Goal: Complete application form: Complete application form

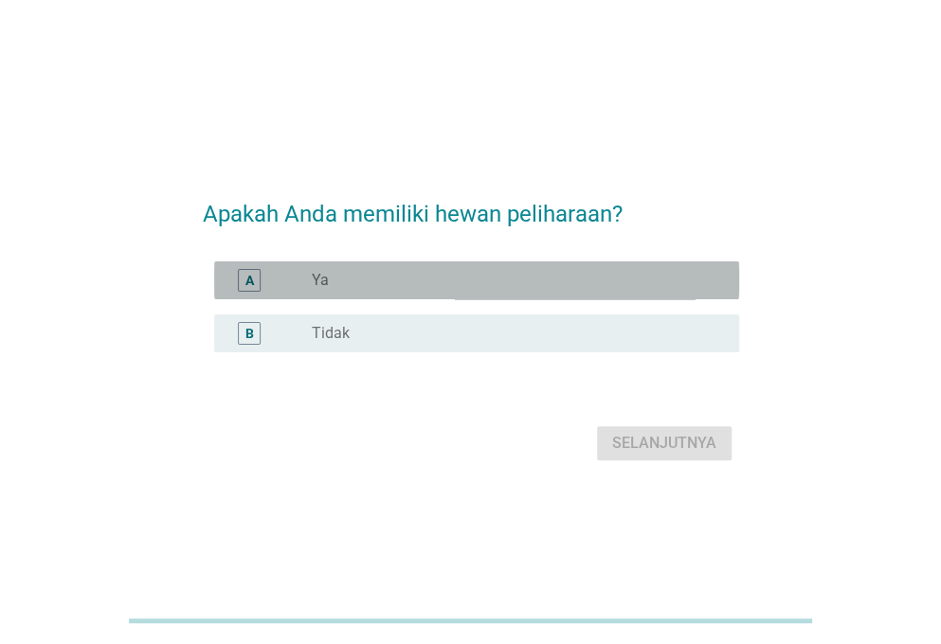
click at [468, 280] on div "radio_button_unchecked Ya" at bounding box center [510, 280] width 397 height 19
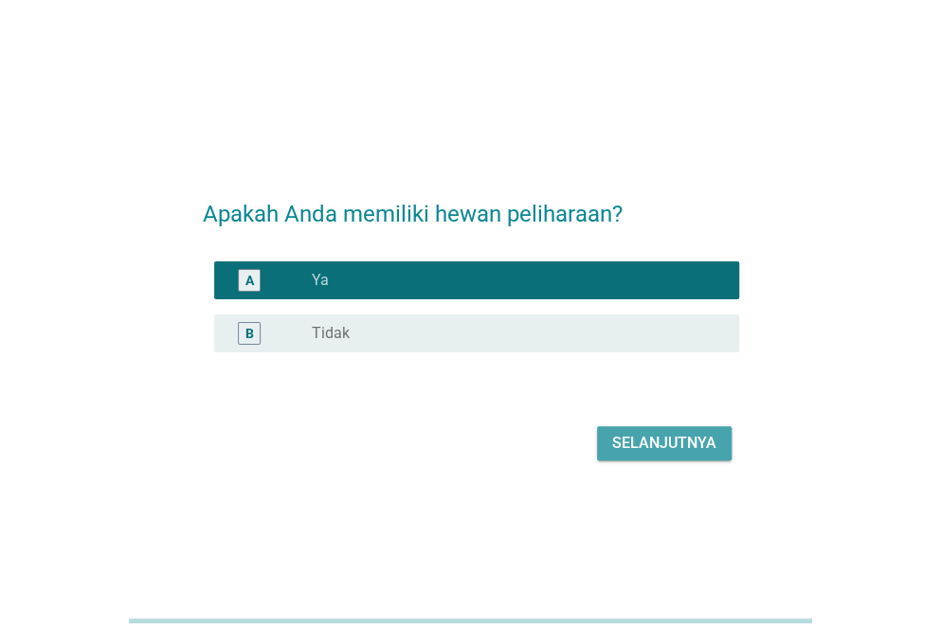
click at [613, 454] on div "Selanjutnya" at bounding box center [664, 443] width 104 height 23
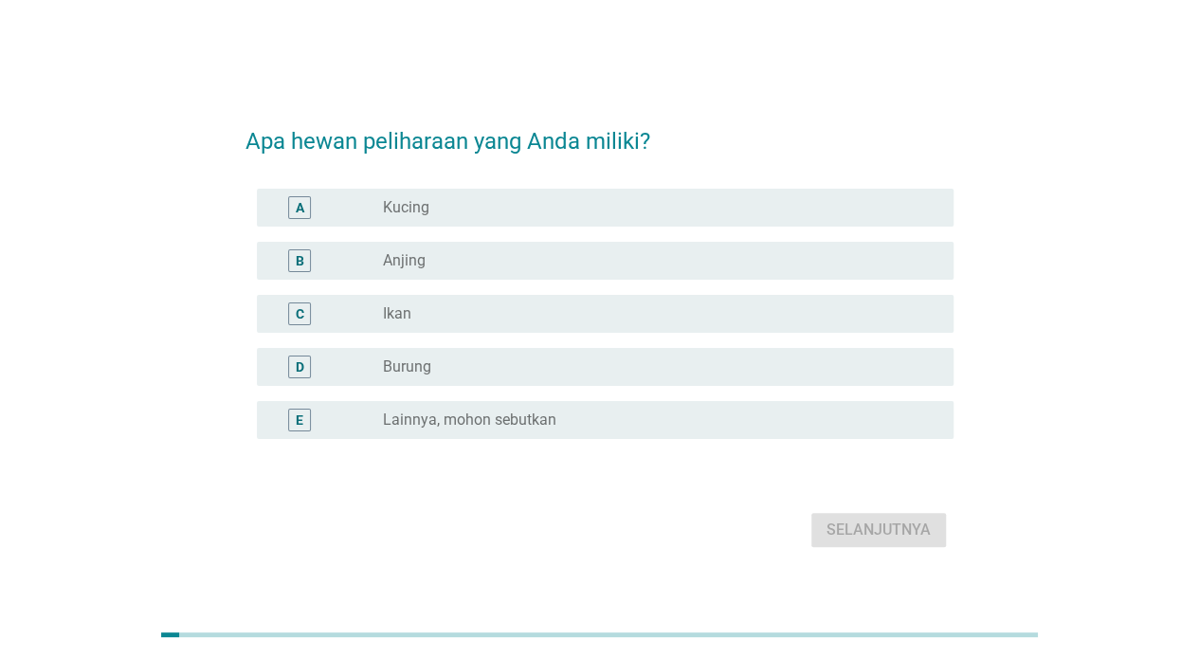
click at [603, 207] on div "radio_button_unchecked Kucing" at bounding box center [653, 207] width 540 height 19
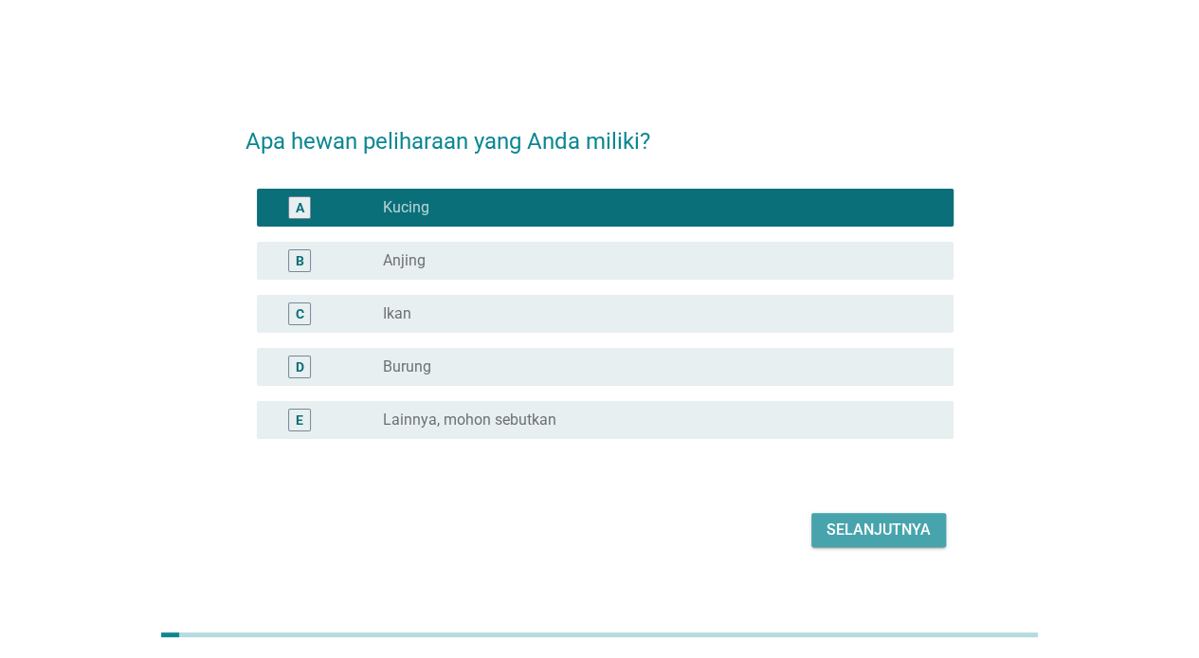
click at [914, 529] on div "Selanjutnya" at bounding box center [878, 529] width 104 height 23
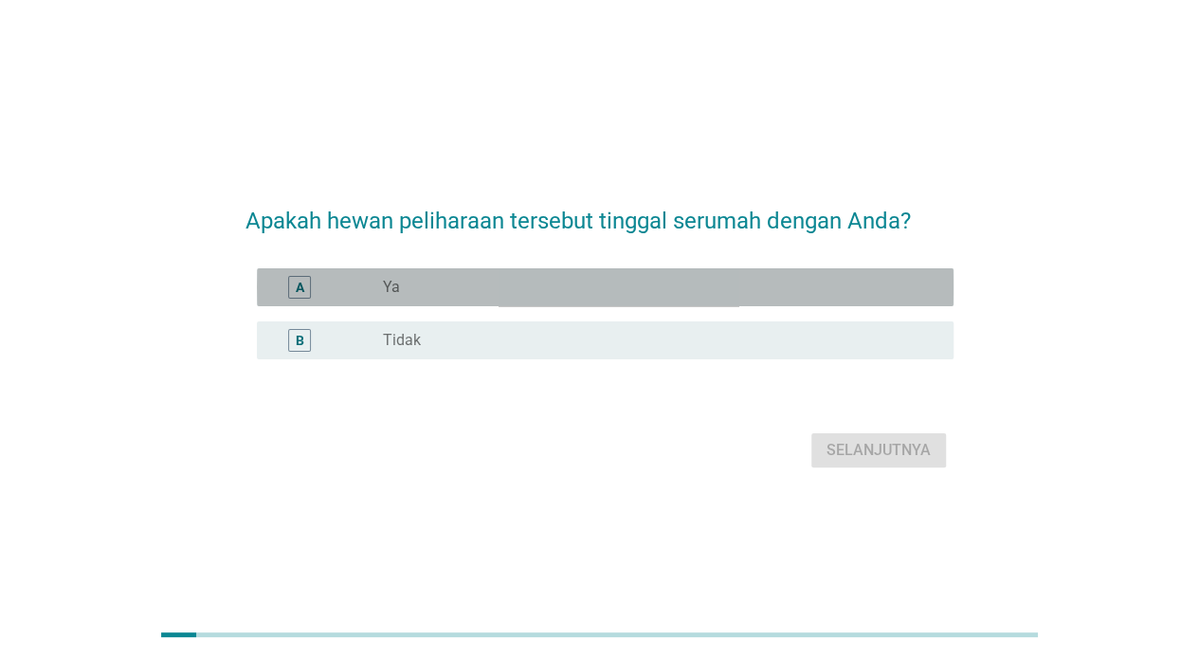
click at [688, 290] on div "radio_button_unchecked Ya" at bounding box center [653, 287] width 540 height 19
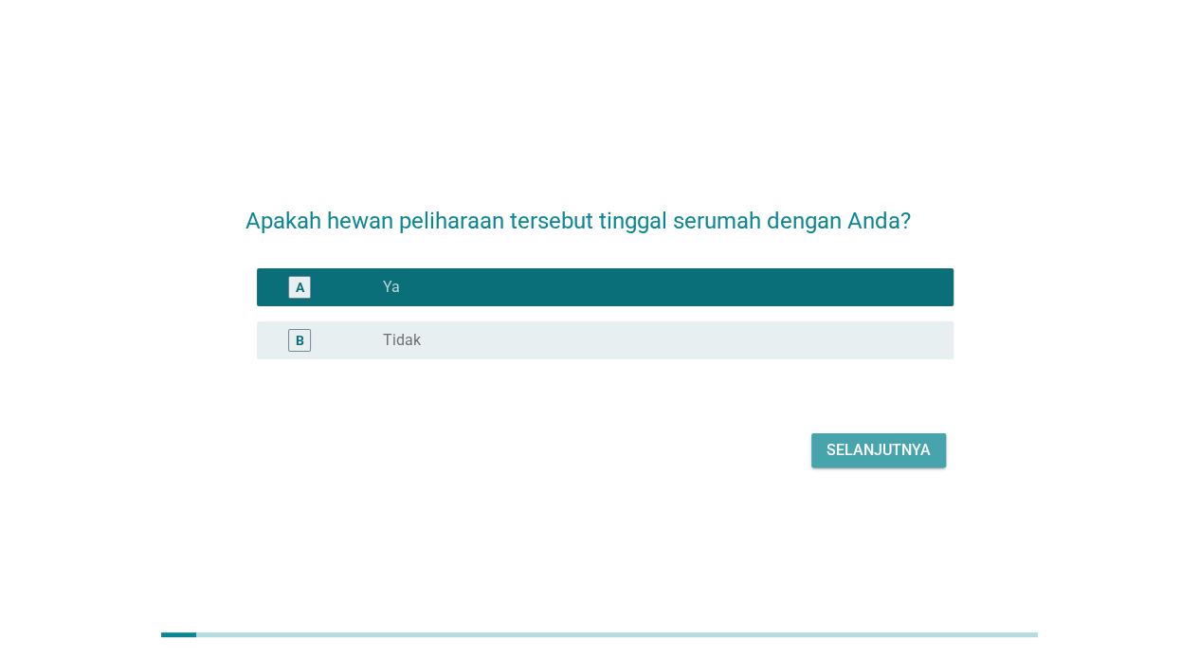
click at [917, 464] on button "Selanjutnya" at bounding box center [878, 450] width 135 height 34
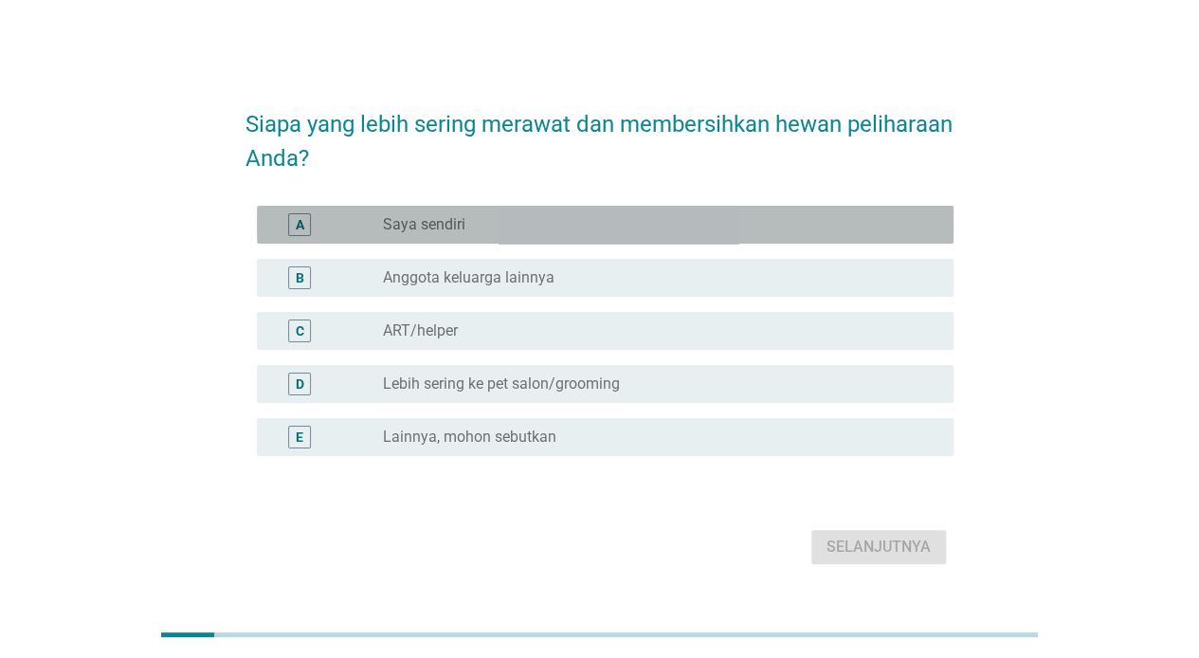
click at [571, 216] on div "radio_button_unchecked Saya sendiri" at bounding box center [653, 224] width 540 height 19
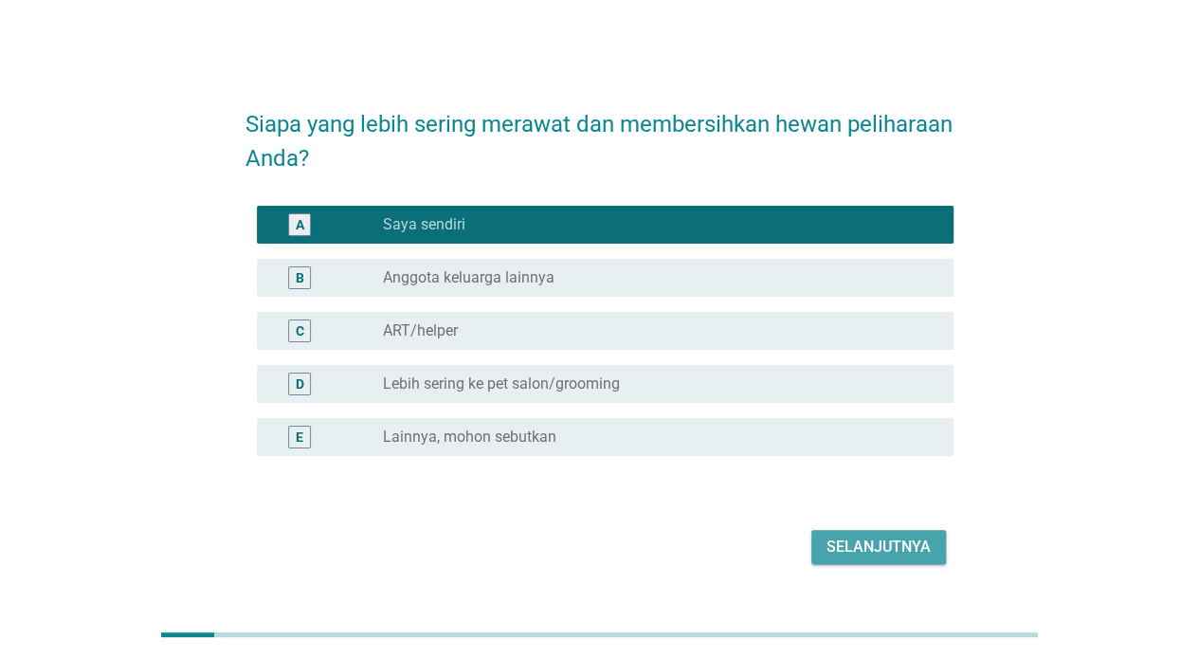
click at [868, 544] on div "Selanjutnya" at bounding box center [878, 546] width 104 height 23
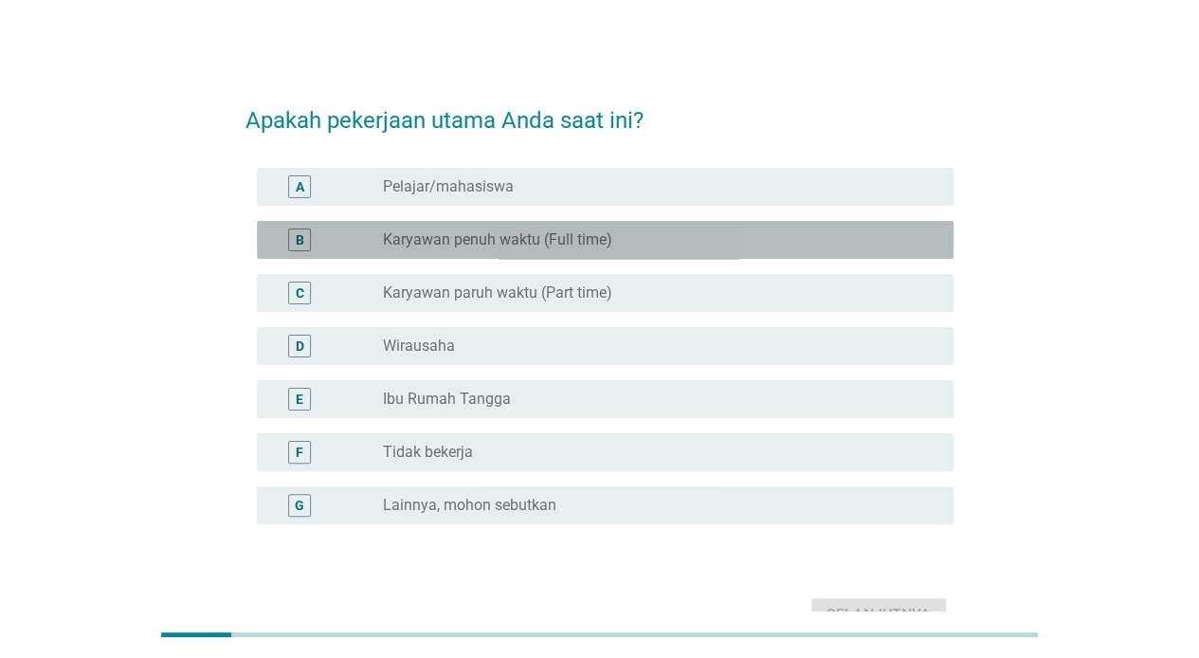
click at [559, 248] on label "Karyawan penuh waktu (Full time)" at bounding box center [497, 239] width 229 height 19
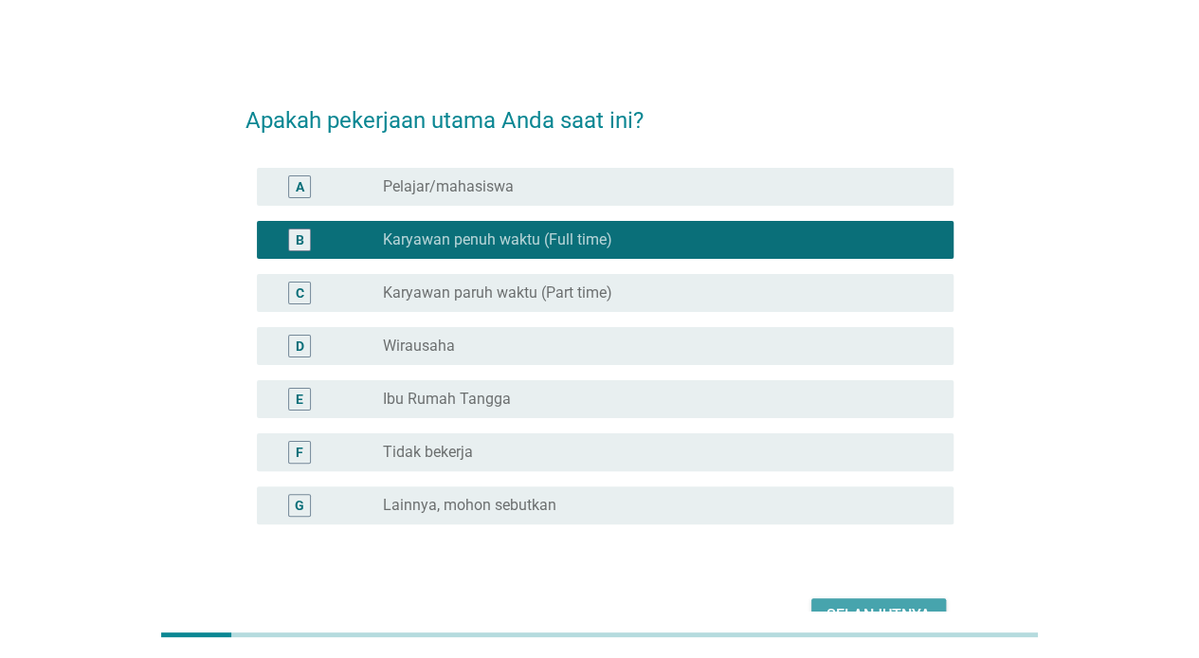
click at [854, 605] on div "Selanjutnya" at bounding box center [878, 615] width 104 height 23
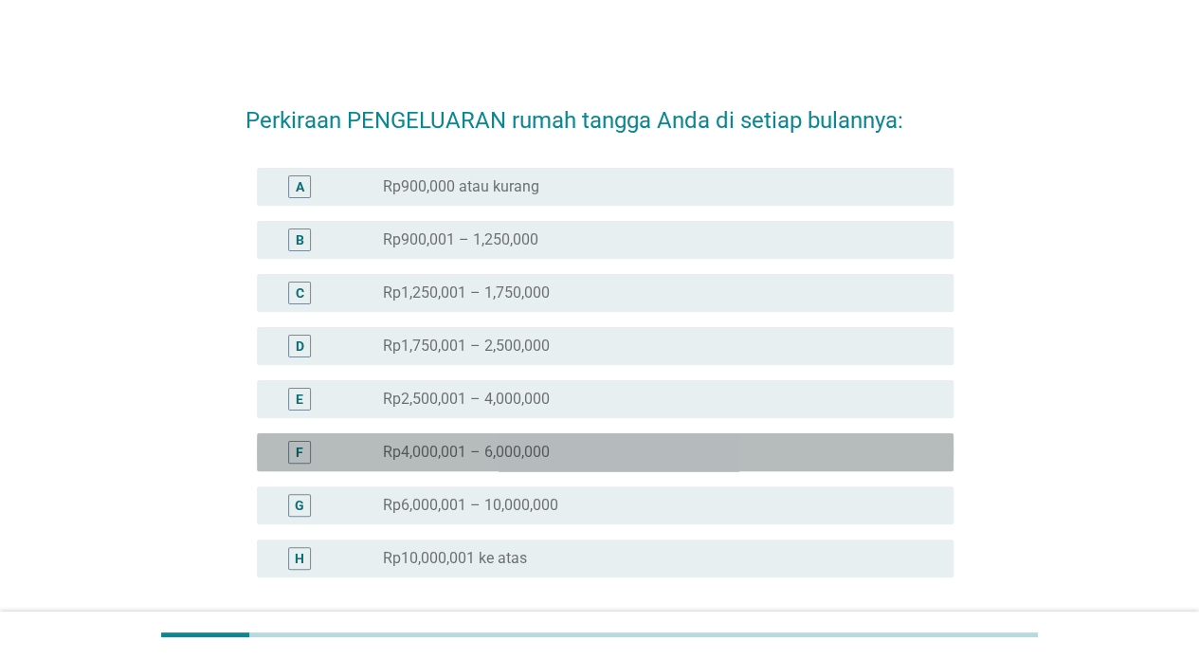
click at [576, 446] on div "radio_button_unchecked Rp4,000,001 – 6,000,000" at bounding box center [653, 452] width 540 height 19
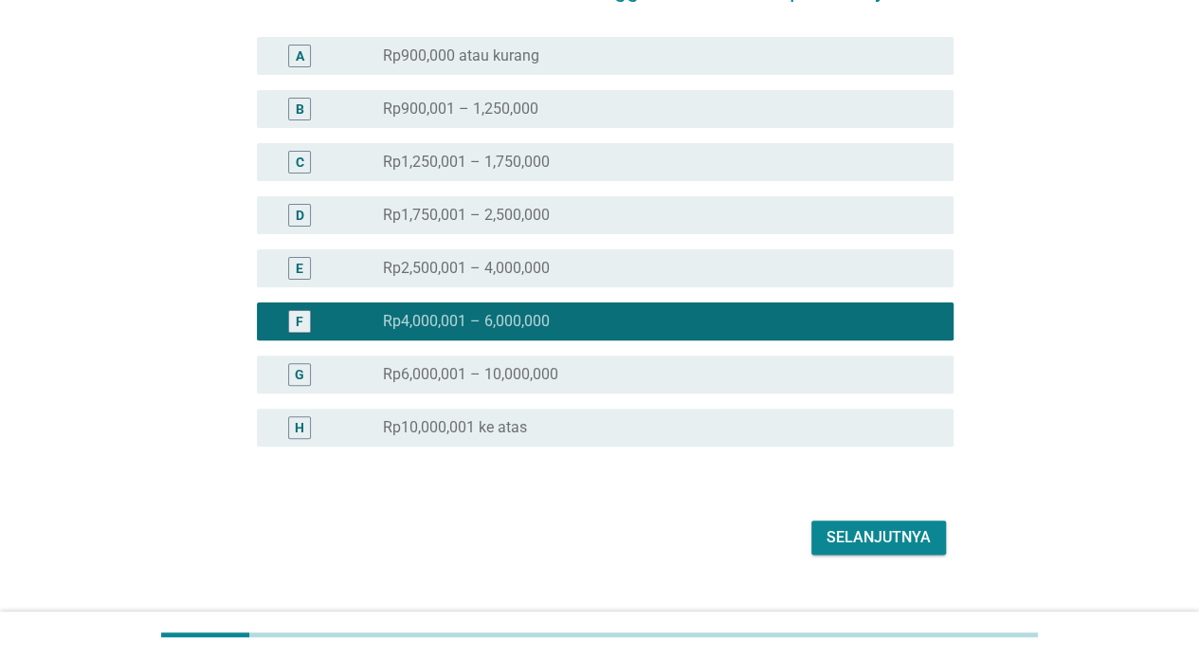
scroll to position [157, 0]
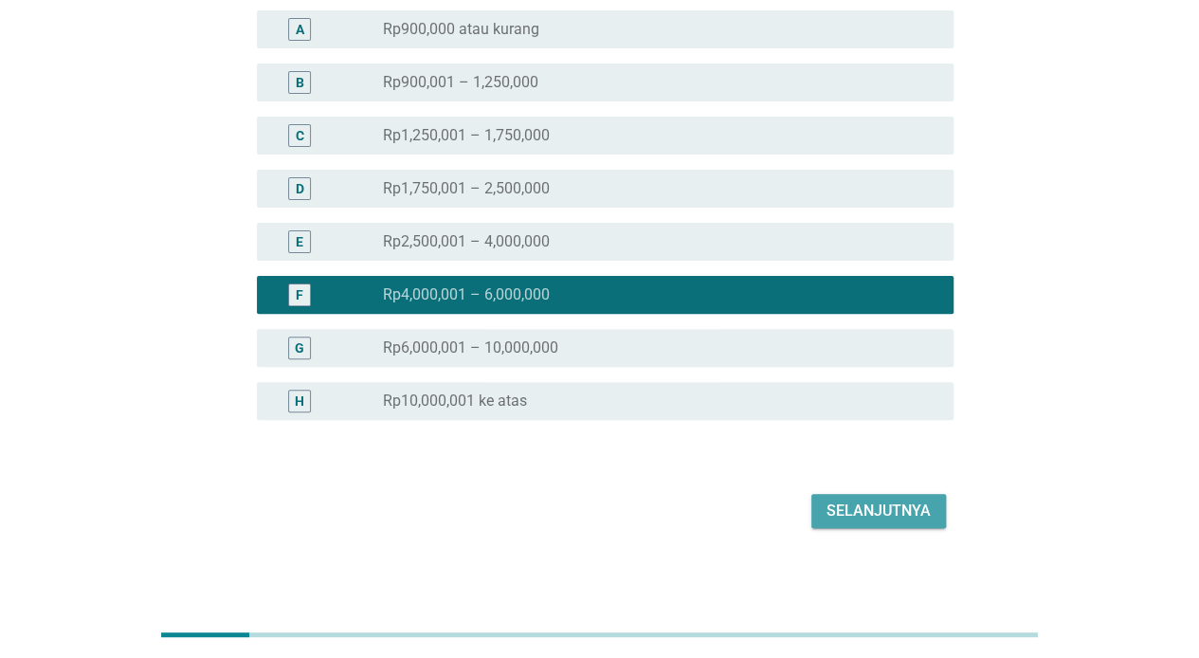
click at [914, 512] on div "Selanjutnya" at bounding box center [878, 510] width 104 height 23
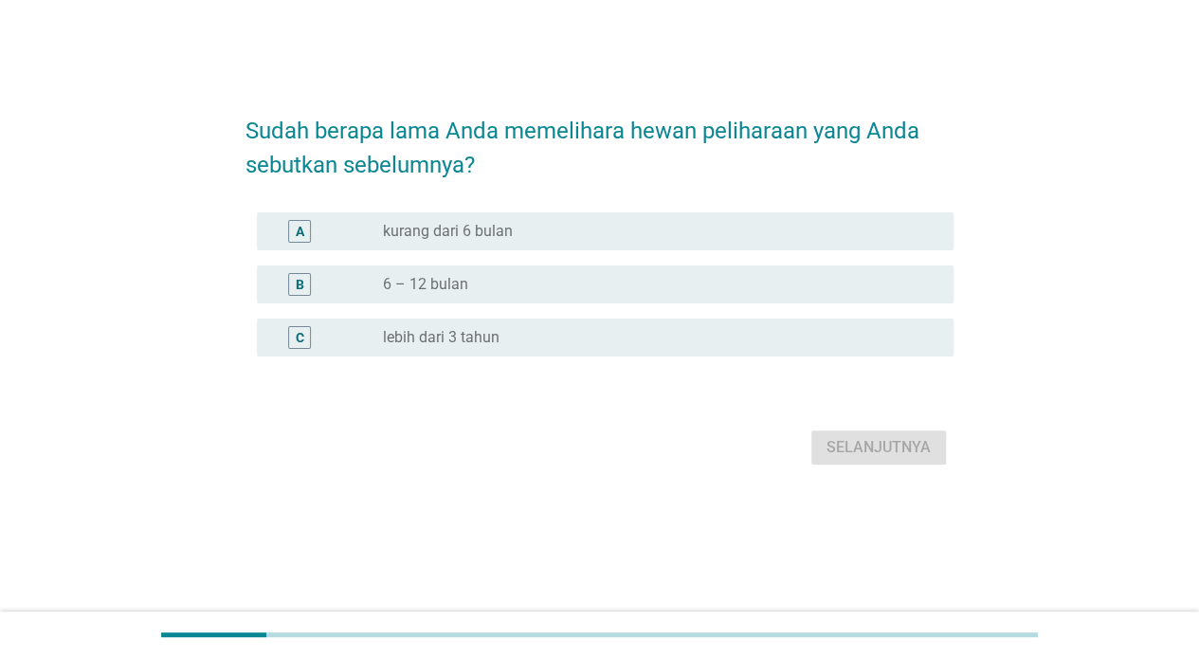
scroll to position [0, 0]
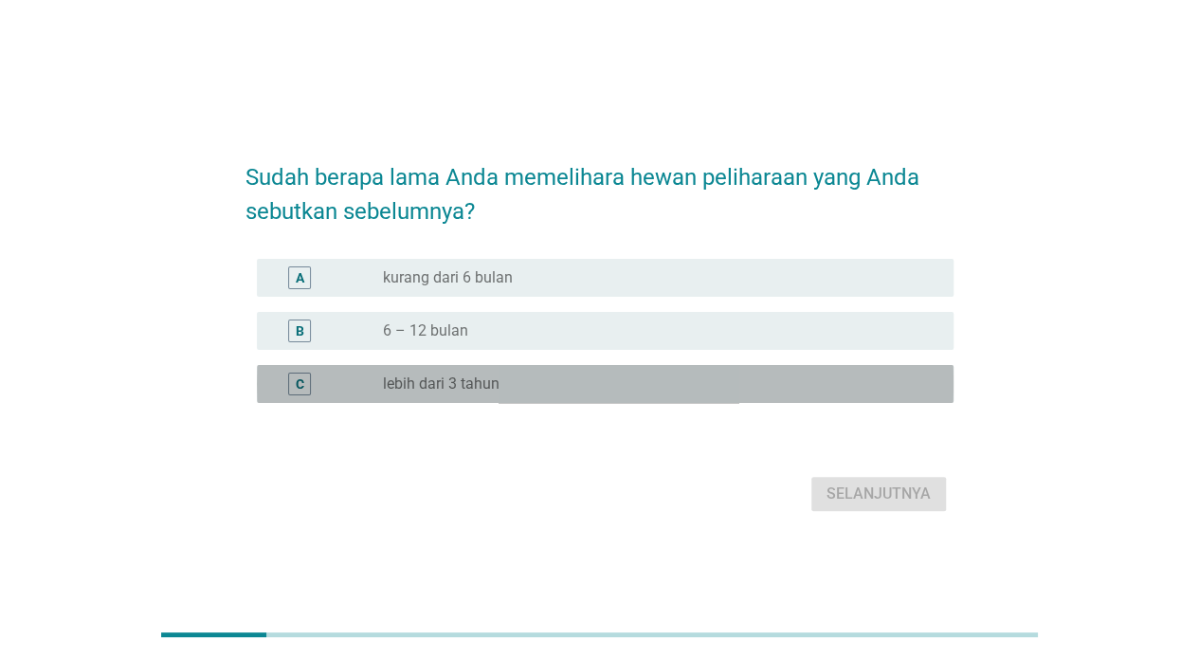
click at [474, 374] on label "lebih dari 3 tahun" at bounding box center [441, 383] width 117 height 19
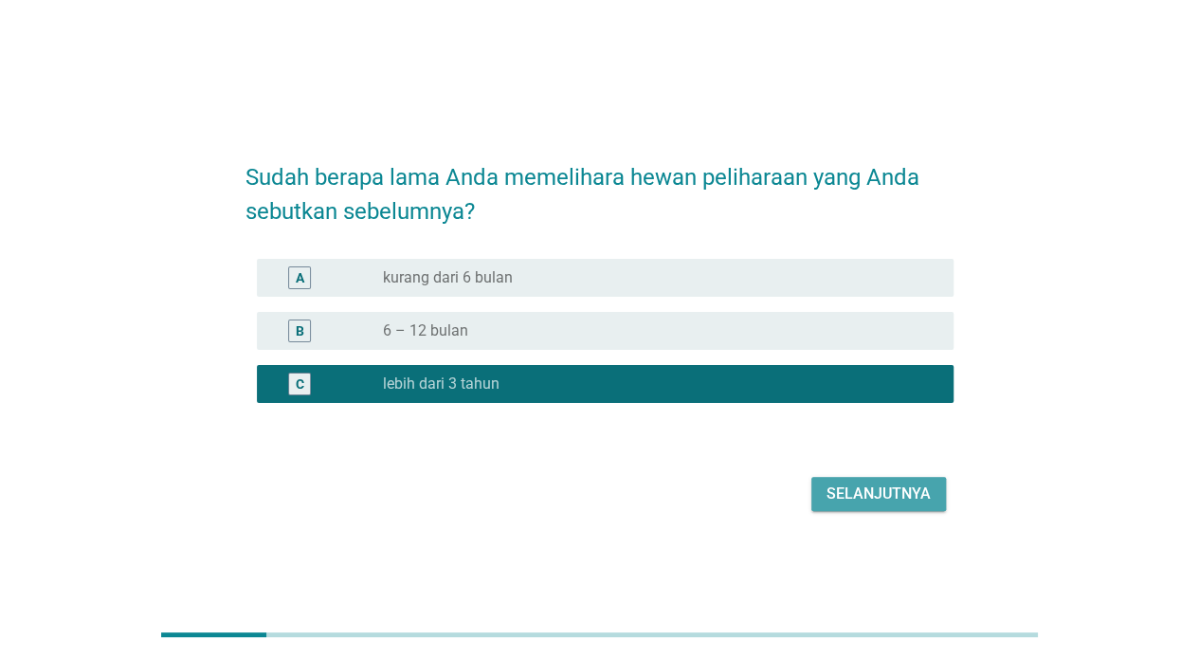
click at [895, 499] on div "Selanjutnya" at bounding box center [878, 493] width 104 height 23
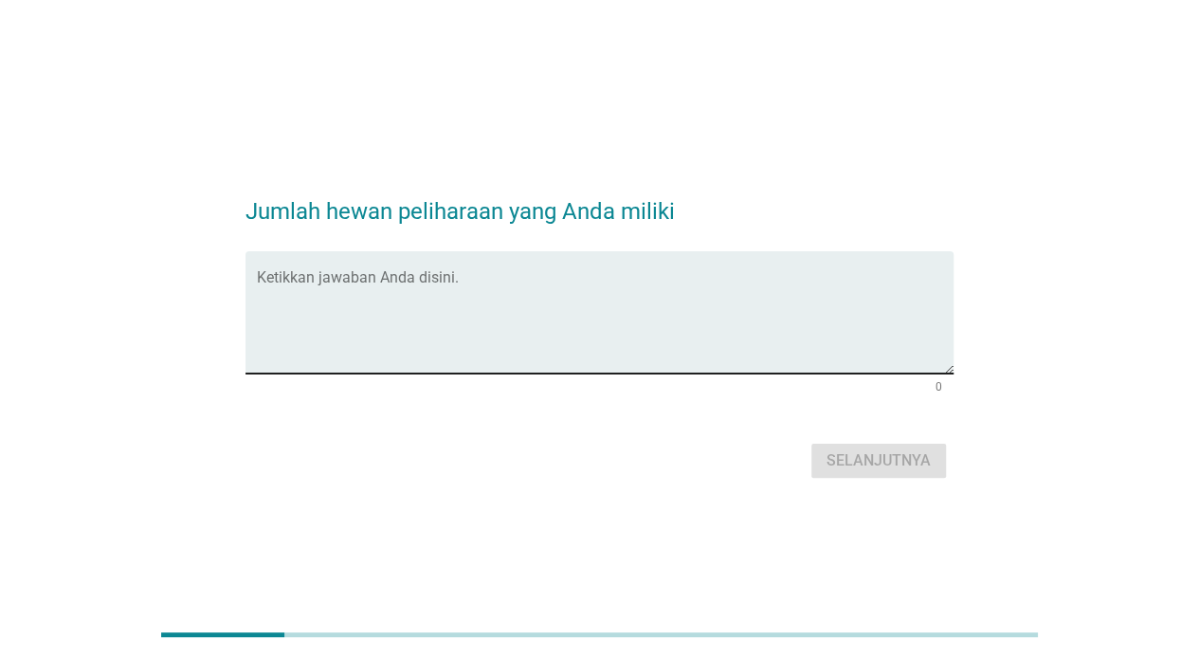
click at [535, 282] on textarea "Ketikkan jawaban Anda disini." at bounding box center [605, 324] width 697 height 100
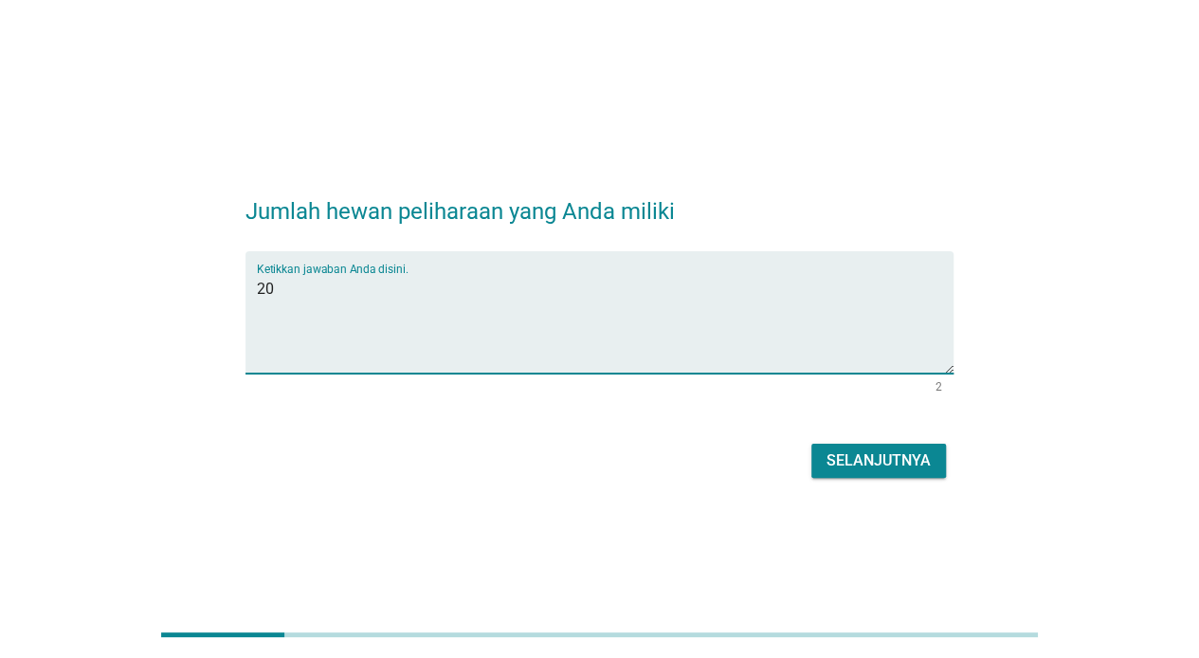
type textarea "20"
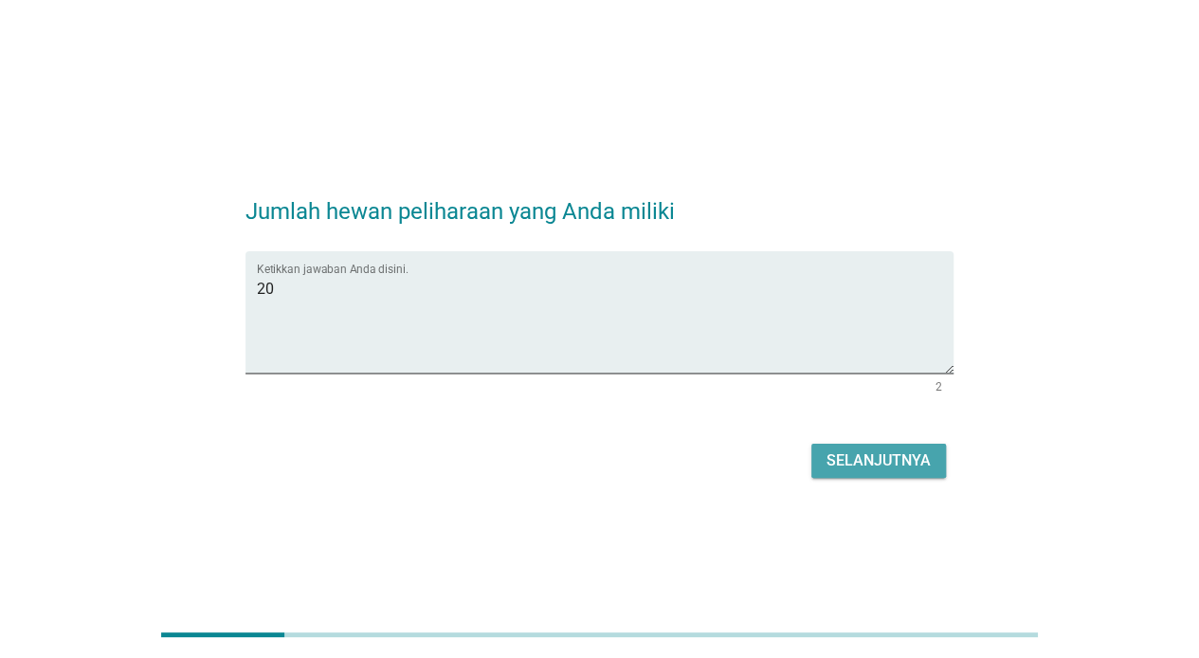
click at [938, 470] on button "Selanjutnya" at bounding box center [878, 461] width 135 height 34
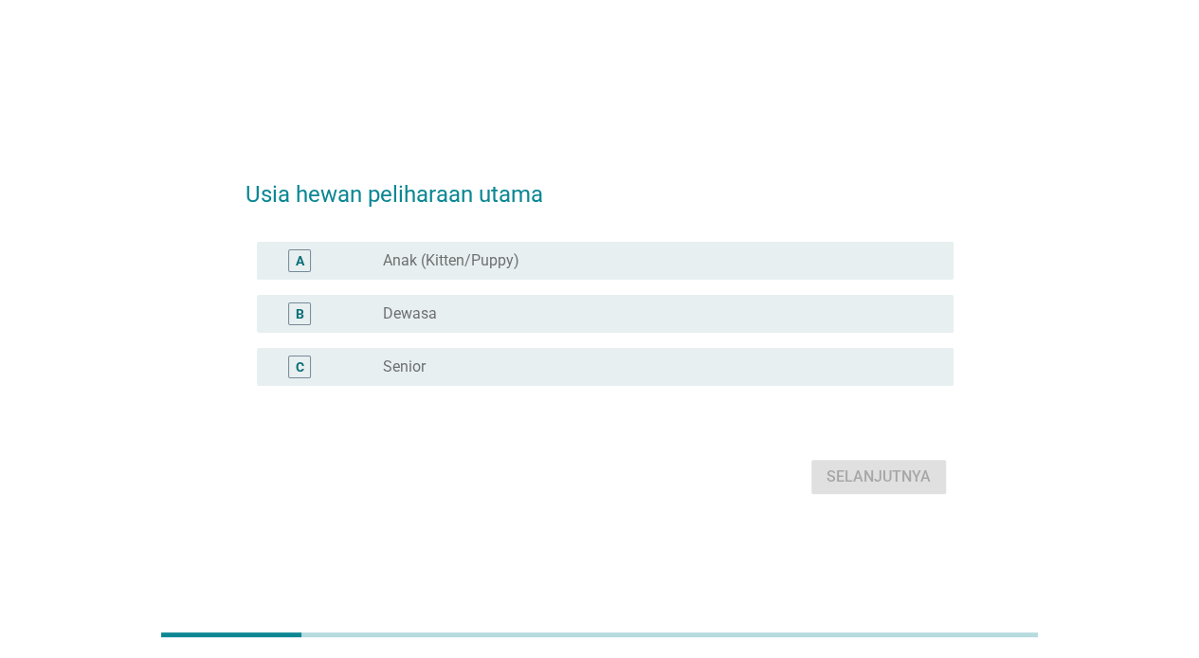
click at [523, 317] on div "radio_button_unchecked Dewasa" at bounding box center [653, 313] width 540 height 19
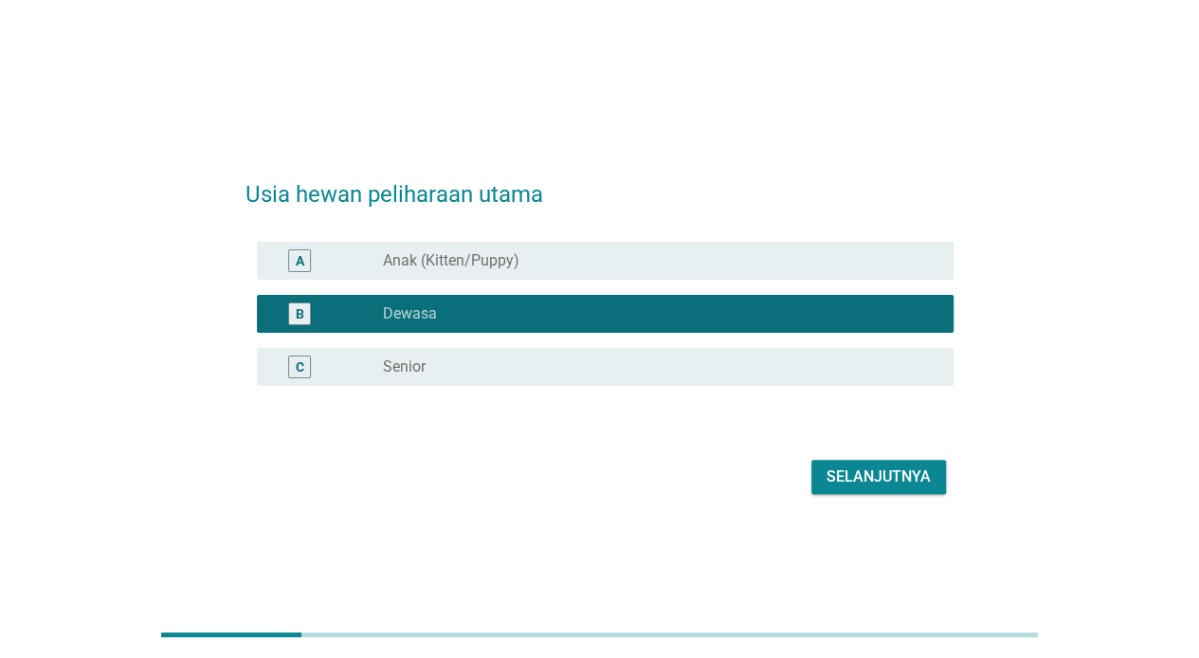
click at [885, 476] on div "Selanjutnya" at bounding box center [878, 476] width 104 height 23
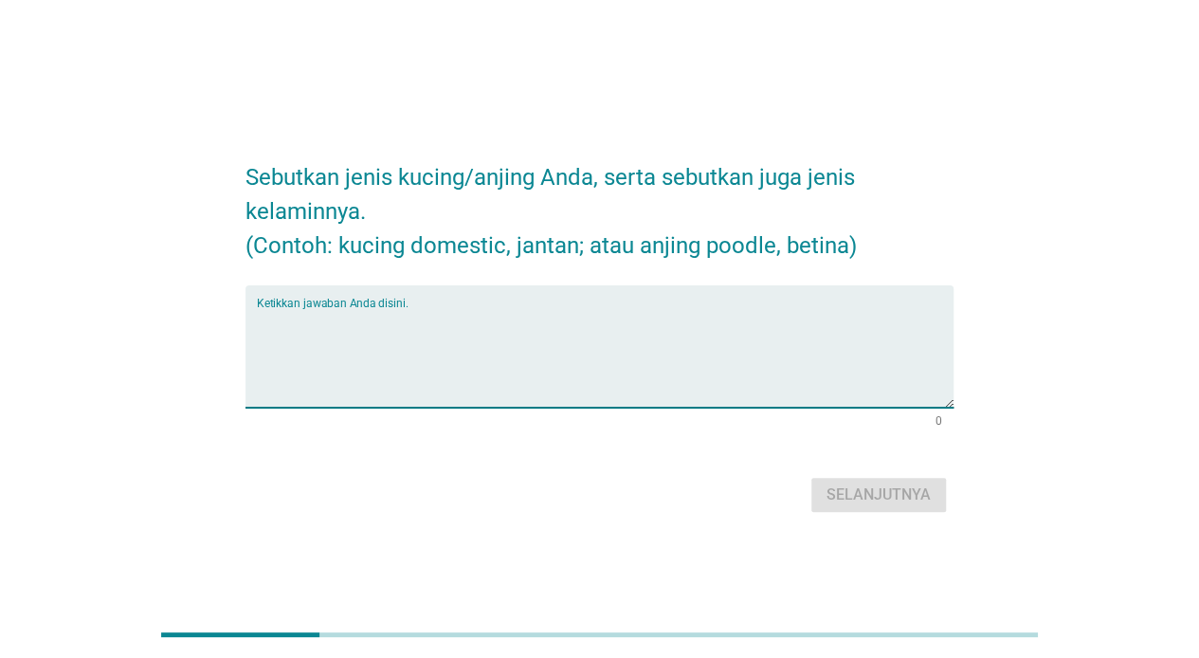
click at [552, 334] on textarea "Ketikkan jawaban Anda disini." at bounding box center [605, 358] width 697 height 100
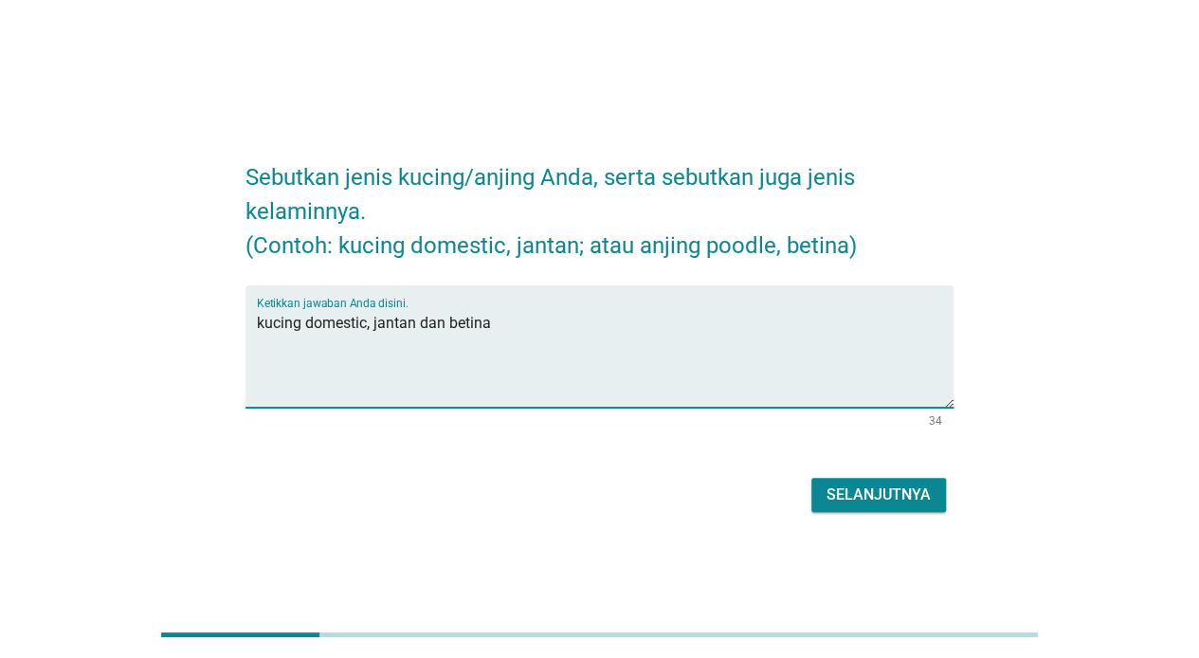
type textarea "kucing domestic, jantan dan betina"
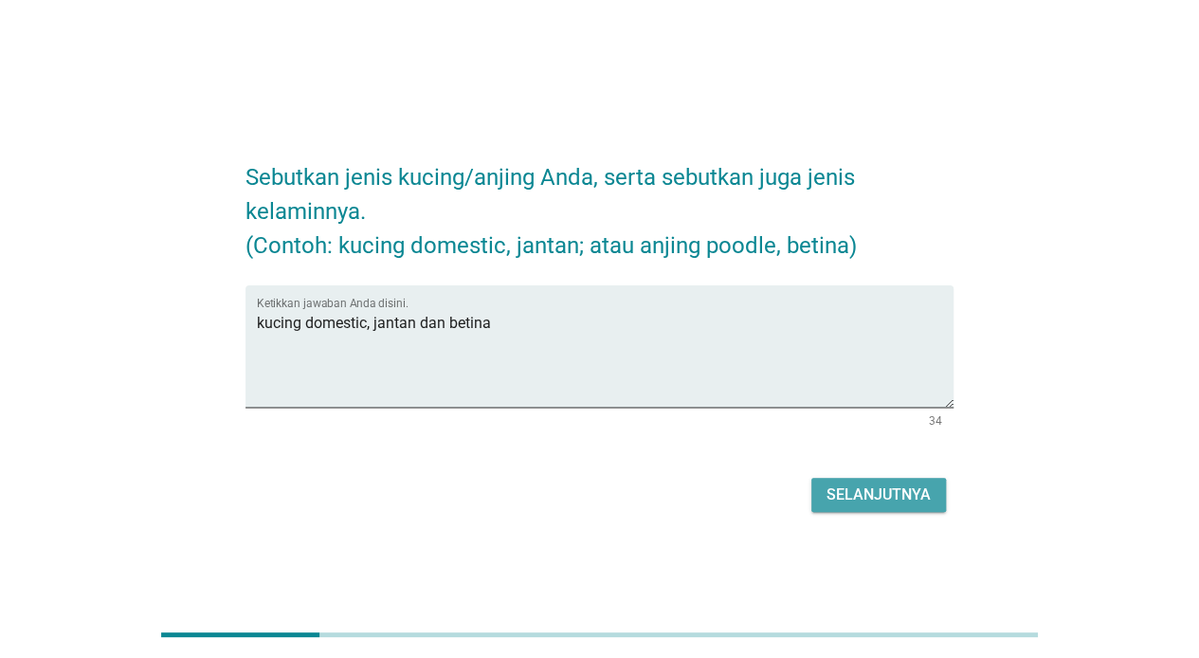
click at [920, 504] on div "Selanjutnya" at bounding box center [878, 494] width 104 height 23
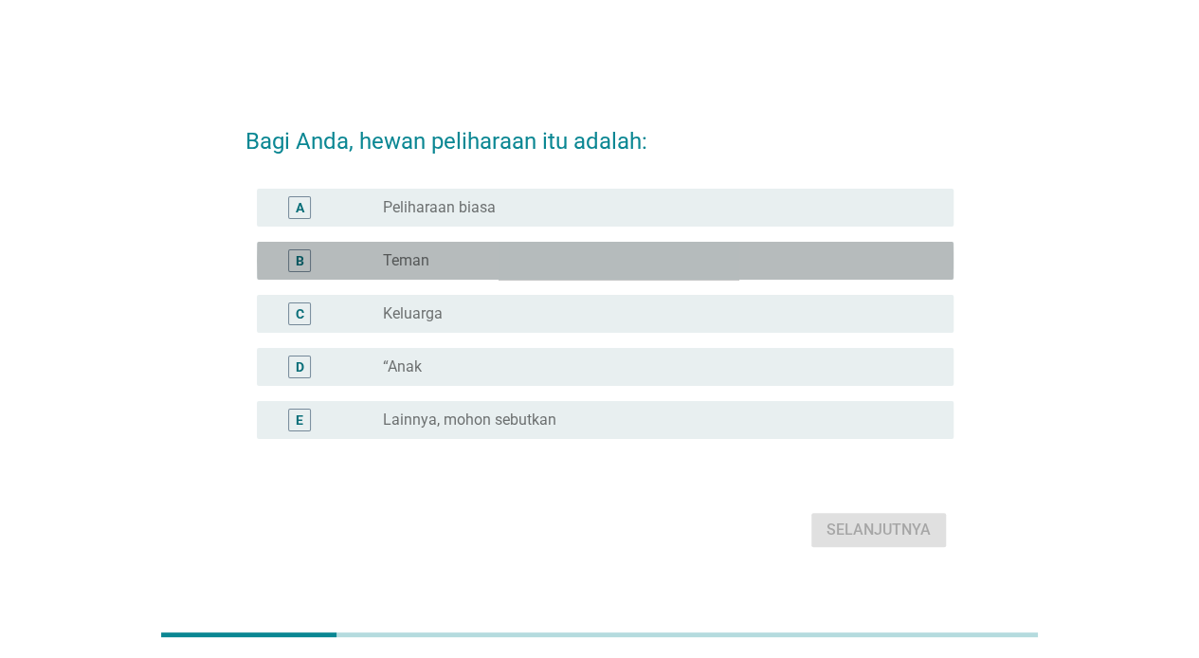
click at [542, 266] on div "radio_button_unchecked Teman" at bounding box center [653, 260] width 540 height 19
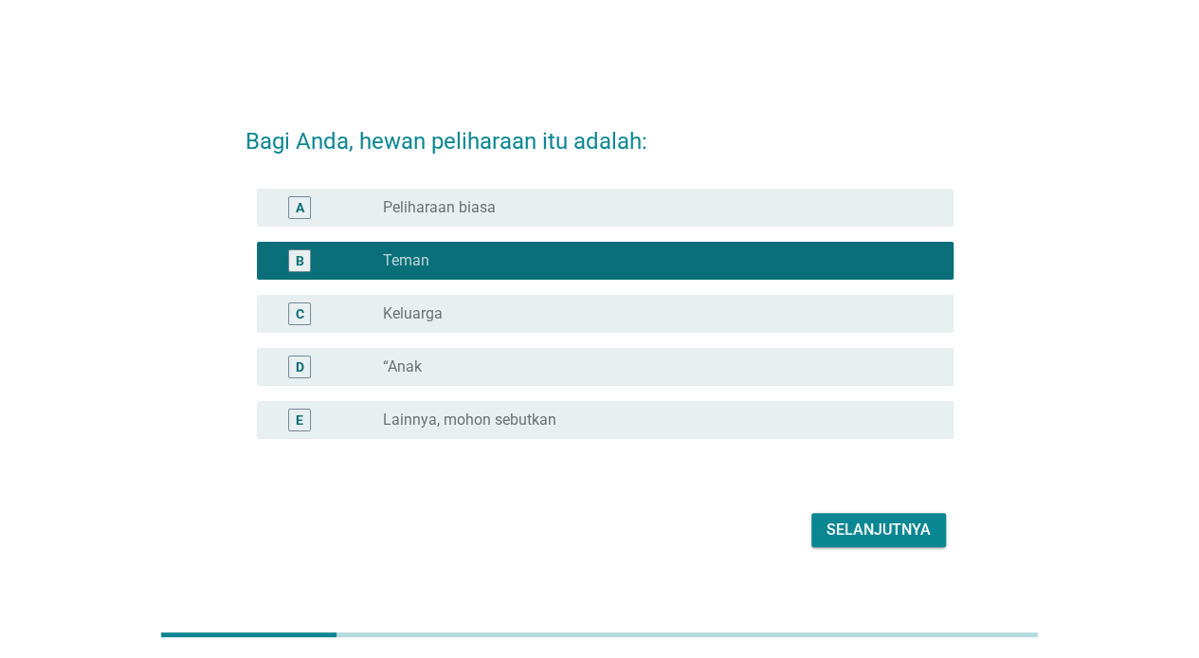
click at [608, 362] on div "radio_button_unchecked “Anak" at bounding box center [653, 366] width 540 height 19
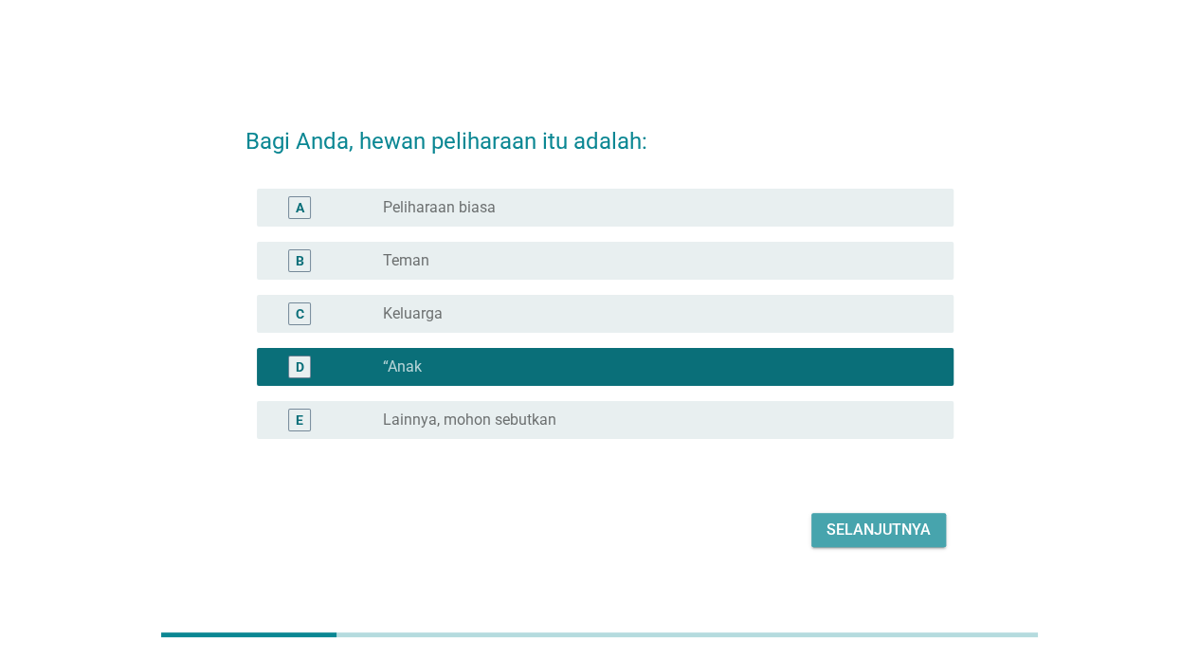
click at [874, 531] on div "Selanjutnya" at bounding box center [878, 529] width 104 height 23
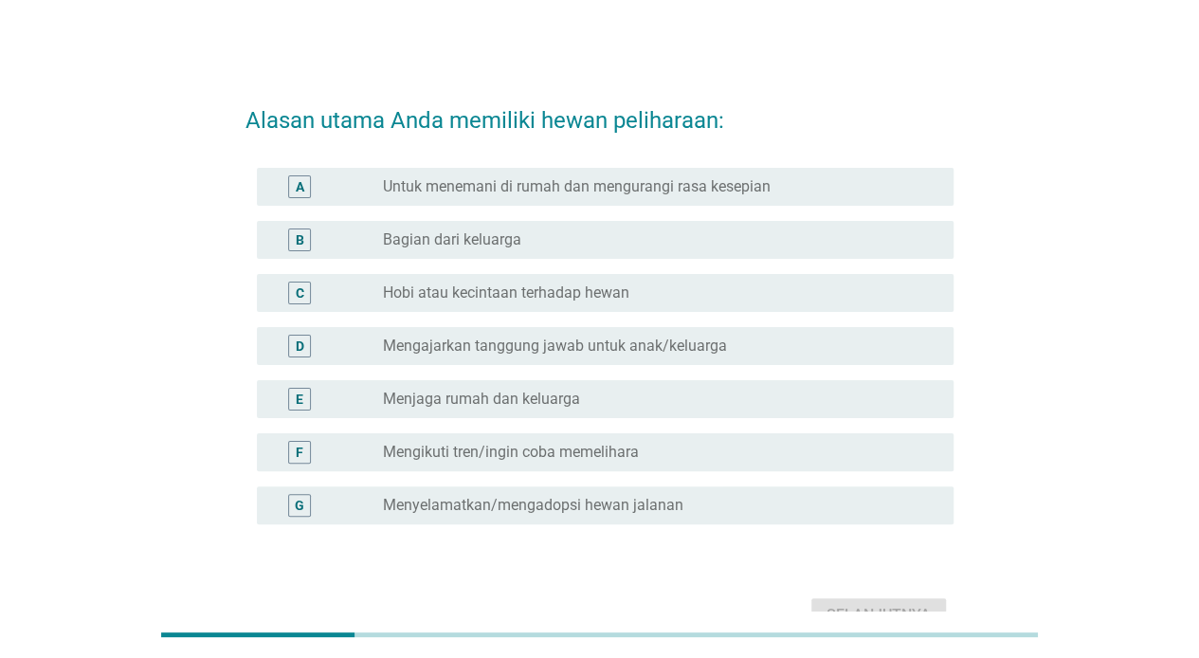
click at [574, 233] on div "radio_button_unchecked Bagian dari keluarga" at bounding box center [653, 239] width 540 height 19
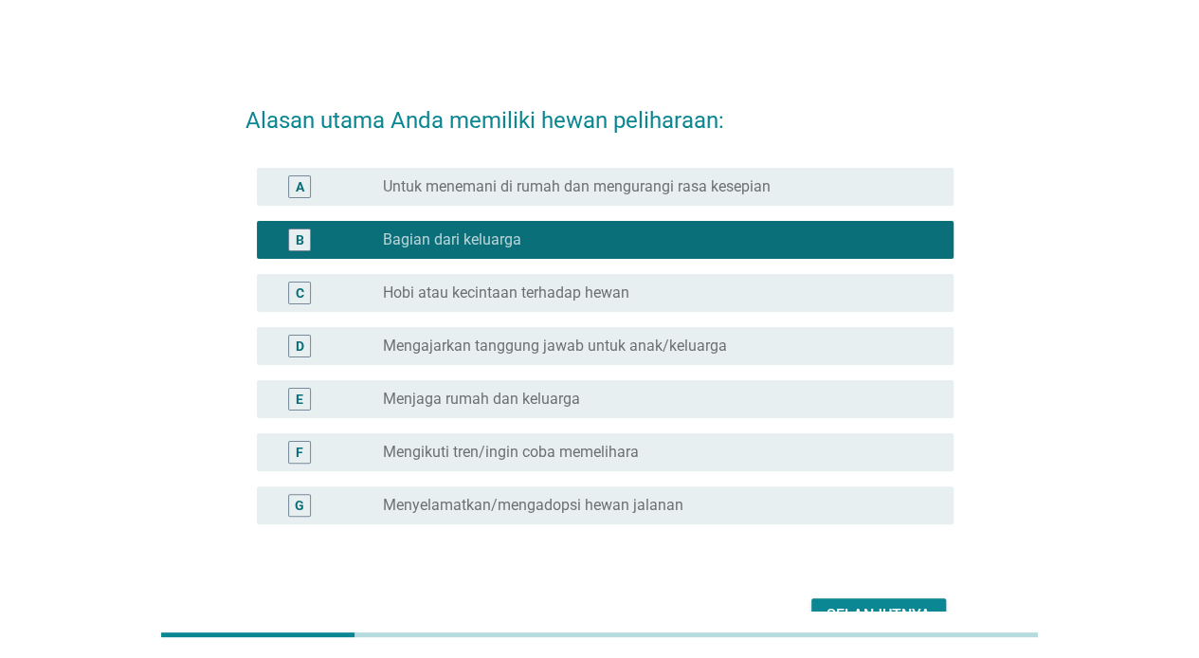
scroll to position [110, 0]
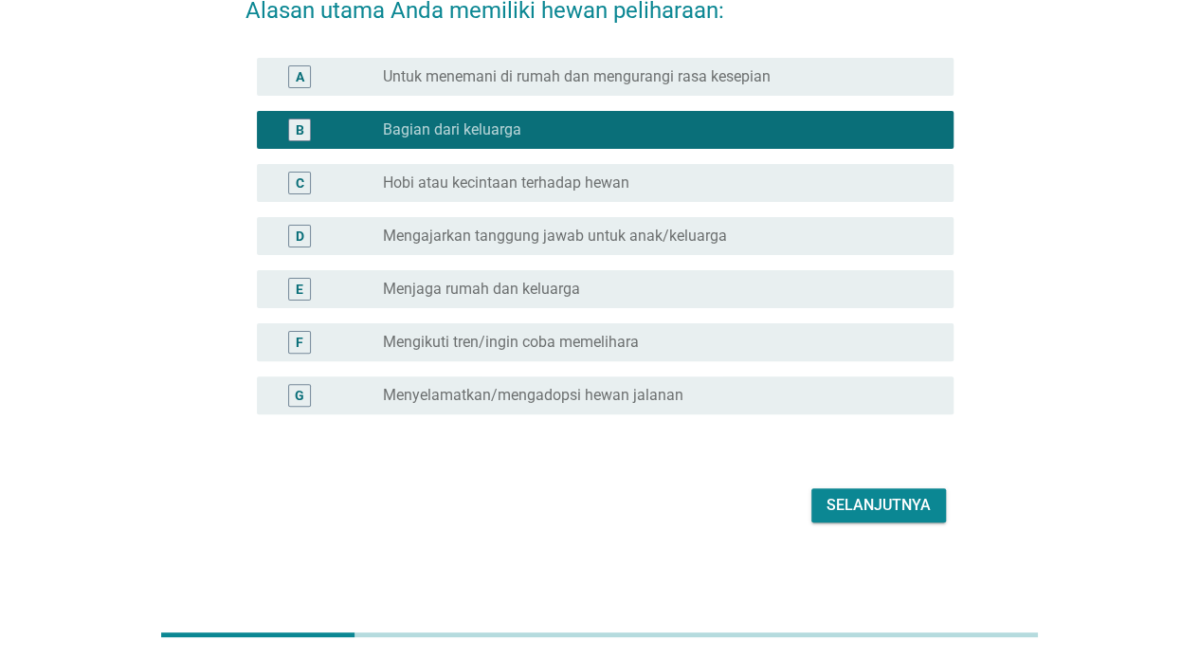
click at [712, 236] on label "Mengajarkan tanggung jawab untuk anak/keluarga" at bounding box center [555, 235] width 344 height 19
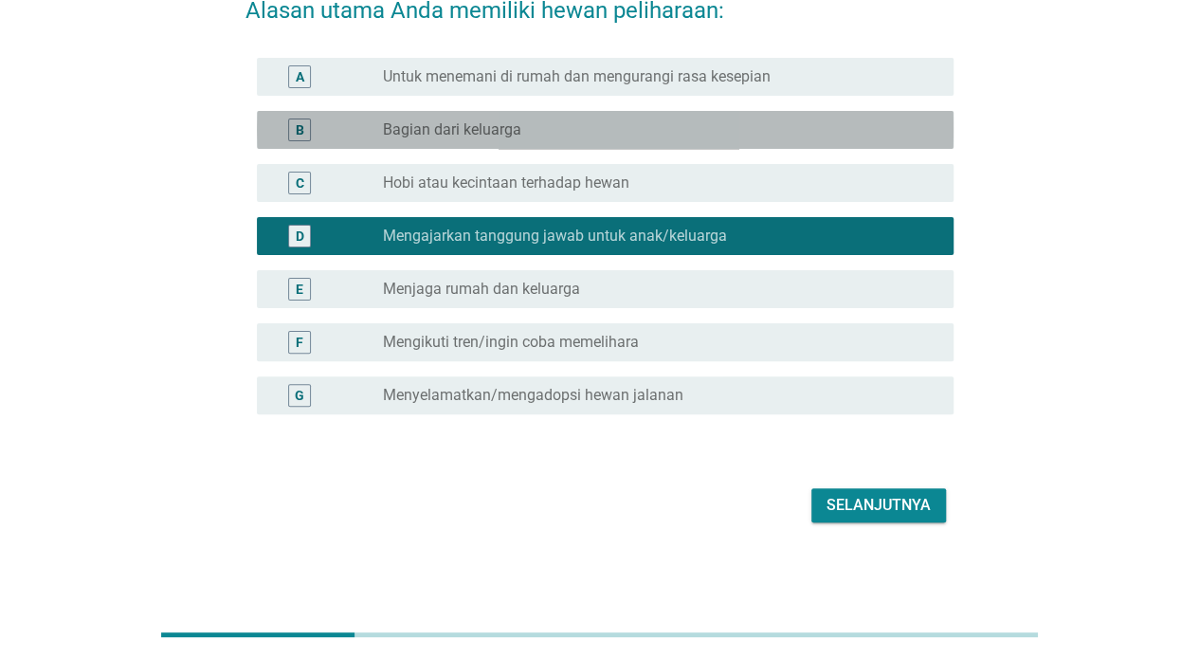
click at [676, 136] on div "radio_button_unchecked Bagian dari keluarga" at bounding box center [653, 129] width 540 height 19
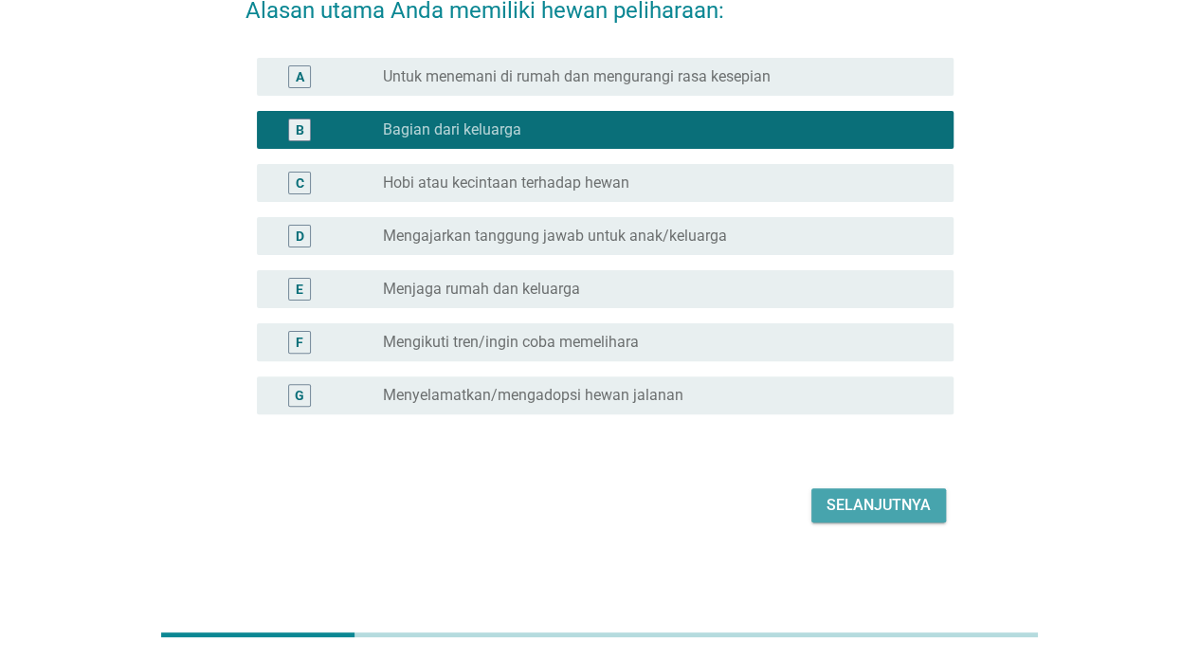
click at [902, 501] on div "Selanjutnya" at bounding box center [878, 505] width 104 height 23
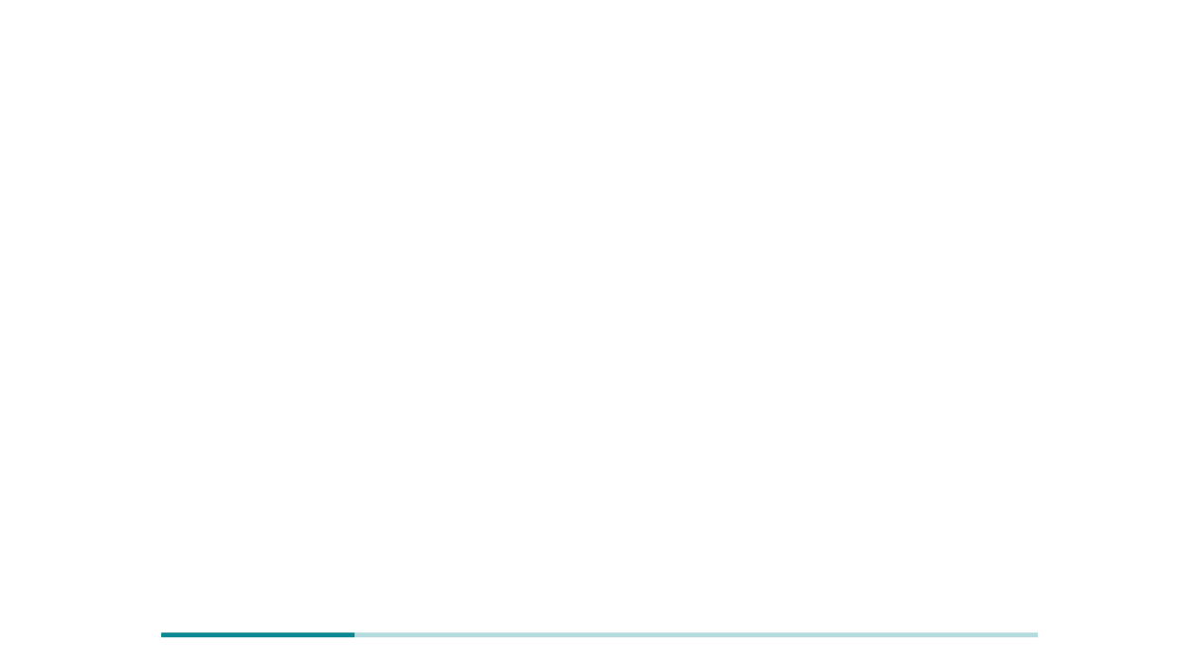
scroll to position [0, 0]
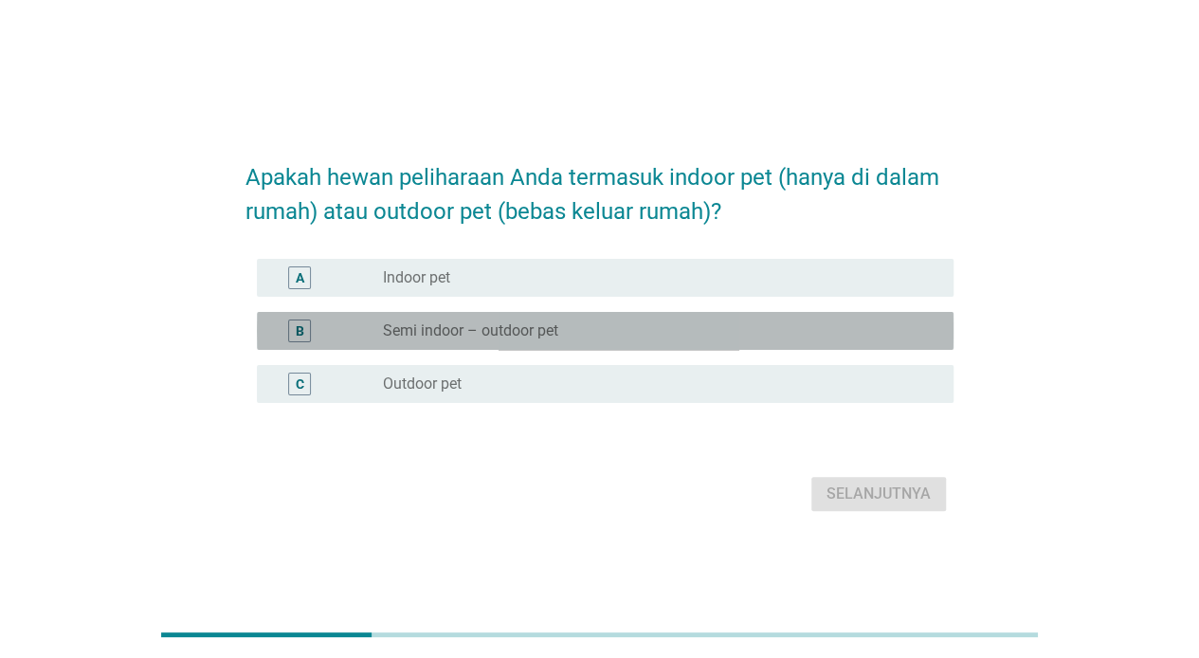
click at [575, 342] on div "B radio_button_unchecked Semi indoor – outdoor pet" at bounding box center [605, 331] width 697 height 38
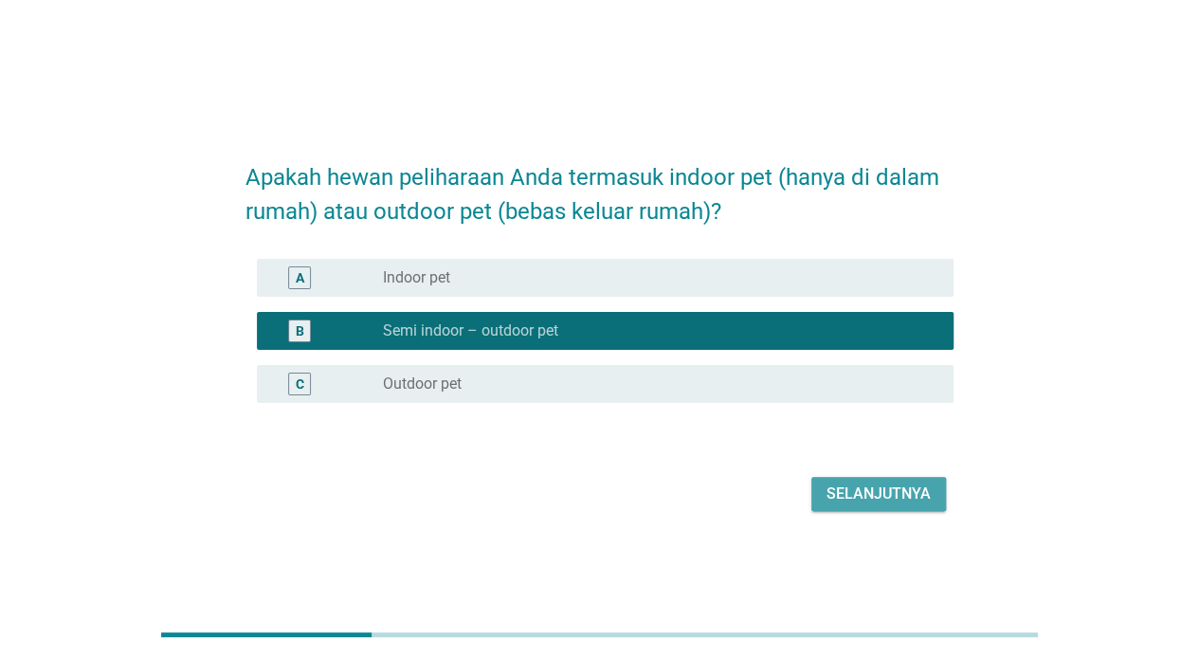
click at [893, 492] on div "Selanjutnya" at bounding box center [878, 493] width 104 height 23
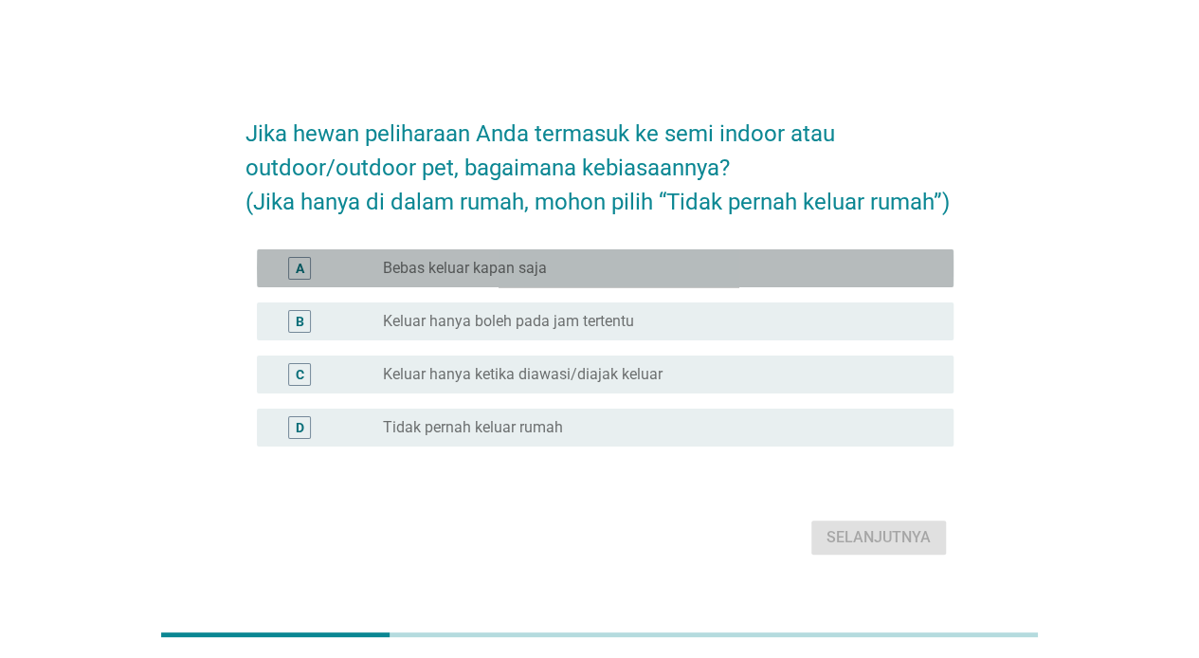
click at [515, 273] on label "Bebas keluar kapan saja" at bounding box center [465, 268] width 164 height 19
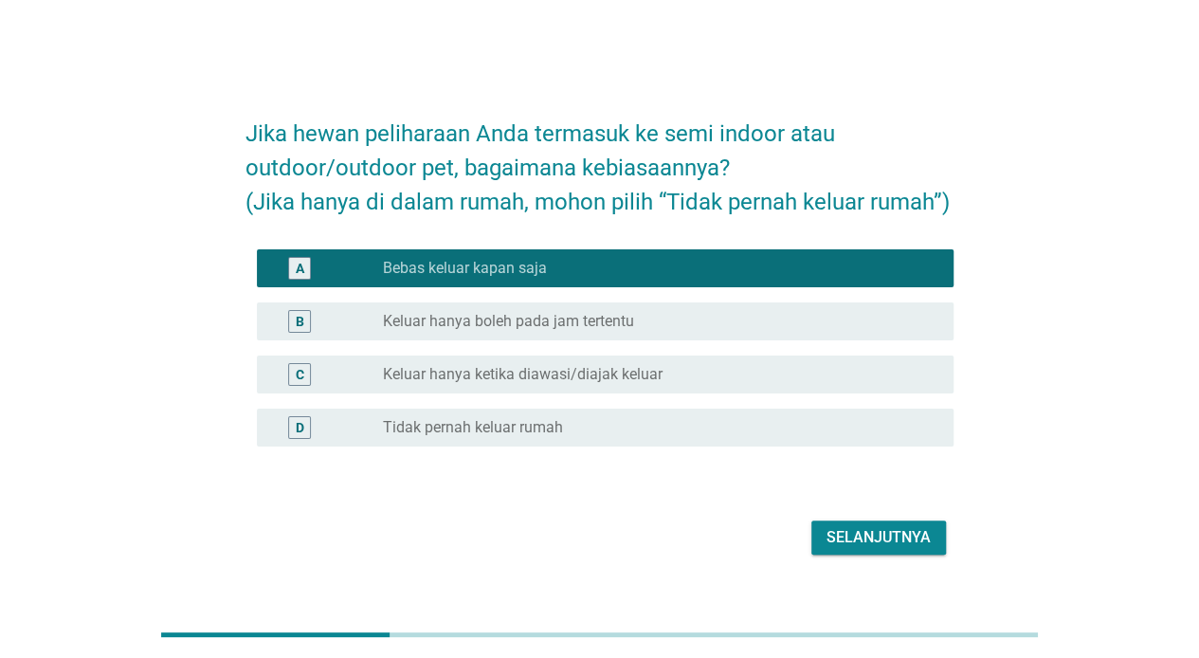
click at [881, 536] on div "Selanjutnya" at bounding box center [878, 537] width 104 height 23
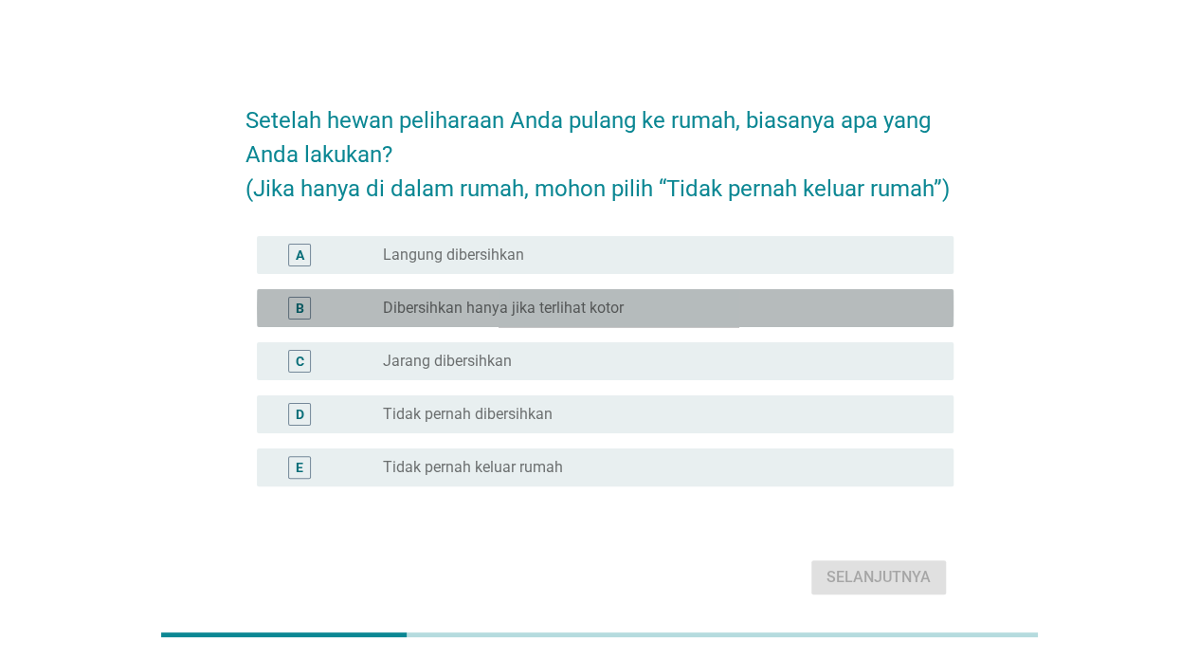
click at [599, 307] on label "Dibersihkan hanya jika terlihat kotor" at bounding box center [503, 308] width 241 height 19
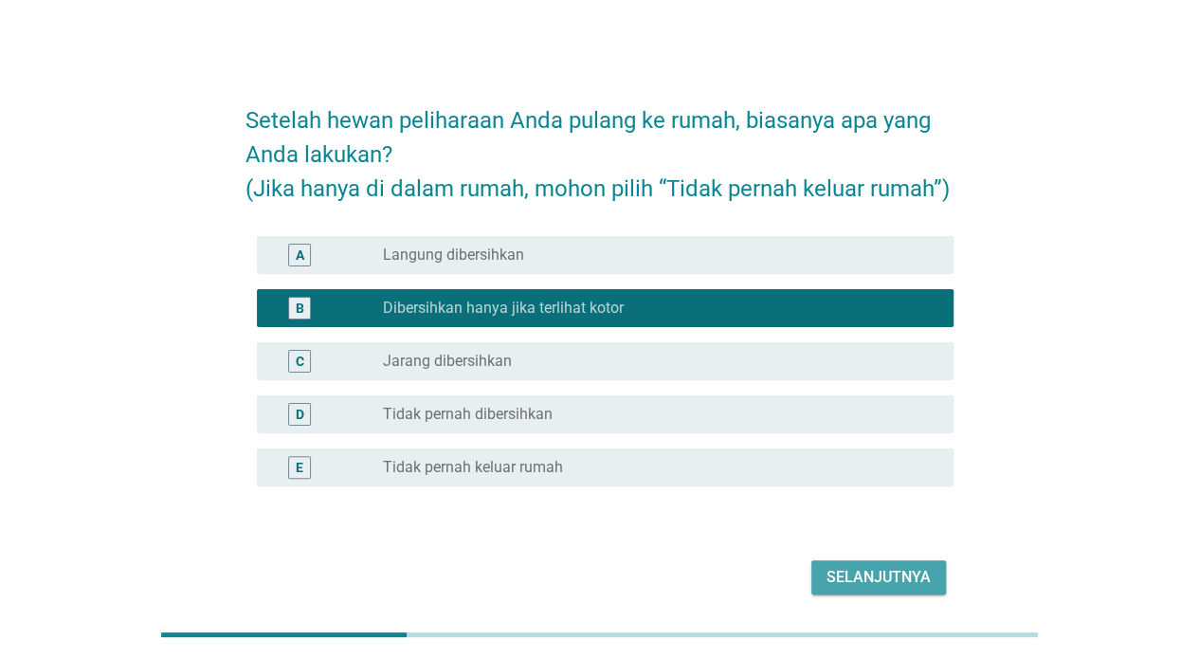
click at [868, 577] on div "Selanjutnya" at bounding box center [878, 577] width 104 height 23
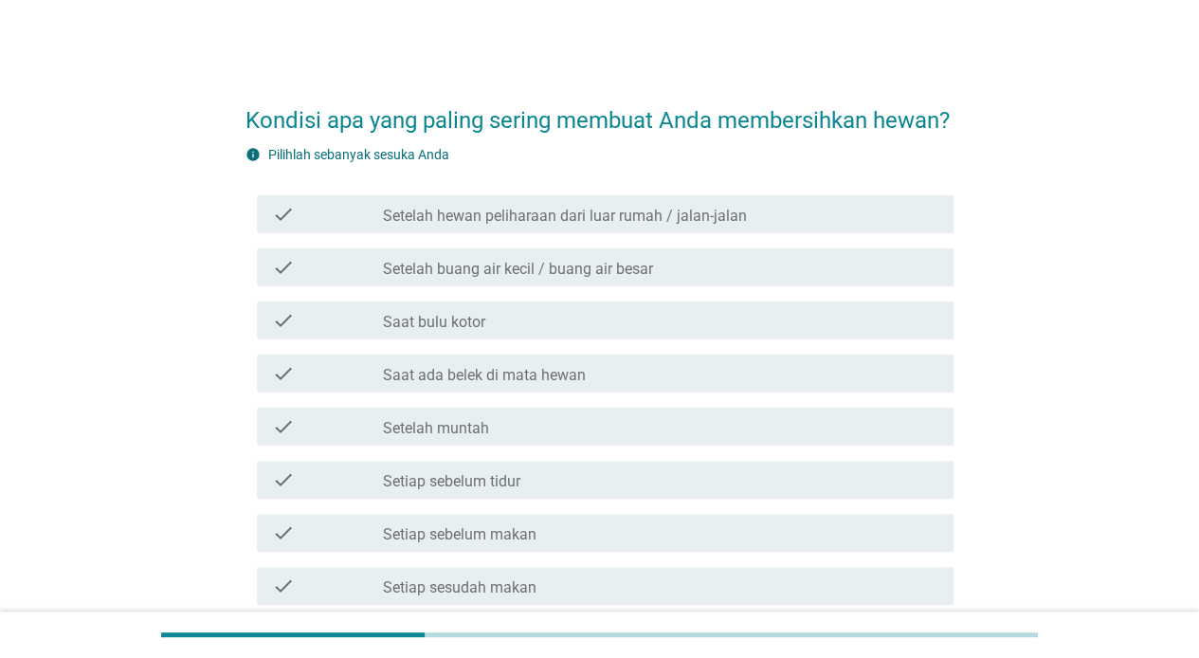
click at [625, 313] on div "check_box_outline_blank Saat bulu kotor" at bounding box center [660, 320] width 555 height 23
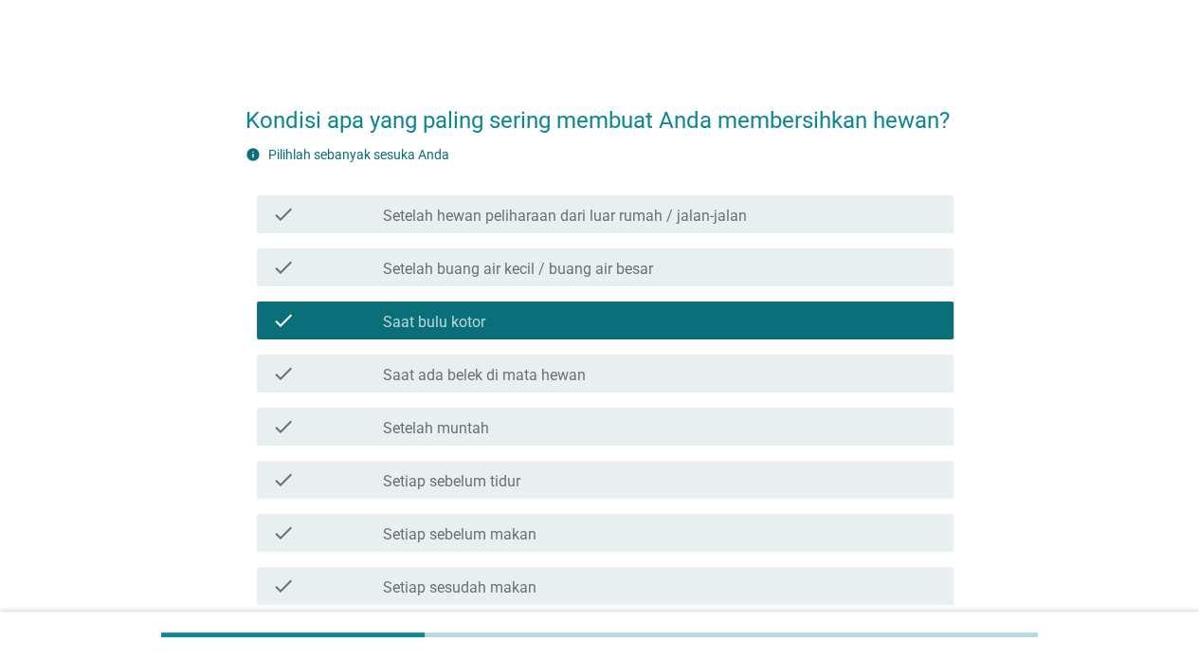
click at [625, 357] on div "check check_box_outline_blank Saat ada belek di mata hewan" at bounding box center [605, 373] width 697 height 38
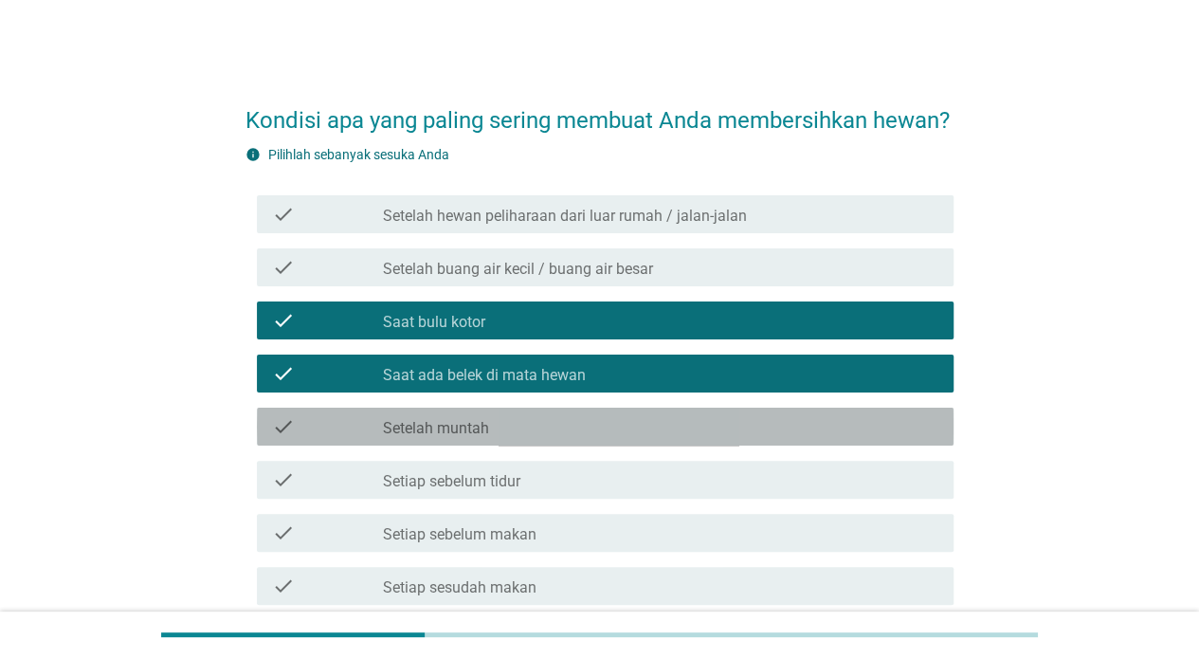
click at [612, 426] on div "check_box_outline_blank Setelah muntah" at bounding box center [660, 426] width 555 height 23
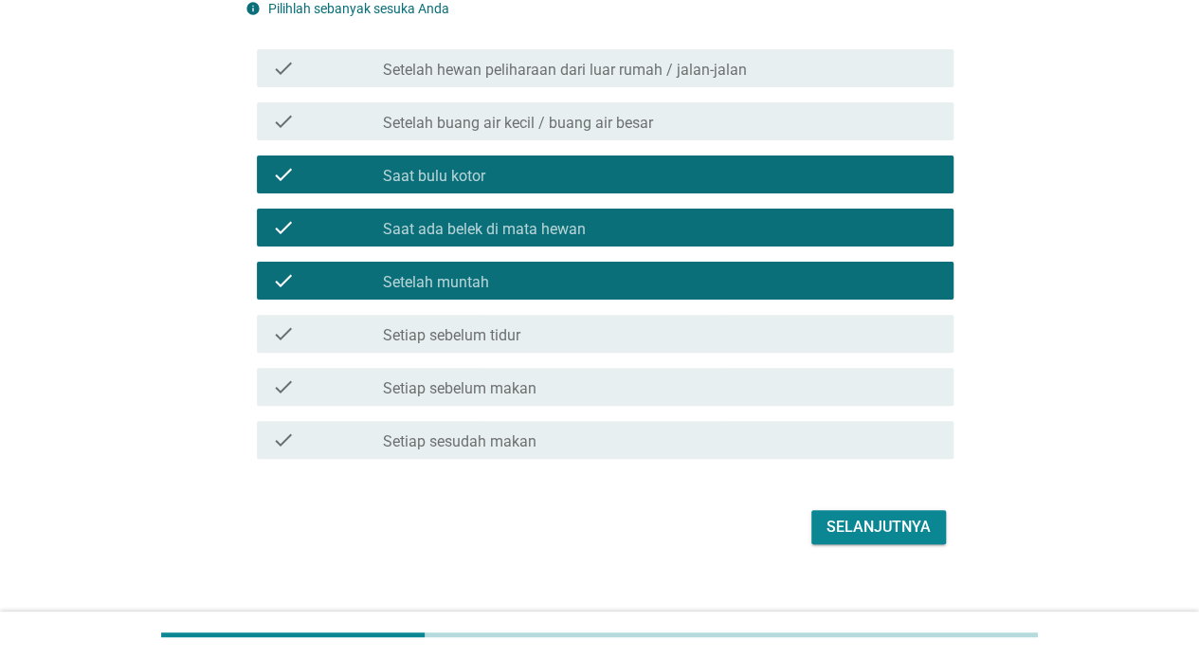
scroll to position [168, 0]
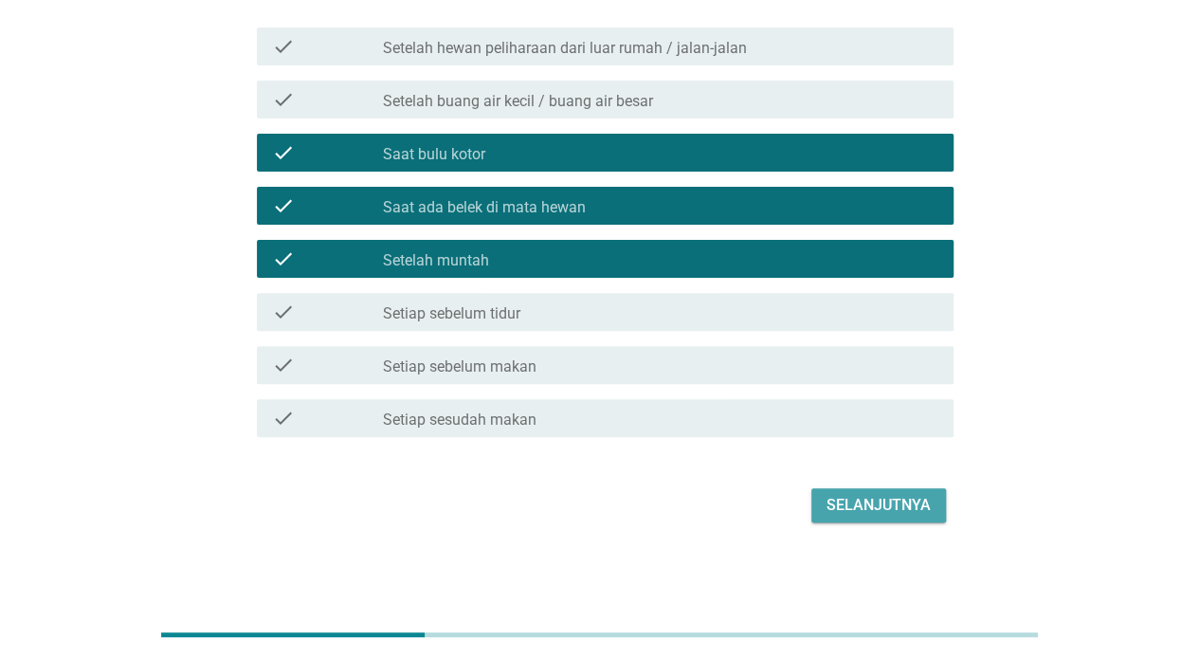
click at [845, 497] on div "Selanjutnya" at bounding box center [878, 505] width 104 height 23
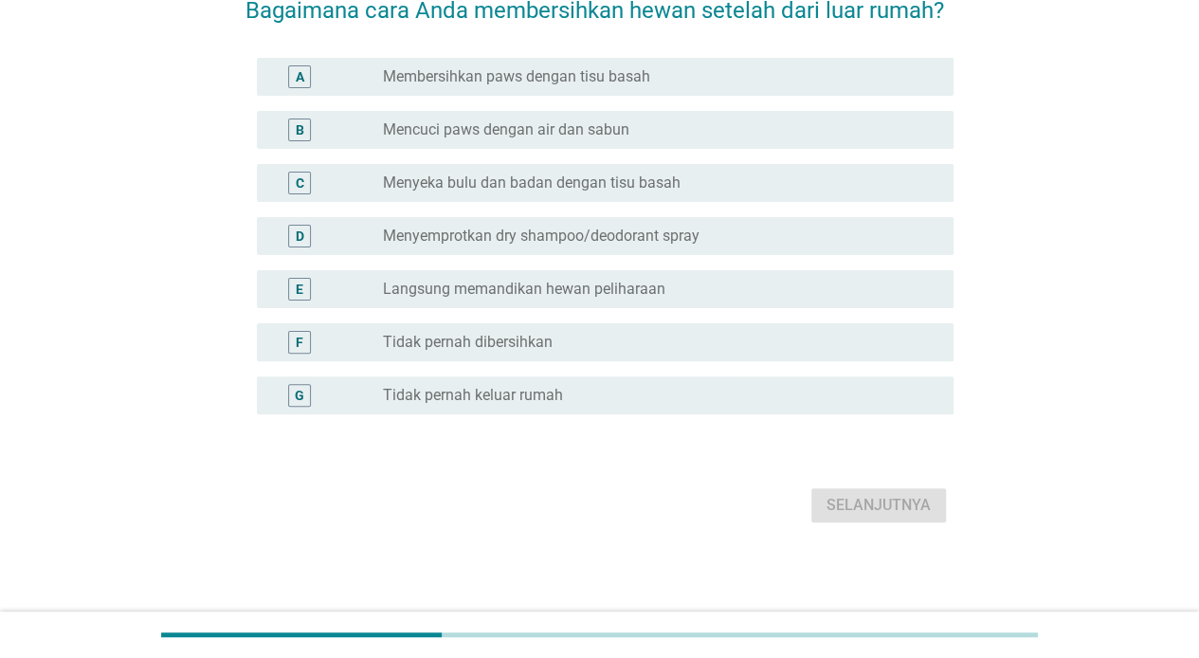
scroll to position [0, 0]
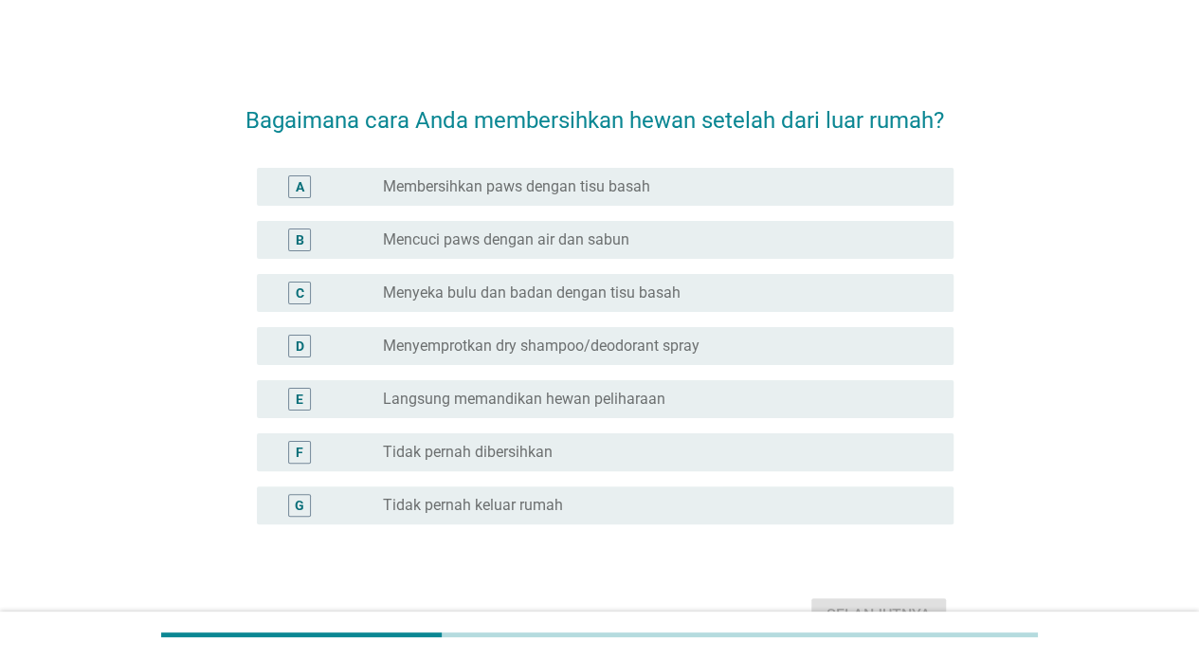
click at [625, 193] on label "Membersihkan paws dengan tisu basah" at bounding box center [516, 186] width 267 height 19
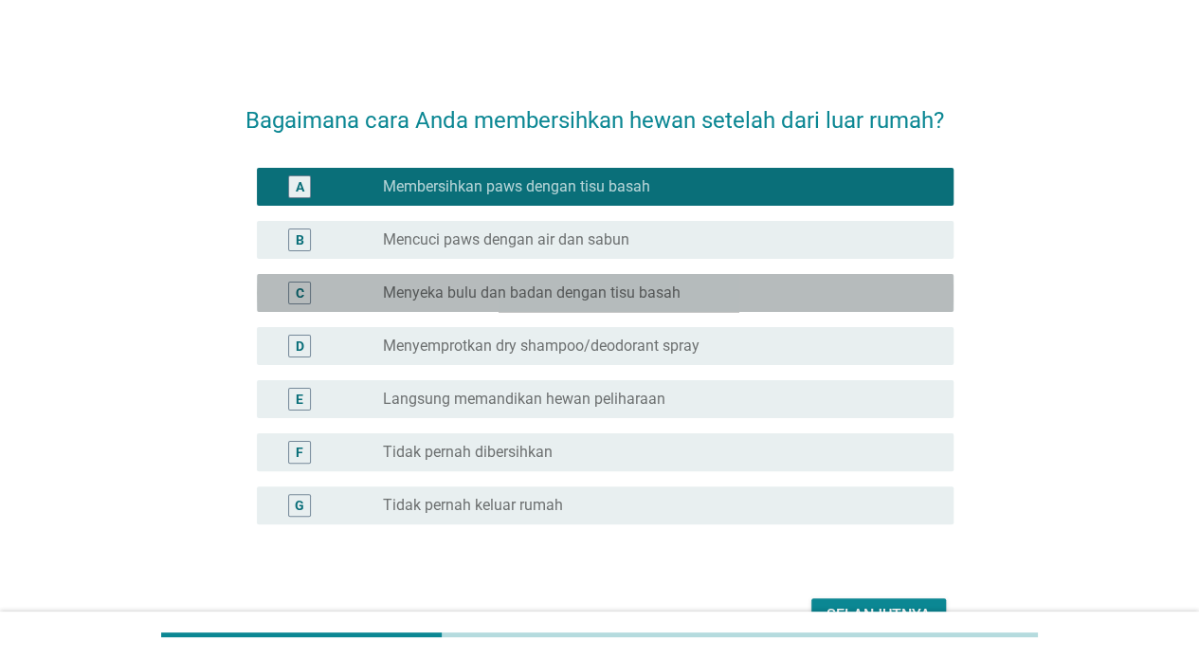
click at [641, 292] on label "Menyeka bulu dan badan dengan tisu basah" at bounding box center [532, 292] width 298 height 19
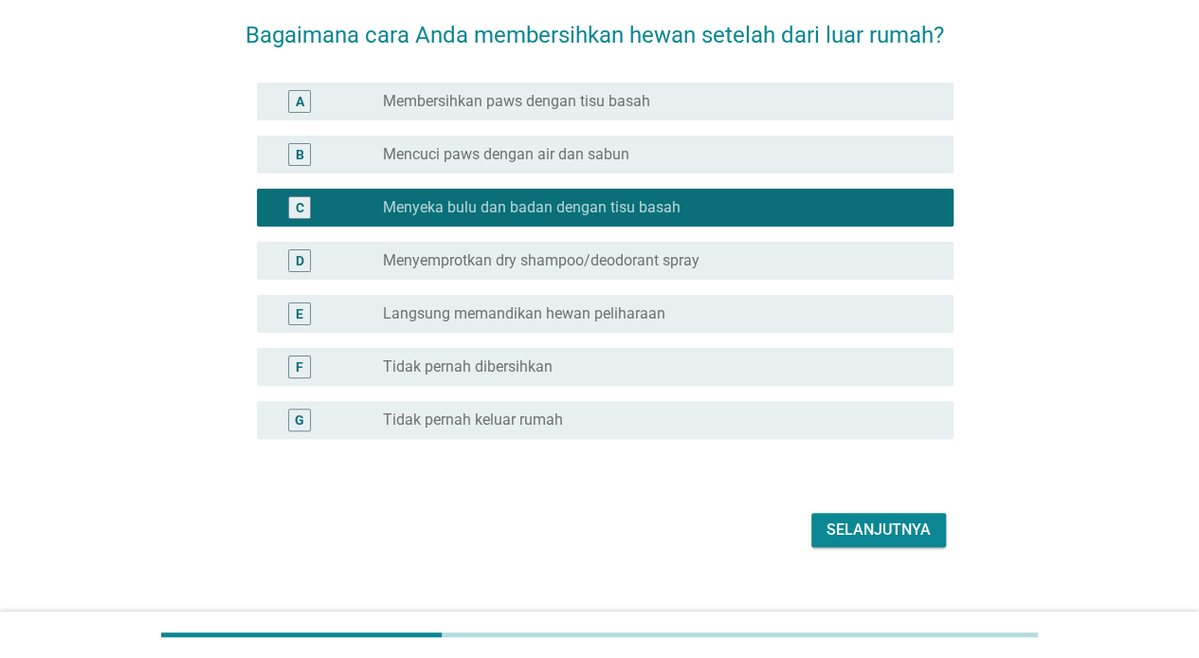
scroll to position [110, 0]
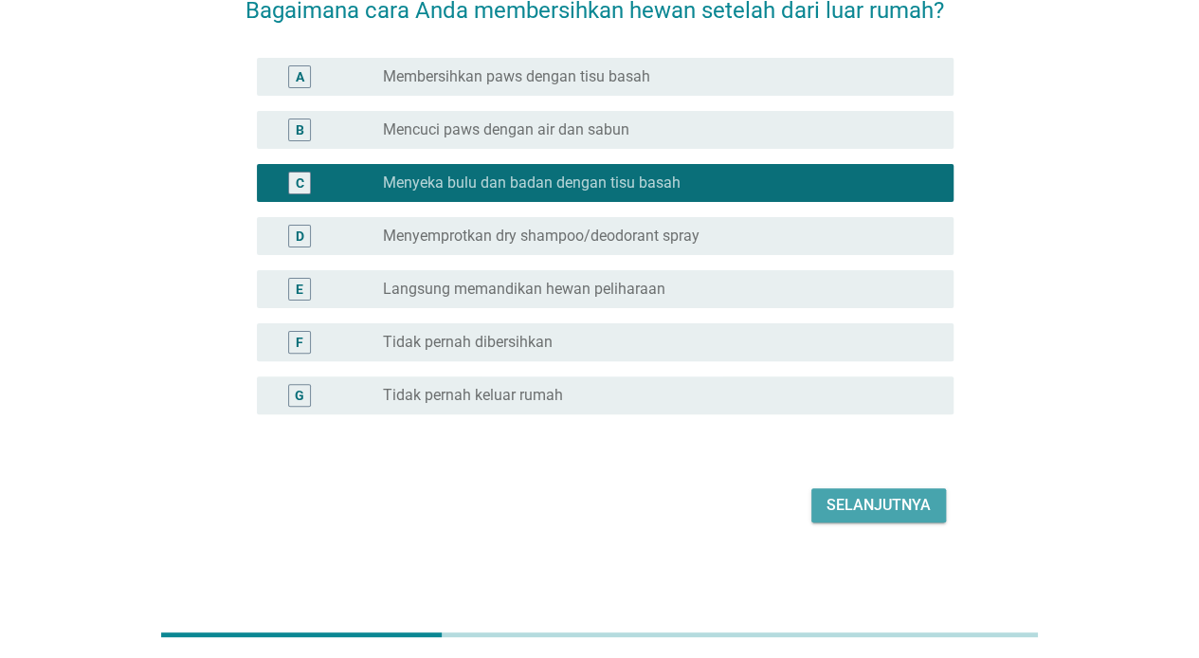
click at [891, 516] on button "Selanjutnya" at bounding box center [878, 505] width 135 height 34
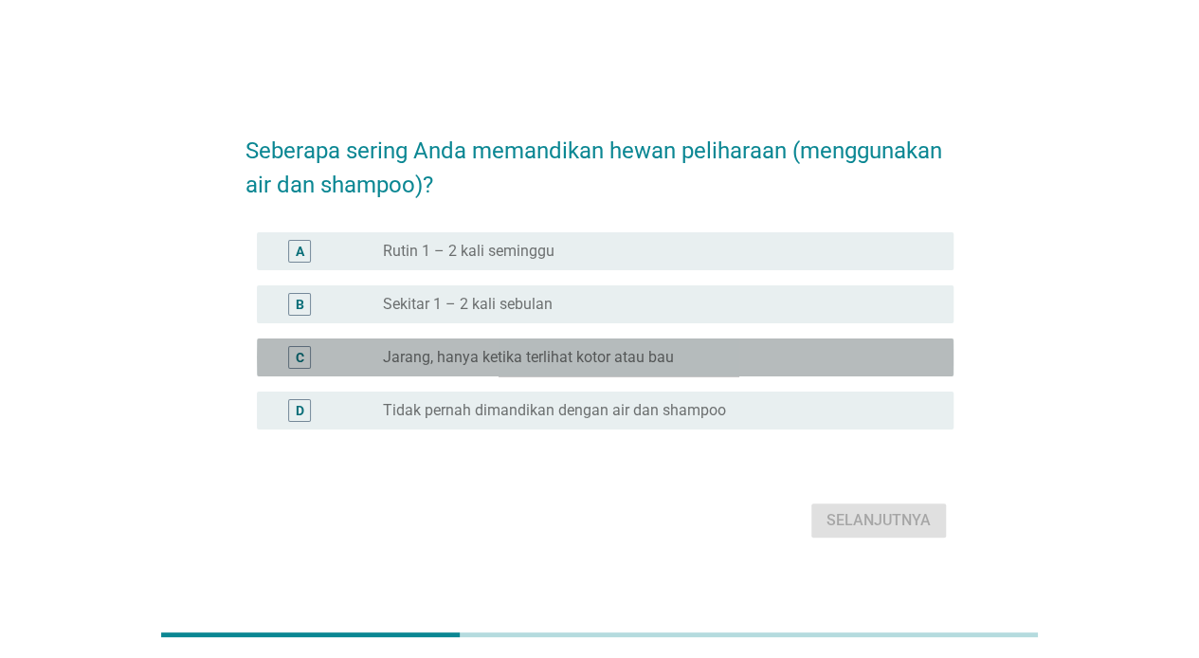
click at [632, 358] on label "Jarang, hanya ketika terlihat kotor atau bau" at bounding box center [528, 357] width 291 height 19
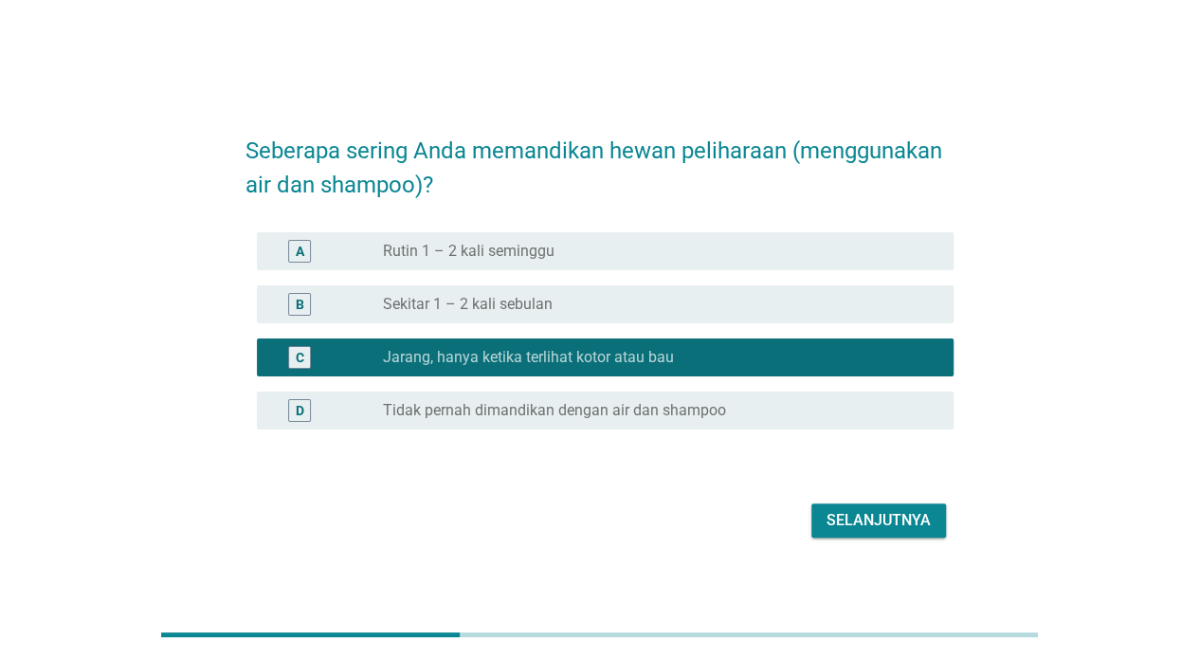
click at [878, 530] on div "Selanjutnya" at bounding box center [878, 520] width 104 height 23
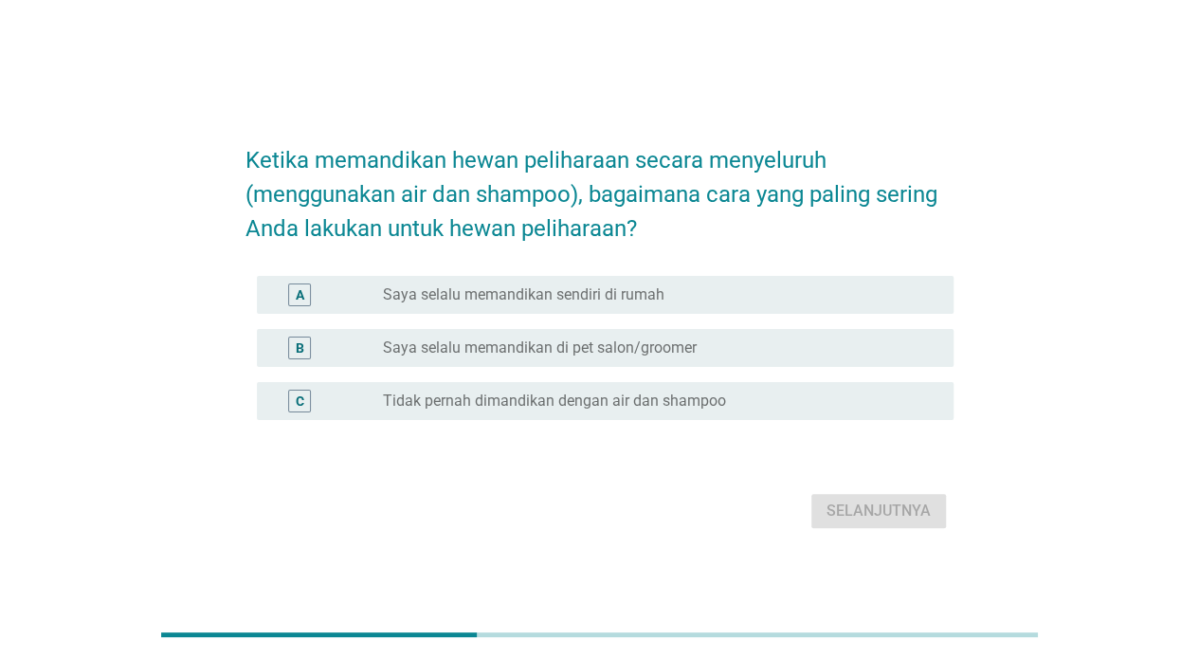
click at [648, 305] on div "radio_button_unchecked Saya selalu memandikan sendiri di rumah" at bounding box center [660, 294] width 555 height 23
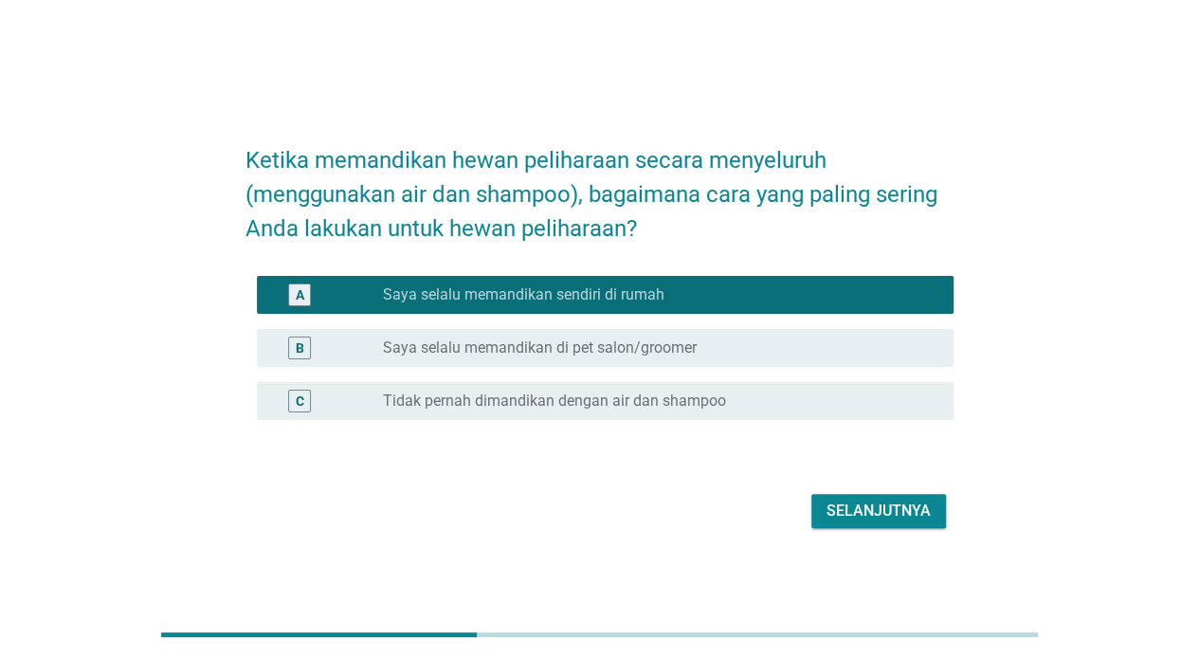
click at [868, 508] on div "Selanjutnya" at bounding box center [878, 510] width 104 height 23
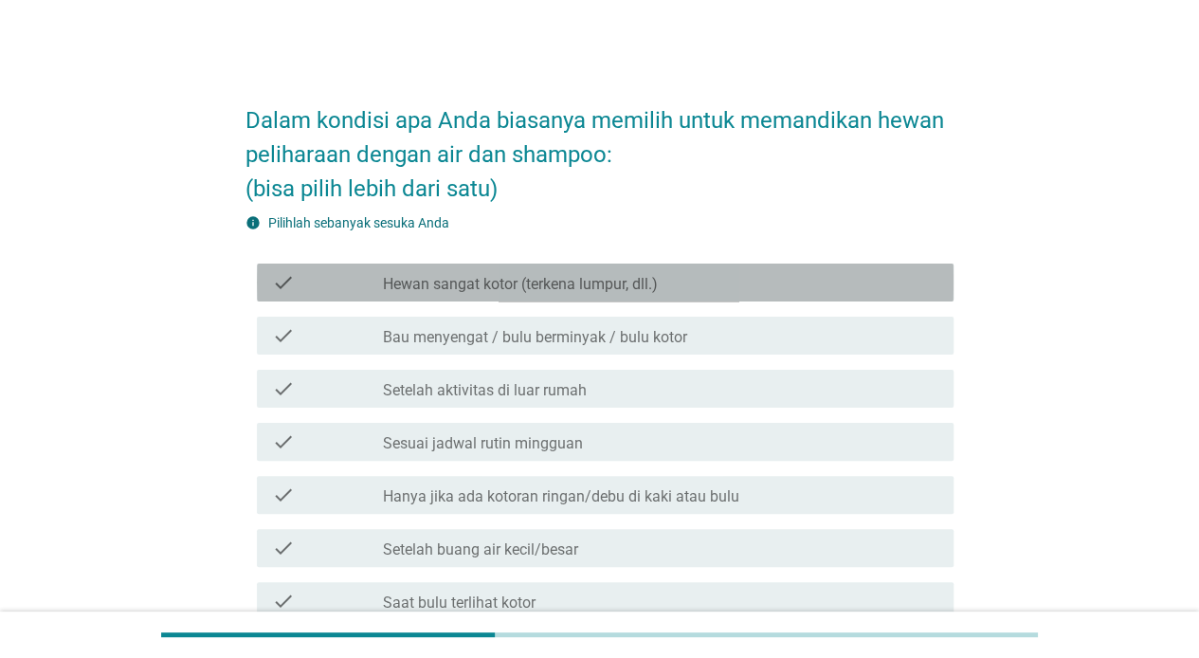
click at [594, 263] on div "check check_box_outline_blank Hewan sangat kotor (terkena lumpur, dll.)" at bounding box center [605, 282] width 697 height 38
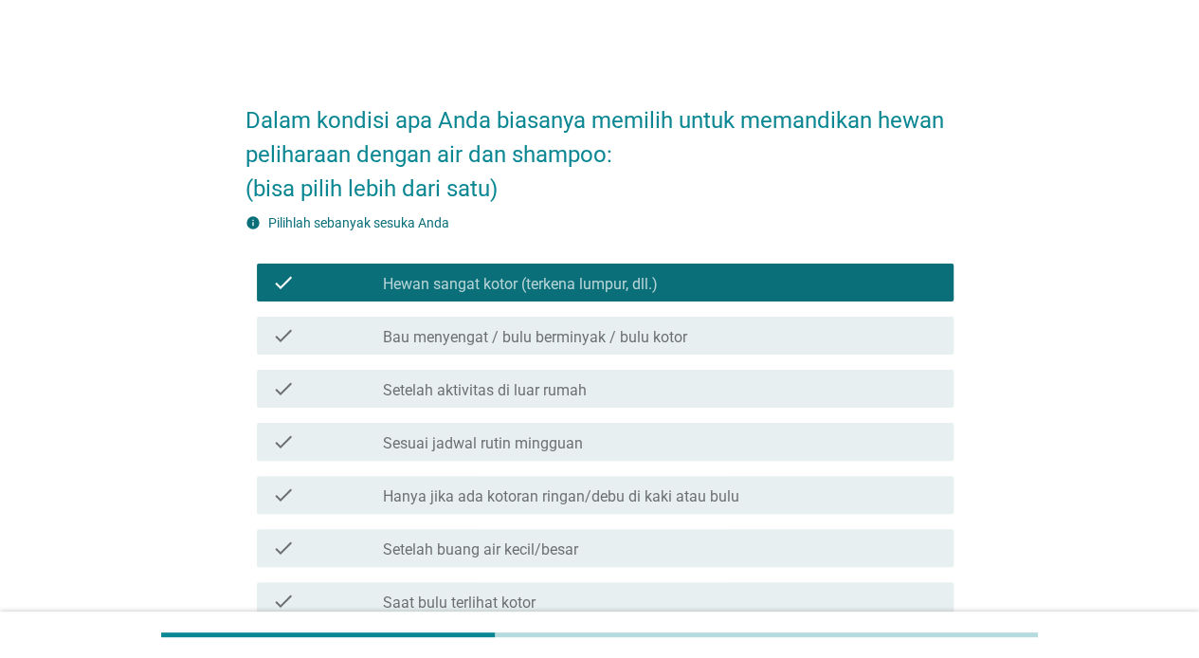
click at [643, 335] on label "Bau menyengat / bulu berminyak / bulu kotor" at bounding box center [535, 337] width 304 height 19
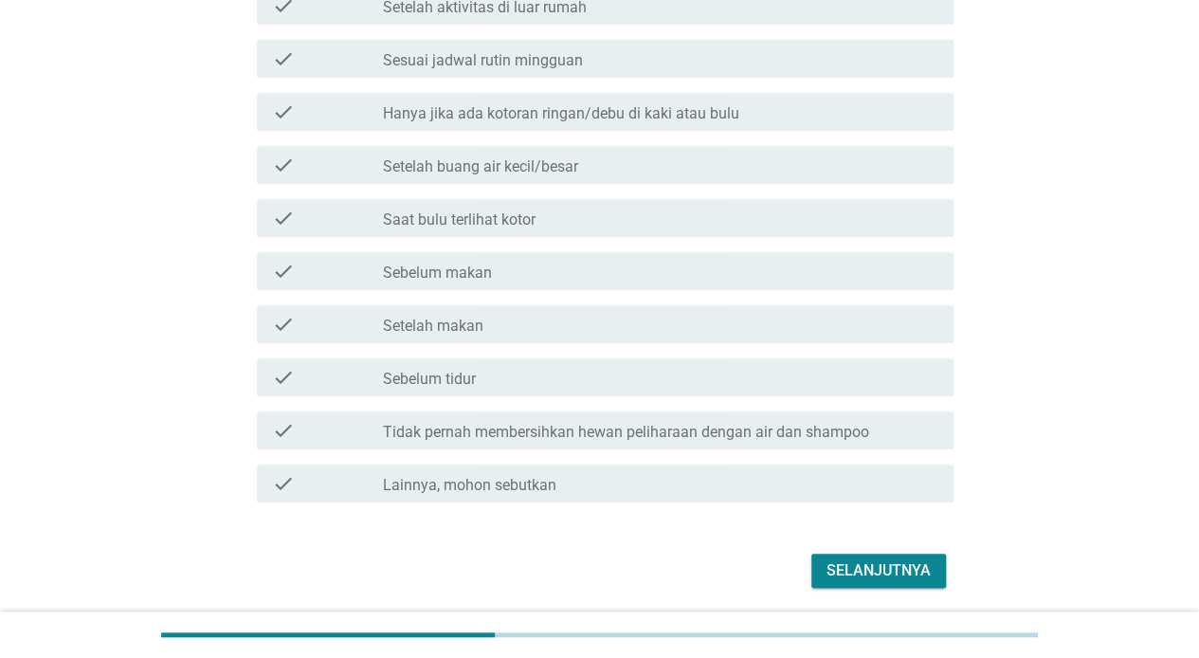
scroll to position [448, 0]
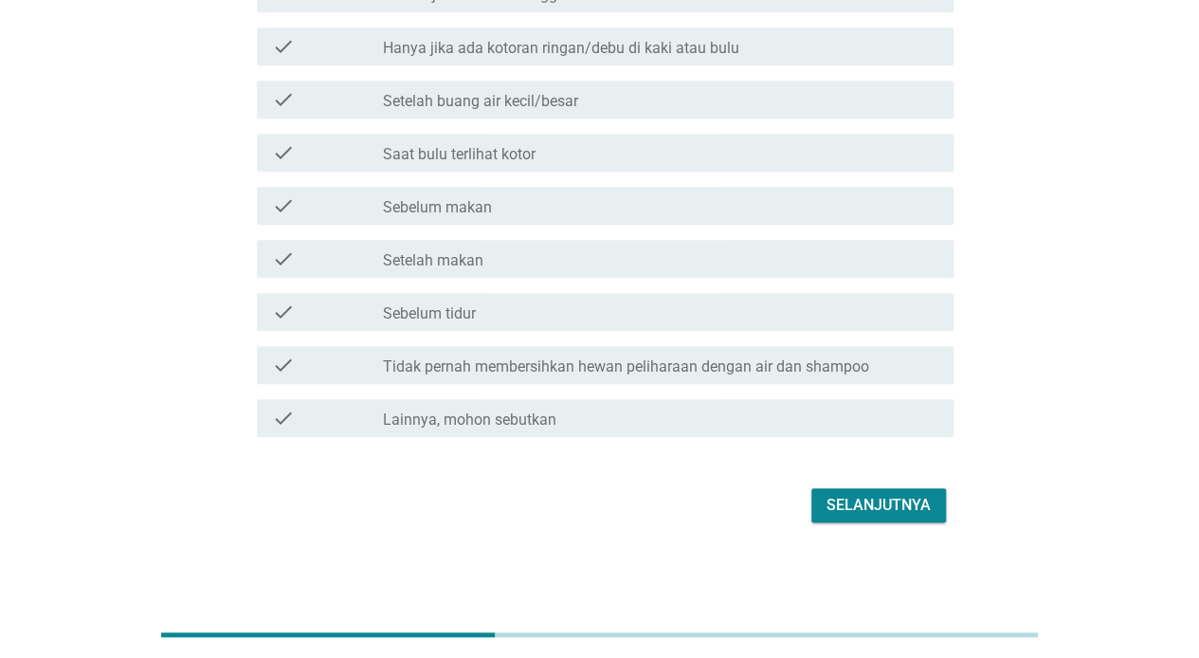
click at [885, 523] on div "Selanjutnya" at bounding box center [599, 504] width 708 height 45
click at [895, 502] on div "Selanjutnya" at bounding box center [878, 505] width 104 height 23
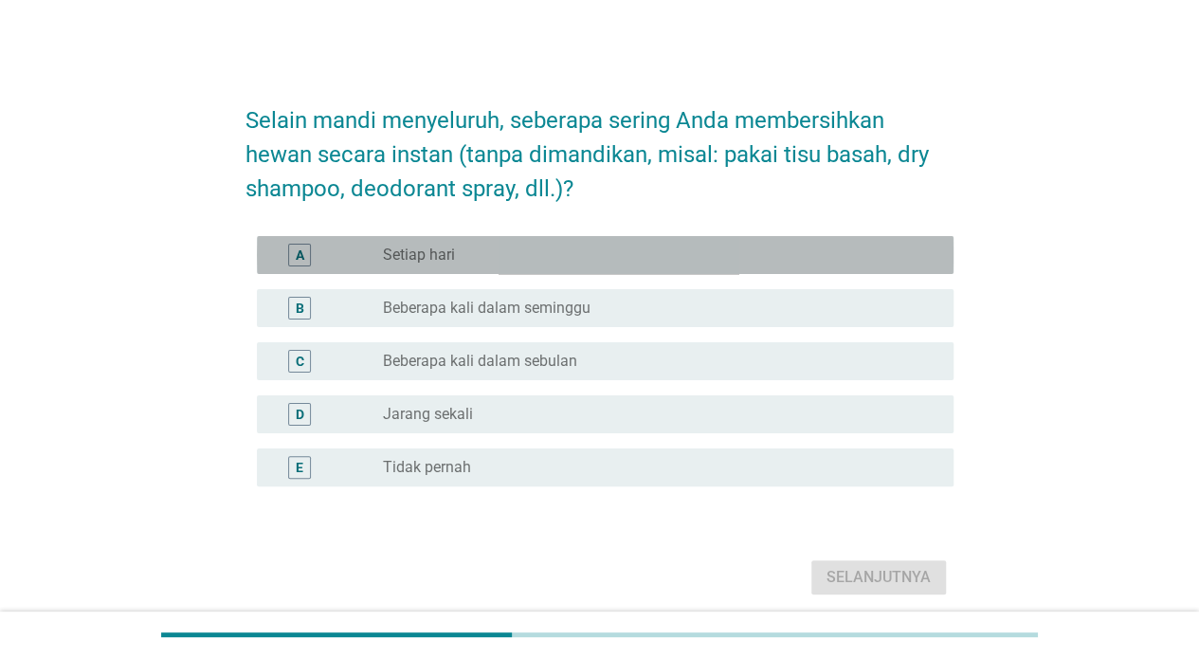
click at [508, 255] on div "radio_button_unchecked Setiap hari" at bounding box center [653, 254] width 540 height 19
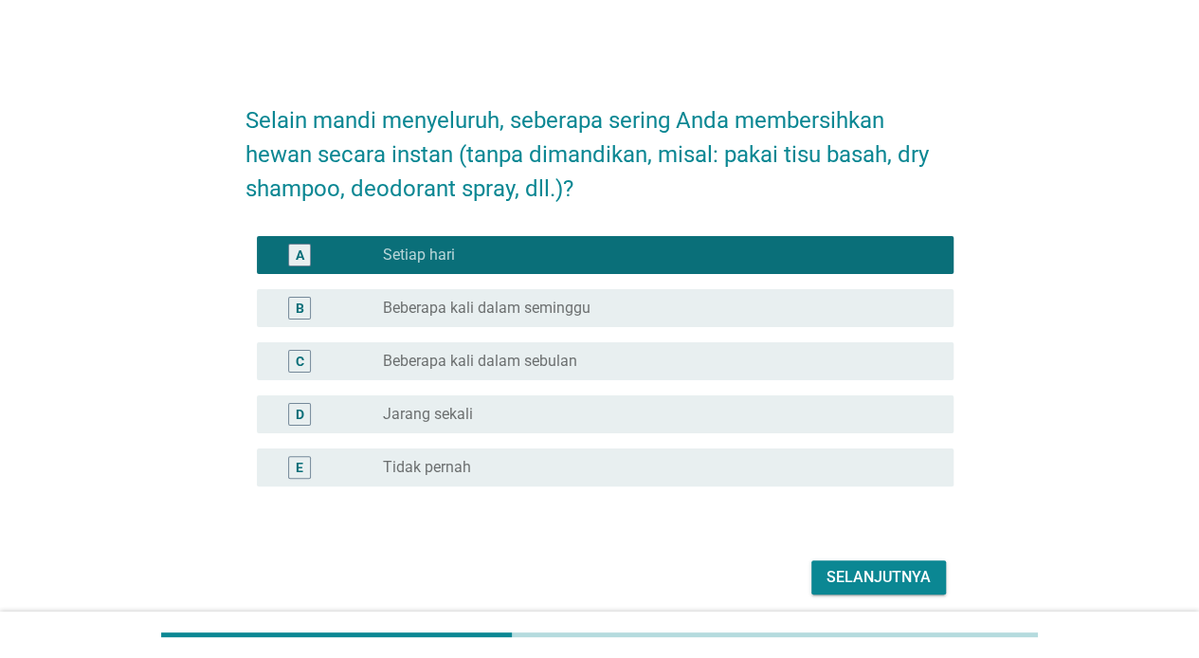
scroll to position [72, 0]
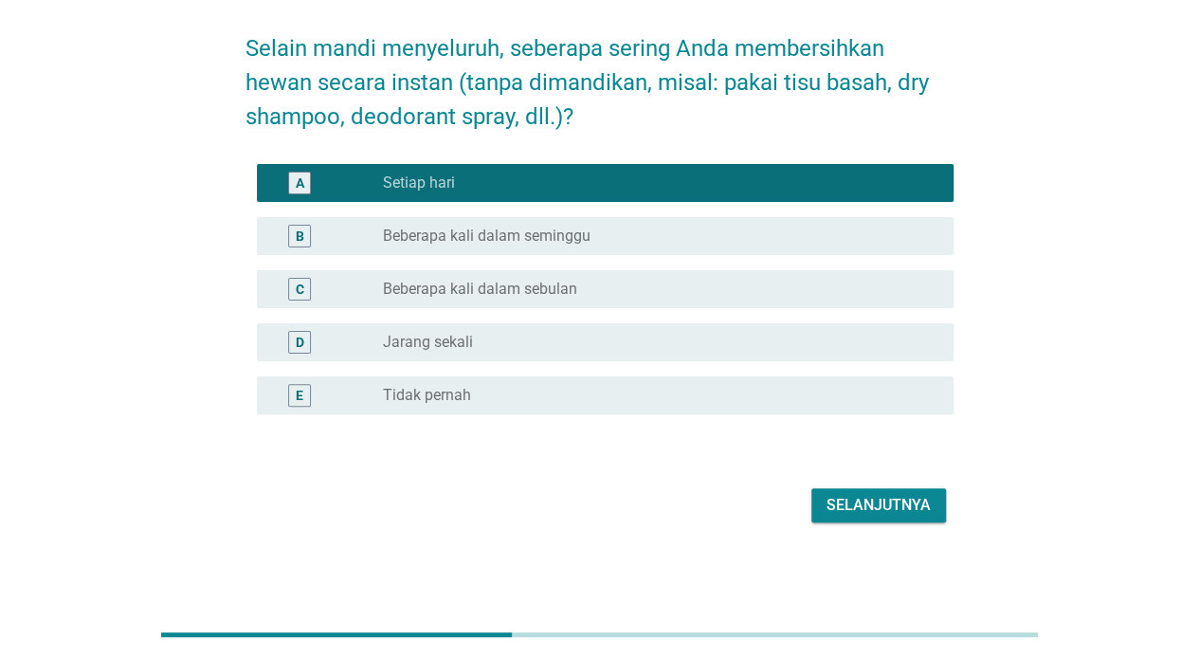
click at [845, 504] on div "Selanjutnya" at bounding box center [878, 505] width 104 height 23
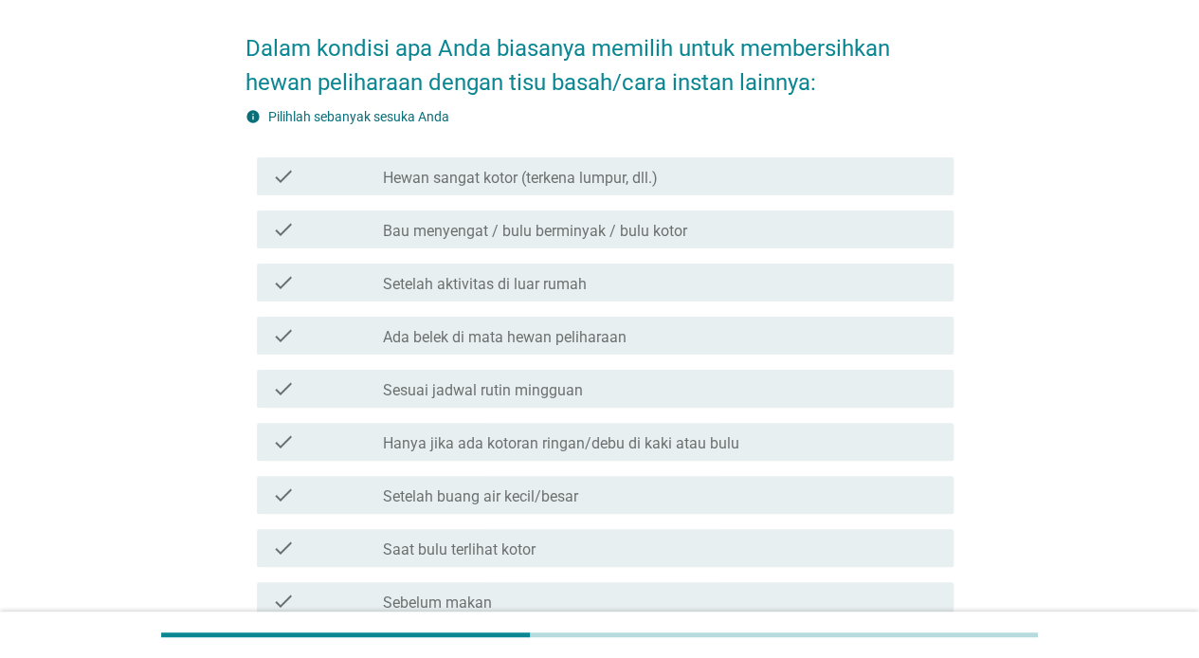
scroll to position [0, 0]
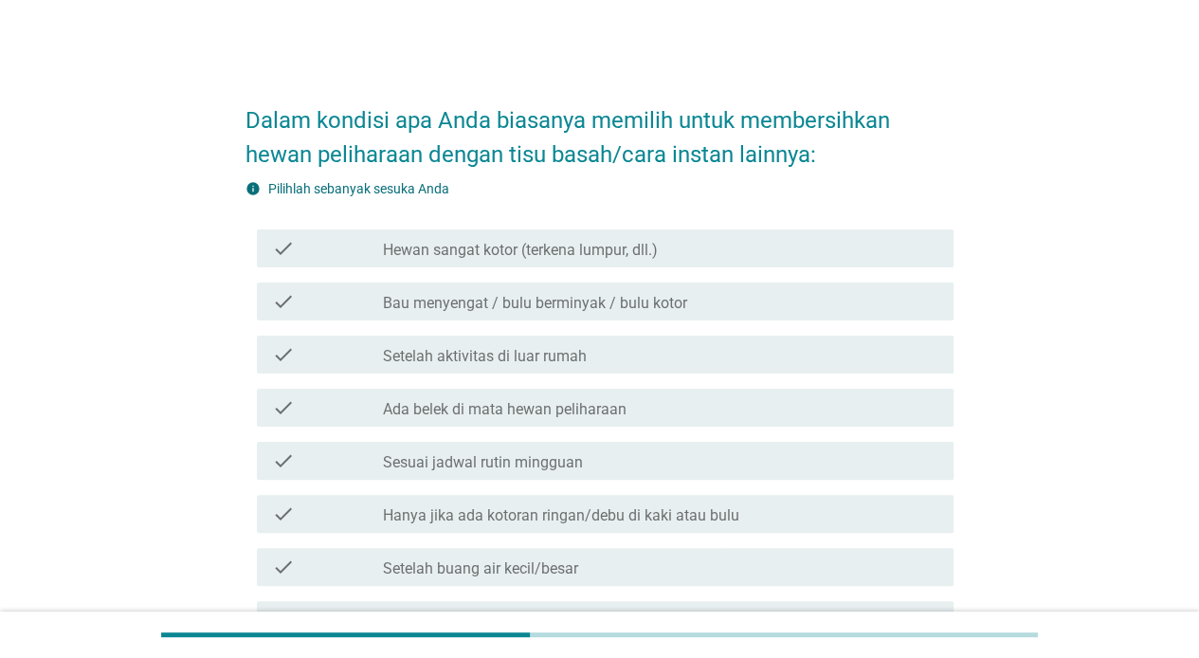
drag, startPoint x: 620, startPoint y: 507, endPoint x: 629, endPoint y: 508, distance: 9.5
click at [621, 508] on label "Hanya jika ada kotoran ringan/debu di kaki atau bulu" at bounding box center [561, 515] width 356 height 19
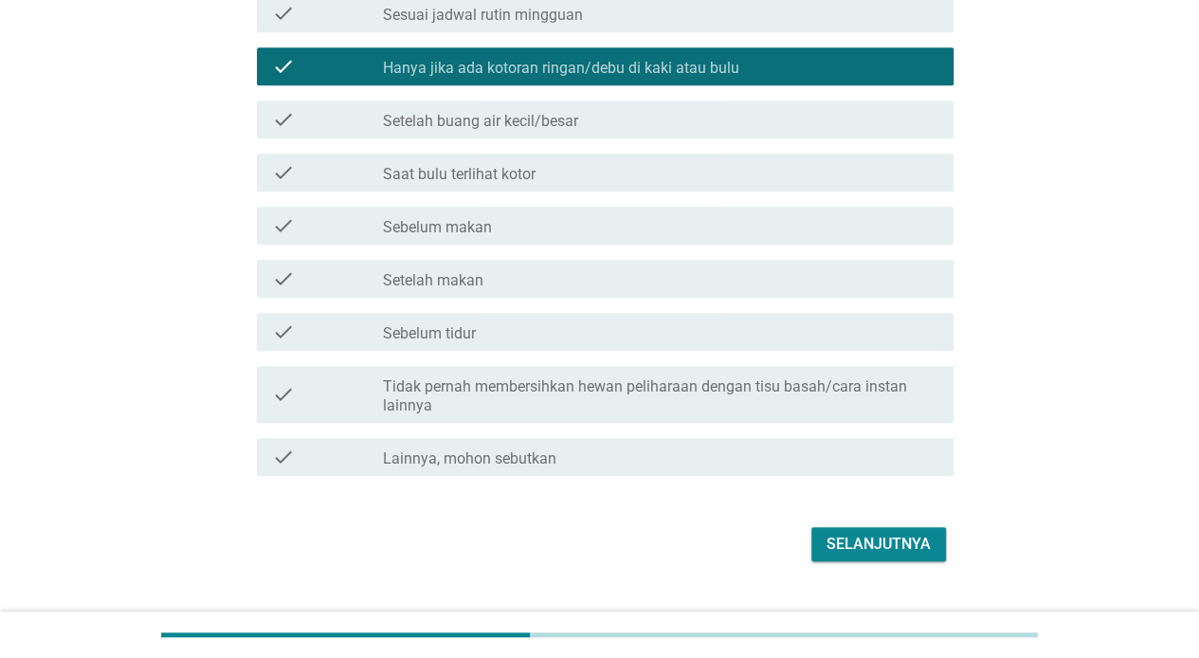
scroll to position [474, 0]
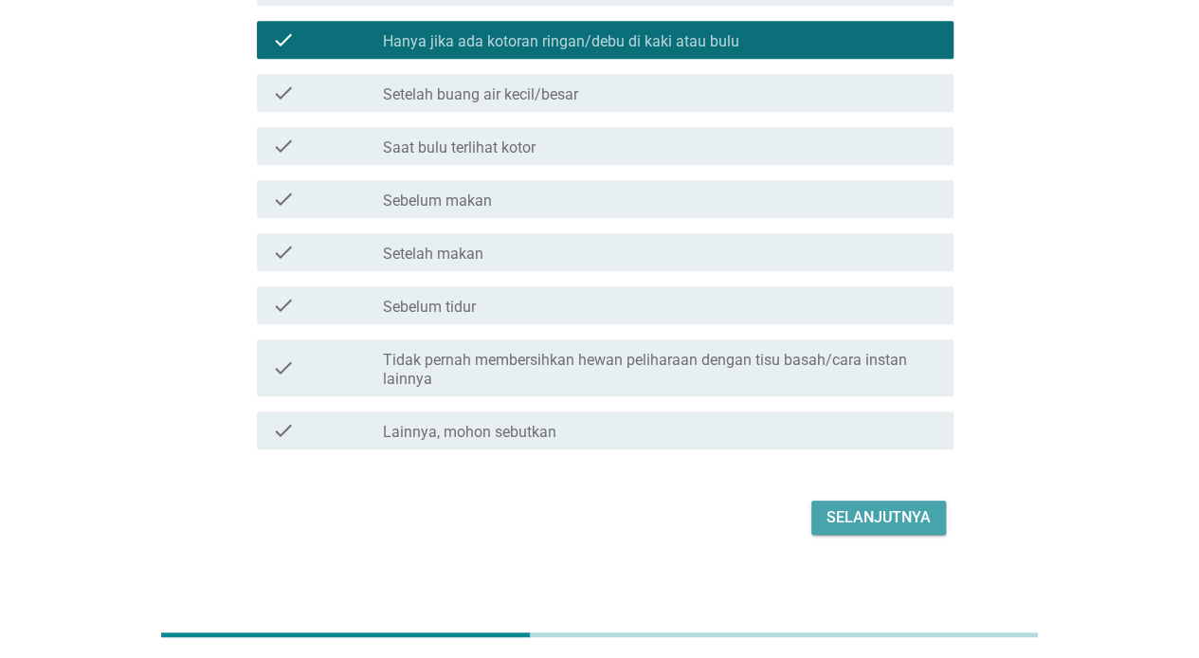
click at [836, 502] on button "Selanjutnya" at bounding box center [878, 517] width 135 height 34
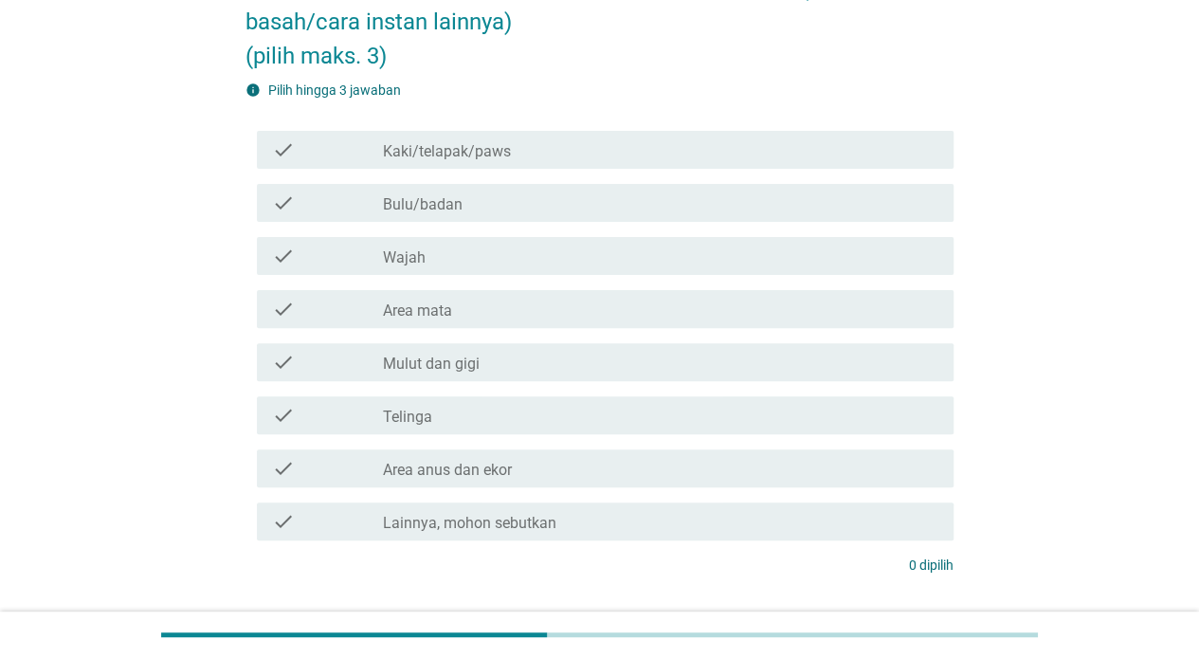
scroll to position [157, 0]
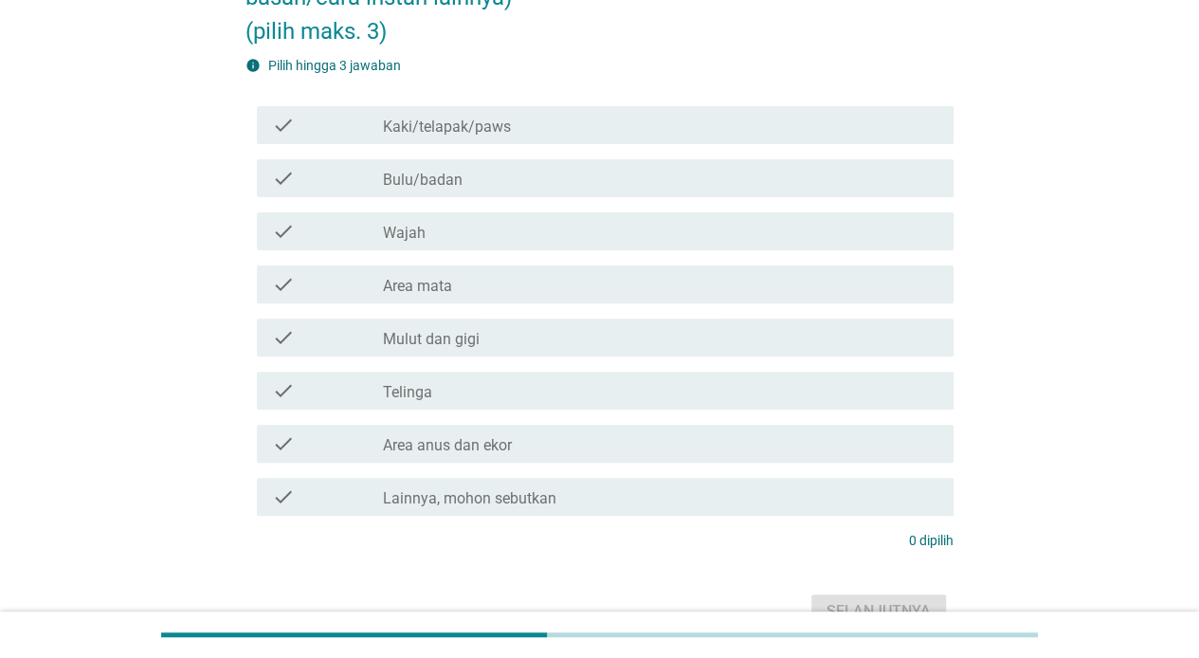
click at [548, 118] on div "check_box_outline_blank Kaki/telapak/paws" at bounding box center [660, 125] width 555 height 23
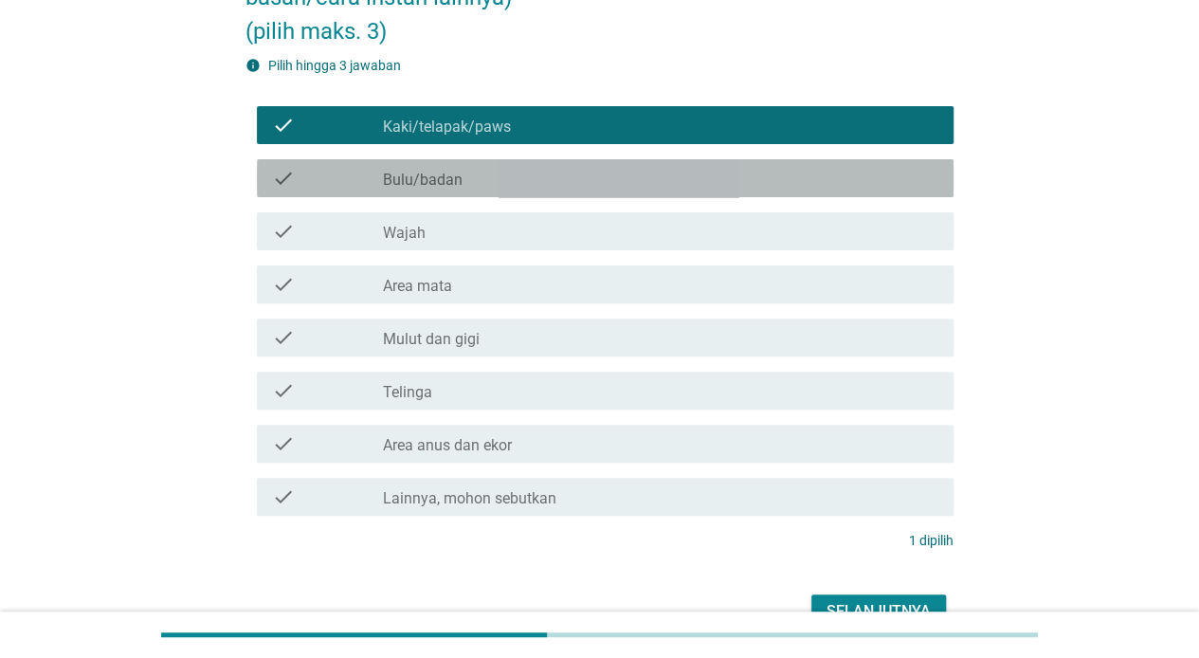
click at [550, 171] on div "check_box_outline_blank Bulu/badan" at bounding box center [660, 178] width 555 height 23
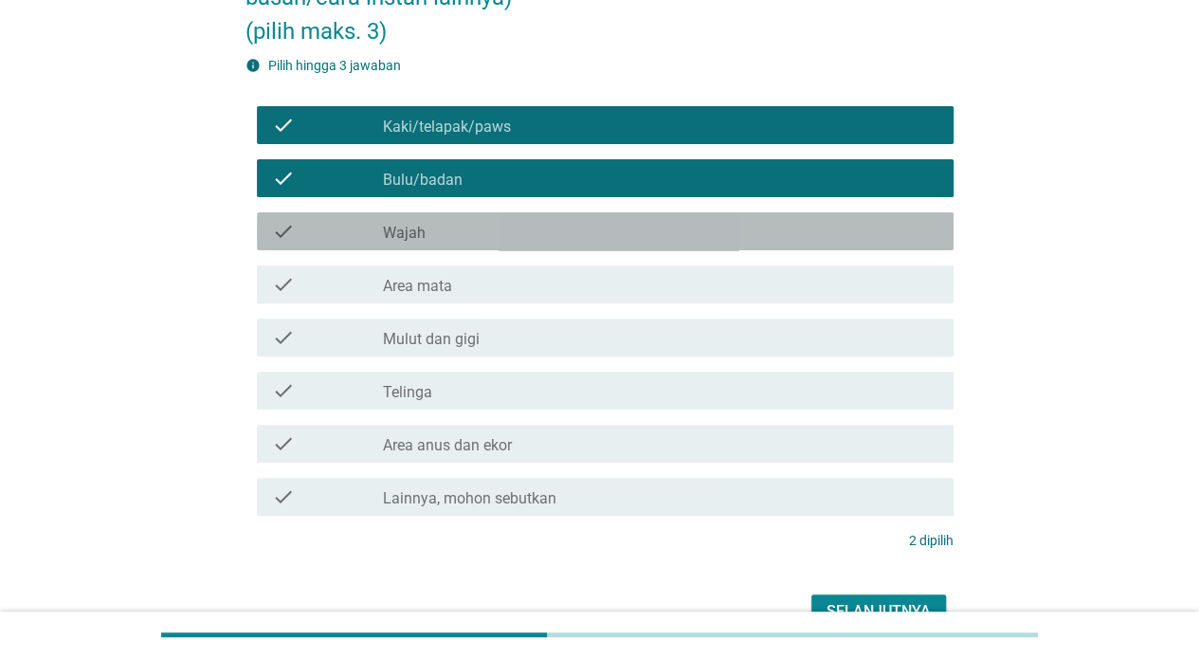
click at [539, 236] on div "check_box_outline_blank Wajah" at bounding box center [660, 231] width 555 height 23
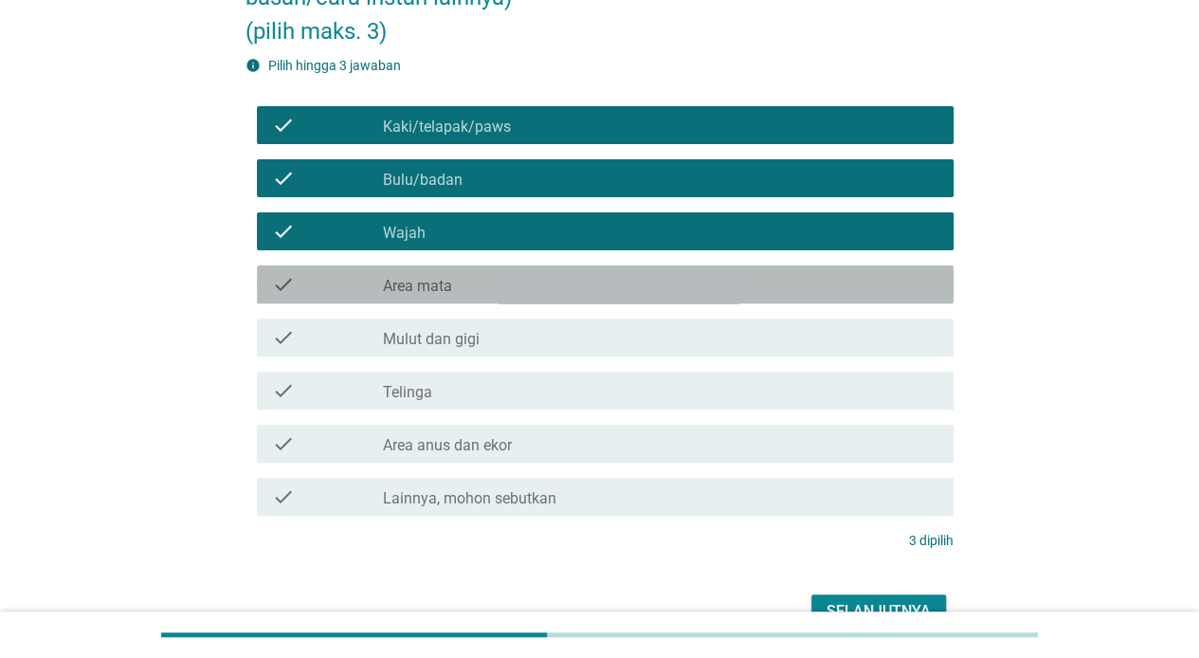
click at [571, 284] on div "check_box_outline_blank Area mata" at bounding box center [660, 284] width 555 height 23
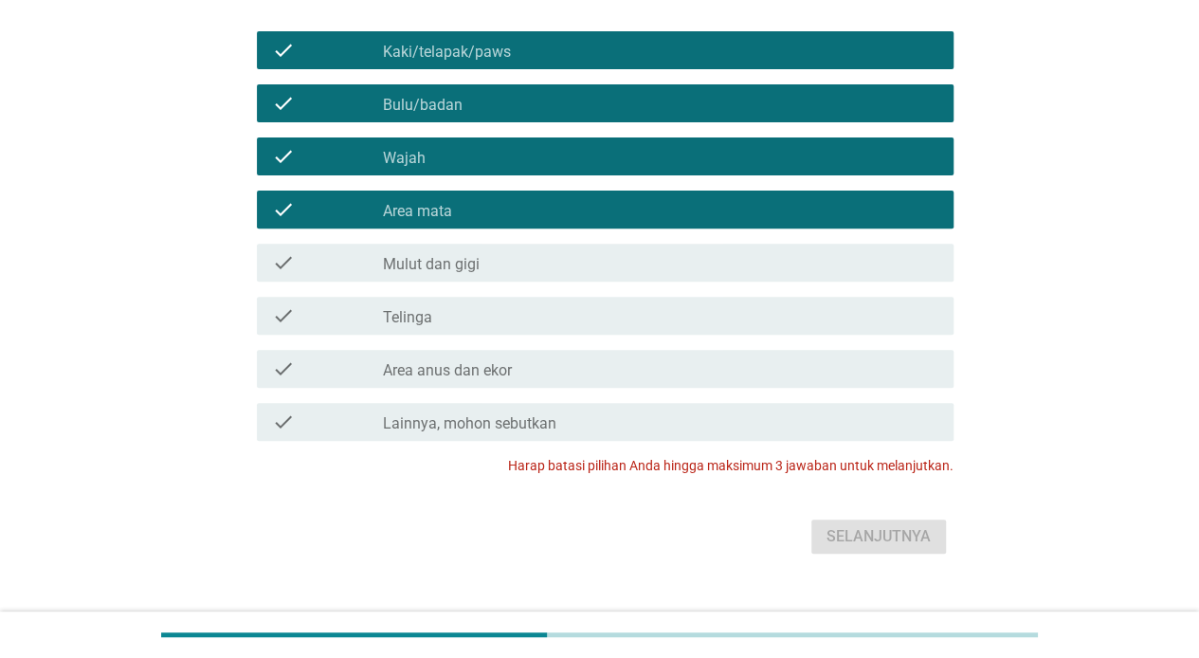
scroll to position [263, 0]
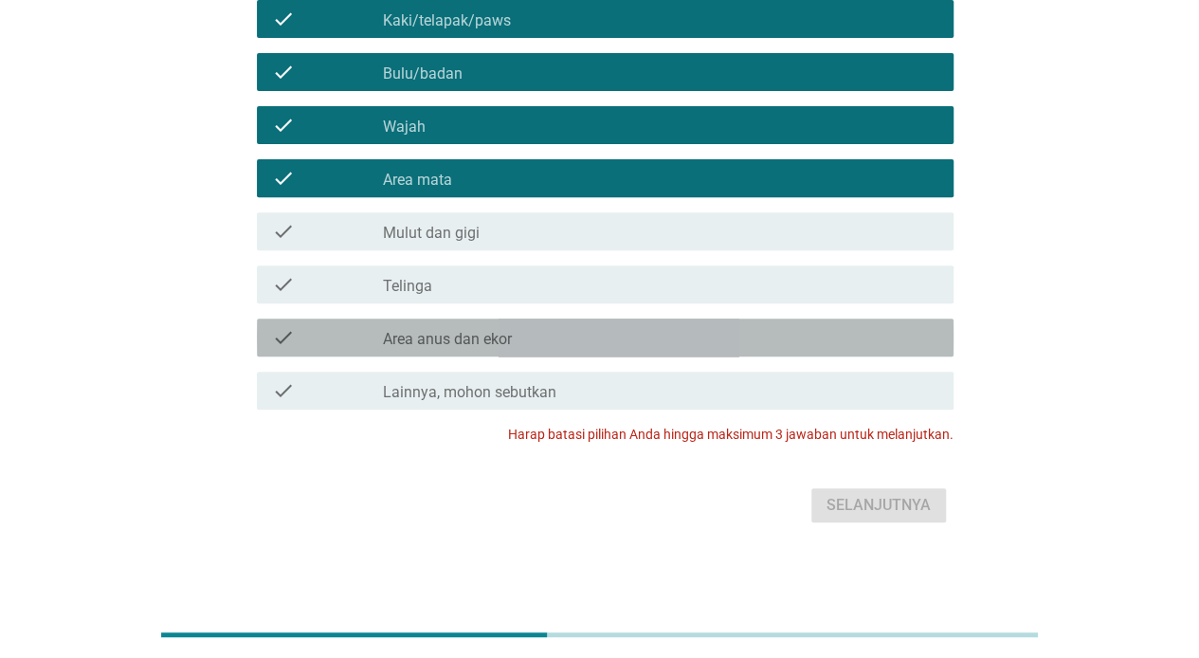
click at [650, 331] on div "check_box_outline_blank Area anus dan ekor" at bounding box center [660, 337] width 555 height 23
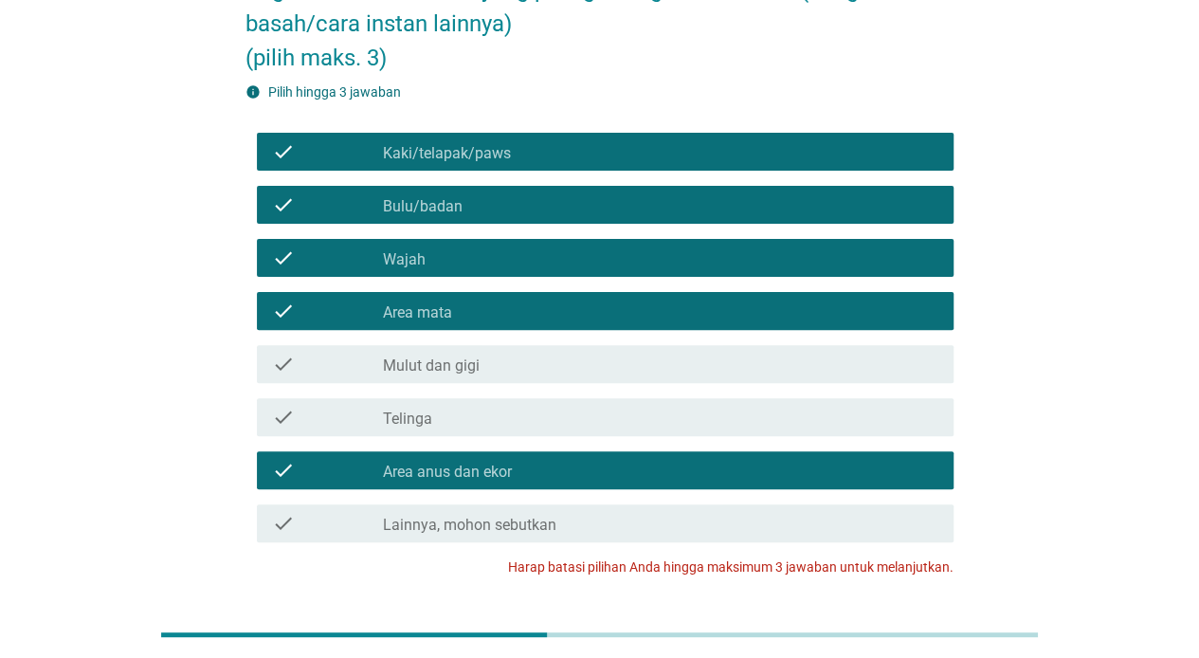
scroll to position [105, 0]
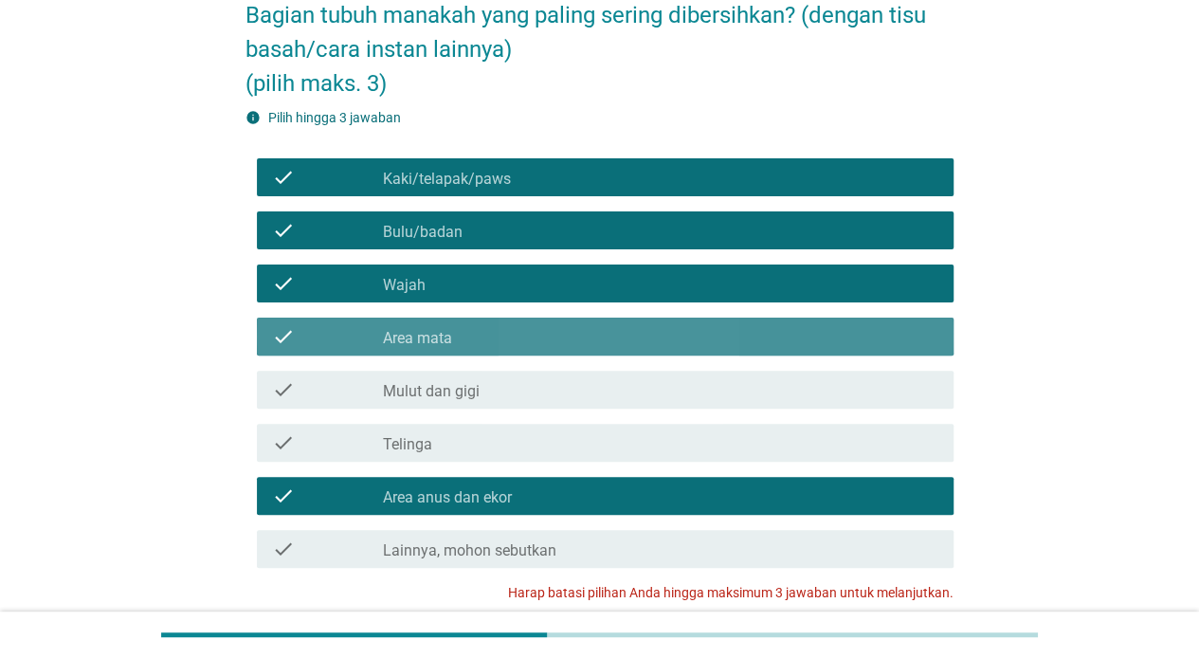
click at [473, 335] on div "check_box_outline_blank Area mata" at bounding box center [660, 336] width 555 height 23
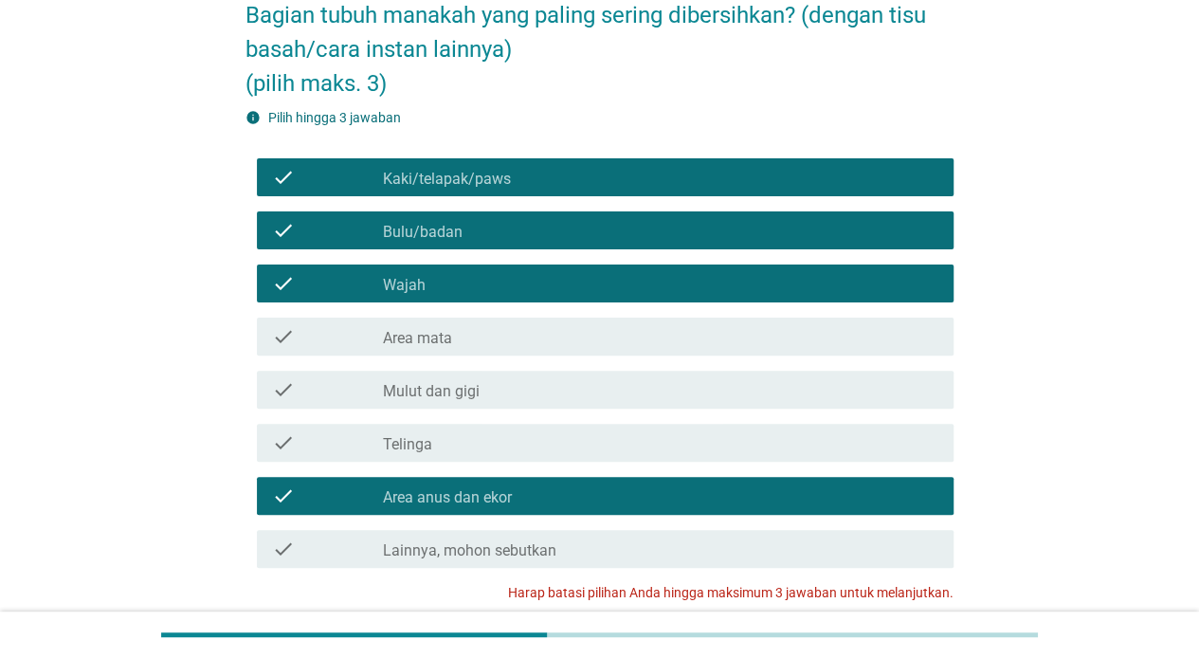
click at [506, 284] on div "check_box_outline_blank Wajah" at bounding box center [660, 283] width 555 height 23
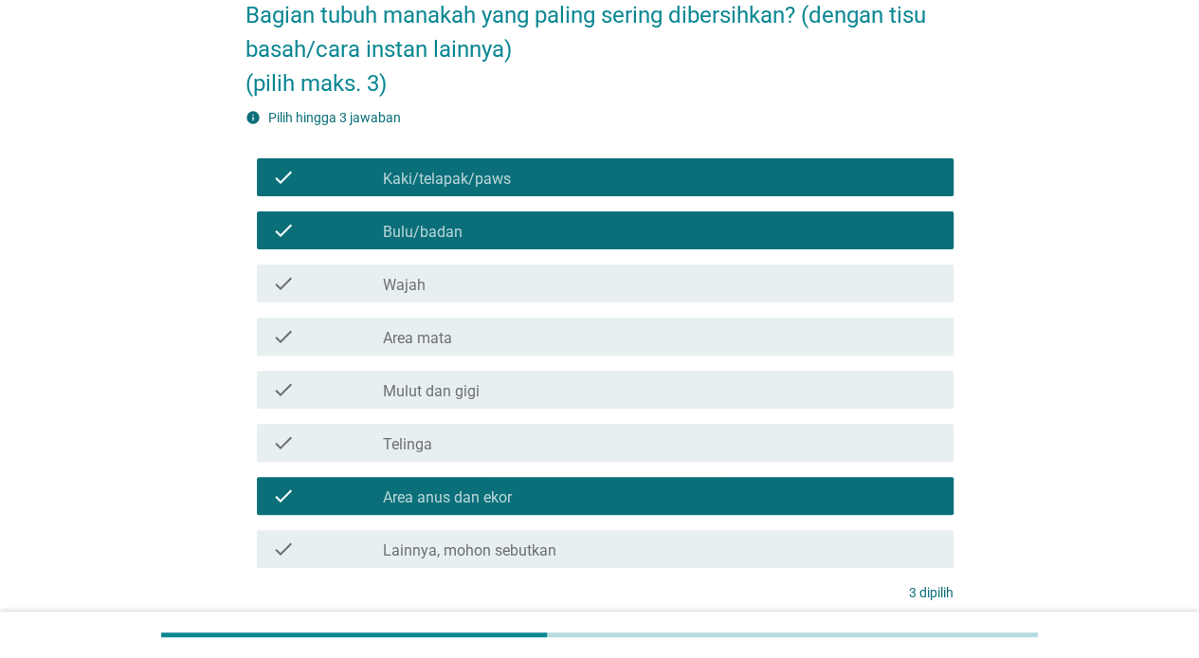
scroll to position [263, 0]
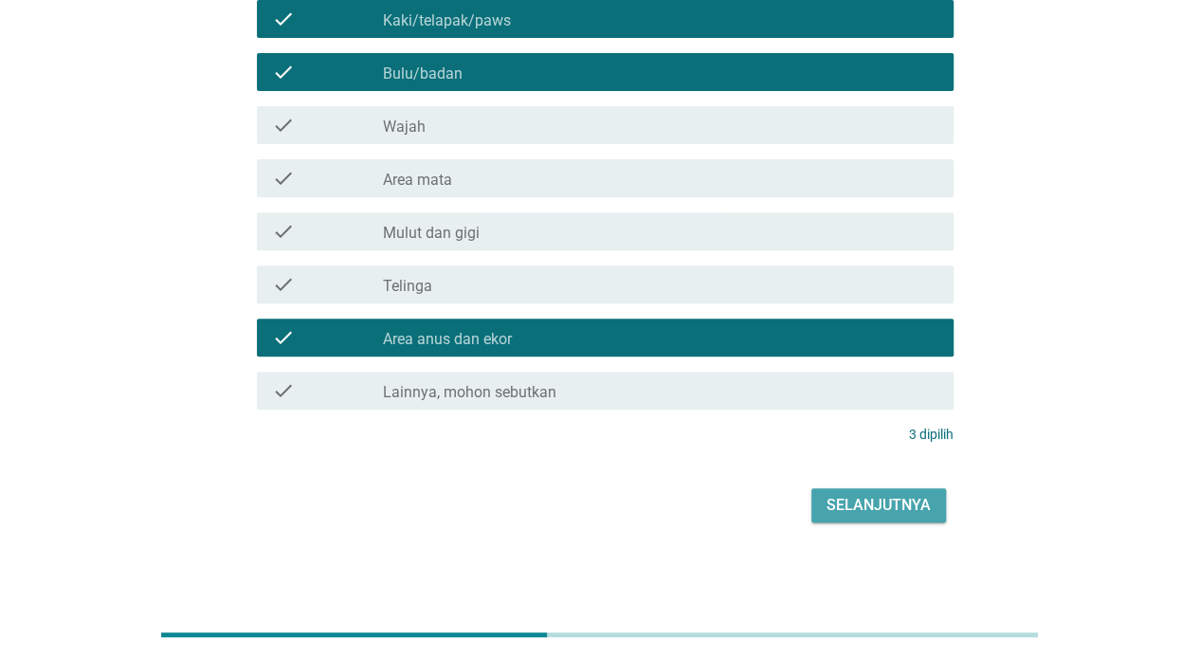
click at [879, 517] on button "Selanjutnya" at bounding box center [878, 505] width 135 height 34
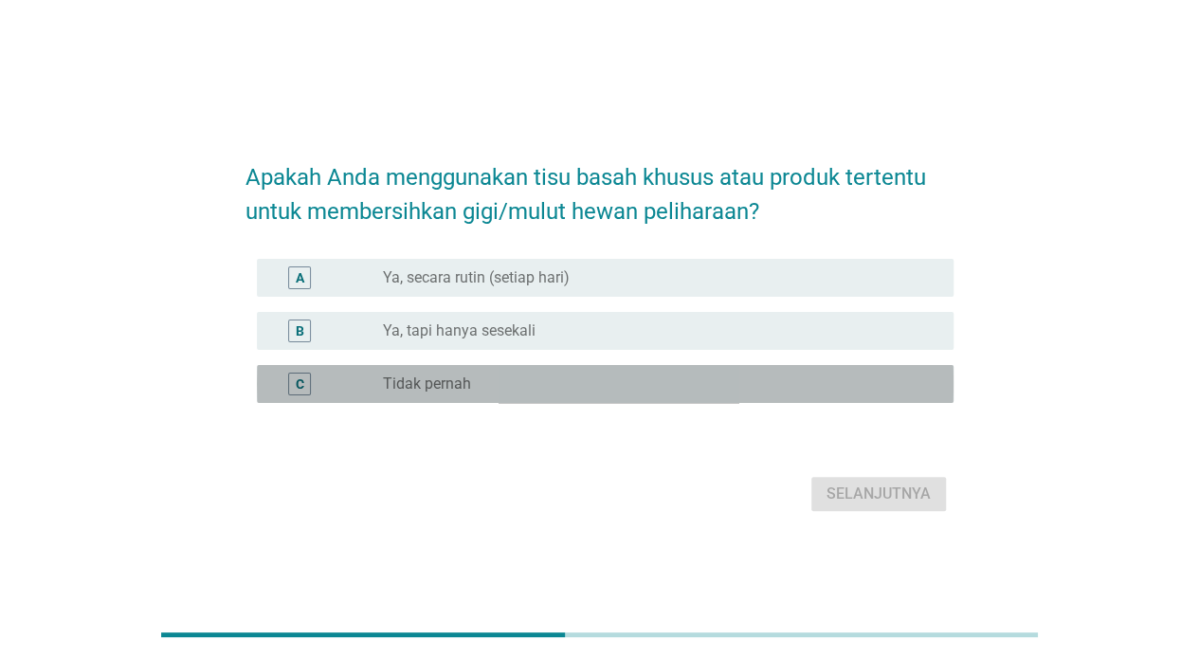
drag, startPoint x: 578, startPoint y: 389, endPoint x: 608, endPoint y: 390, distance: 30.4
click at [588, 390] on div "radio_button_unchecked Tidak pernah" at bounding box center [653, 383] width 540 height 19
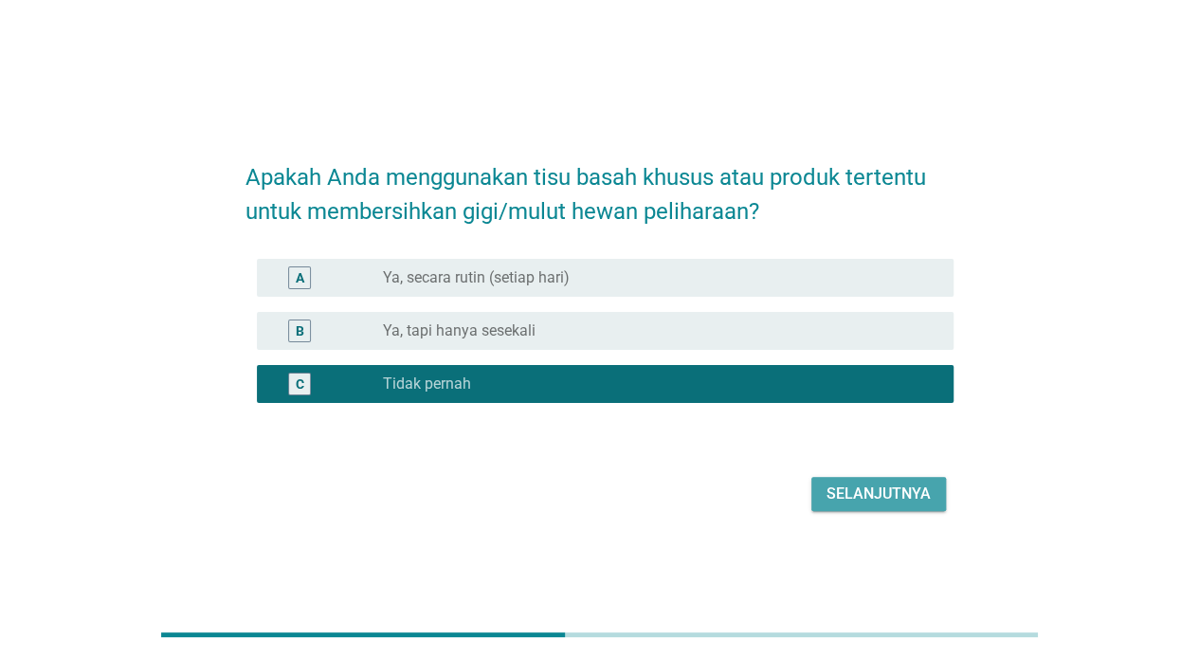
click at [879, 495] on div "Selanjutnya" at bounding box center [878, 493] width 104 height 23
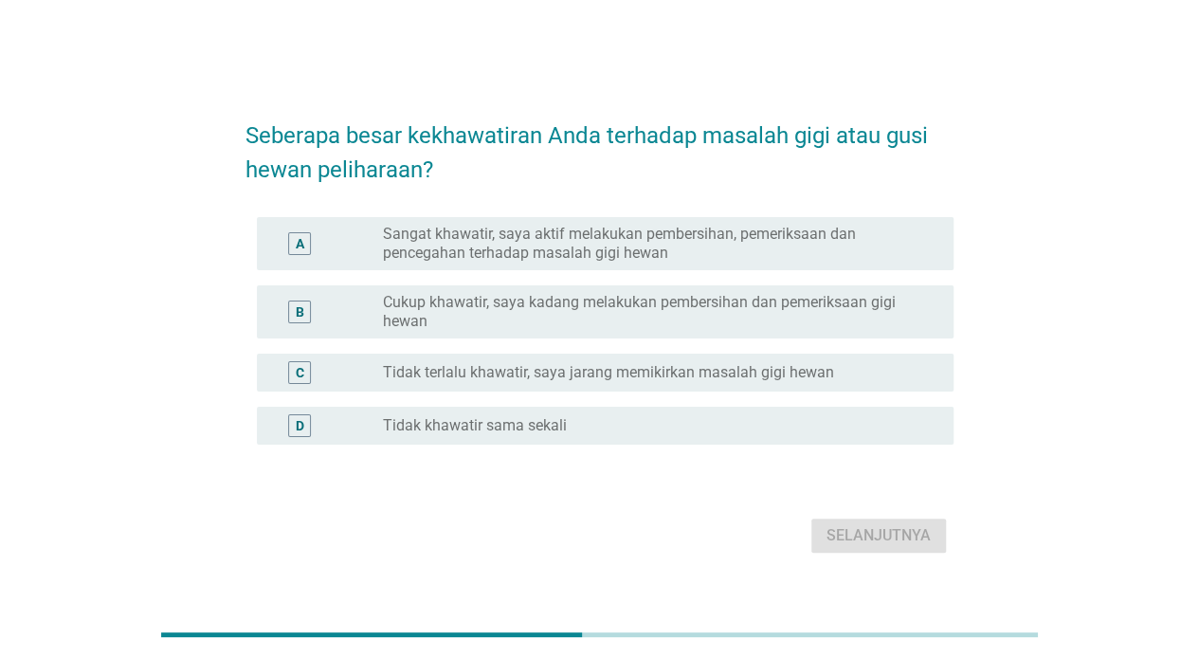
click at [571, 313] on label "Cukup khawatir, saya kadang melakukan pembersihan dan pemeriksaan gigi hewan" at bounding box center [653, 312] width 540 height 38
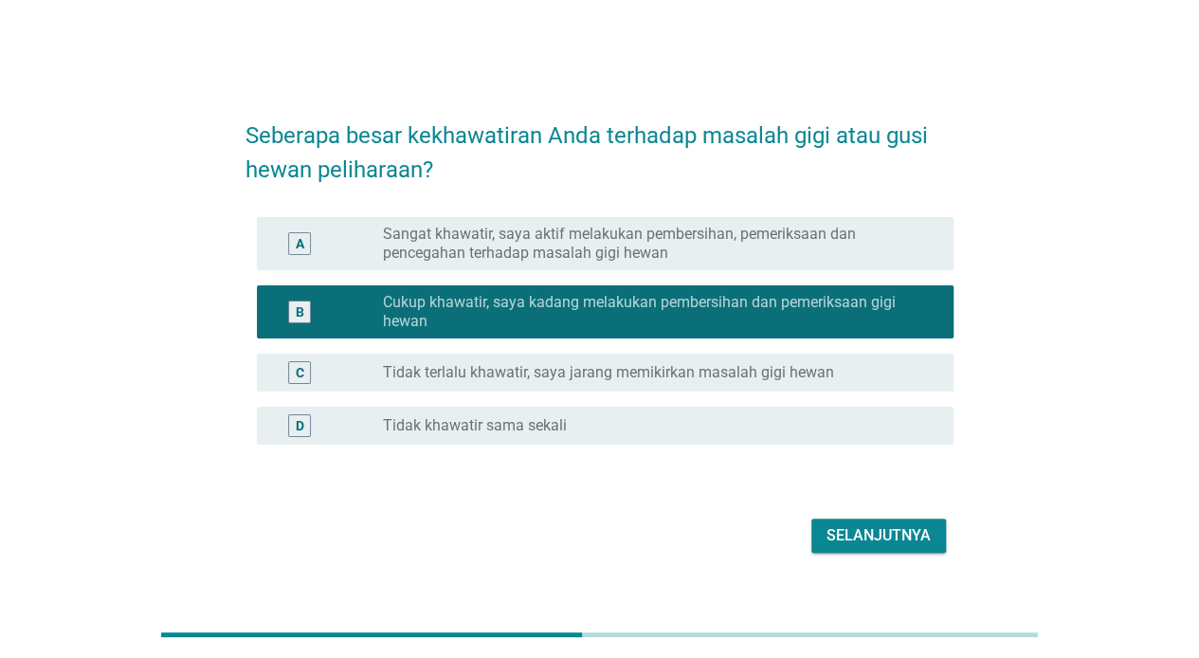
click at [649, 370] on label "Tidak terlalu khawatir, saya jarang memikirkan masalah gigi hewan" at bounding box center [608, 372] width 451 height 19
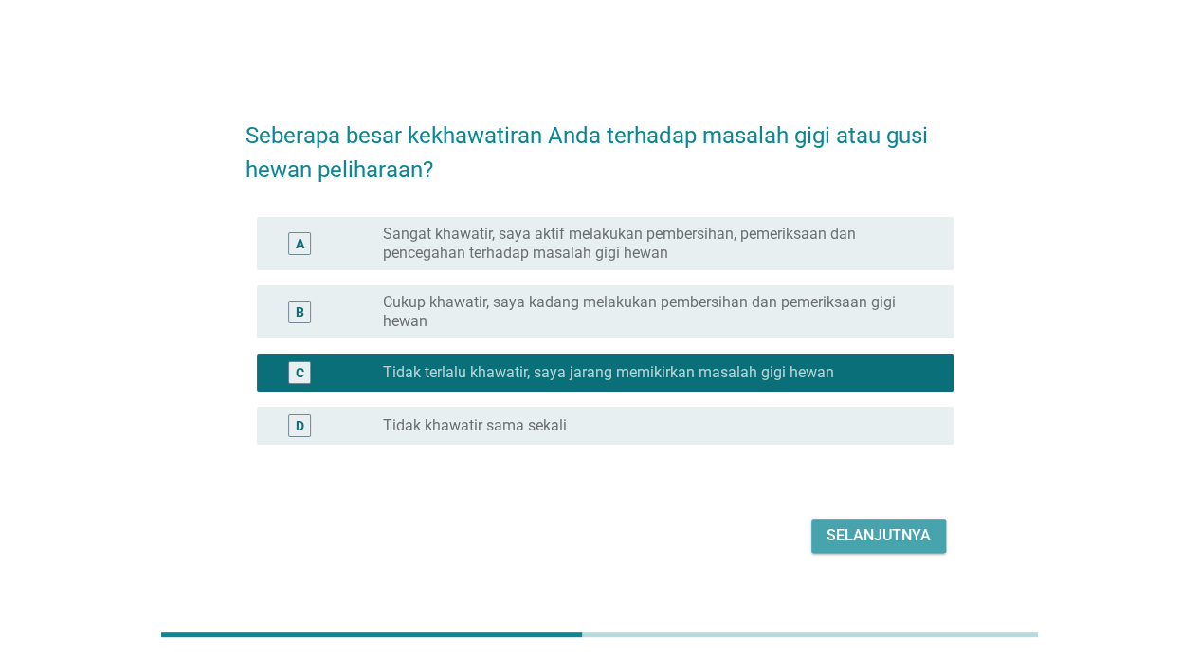
click at [857, 524] on div "Selanjutnya" at bounding box center [878, 535] width 104 height 23
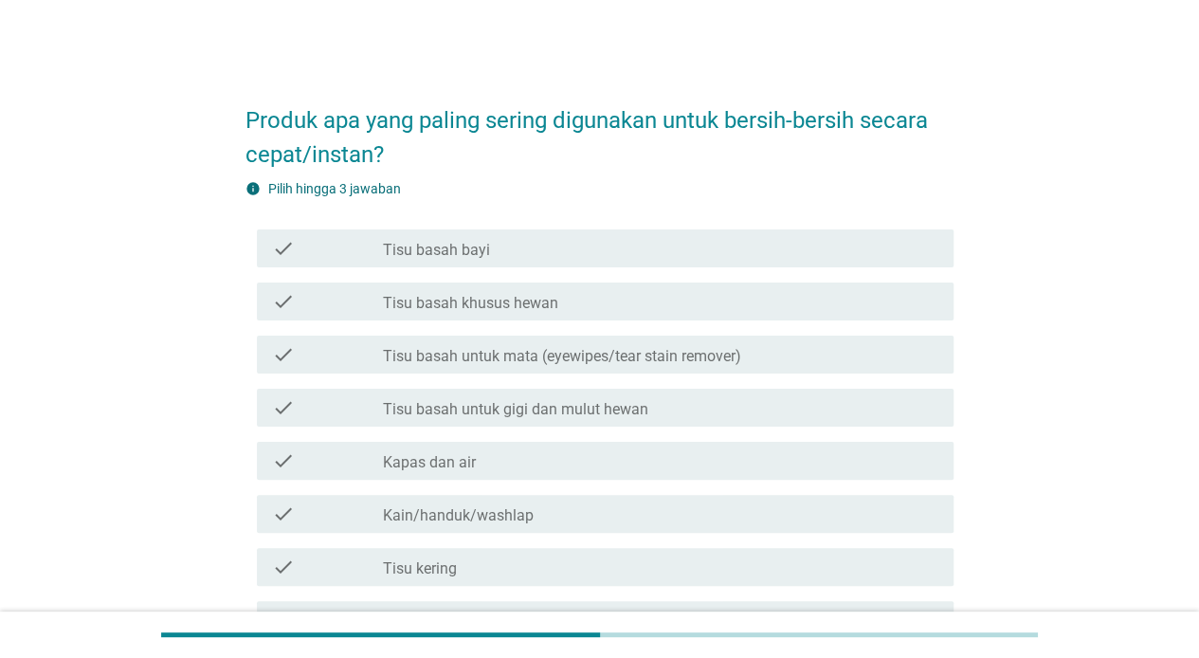
click at [613, 260] on div "check check_box_outline_blank Tisu basah bayi" at bounding box center [605, 248] width 697 height 38
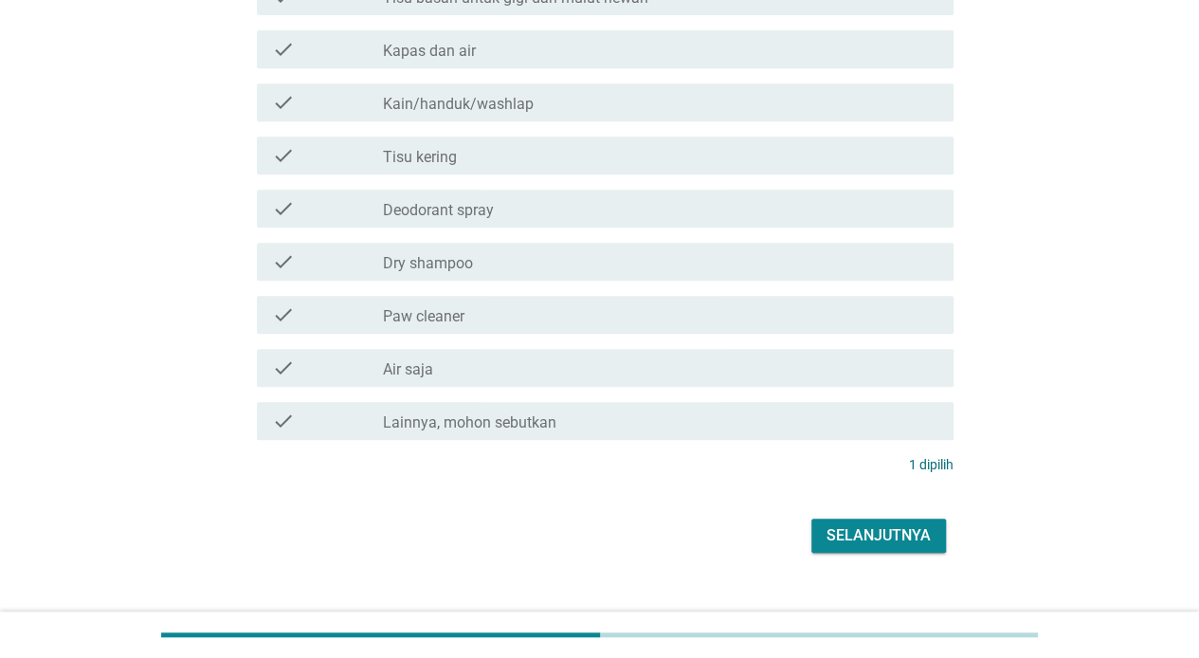
scroll to position [442, 0]
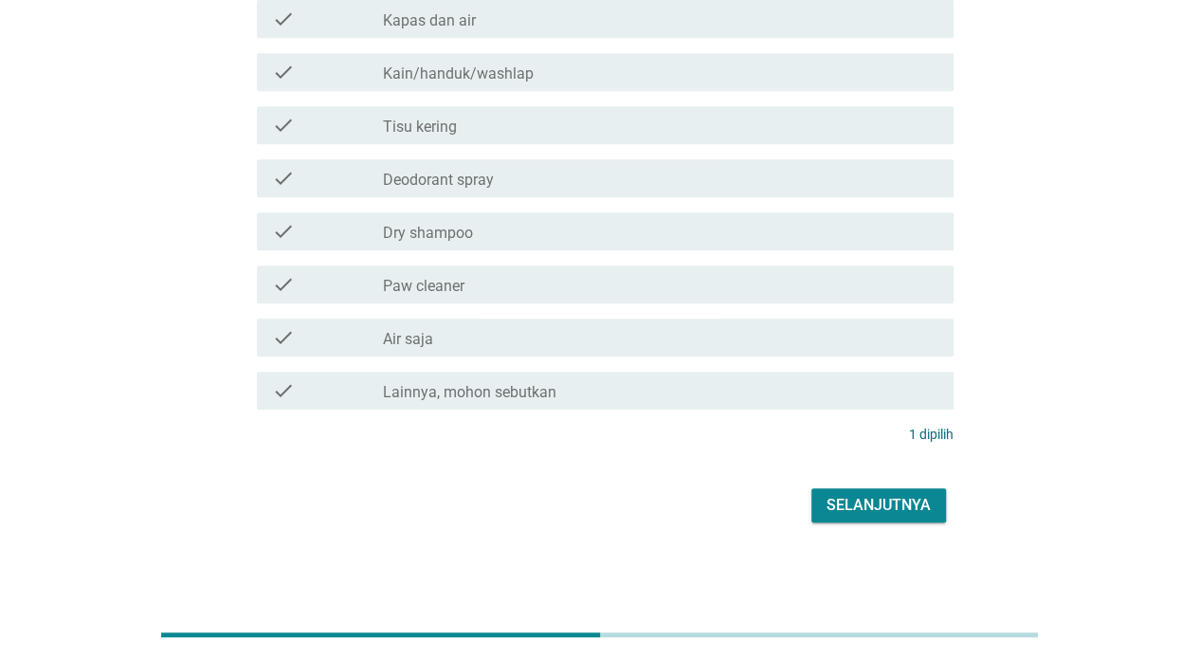
click at [876, 510] on div "Selanjutnya" at bounding box center [878, 505] width 104 height 23
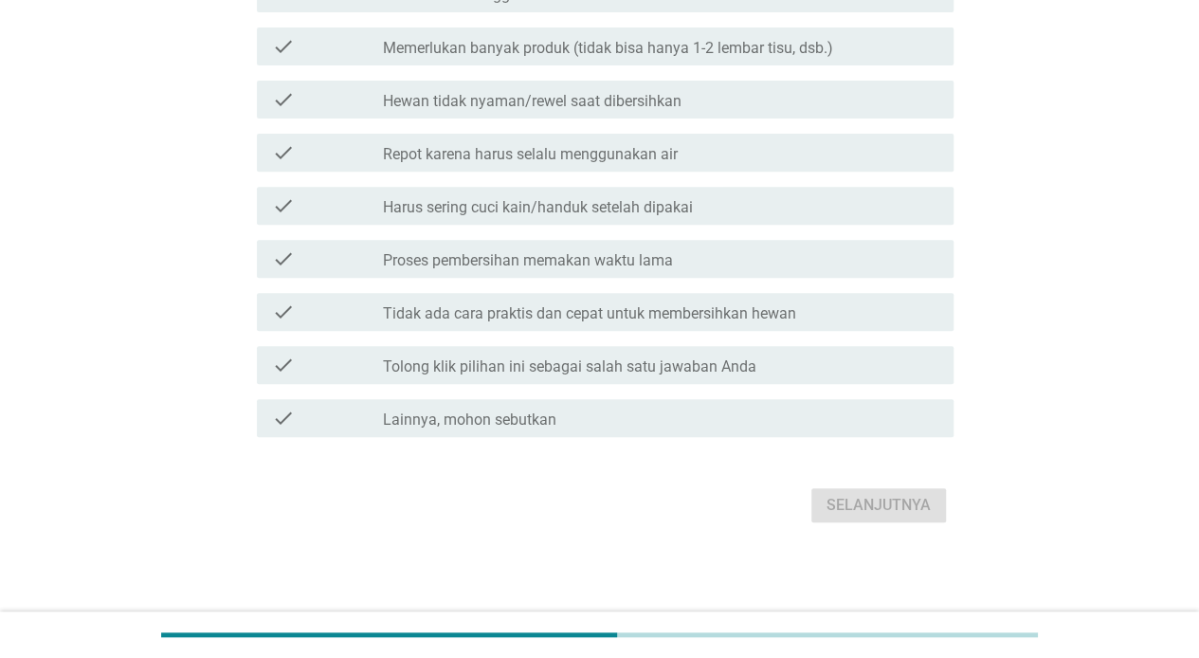
scroll to position [0, 0]
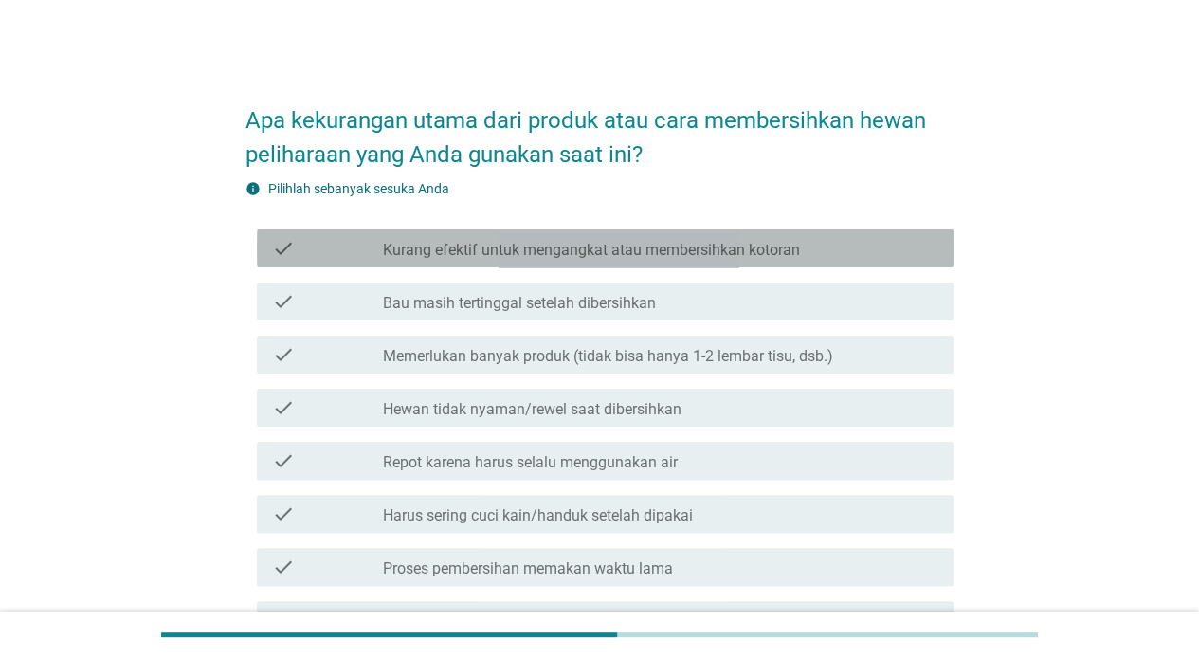
click at [542, 239] on div "check_box_outline_blank Kurang efektif untuk mengangkat atau membersihkan kotor…" at bounding box center [660, 248] width 555 height 23
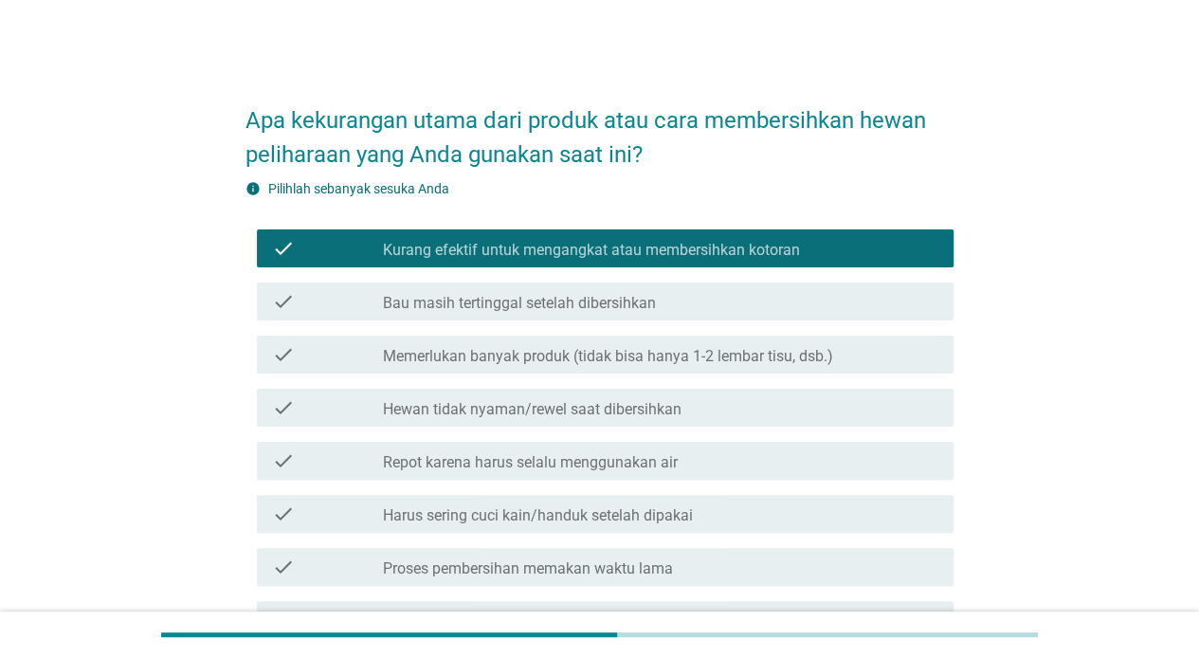
click at [615, 358] on label "Memerlukan banyak produk (tidak bisa hanya 1-2 lembar tisu, dsb.)" at bounding box center [608, 356] width 450 height 19
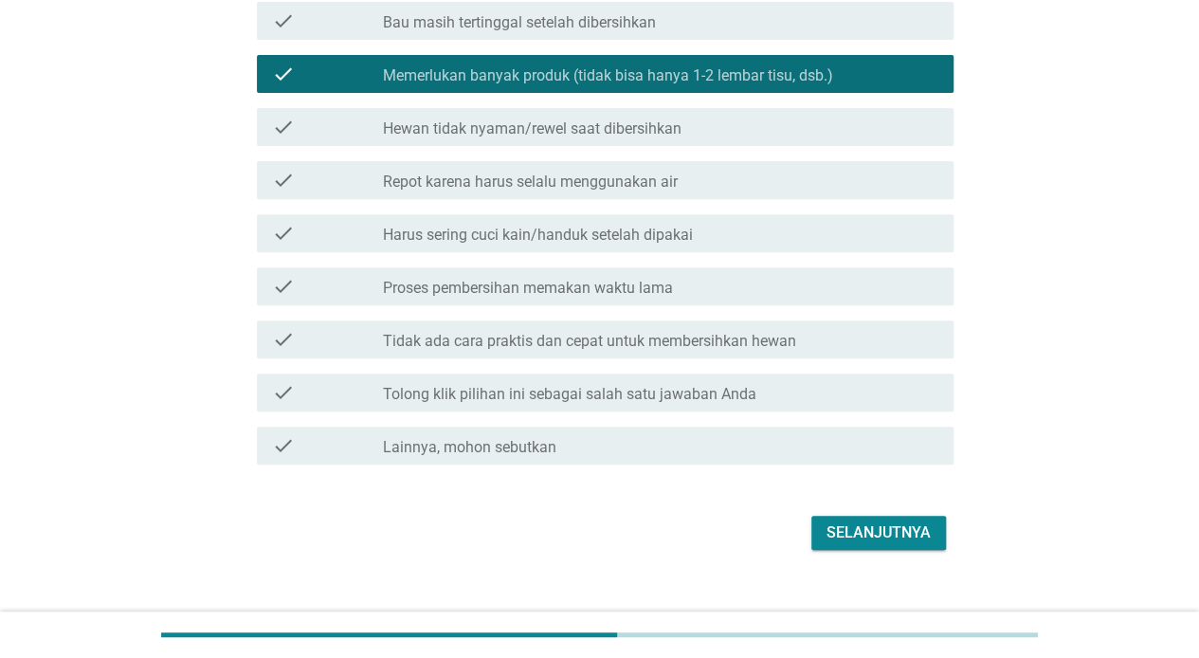
scroll to position [308, 0]
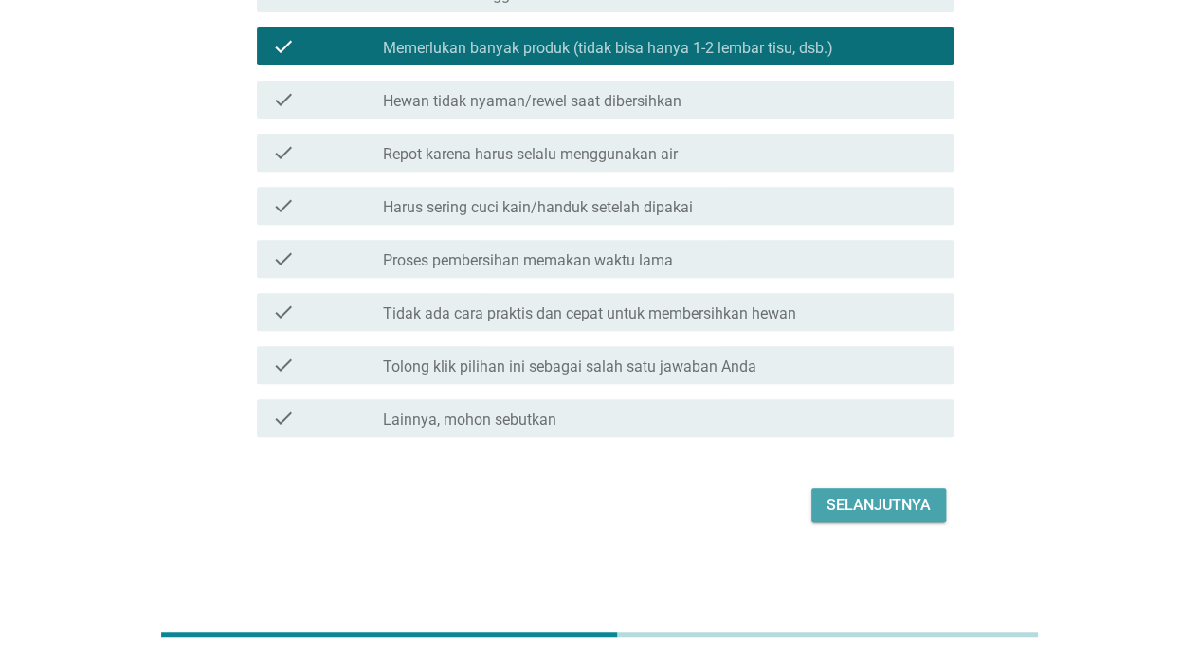
click at [878, 503] on div "Selanjutnya" at bounding box center [878, 505] width 104 height 23
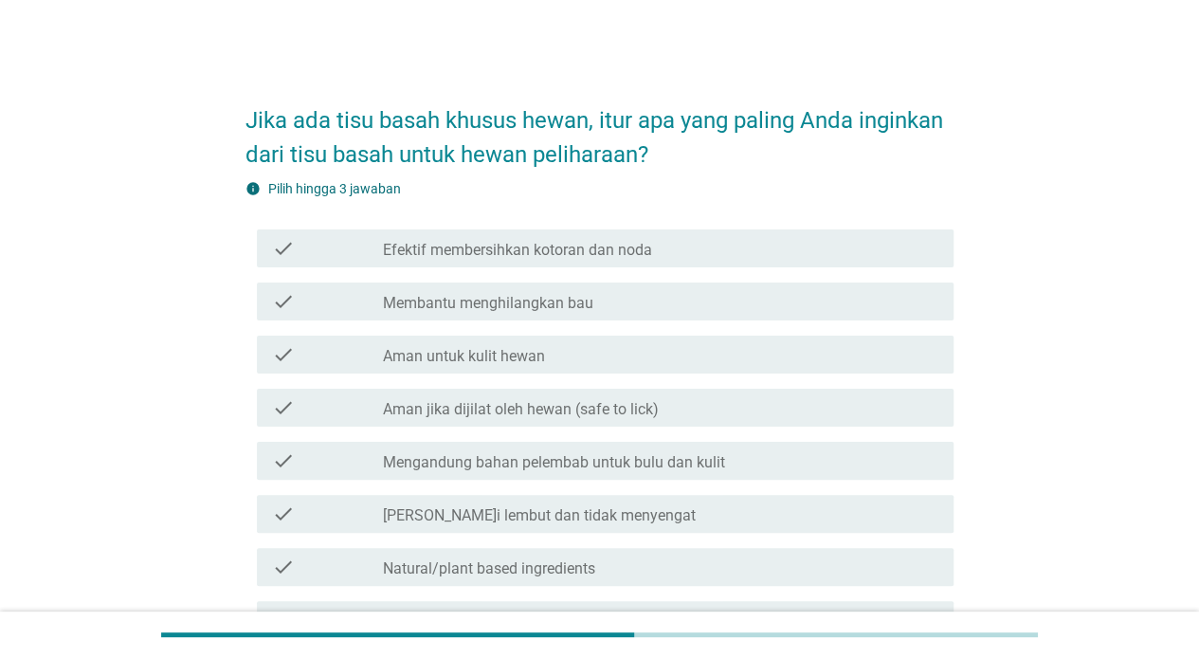
click at [617, 252] on label "Efektif membersihkan kotoran dan noda" at bounding box center [517, 250] width 269 height 19
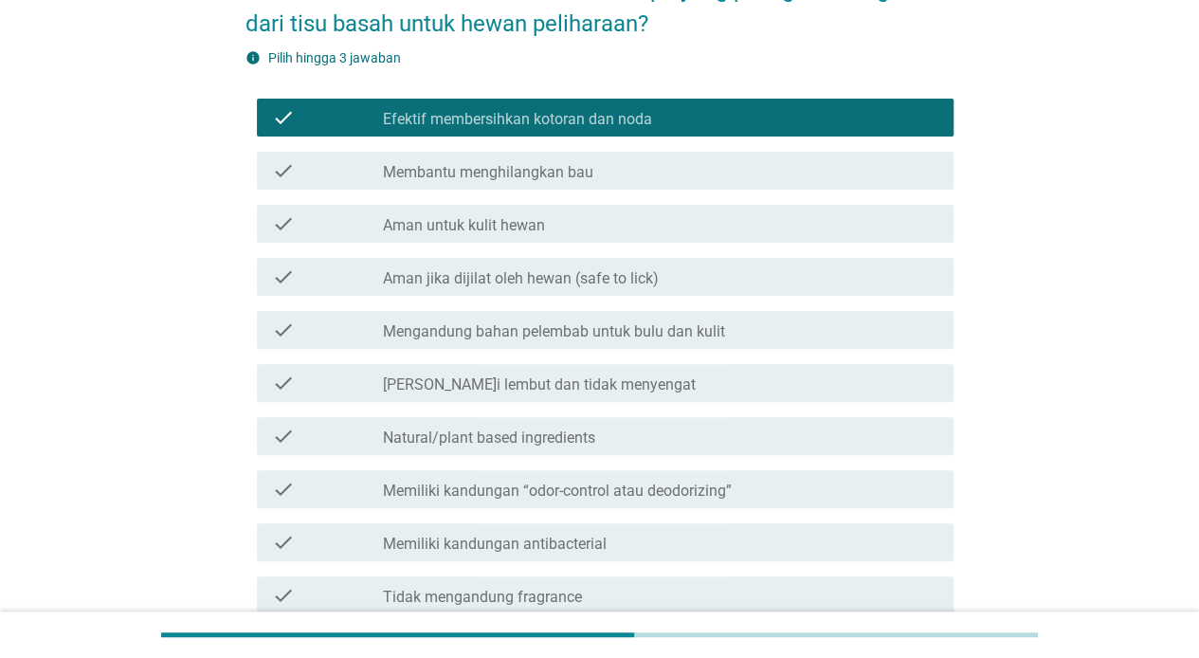
scroll to position [157, 0]
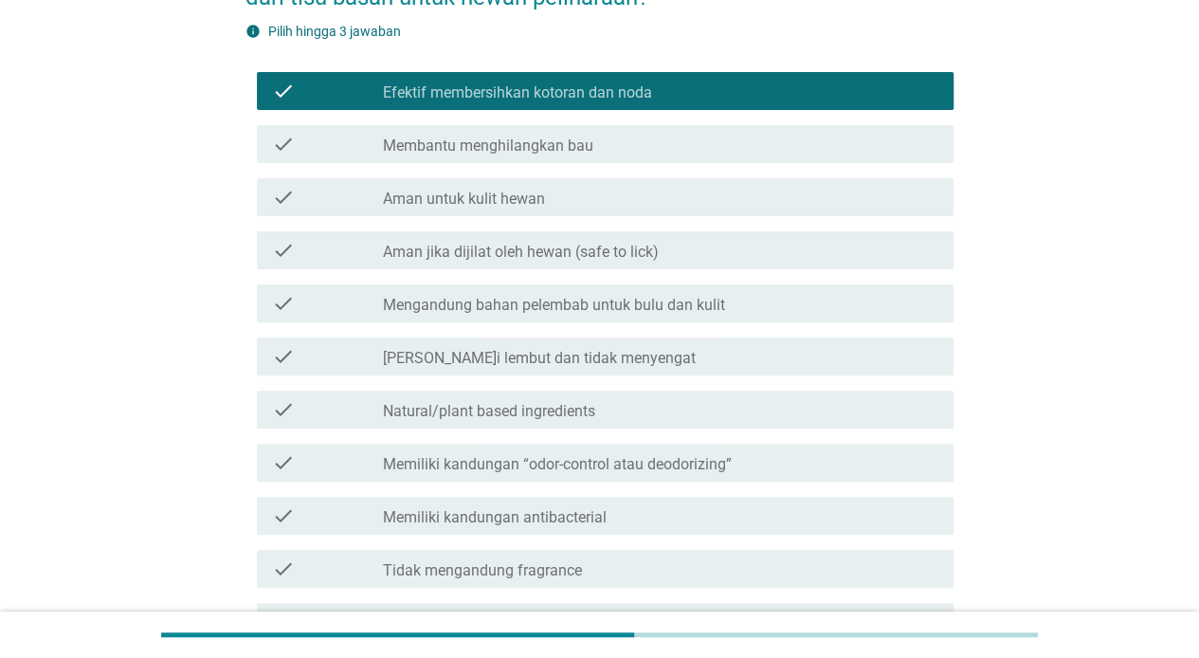
click at [639, 159] on div "check check_box_outline_blank Membantu menghilangkan bau" at bounding box center [605, 144] width 697 height 38
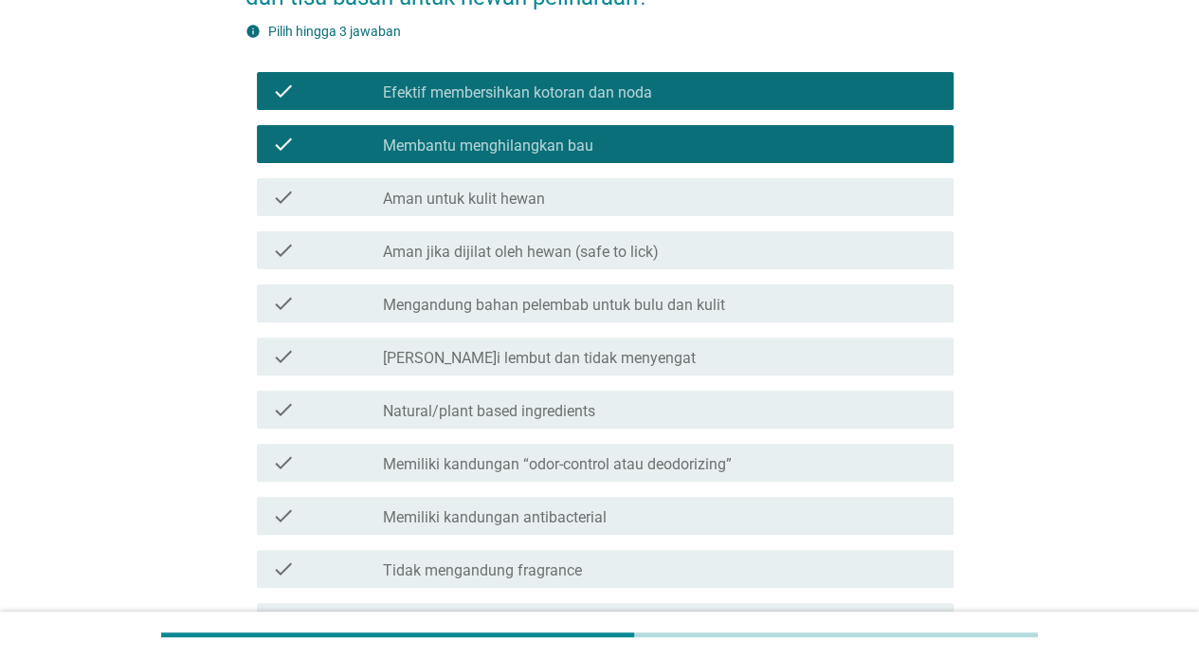
click at [616, 263] on div "check check_box_outline_blank Aman jika dijilat oleh hewan (safe to lick)" at bounding box center [605, 250] width 697 height 38
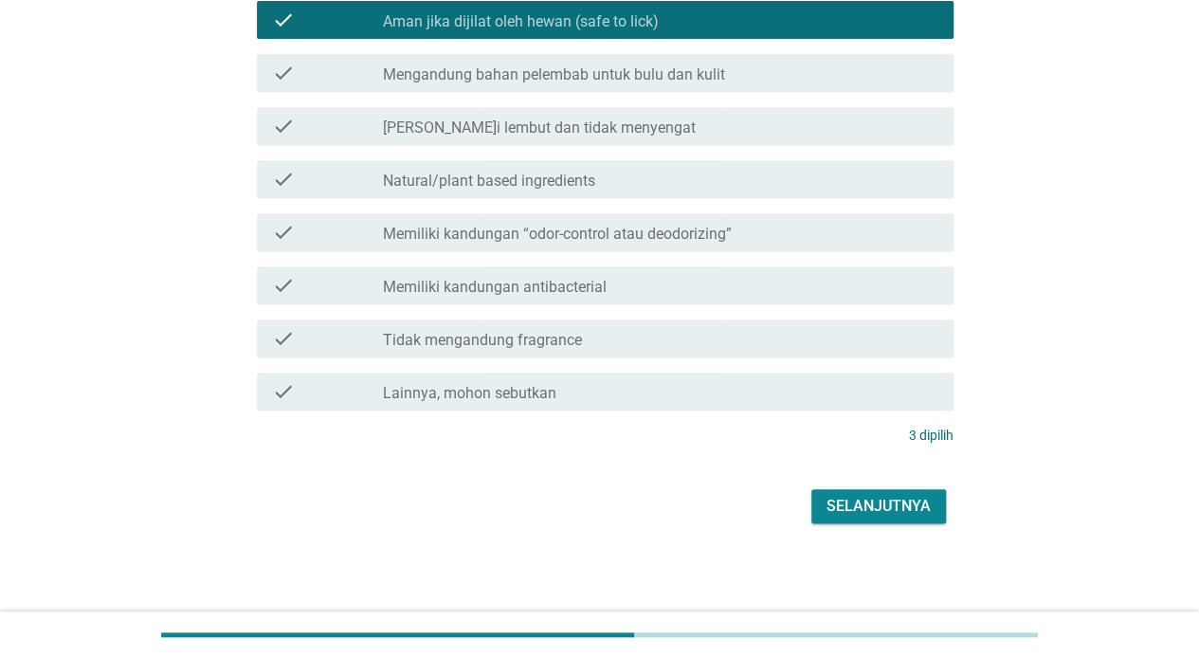
scroll to position [389, 0]
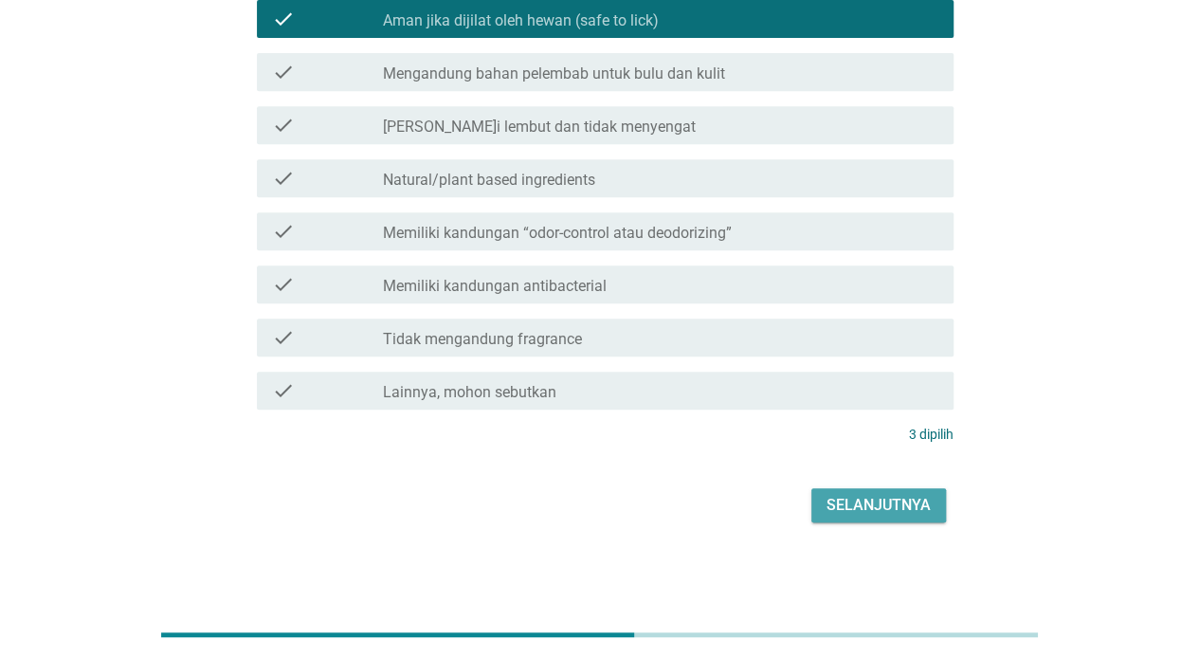
click at [883, 516] on button "Selanjutnya" at bounding box center [878, 505] width 135 height 34
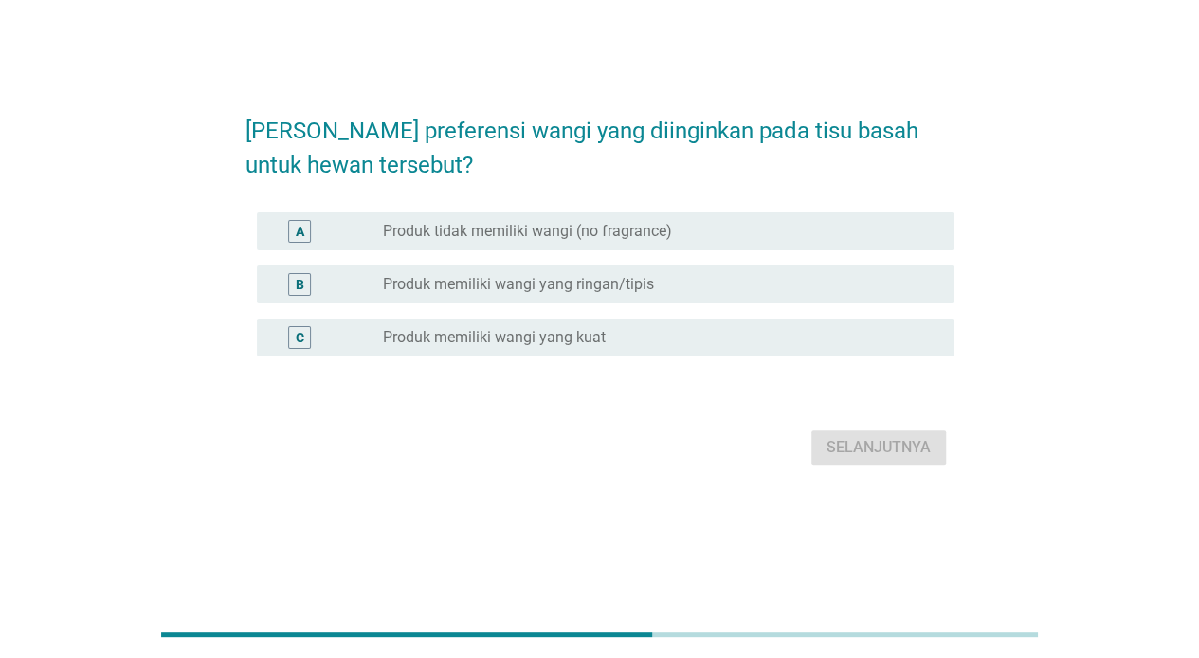
scroll to position [0, 0]
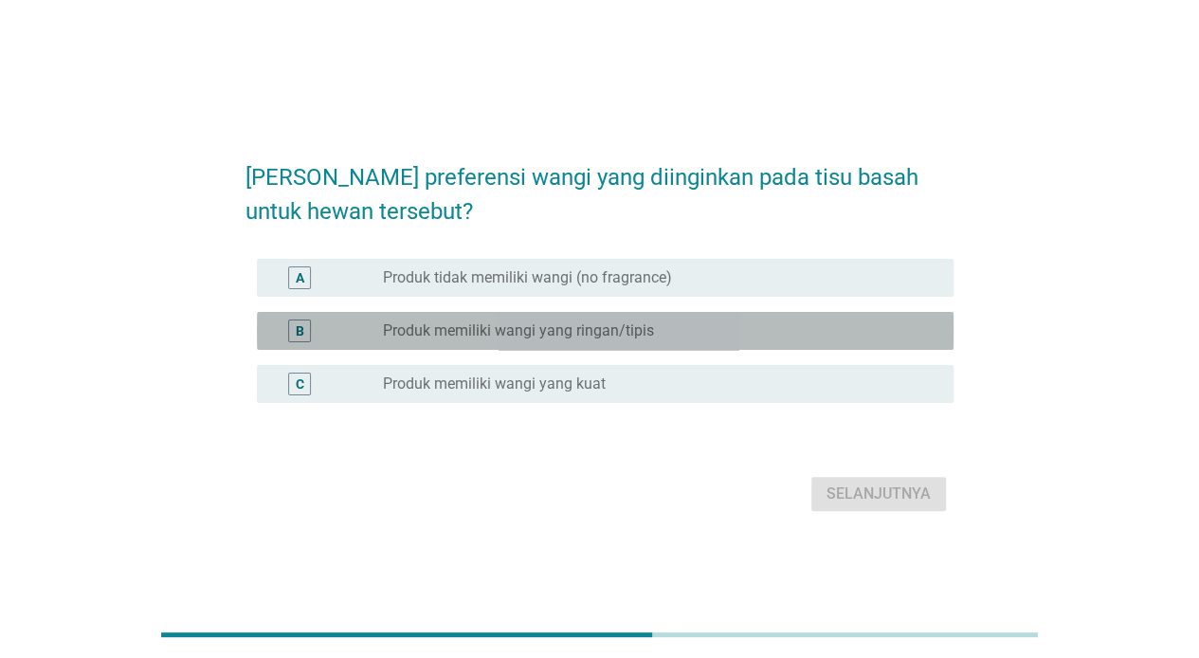
click at [583, 335] on label "Produk memiliki wangi yang ringan/tipis" at bounding box center [518, 330] width 271 height 19
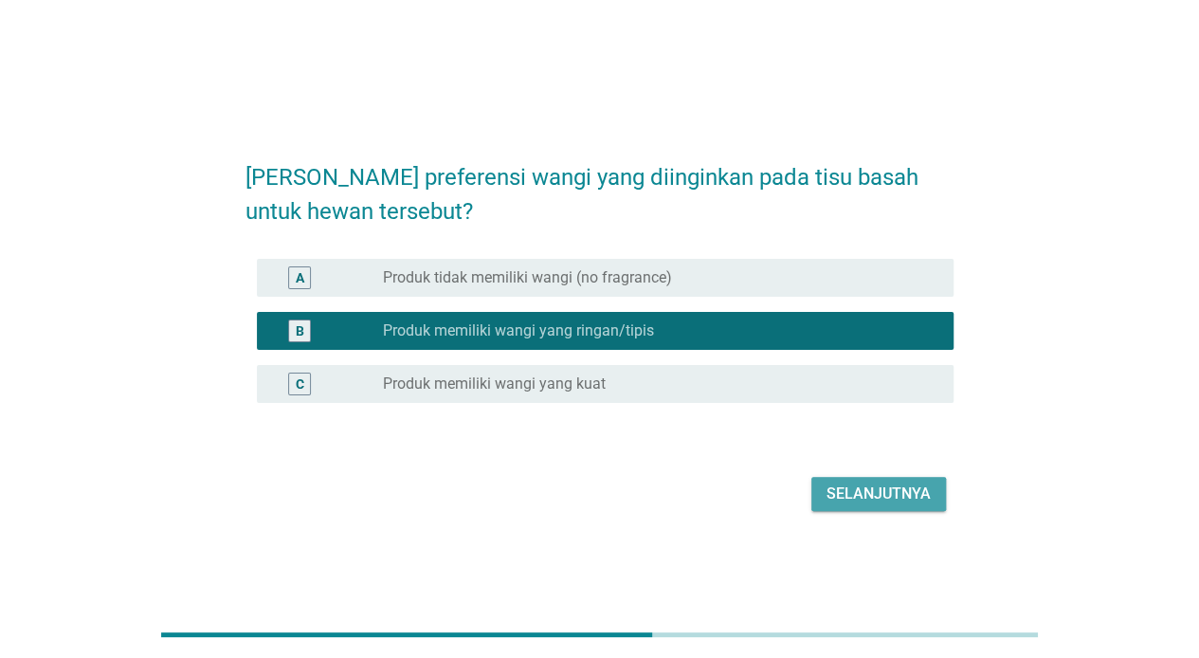
click at [849, 488] on div "Selanjutnya" at bounding box center [878, 493] width 104 height 23
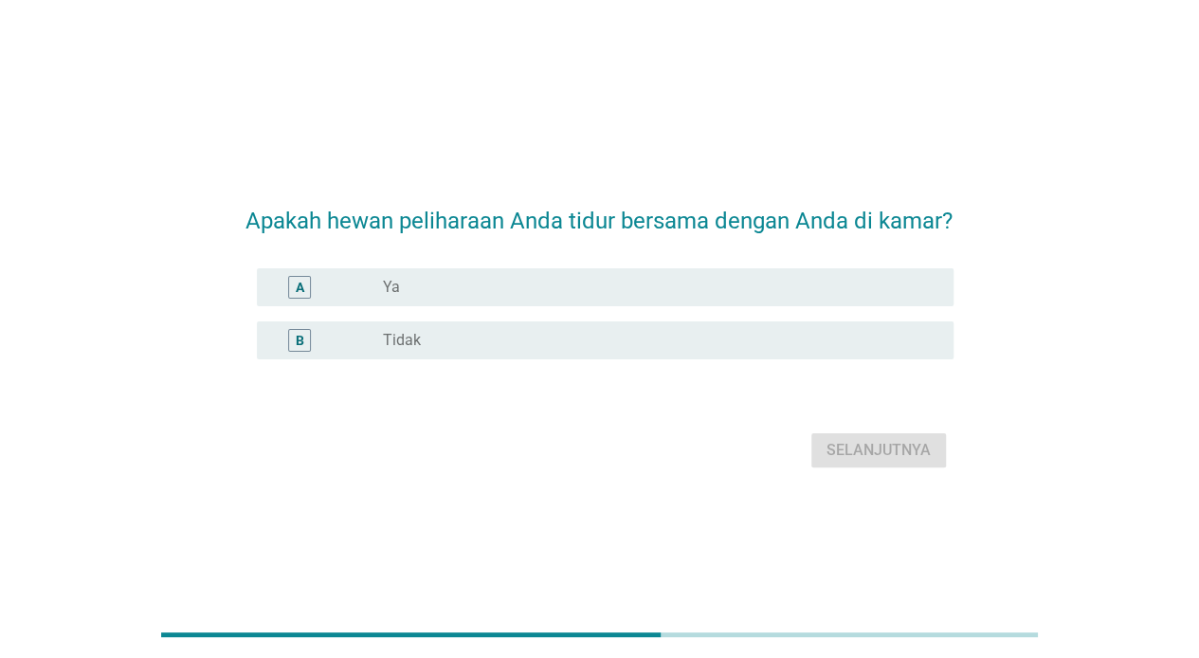
click at [529, 279] on div "radio_button_unchecked Ya" at bounding box center [653, 287] width 540 height 19
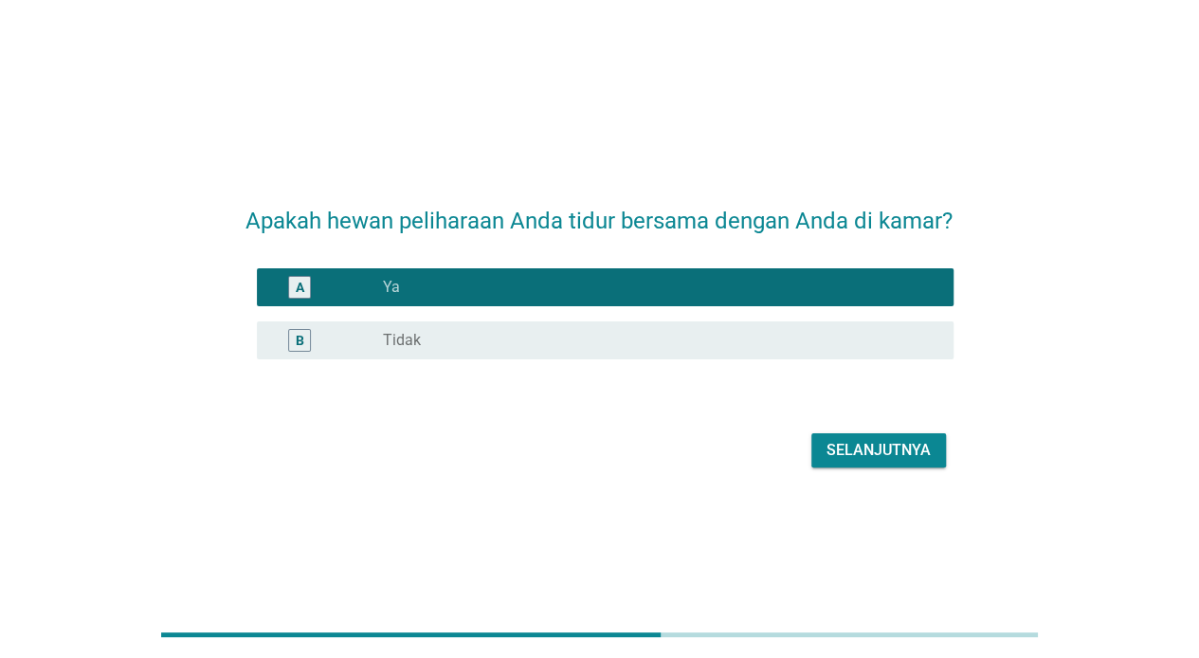
click at [859, 439] on div "Selanjutnya" at bounding box center [878, 450] width 104 height 23
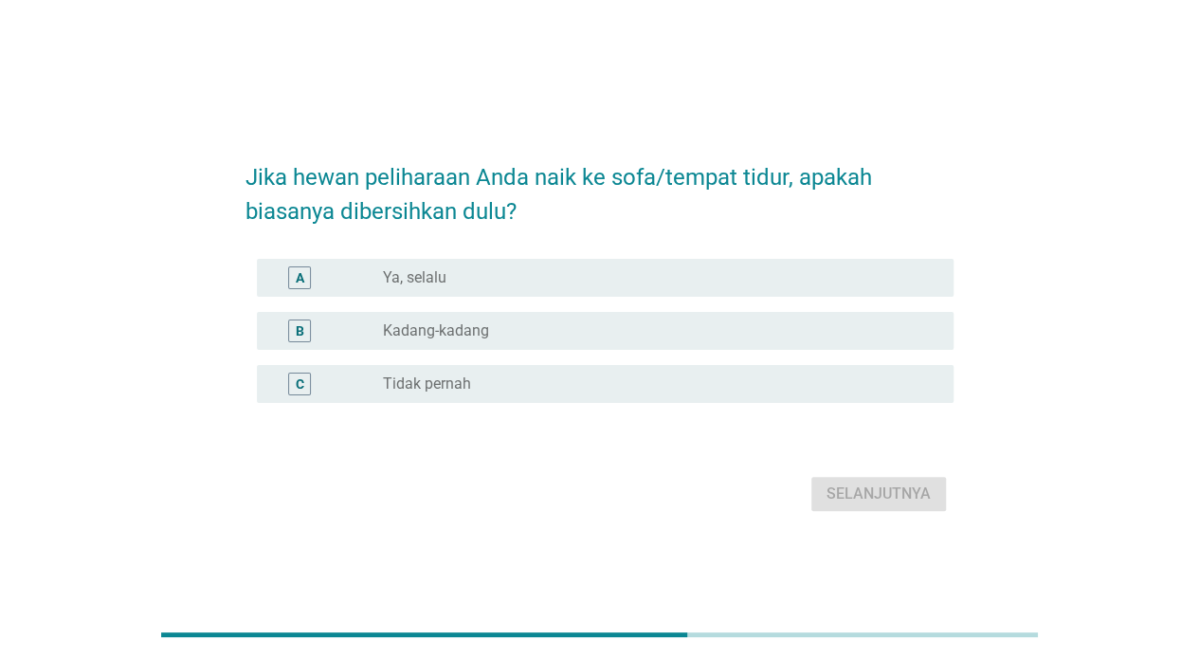
drag, startPoint x: 457, startPoint y: 333, endPoint x: 473, endPoint y: 335, distance: 16.2
click at [457, 334] on label "Kadang-kadang" at bounding box center [436, 330] width 106 height 19
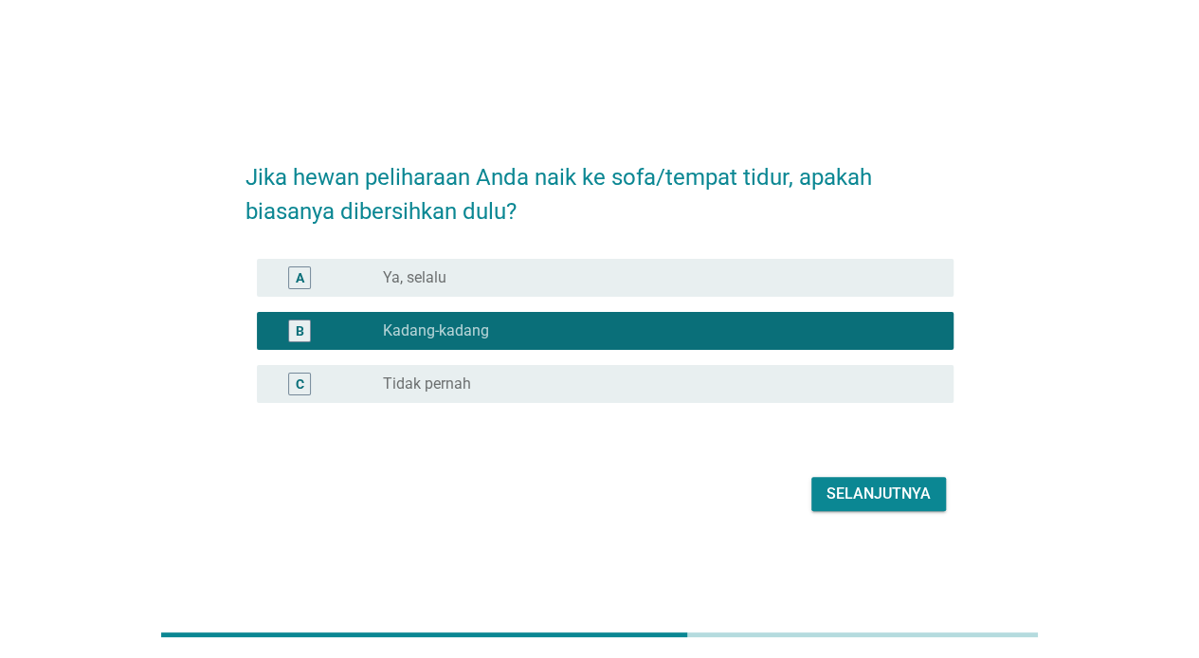
click at [896, 493] on div "Selanjutnya" at bounding box center [878, 493] width 104 height 23
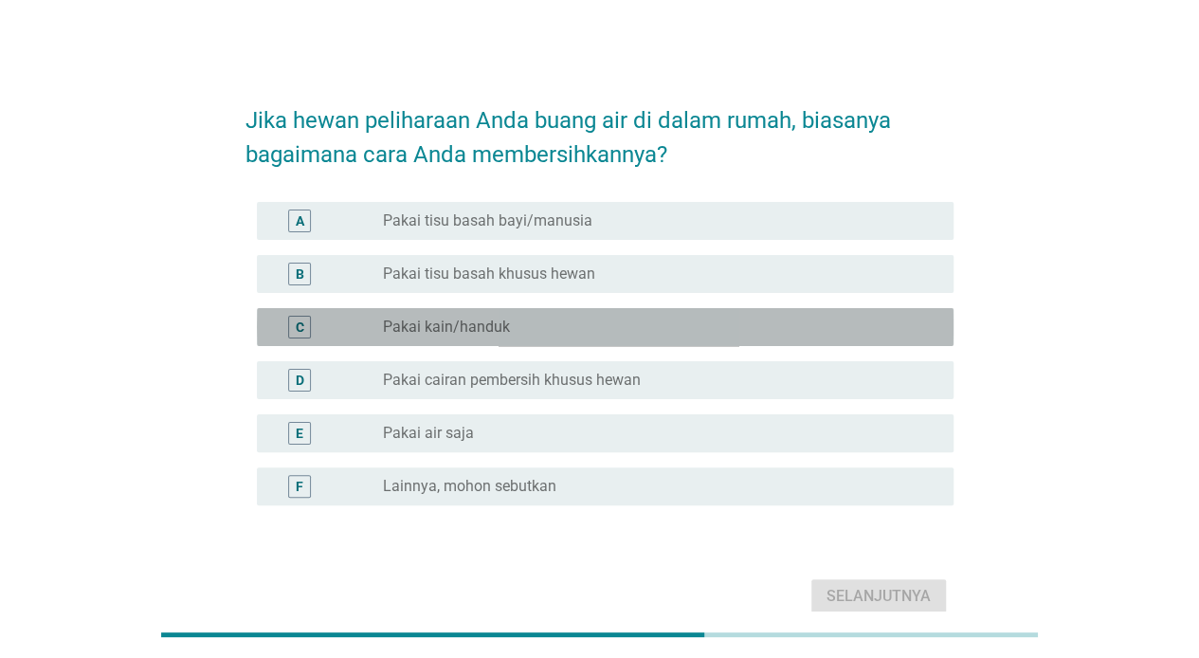
click at [593, 333] on div "radio_button_unchecked Pakai kain/handuk" at bounding box center [653, 326] width 540 height 19
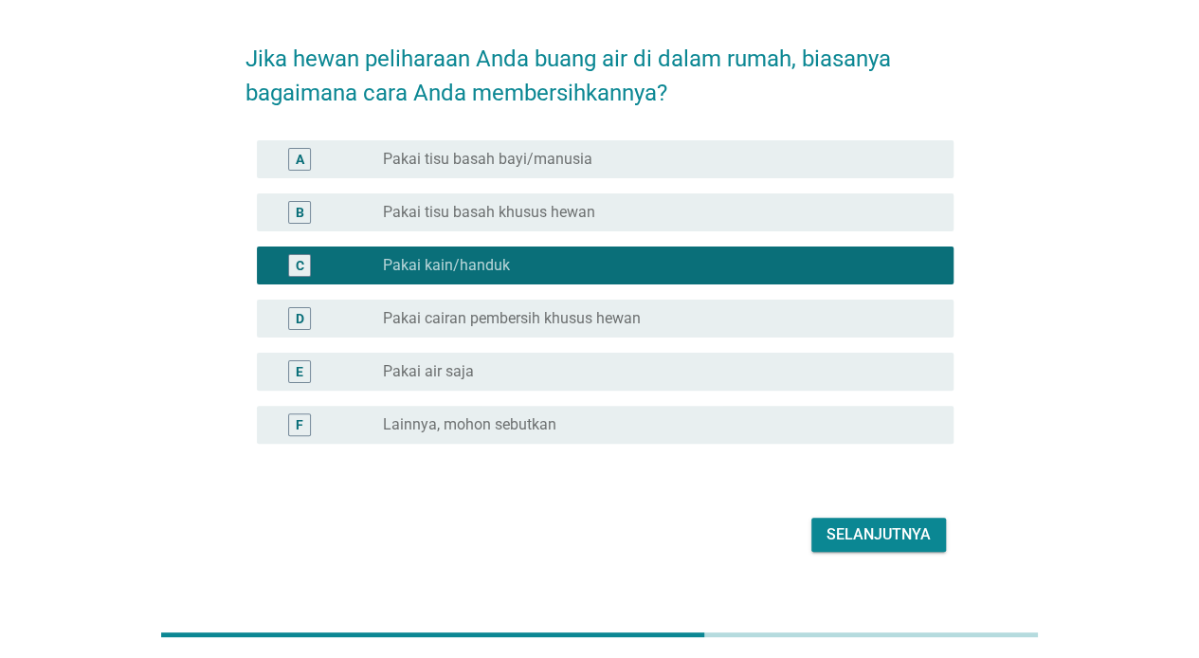
scroll to position [91, 0]
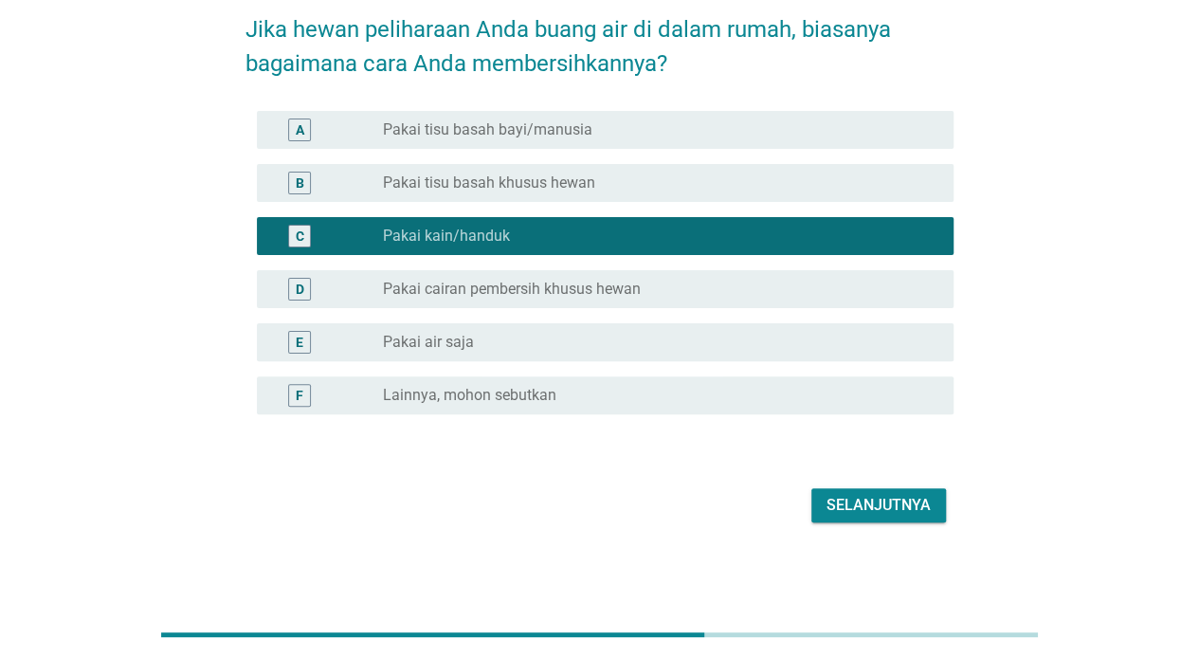
click at [915, 506] on div "Selanjutnya" at bounding box center [878, 505] width 104 height 23
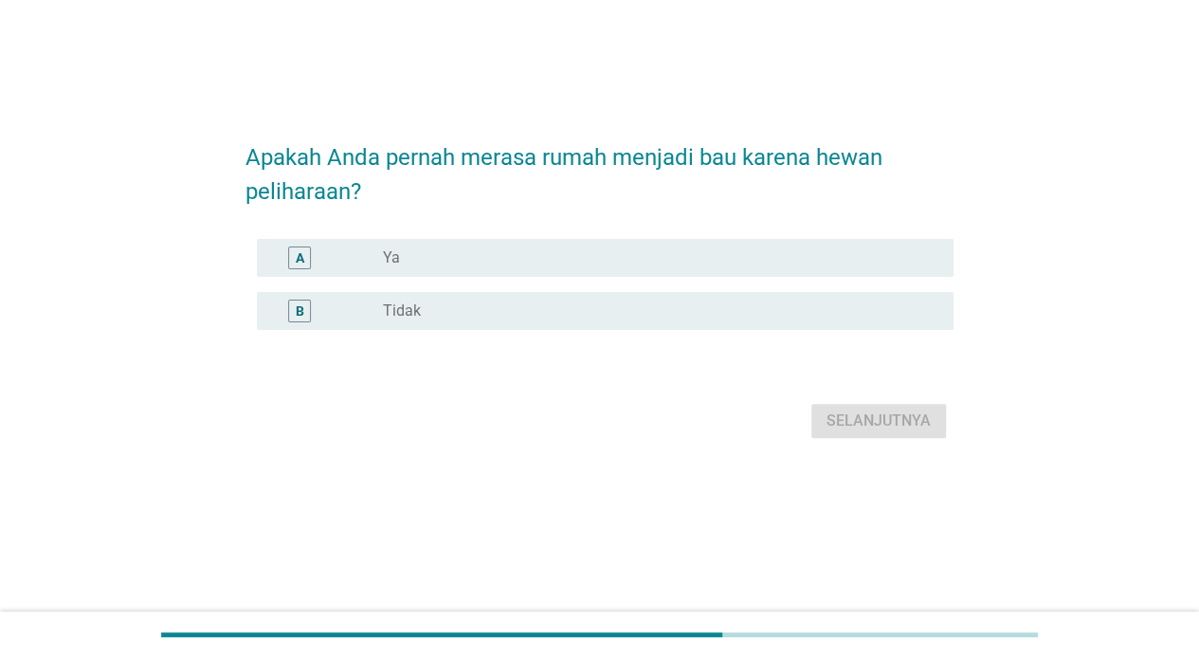
scroll to position [0, 0]
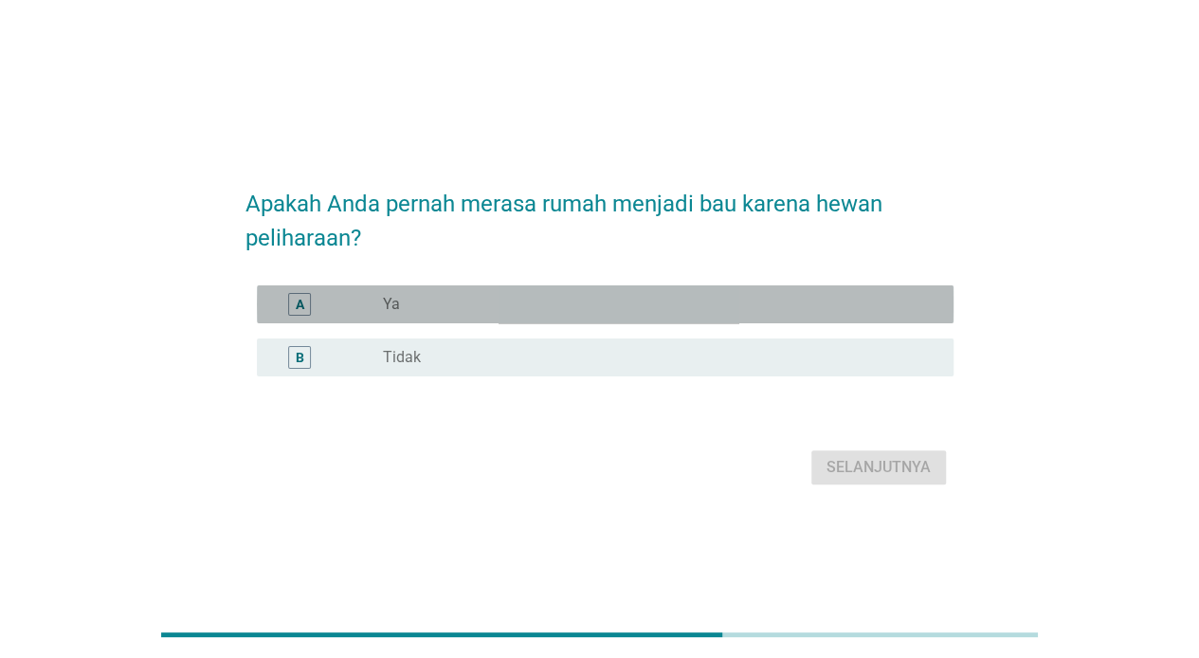
click at [464, 289] on div "A radio_button_unchecked Ya" at bounding box center [605, 304] width 697 height 38
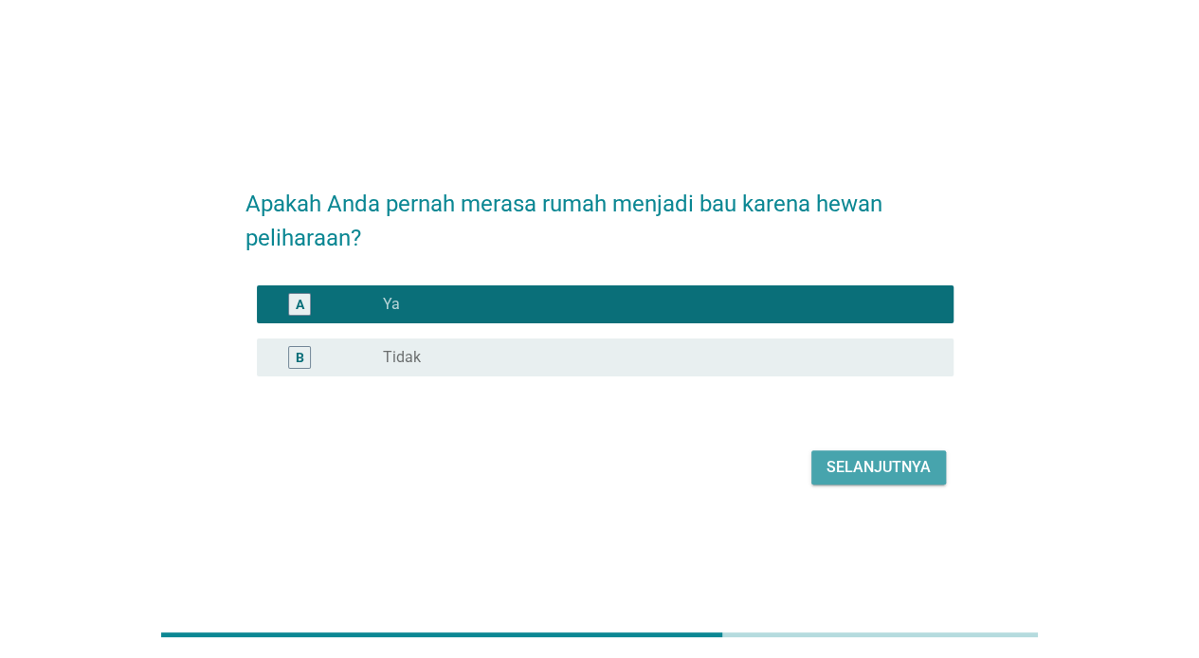
click at [886, 477] on div "Selanjutnya" at bounding box center [878, 467] width 104 height 23
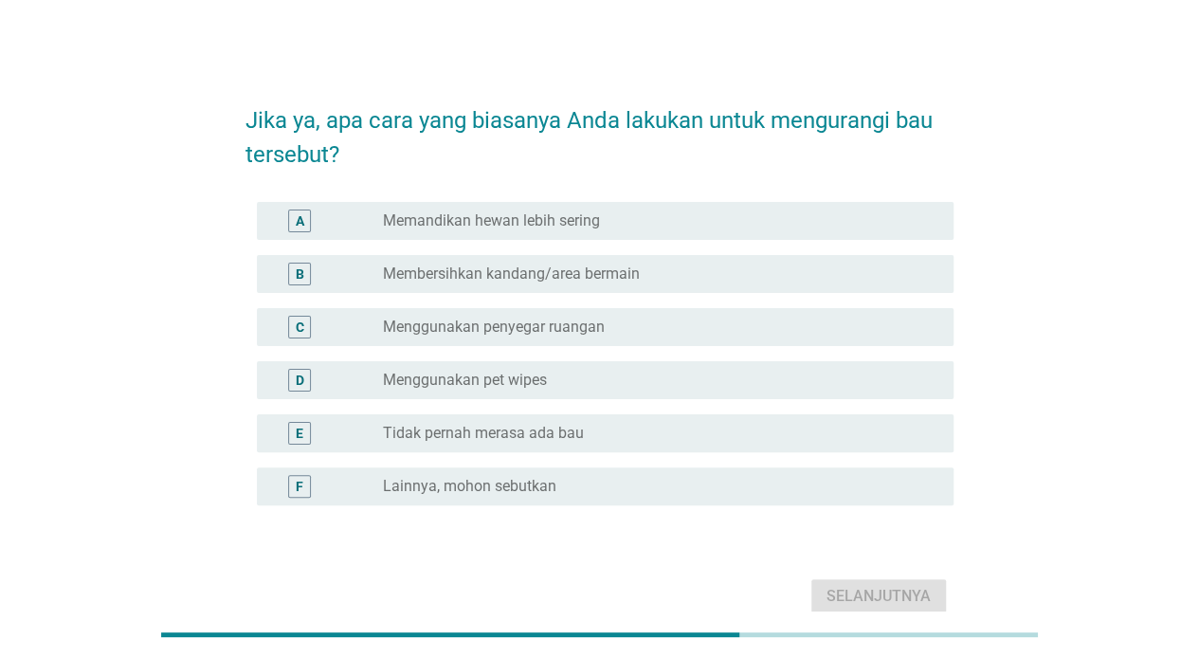
click at [554, 278] on label "Membersihkan kandang/area bermain" at bounding box center [511, 273] width 257 height 19
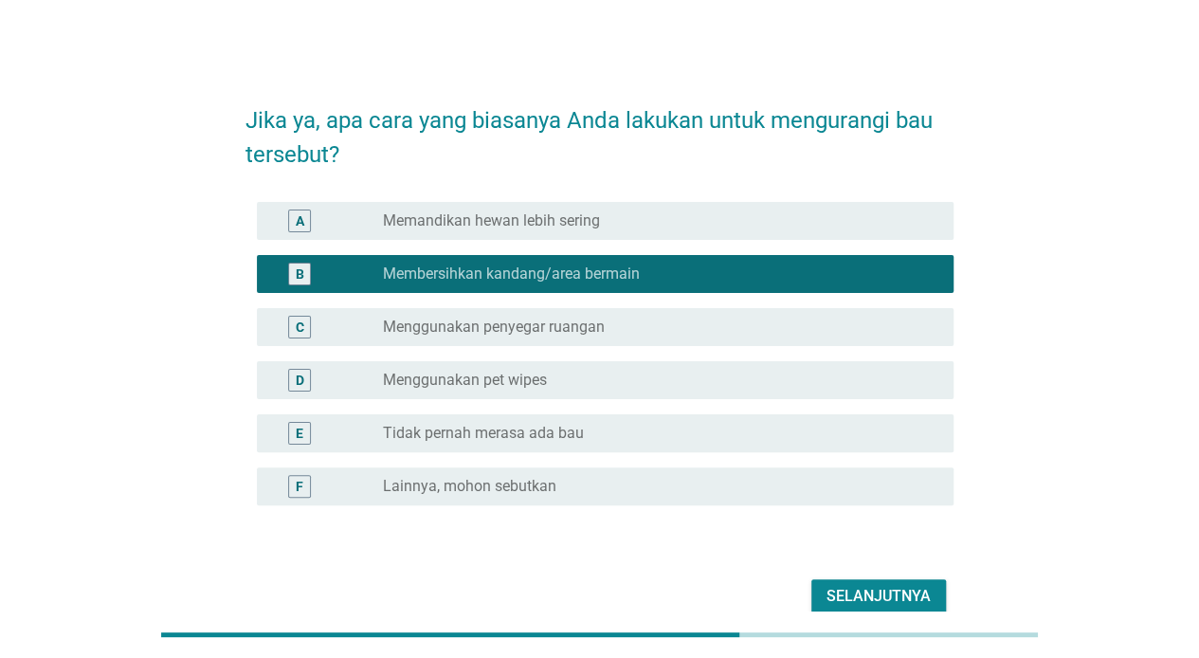
click at [625, 335] on div "radio_button_unchecked Menggunakan penyegar ruangan" at bounding box center [653, 326] width 540 height 19
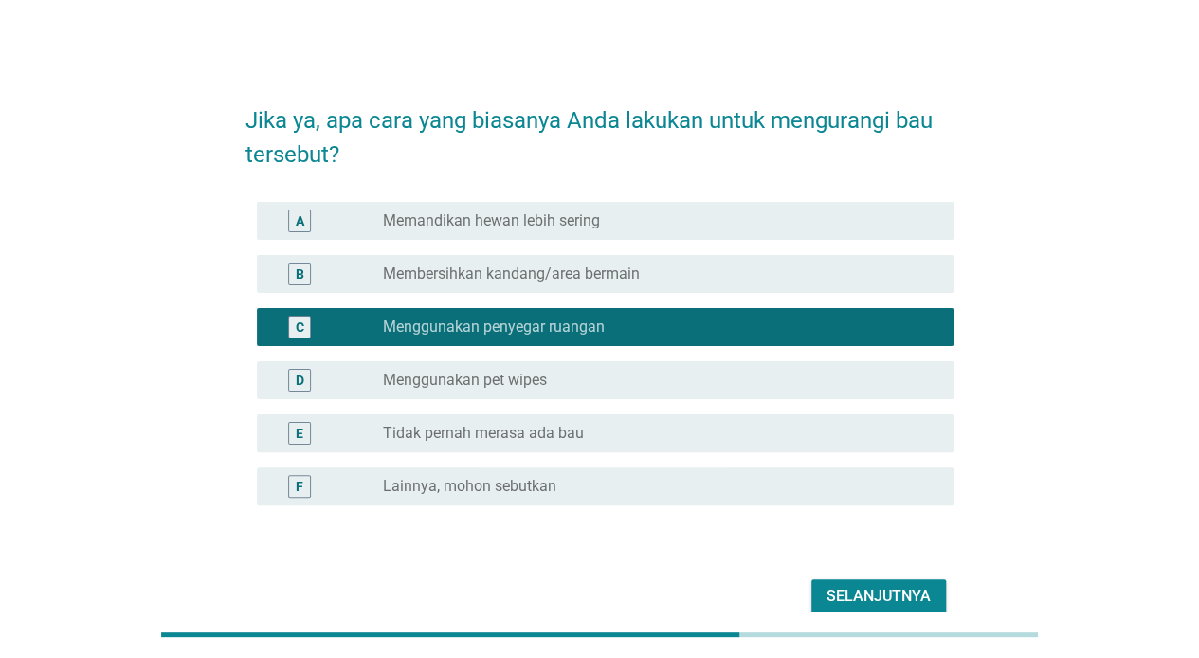
scroll to position [91, 0]
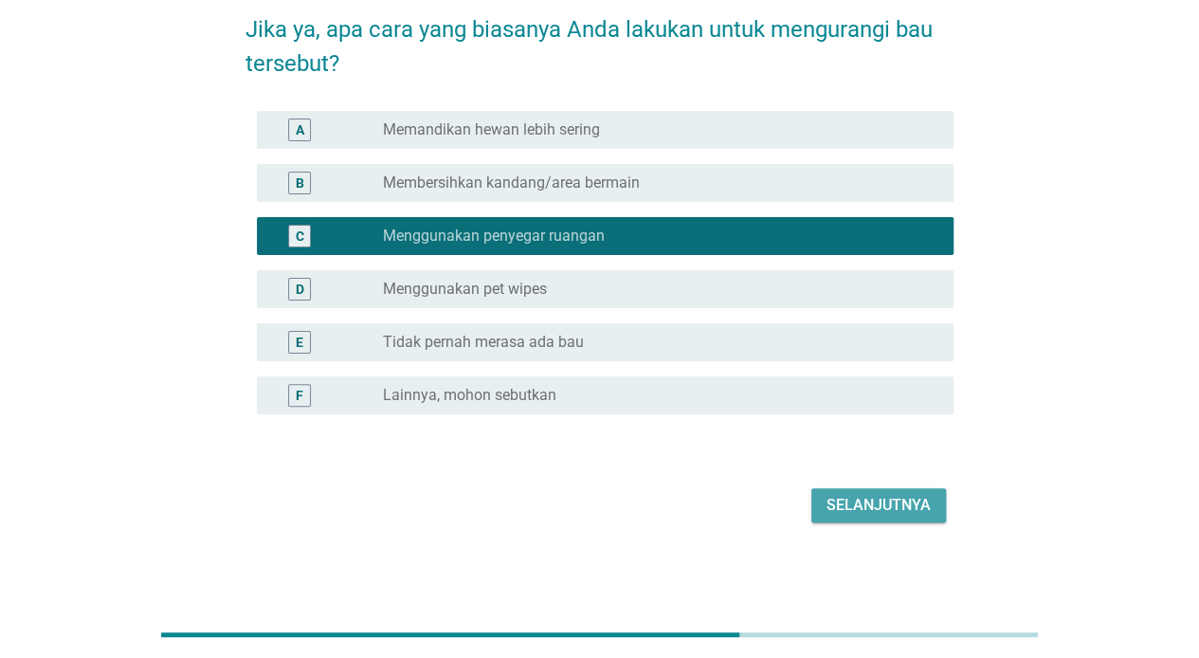
click at [872, 509] on div "Selanjutnya" at bounding box center [878, 505] width 104 height 23
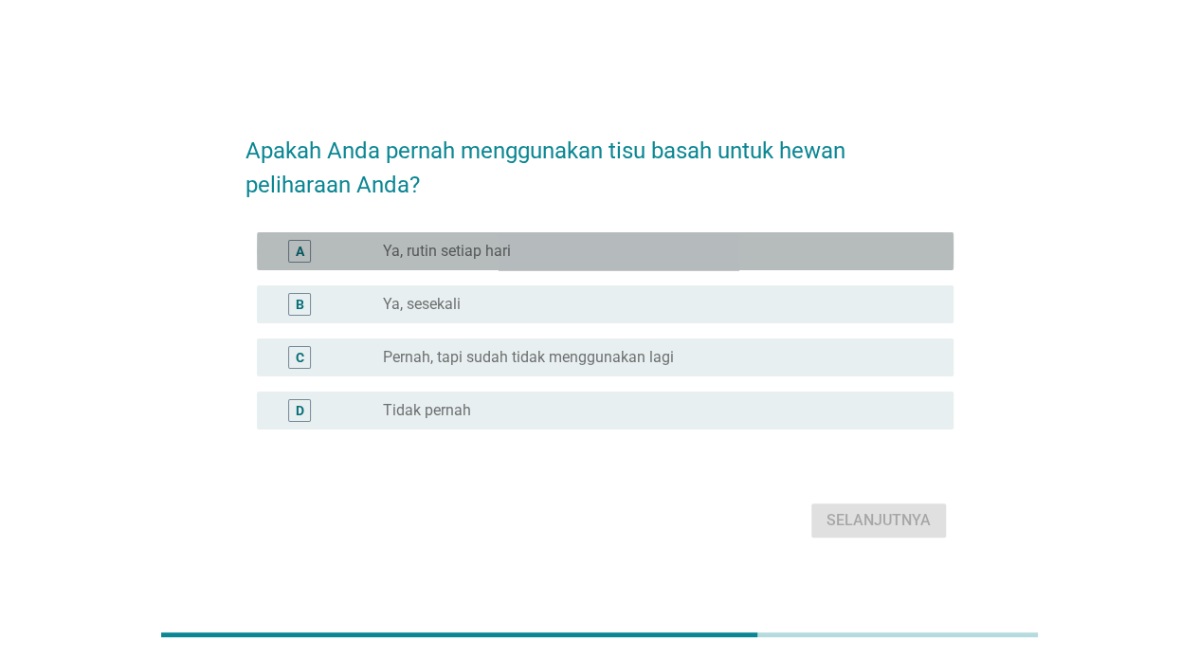
click at [570, 246] on div "radio_button_unchecked Ya, rutin setiap hari" at bounding box center [653, 251] width 540 height 19
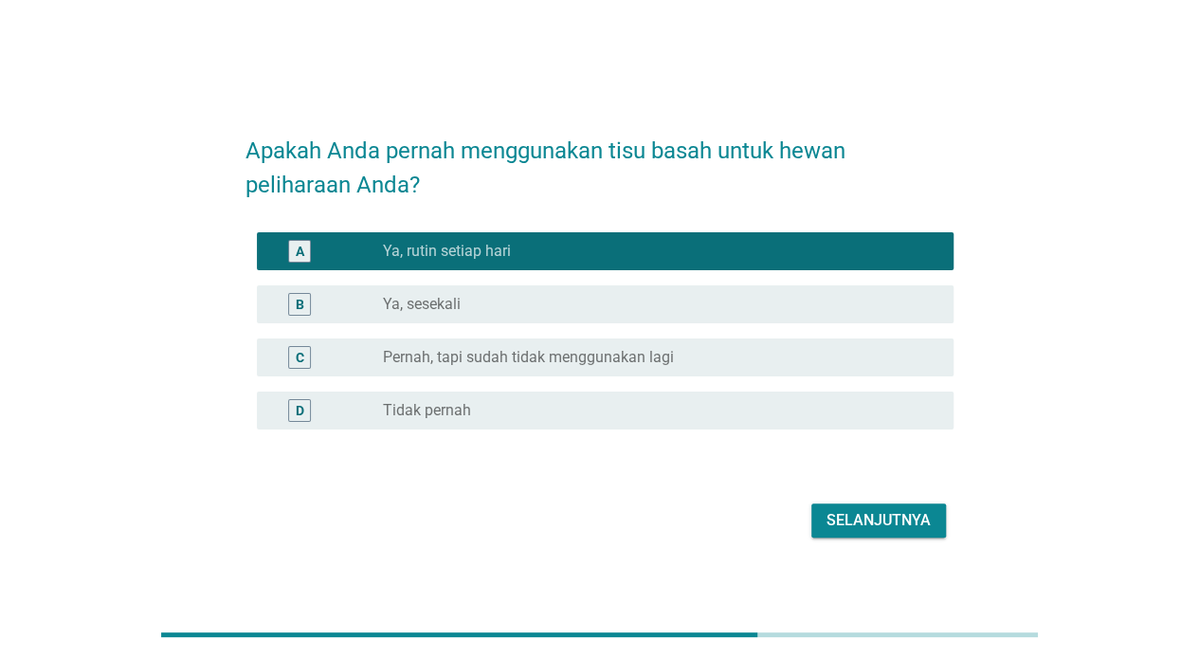
click at [842, 525] on div "Selanjutnya" at bounding box center [878, 520] width 104 height 23
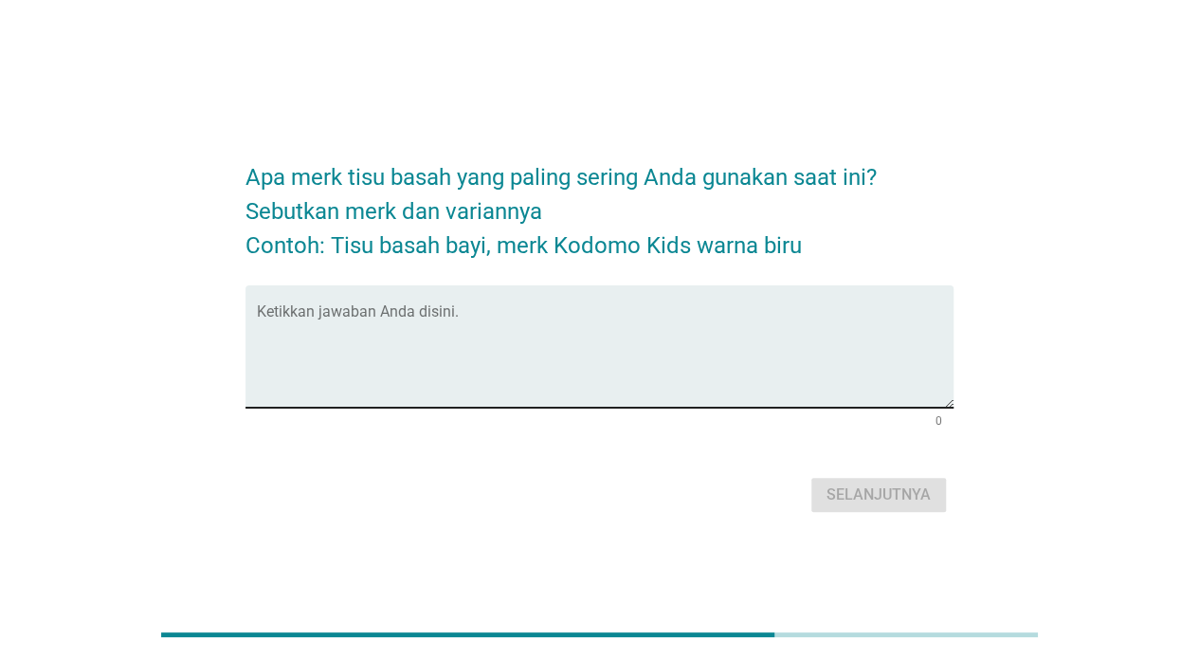
click at [567, 313] on textarea "Ketikkan jawaban Anda disini." at bounding box center [605, 358] width 697 height 100
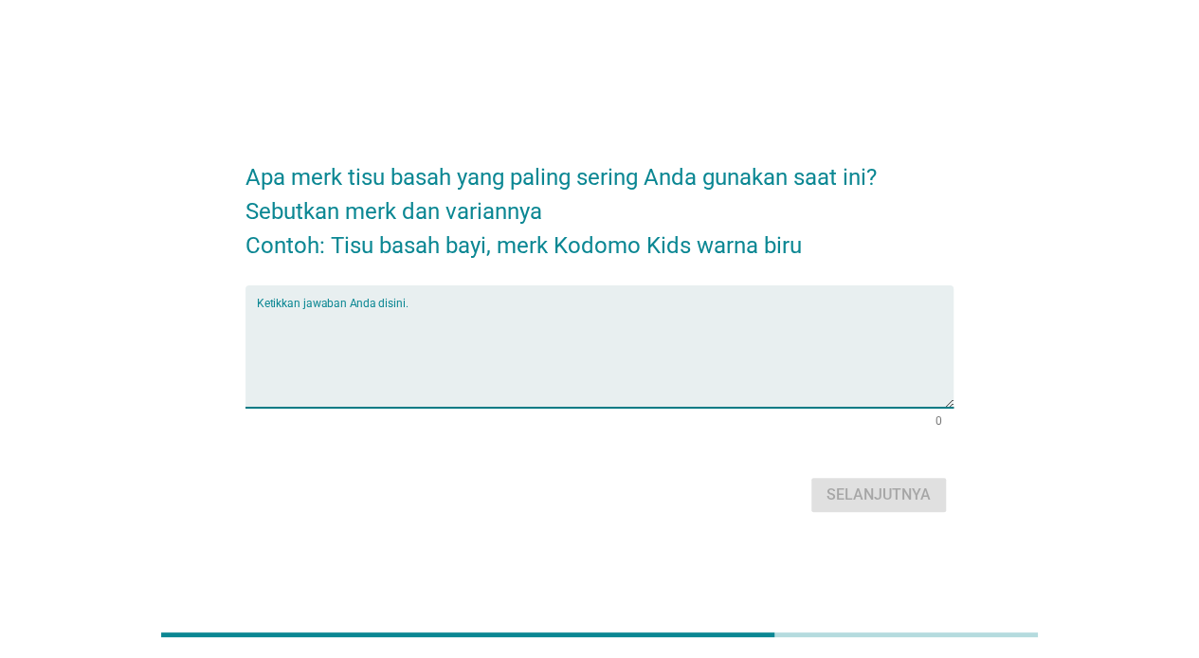
type textarea "M"
drag, startPoint x: 343, startPoint y: 328, endPoint x: 214, endPoint y: 339, distance: 129.4
click at [214, 339] on div "Apa merk tisu basah yang paling sering Anda gunakan saat ini? Sebutkan merk dan…" at bounding box center [599, 329] width 1108 height 407
click at [389, 306] on div "Ketikkan jawaban Anda disini. Mitu Baby" at bounding box center [605, 346] width 697 height 122
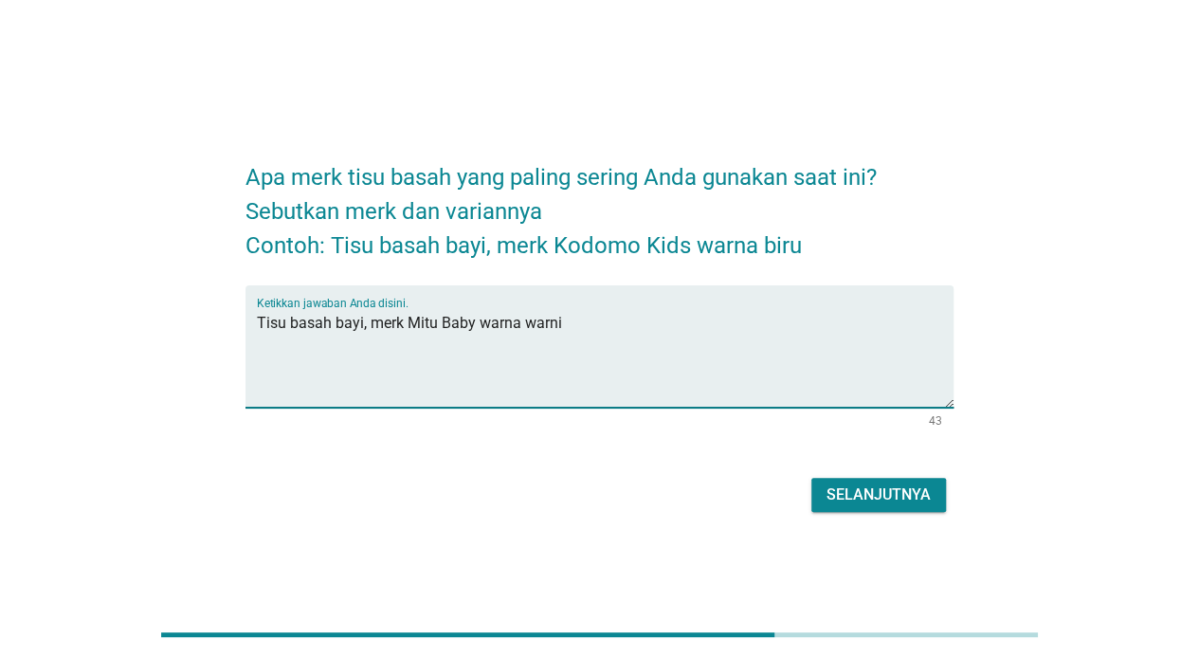
type textarea "Tisu basah bayi, merk Mitu Baby warna warni"
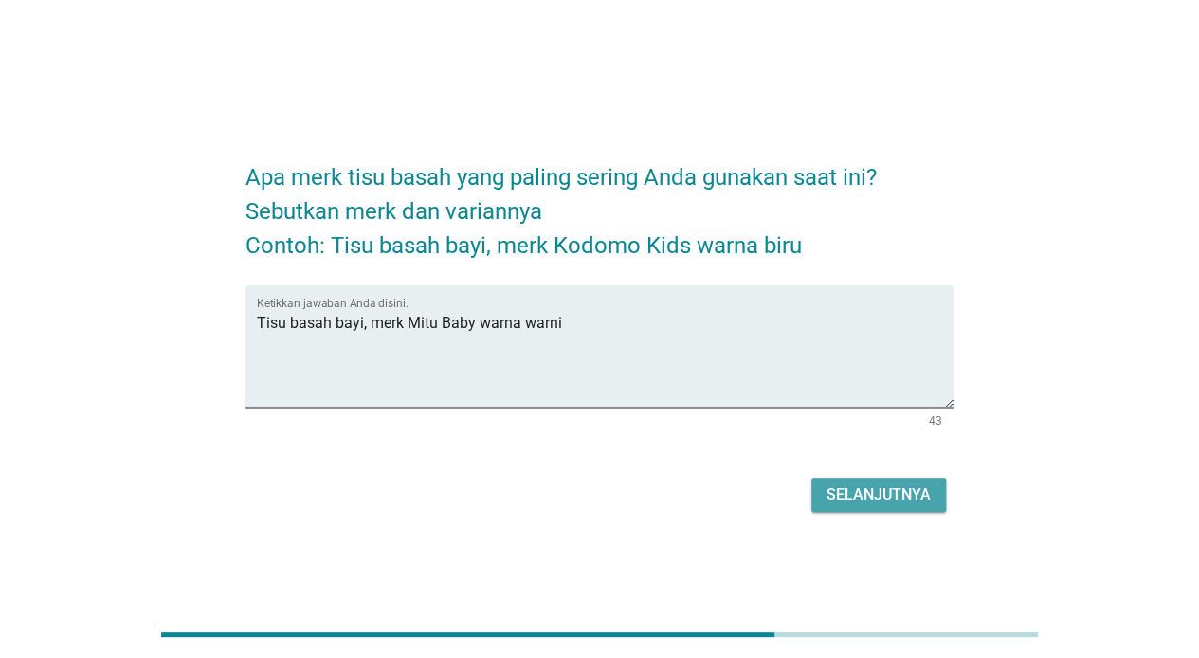
click at [849, 485] on div "Selanjutnya" at bounding box center [878, 494] width 104 height 23
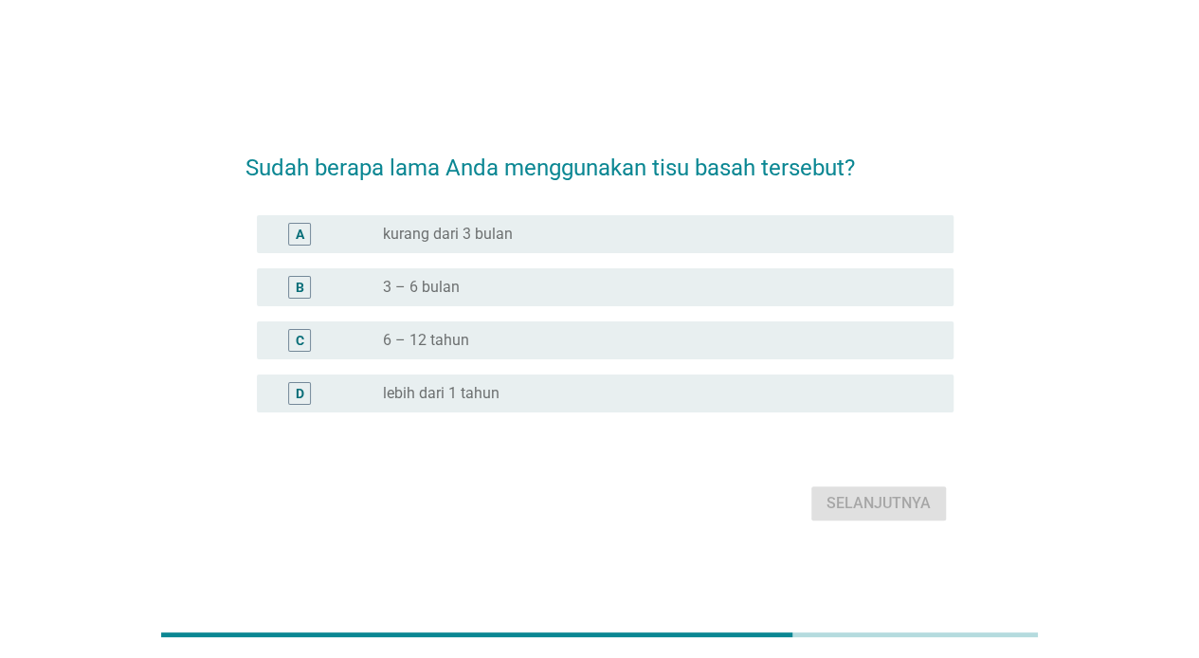
click at [538, 225] on div "radio_button_unchecked kurang dari 3 bulan" at bounding box center [653, 234] width 540 height 19
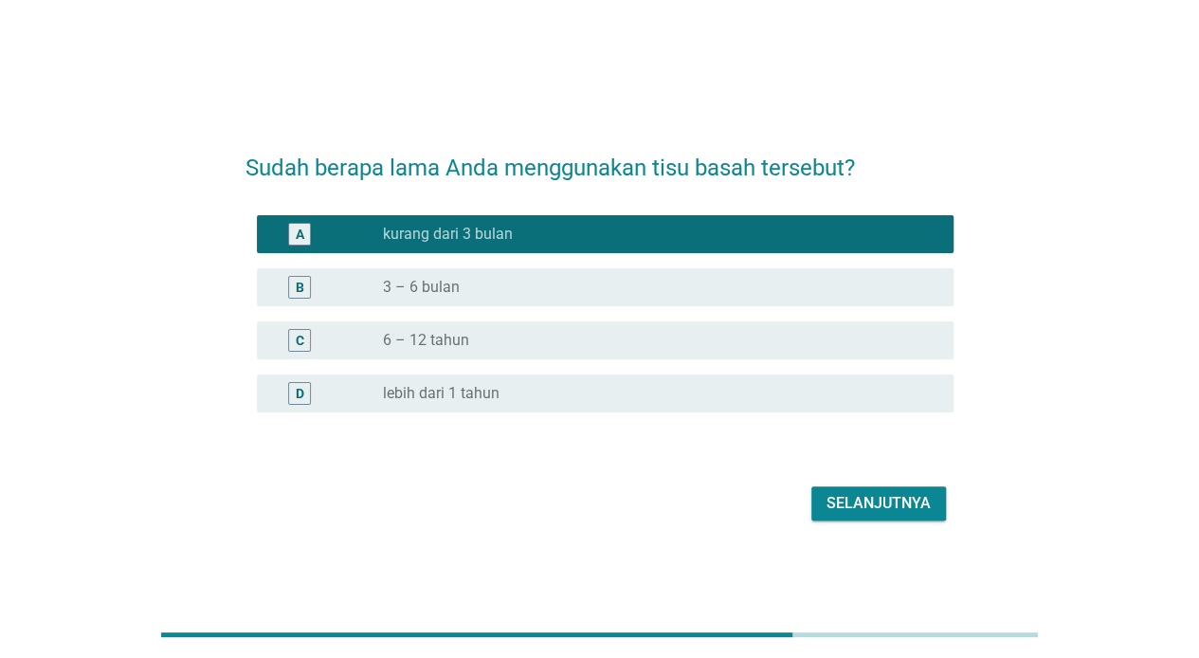
click at [506, 387] on div "radio_button_unchecked lebih dari 1 tahun" at bounding box center [653, 393] width 540 height 19
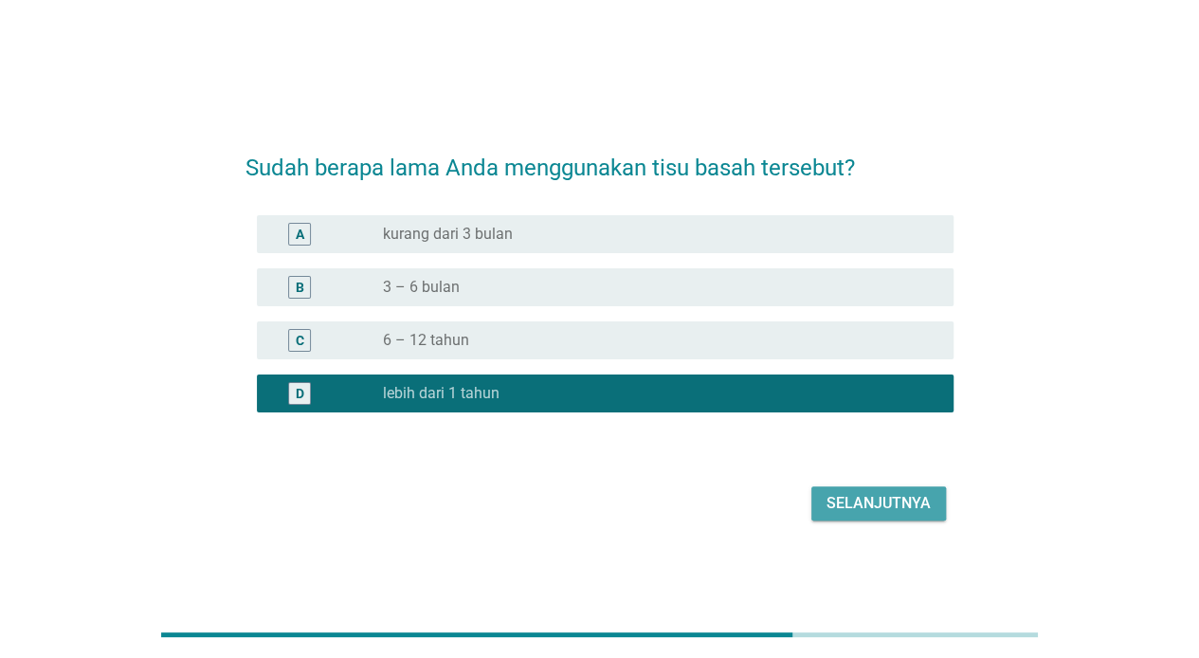
click at [887, 499] on div "Selanjutnya" at bounding box center [878, 503] width 104 height 23
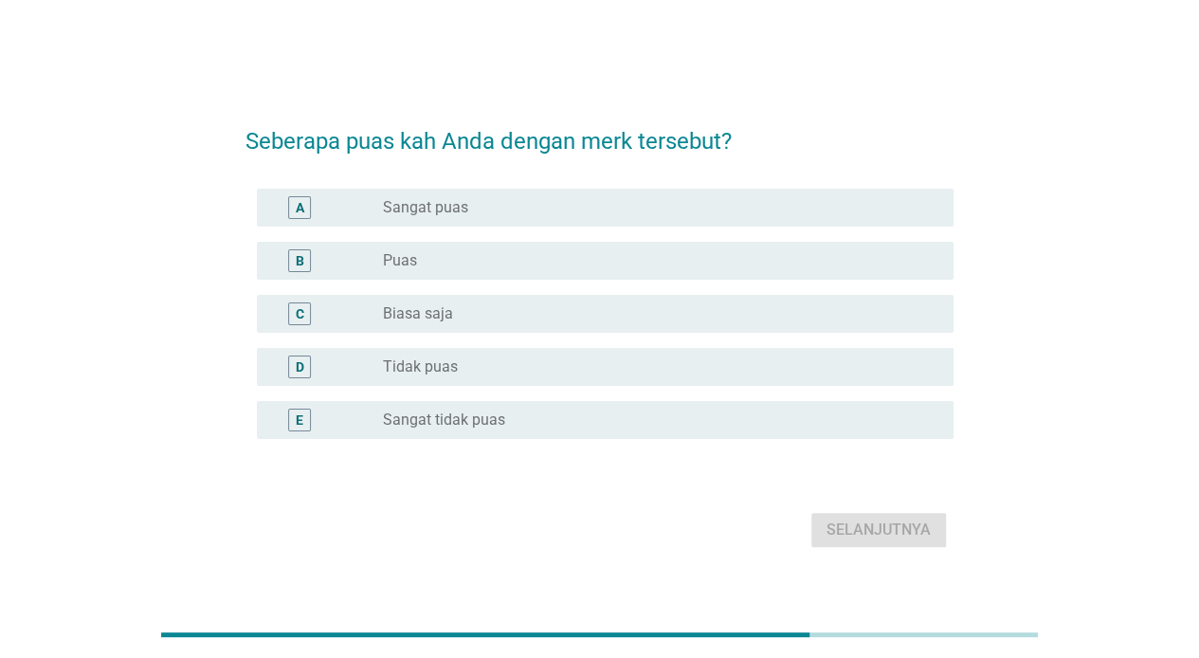
click at [607, 264] on div "radio_button_unchecked Puas" at bounding box center [653, 260] width 540 height 19
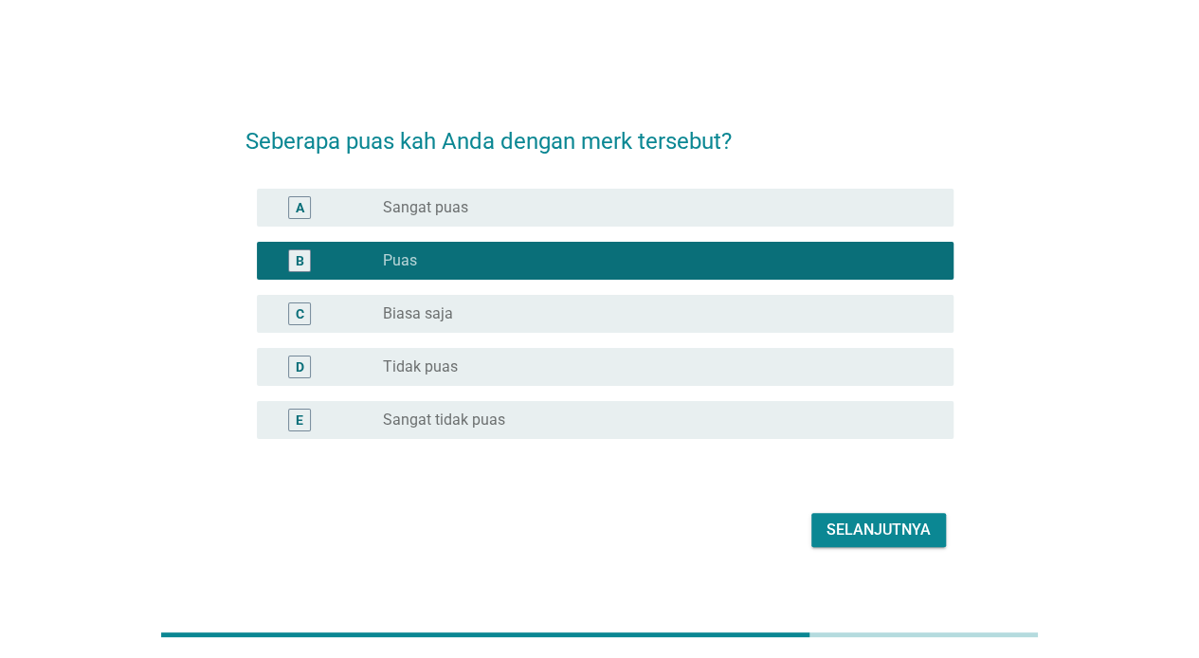
click at [870, 522] on div "Selanjutnya" at bounding box center [878, 529] width 104 height 23
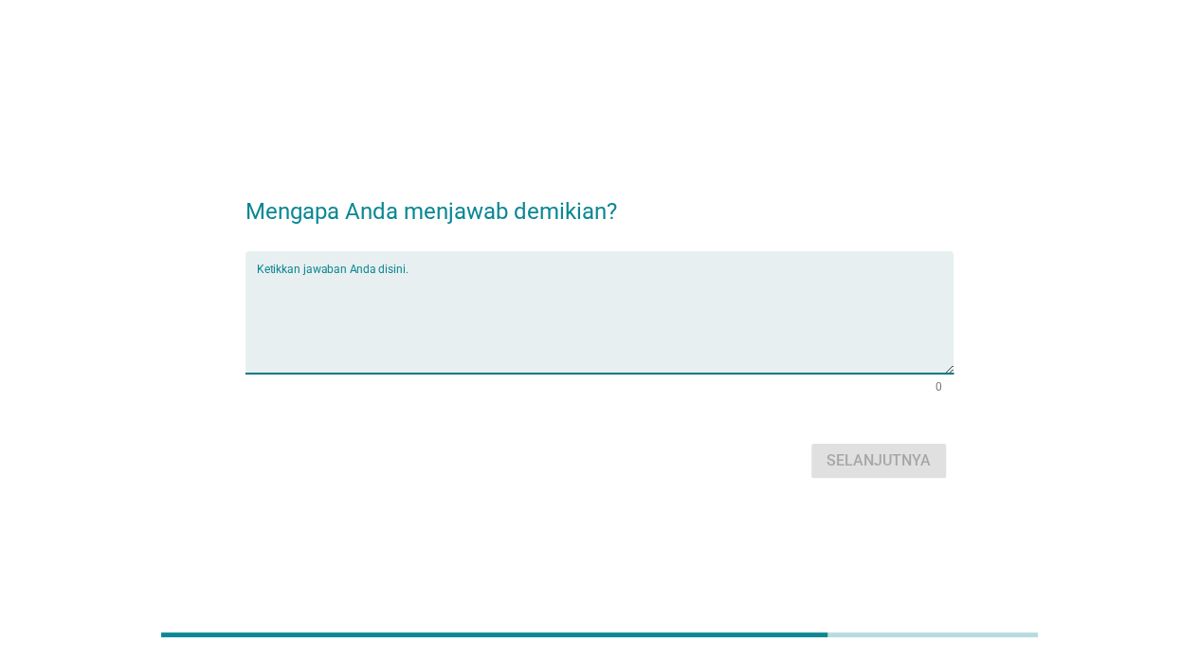
click at [631, 328] on textarea "Ketikkan jawaban Anda disini." at bounding box center [605, 324] width 697 height 100
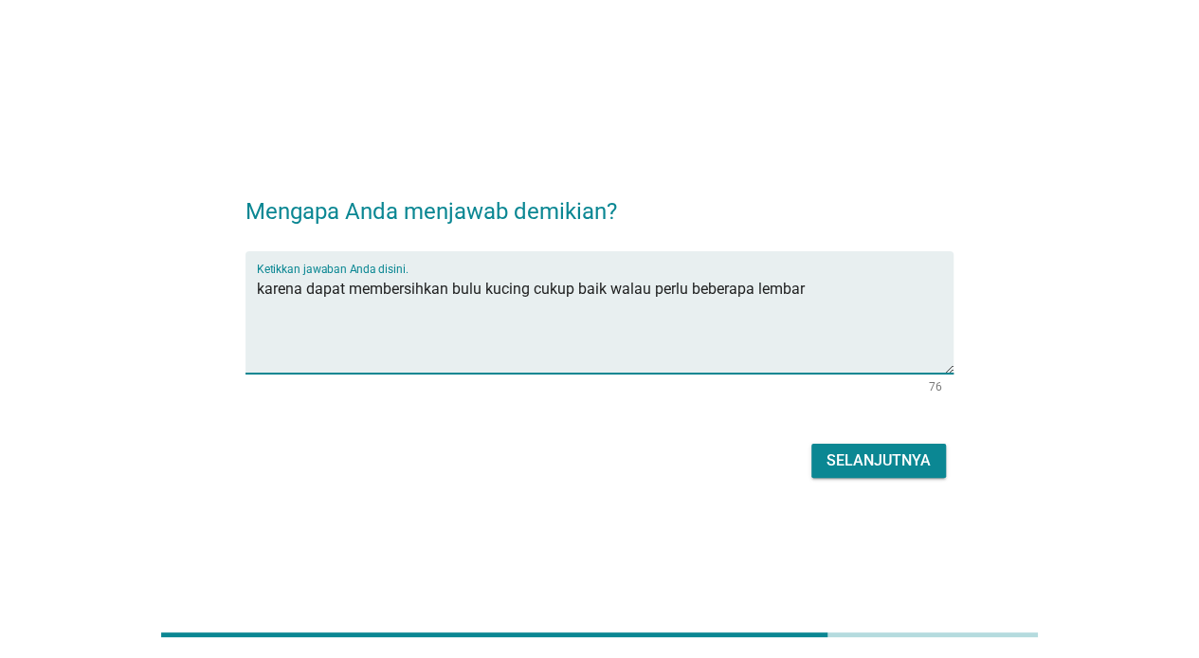
type textarea "karena dapat membersihkan bulu kucing cukup baik walau perlu beberapa lembar"
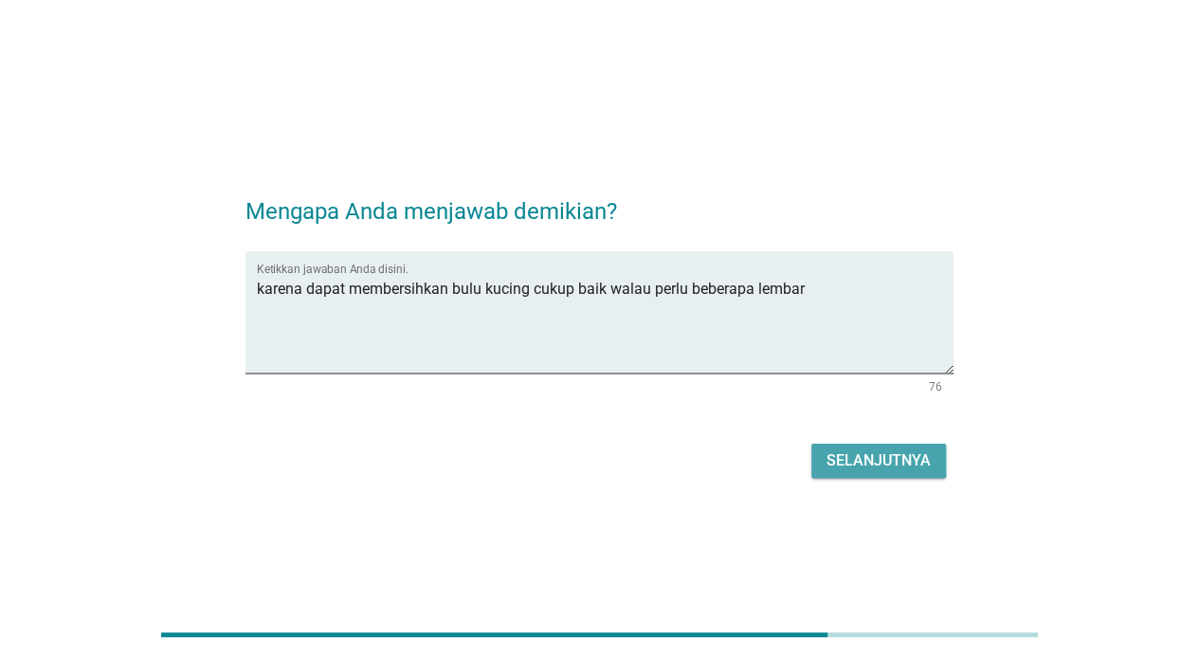
click at [923, 466] on div "Selanjutnya" at bounding box center [878, 460] width 104 height 23
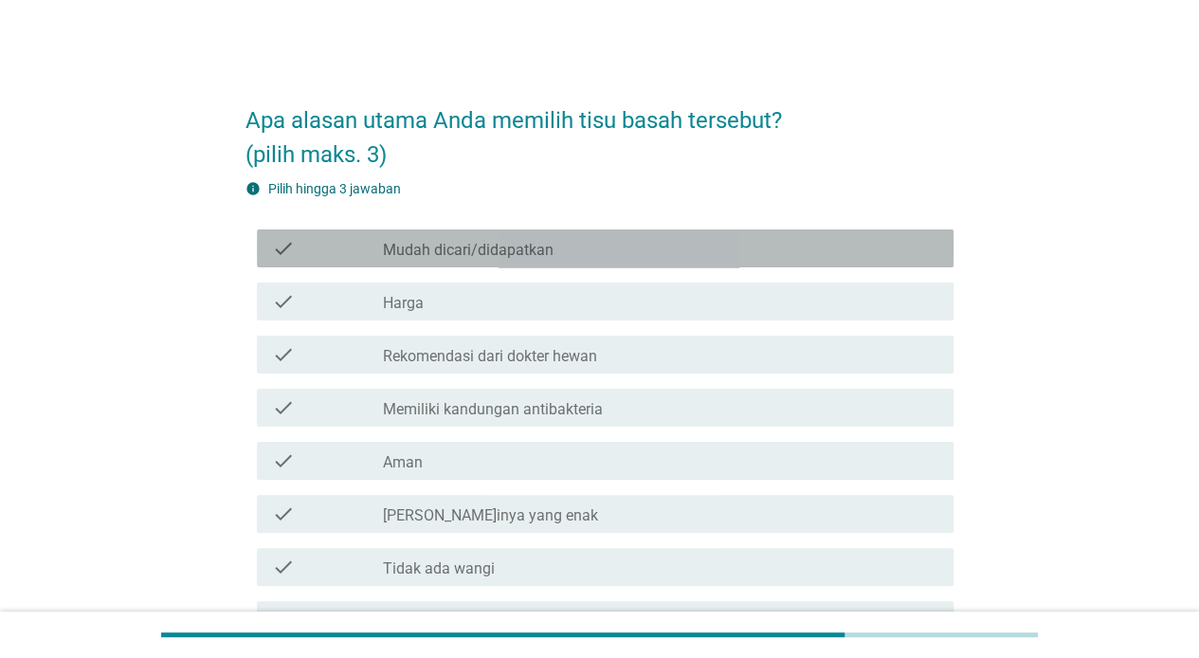
click at [591, 241] on div "check_box_outline_blank Mudah dicari/didapatkan" at bounding box center [660, 248] width 555 height 23
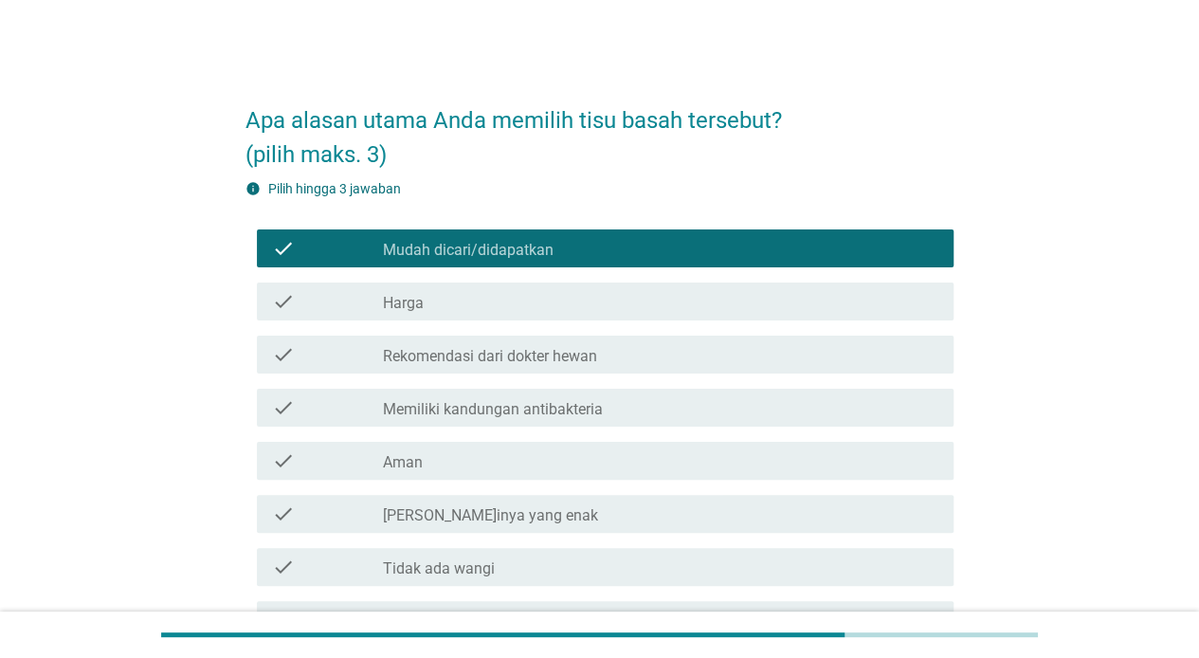
click at [582, 298] on div "check_box_outline_blank Harga" at bounding box center [660, 301] width 555 height 23
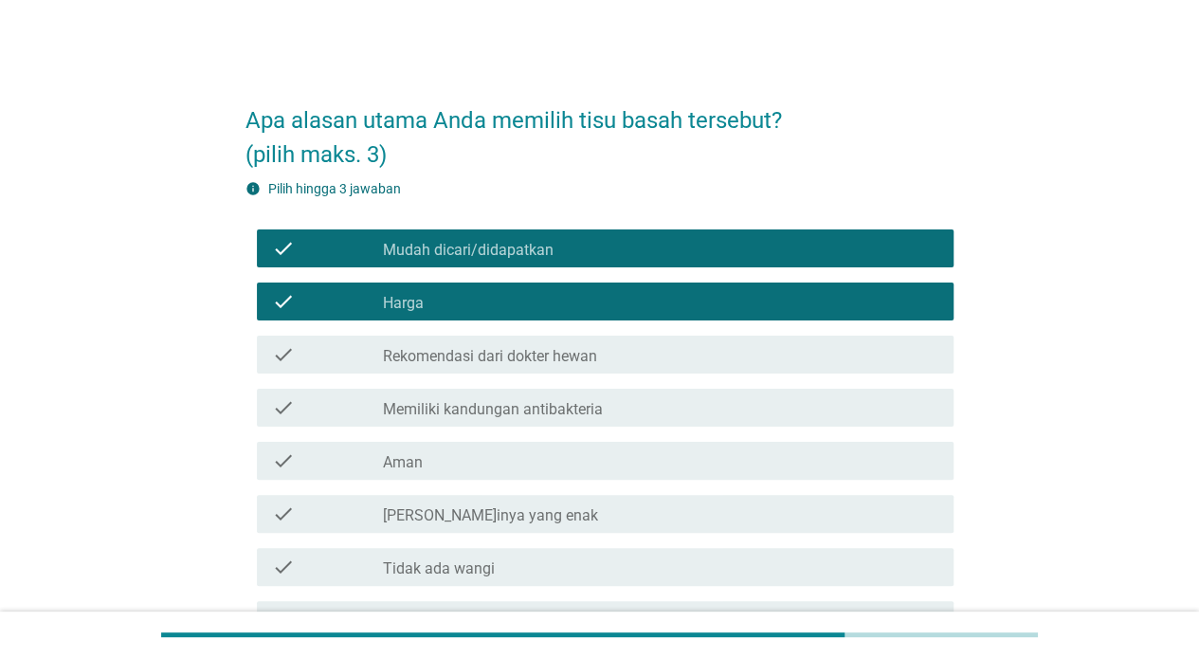
scroll to position [157, 0]
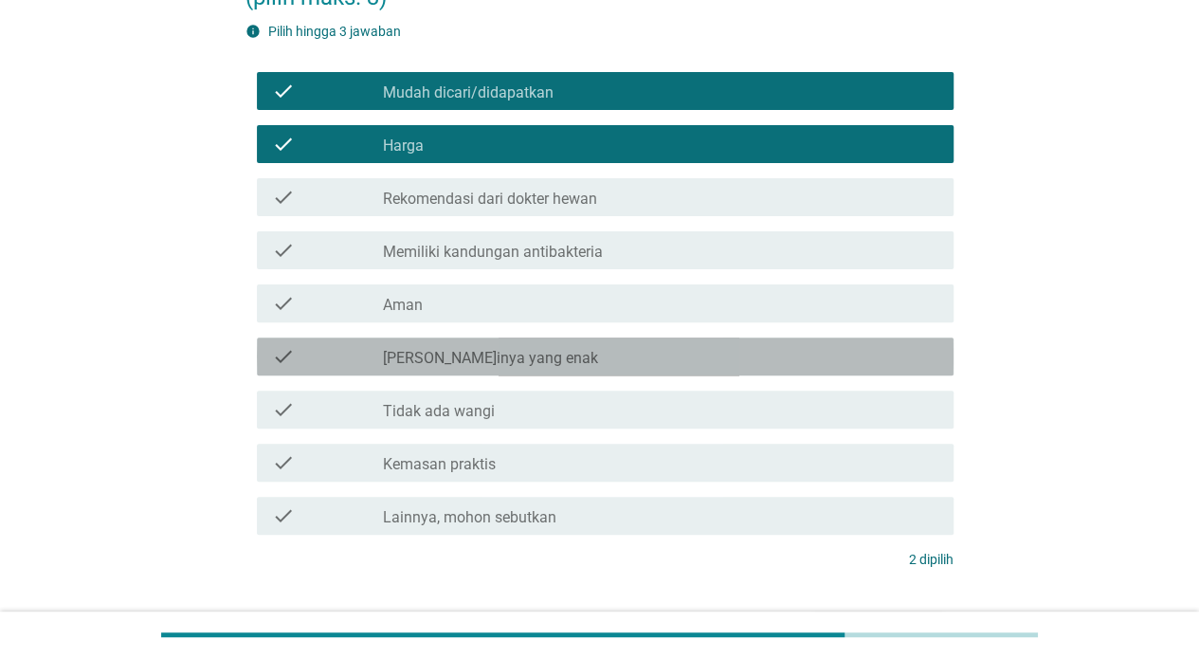
click at [562, 353] on div "check_box_outline_blank [PERSON_NAME]inya yang enak" at bounding box center [660, 356] width 555 height 23
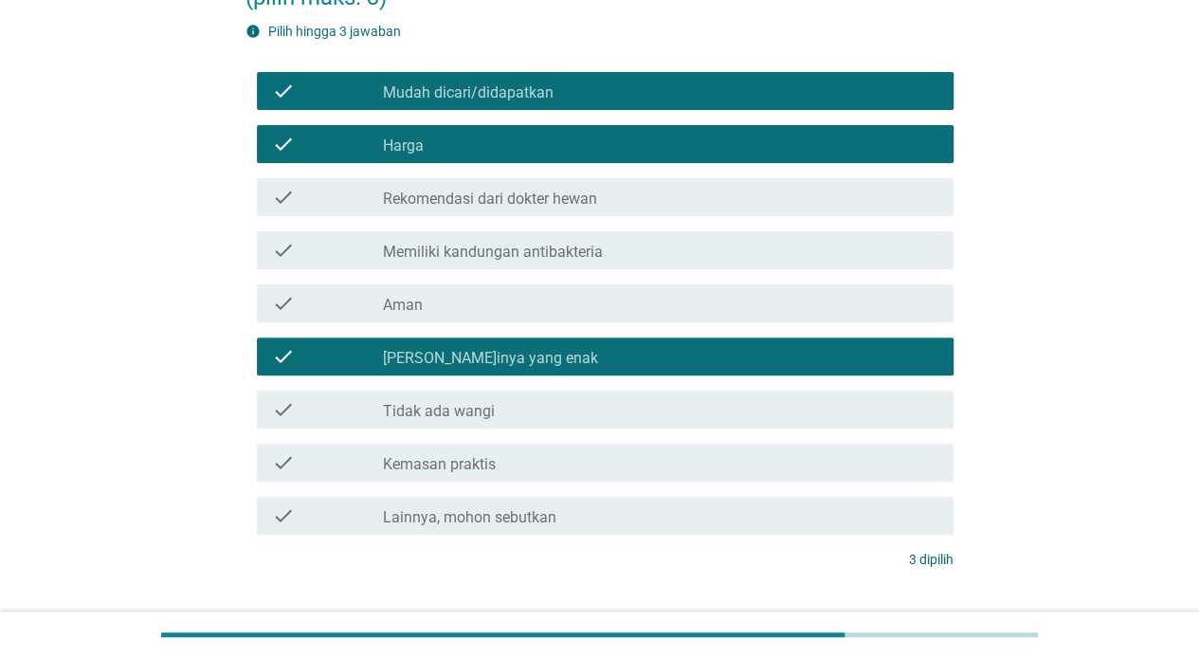
click at [606, 299] on div "check_box_outline_blank Aman" at bounding box center [660, 303] width 555 height 23
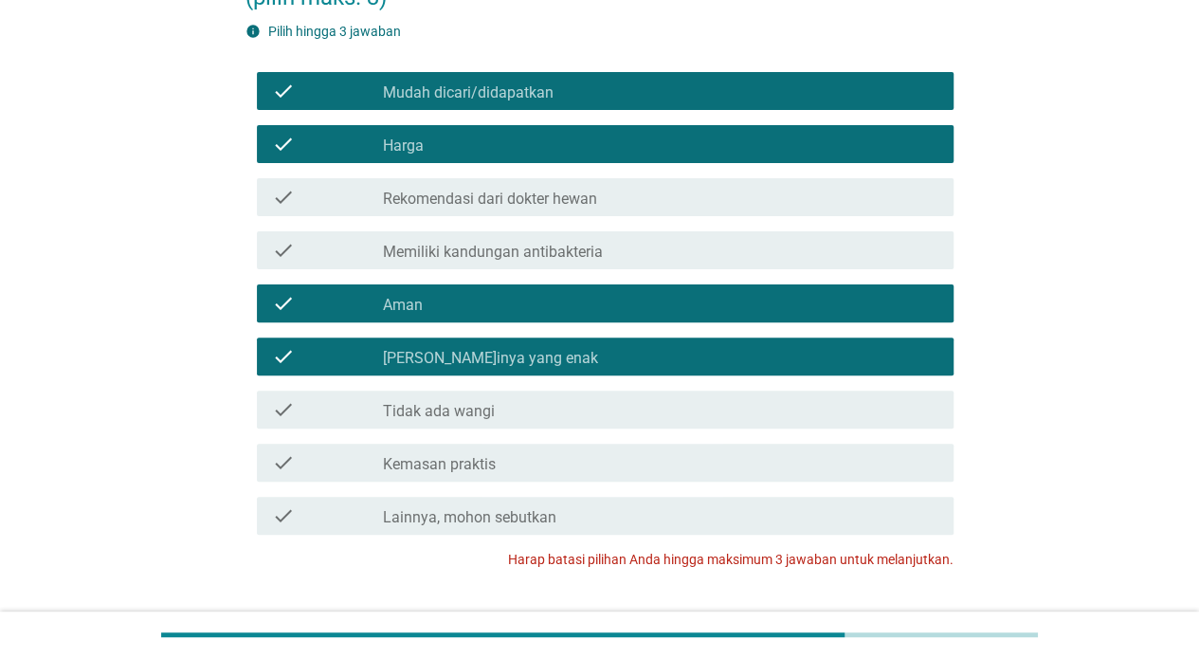
click at [593, 356] on div "check_box_outline_blank [PERSON_NAME]inya yang enak" at bounding box center [660, 356] width 555 height 23
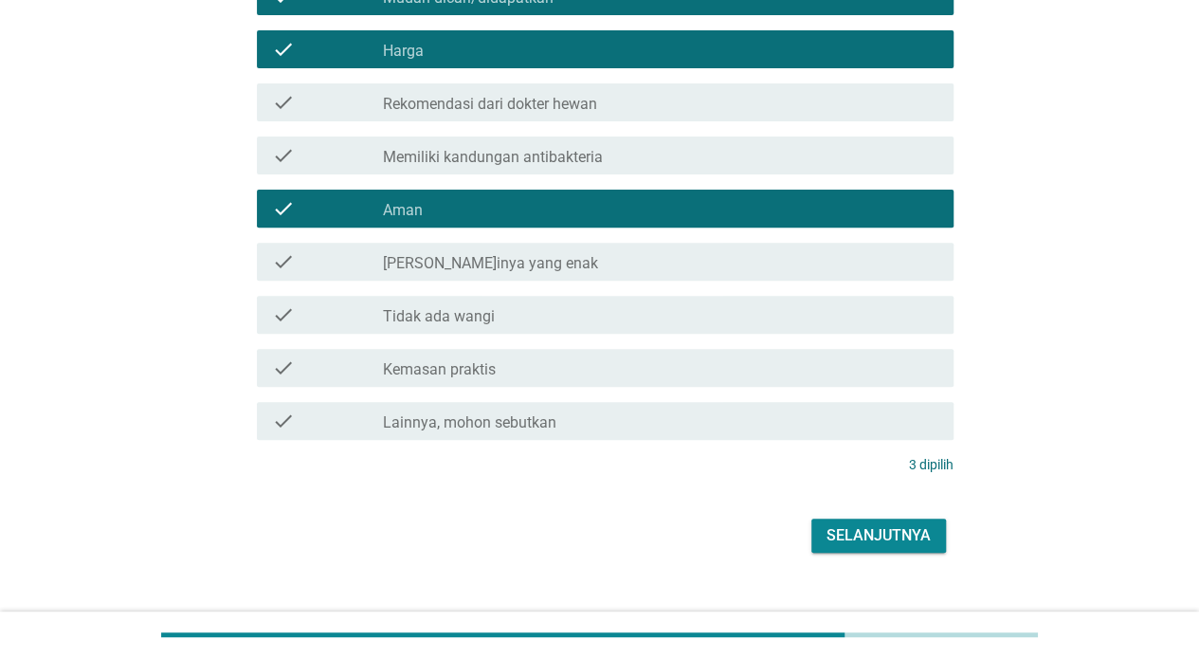
scroll to position [282, 0]
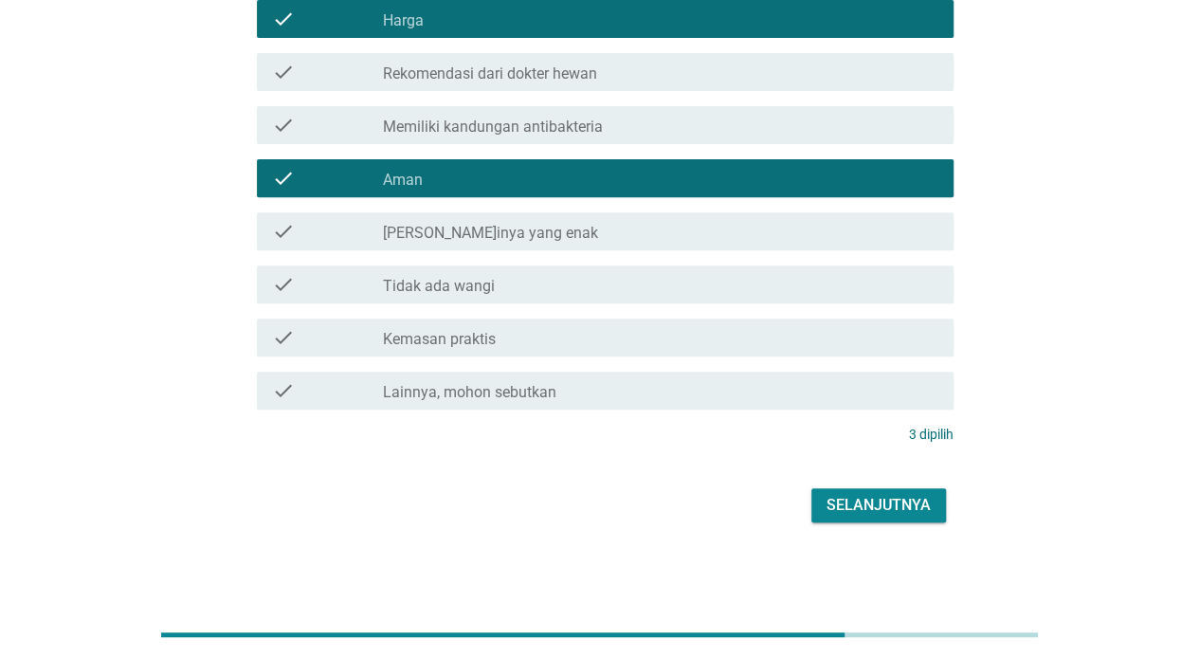
click at [875, 500] on div "Selanjutnya" at bounding box center [878, 505] width 104 height 23
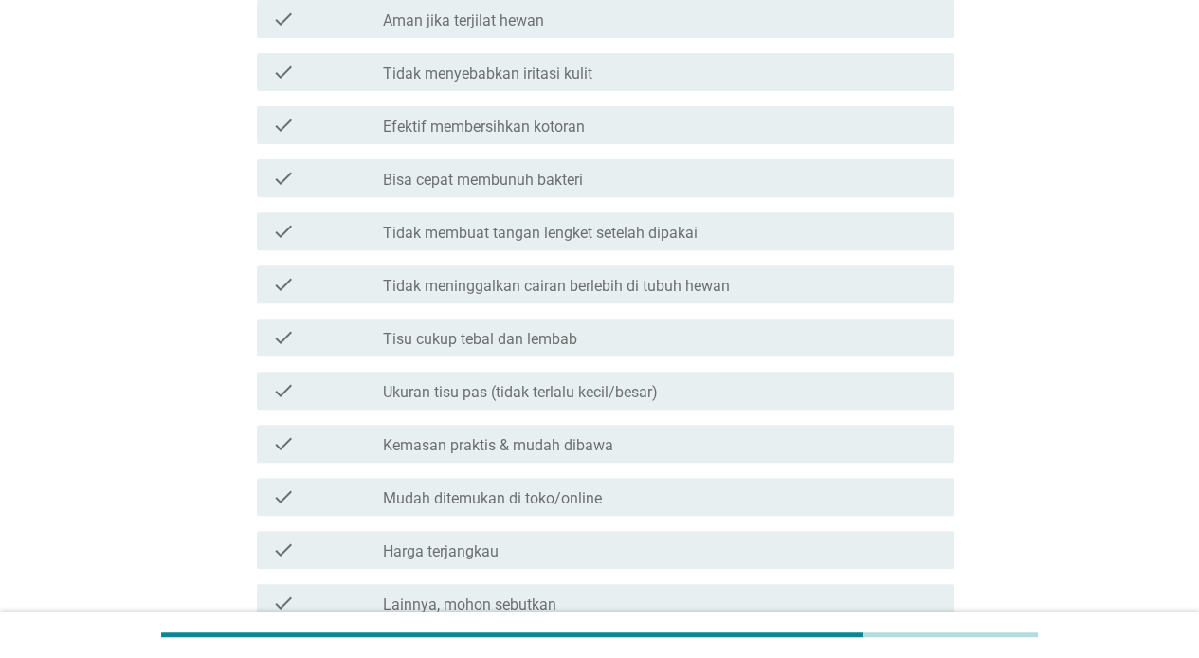
scroll to position [0, 0]
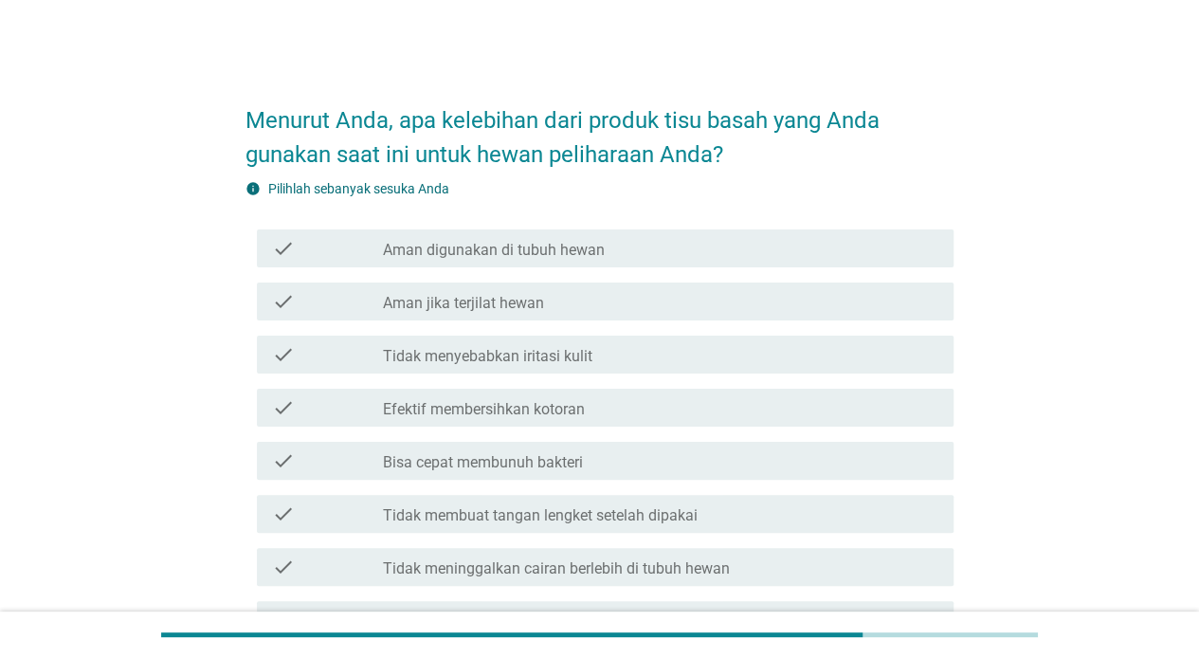
click at [457, 353] on label "Tidak menyebabkan iritasi kulit" at bounding box center [487, 356] width 209 height 19
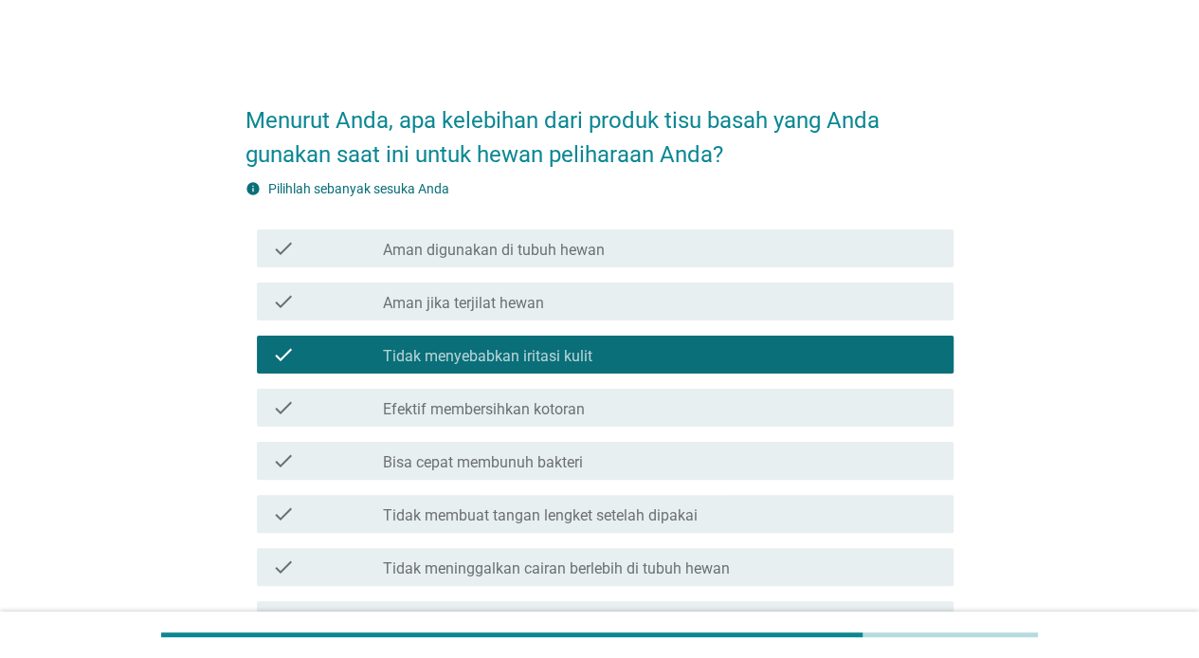
scroll to position [157, 0]
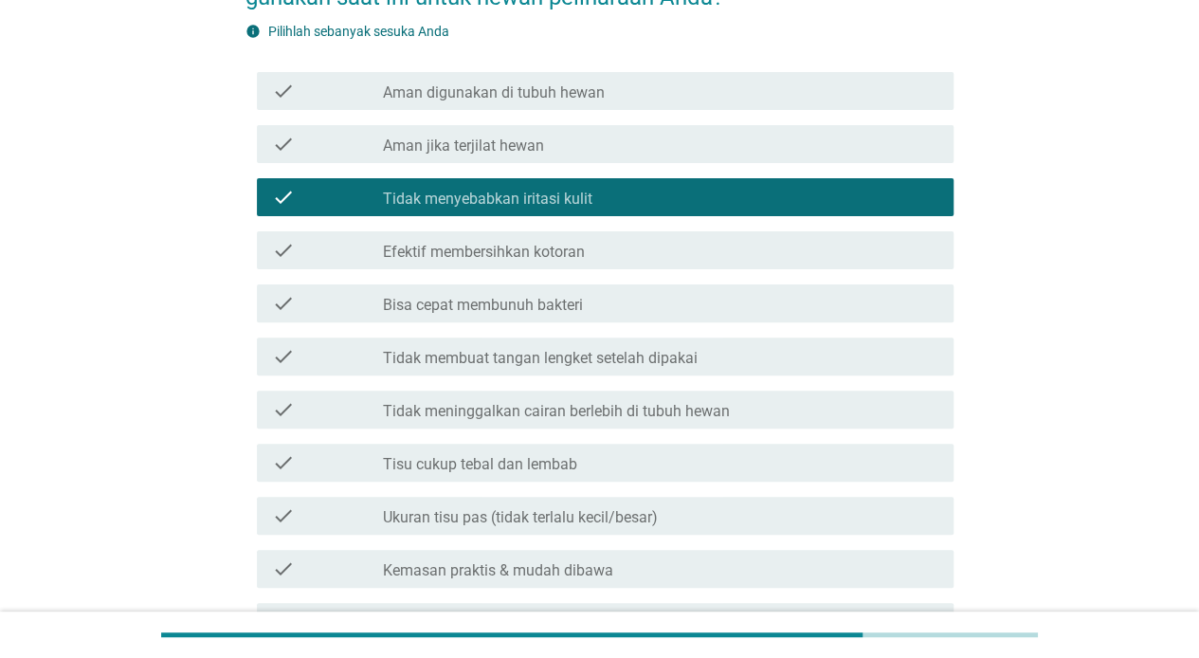
click at [632, 411] on label "Tidak meninggalkan cairan berlebih di tubuh hewan" at bounding box center [556, 411] width 347 height 19
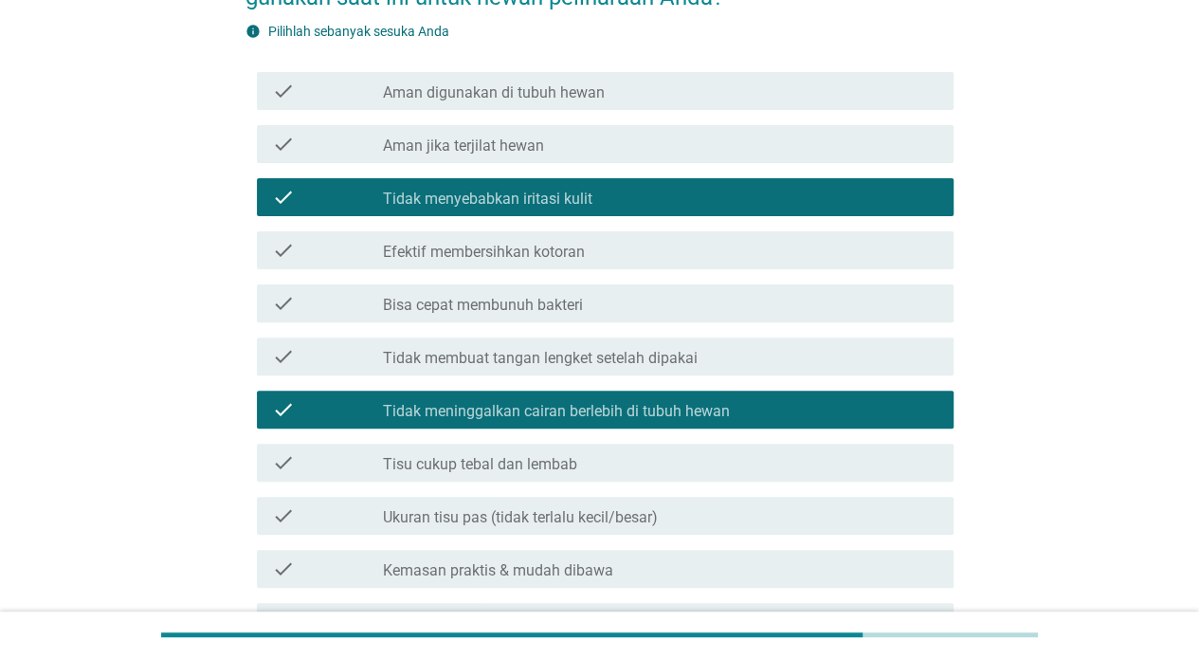
scroll to position [316, 0]
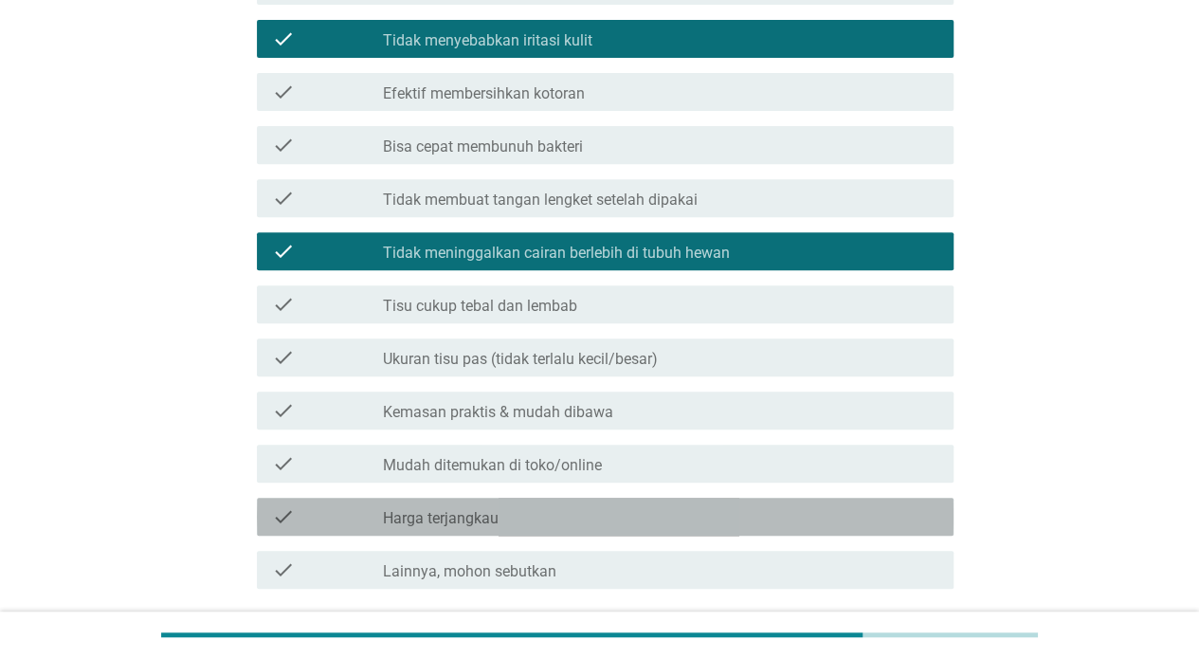
click at [601, 511] on div "check_box_outline_blank Harga terjangkau" at bounding box center [660, 516] width 555 height 23
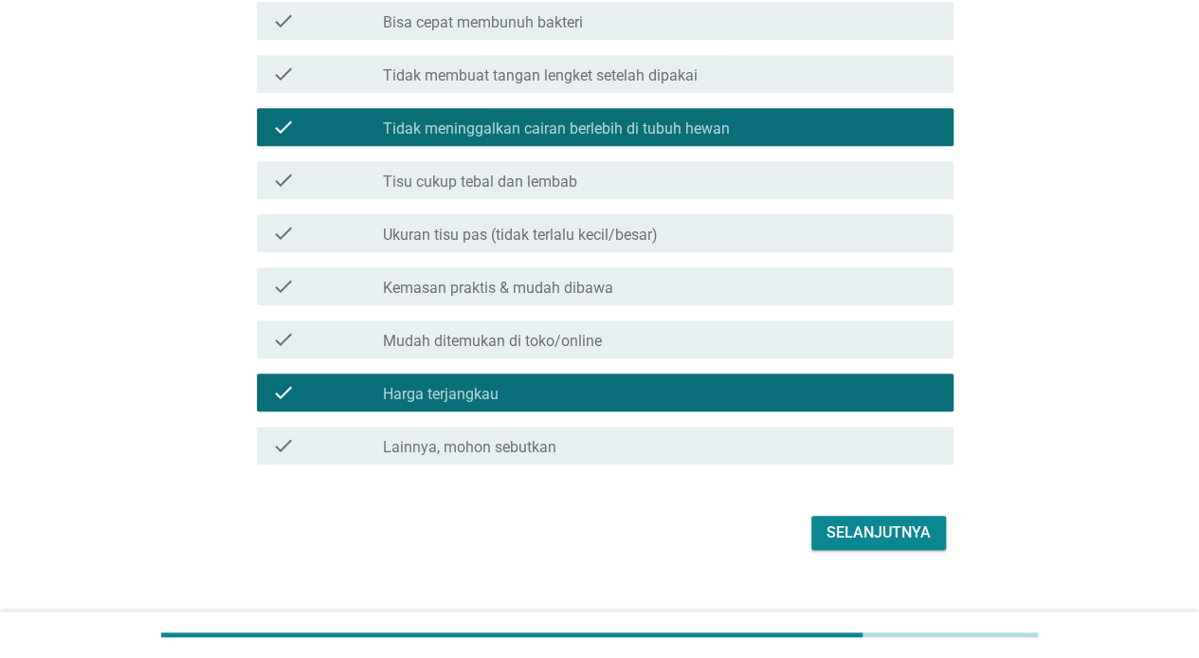
scroll to position [467, 0]
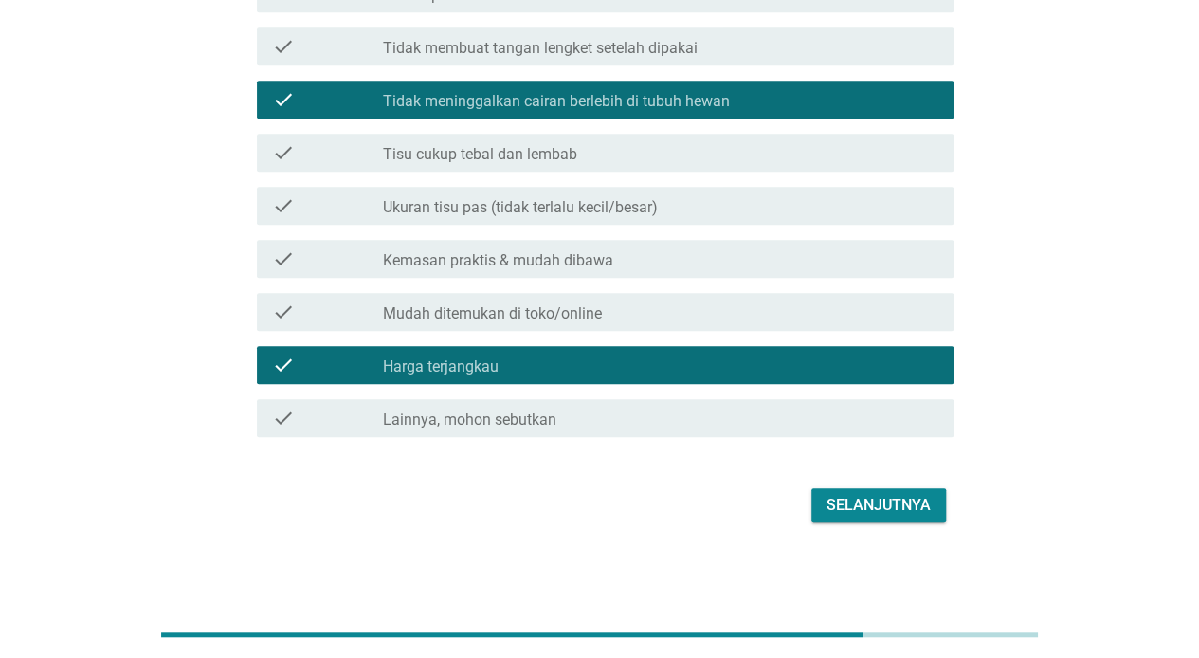
click at [925, 507] on div "Selanjutnya" at bounding box center [878, 505] width 104 height 23
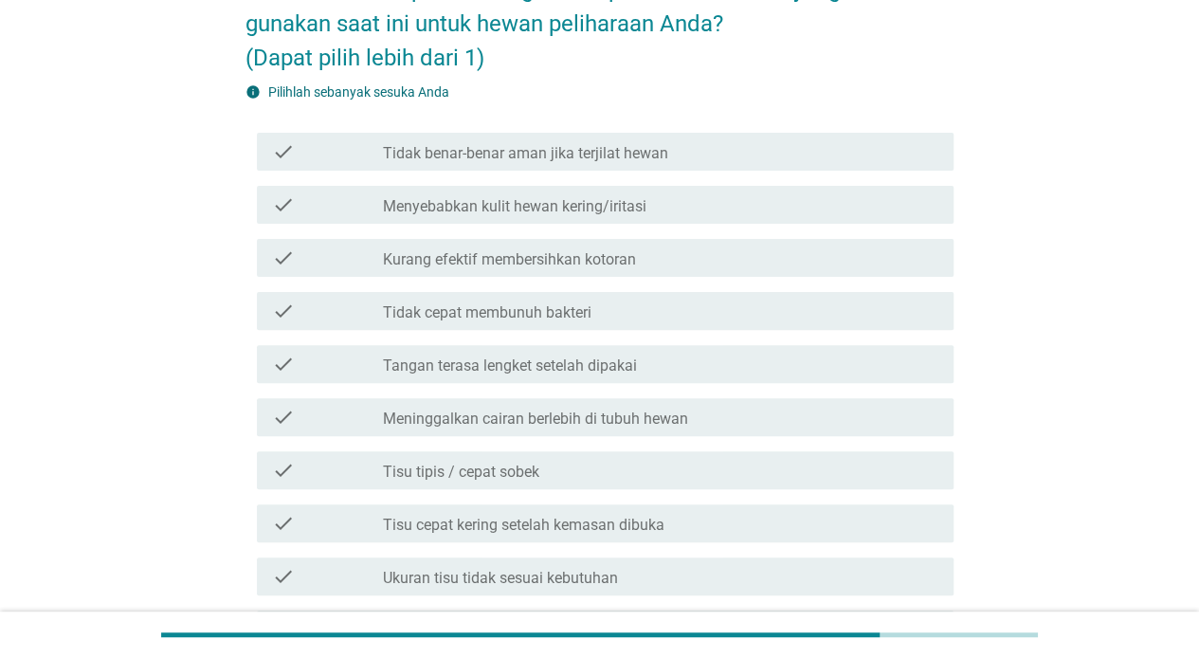
scroll to position [157, 0]
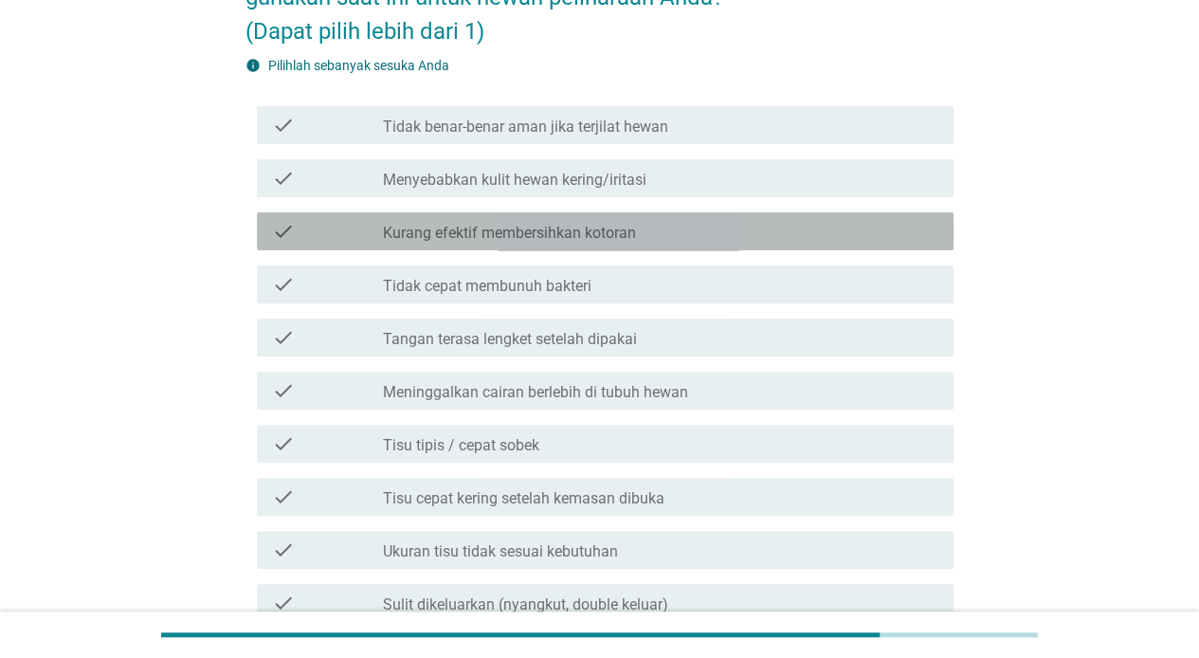
click at [608, 224] on label "Kurang efektif membersihkan kotoran" at bounding box center [509, 233] width 253 height 19
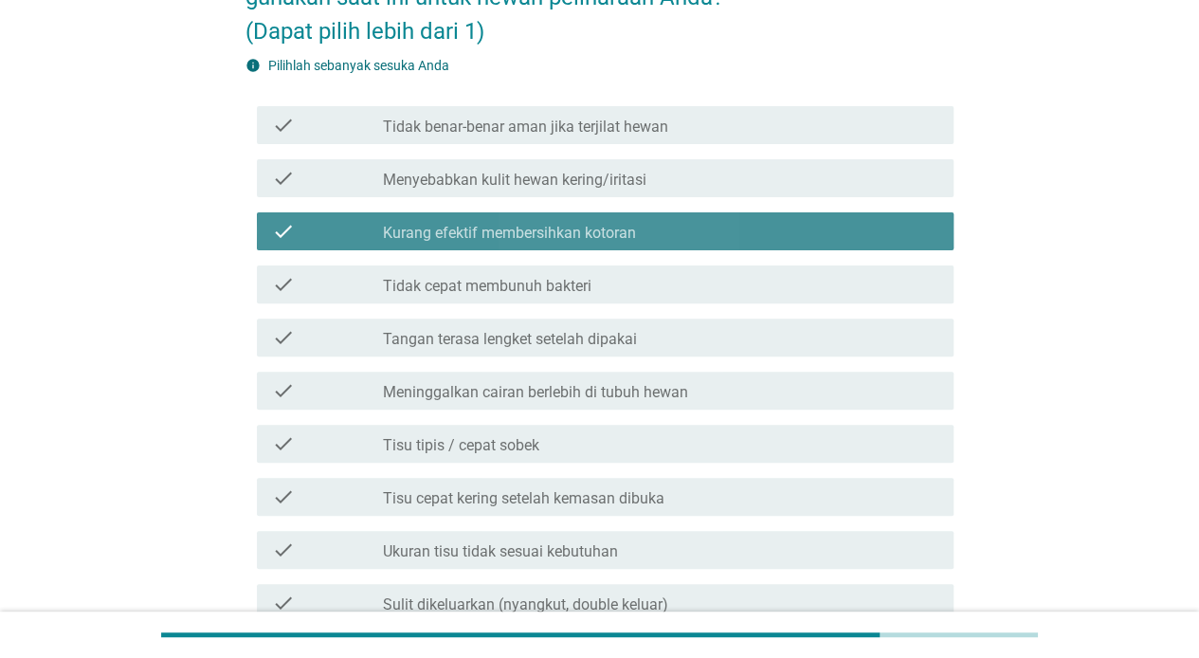
click at [614, 226] on label "Kurang efektif membersihkan kotoran" at bounding box center [509, 233] width 253 height 19
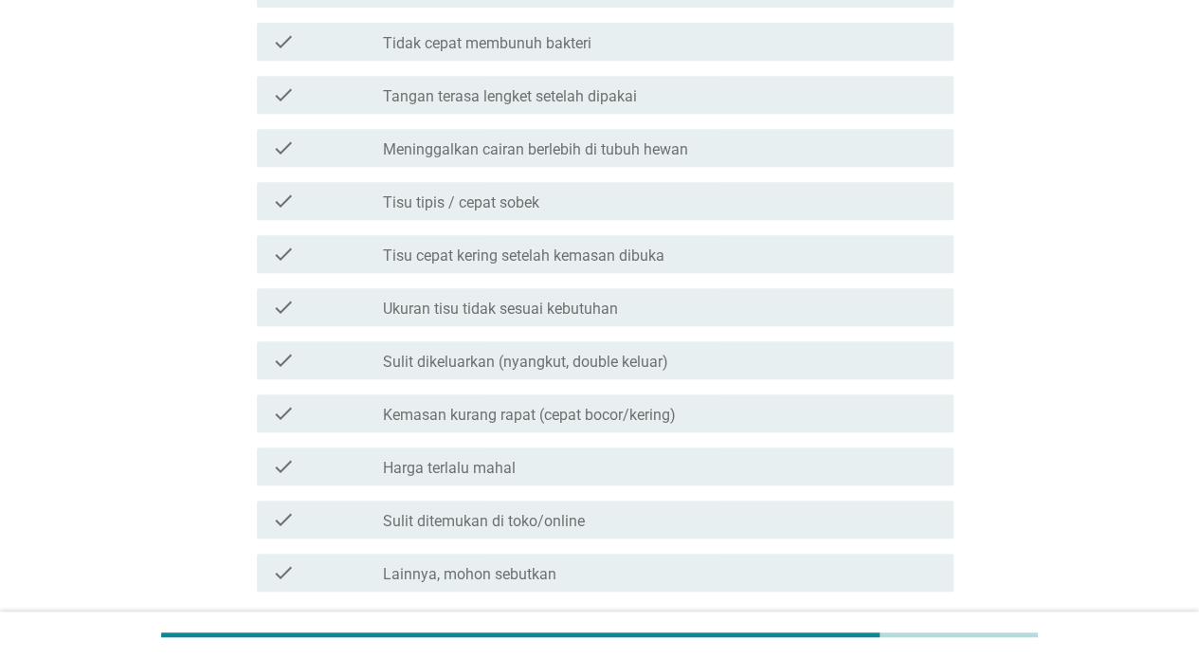
scroll to position [474, 0]
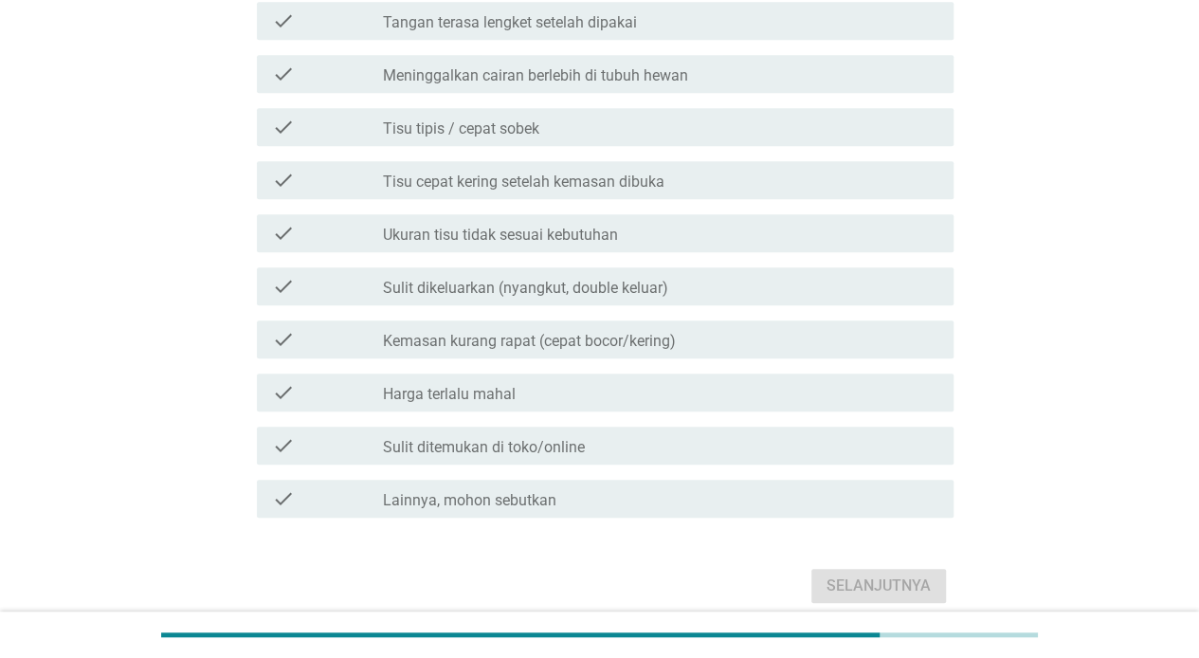
click at [605, 341] on label "Kemasan kurang rapat (cepat bocor/kering)" at bounding box center [529, 341] width 293 height 19
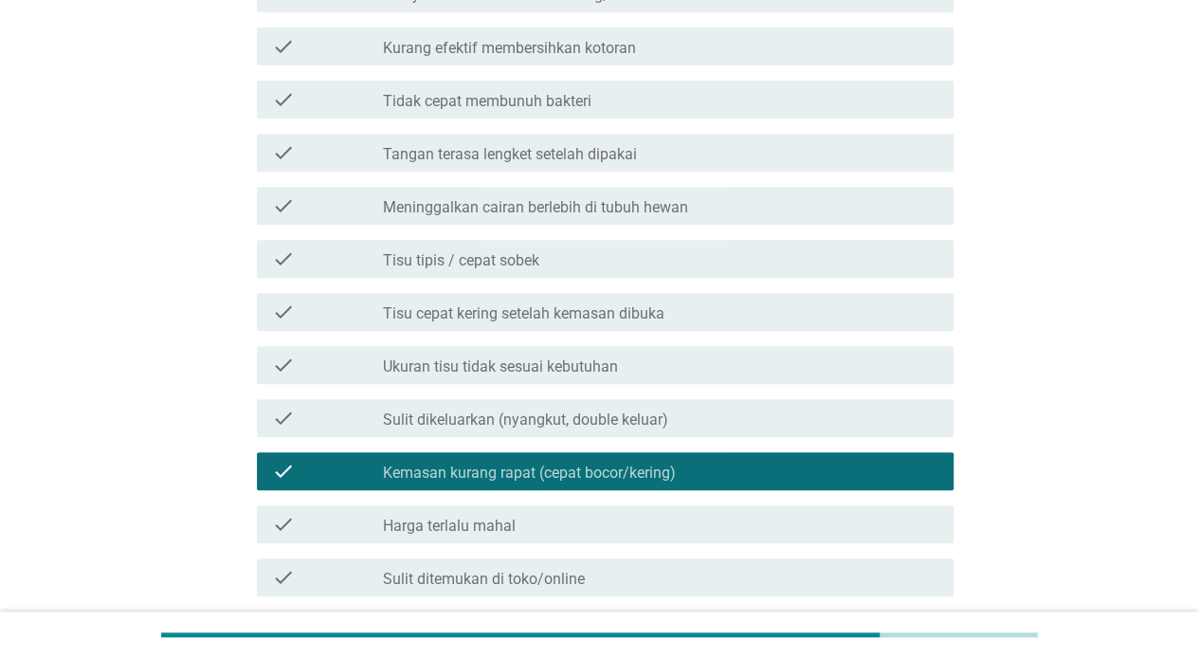
scroll to position [316, 0]
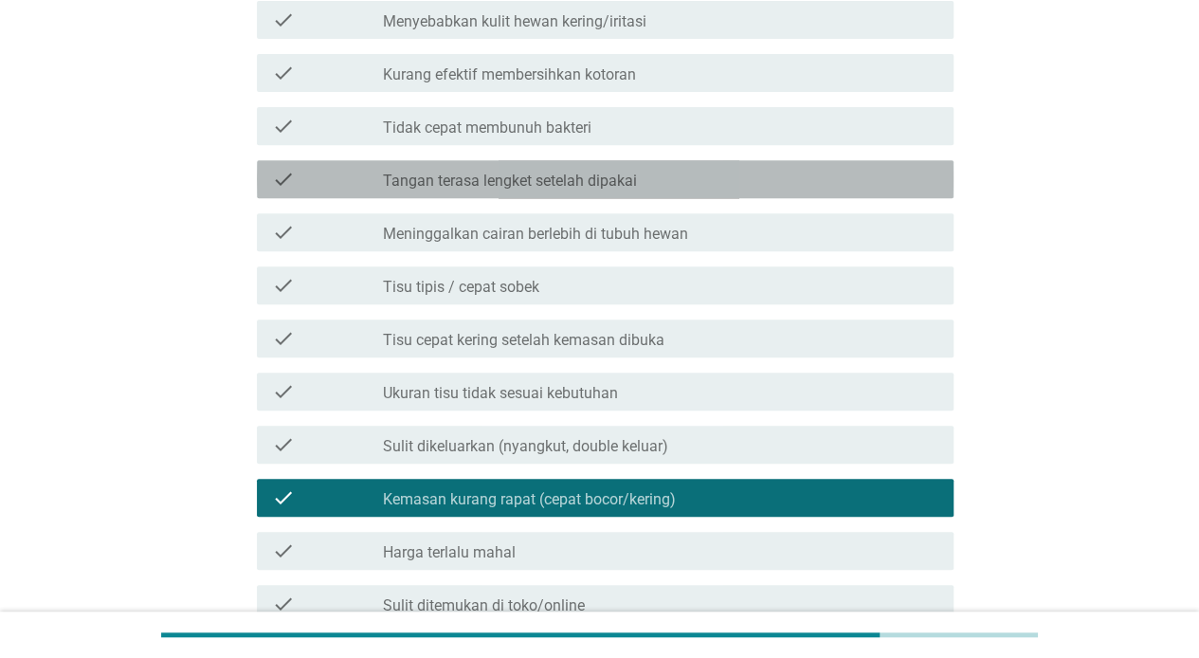
click at [477, 177] on label "Tangan terasa lengket setelah dipakai" at bounding box center [510, 181] width 254 height 19
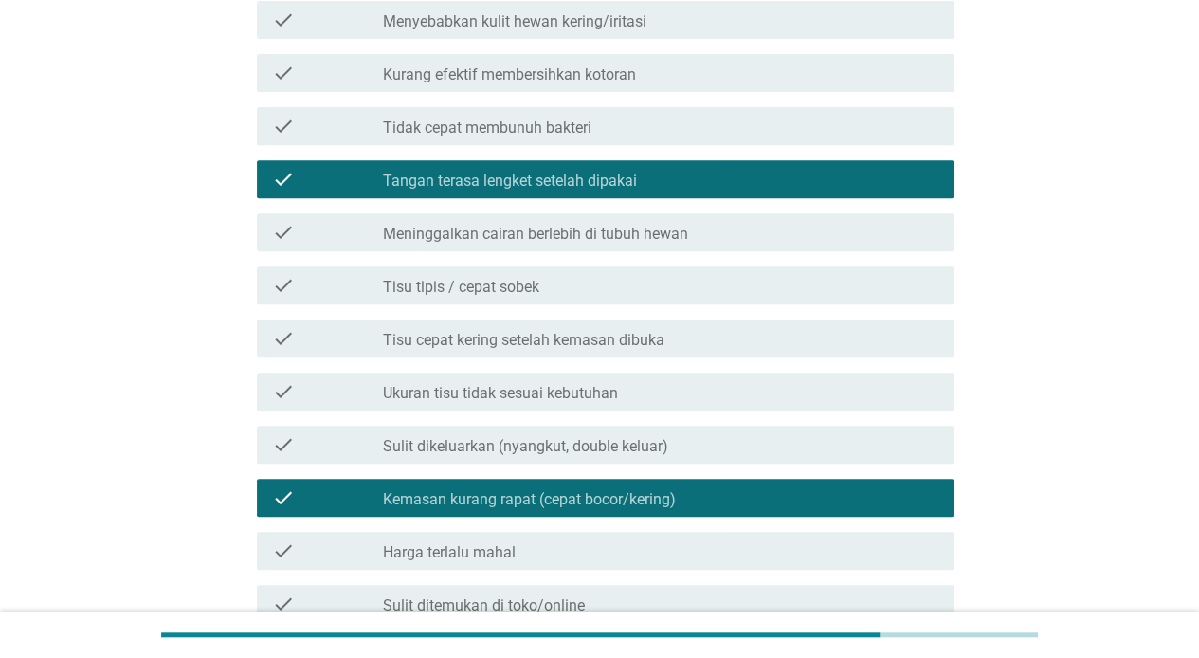
scroll to position [0, 0]
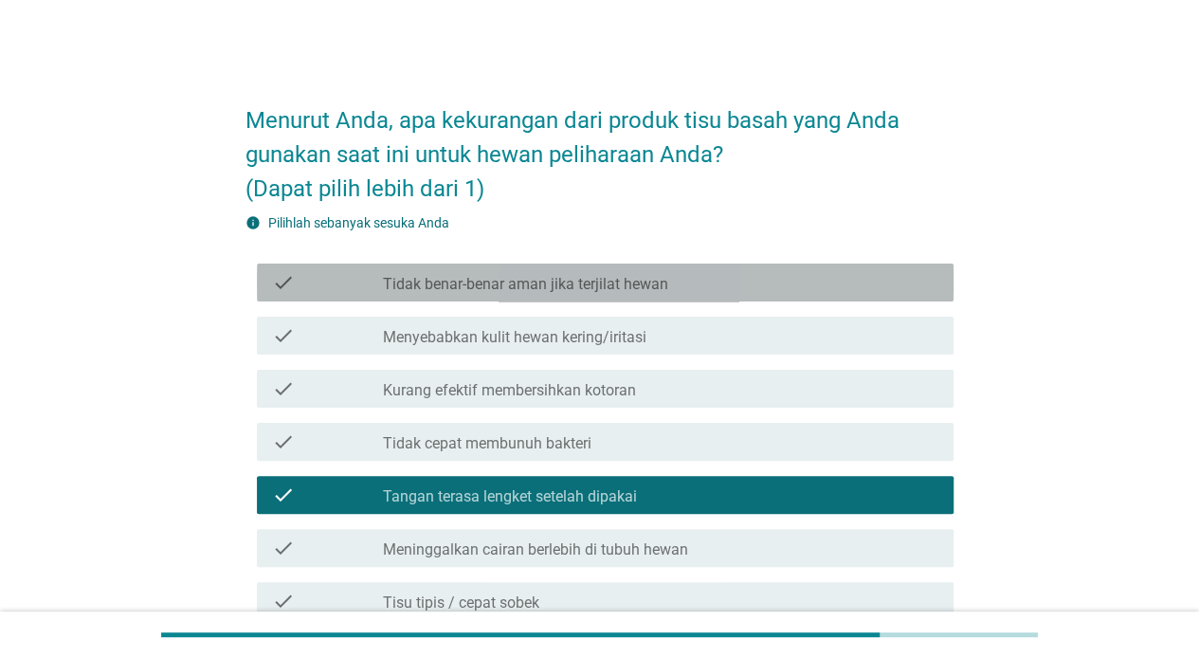
click at [536, 284] on label "Tidak benar-benar aman jika terjilat hewan" at bounding box center [525, 284] width 285 height 19
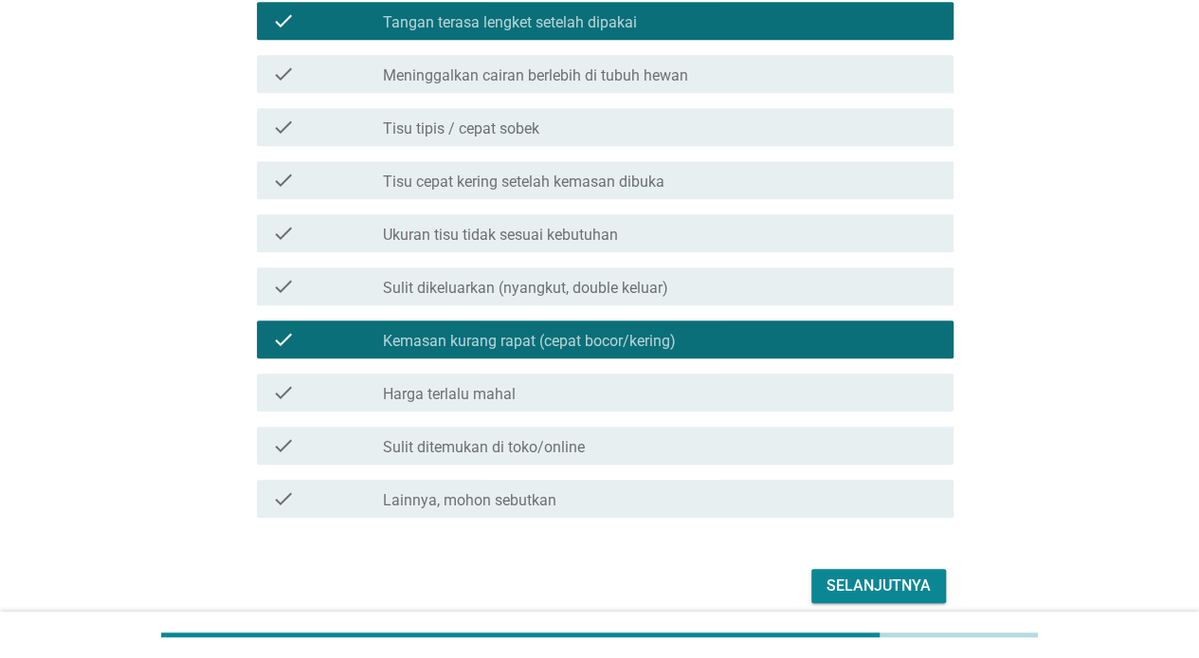
scroll to position [554, 0]
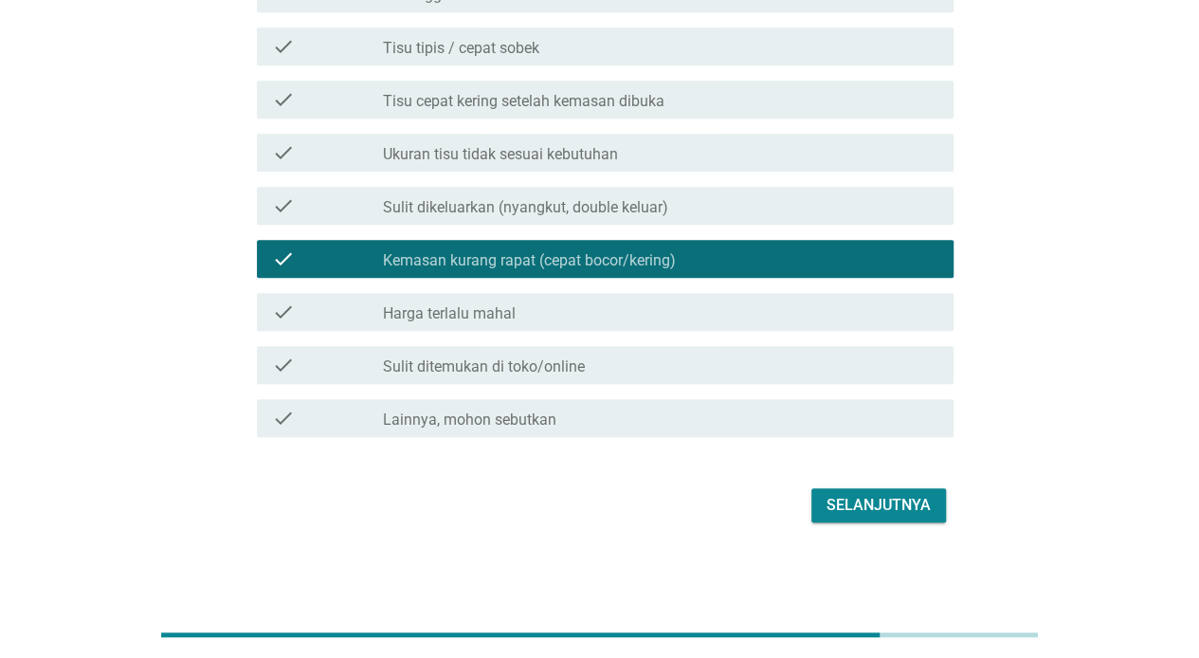
click at [902, 502] on div "Selanjutnya" at bounding box center [878, 505] width 104 height 23
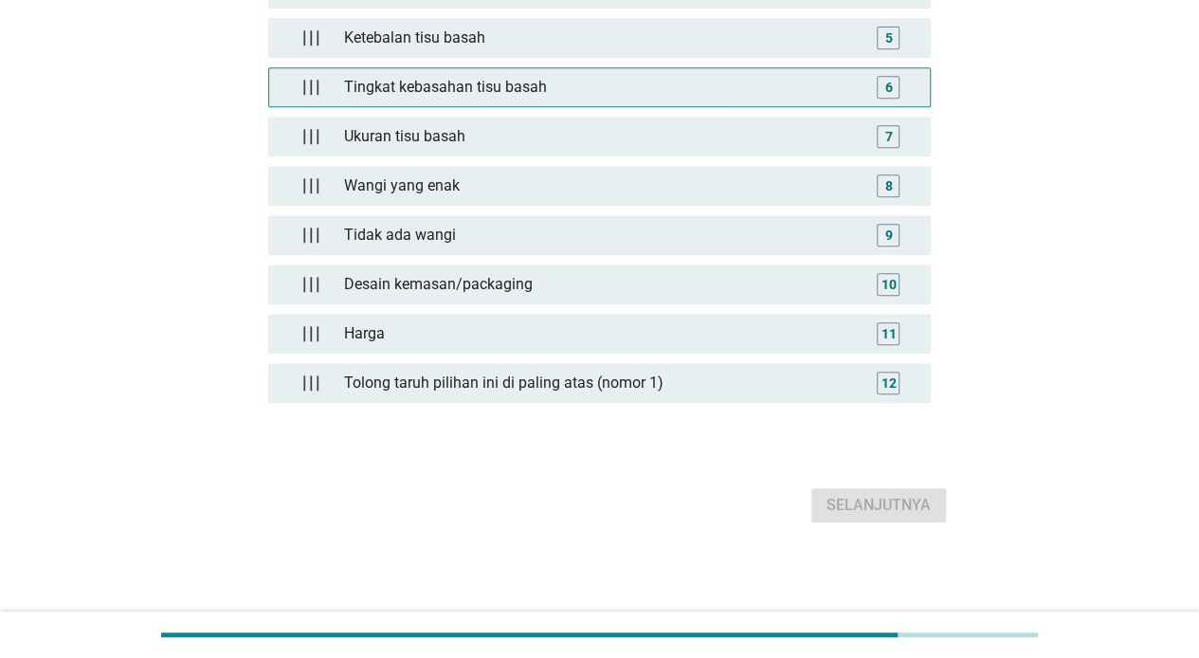
scroll to position [0, 0]
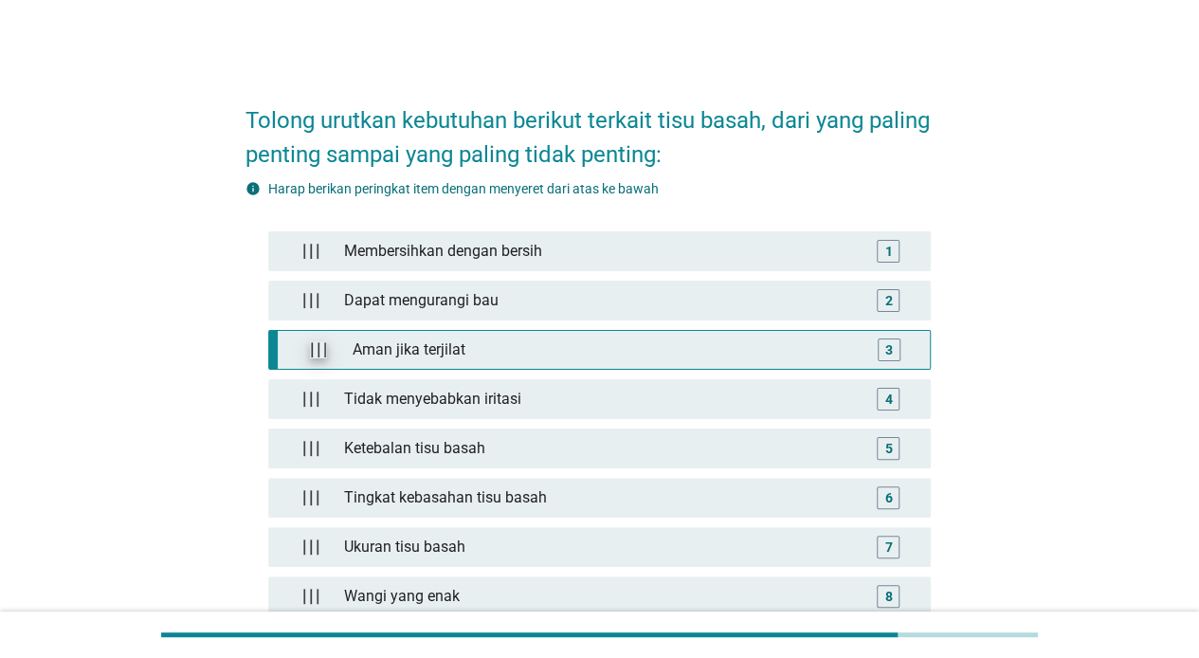
click at [315, 341] on img at bounding box center [318, 349] width 17 height 17
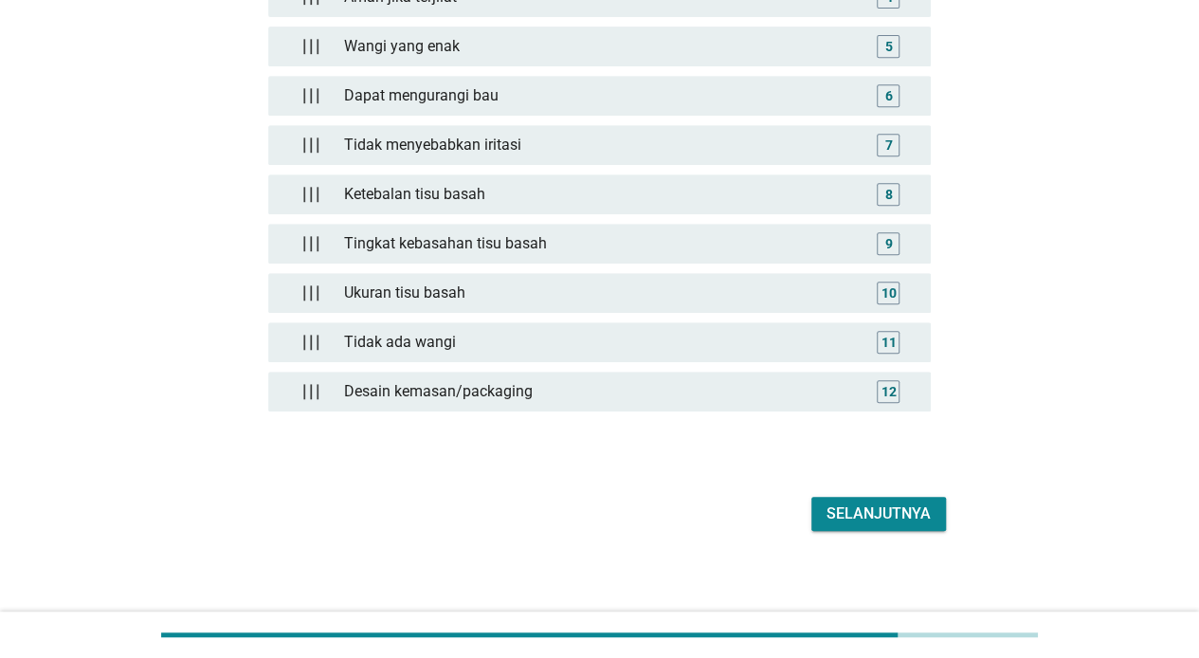
scroll to position [403, 0]
click at [861, 503] on div "Selanjutnya" at bounding box center [878, 512] width 104 height 23
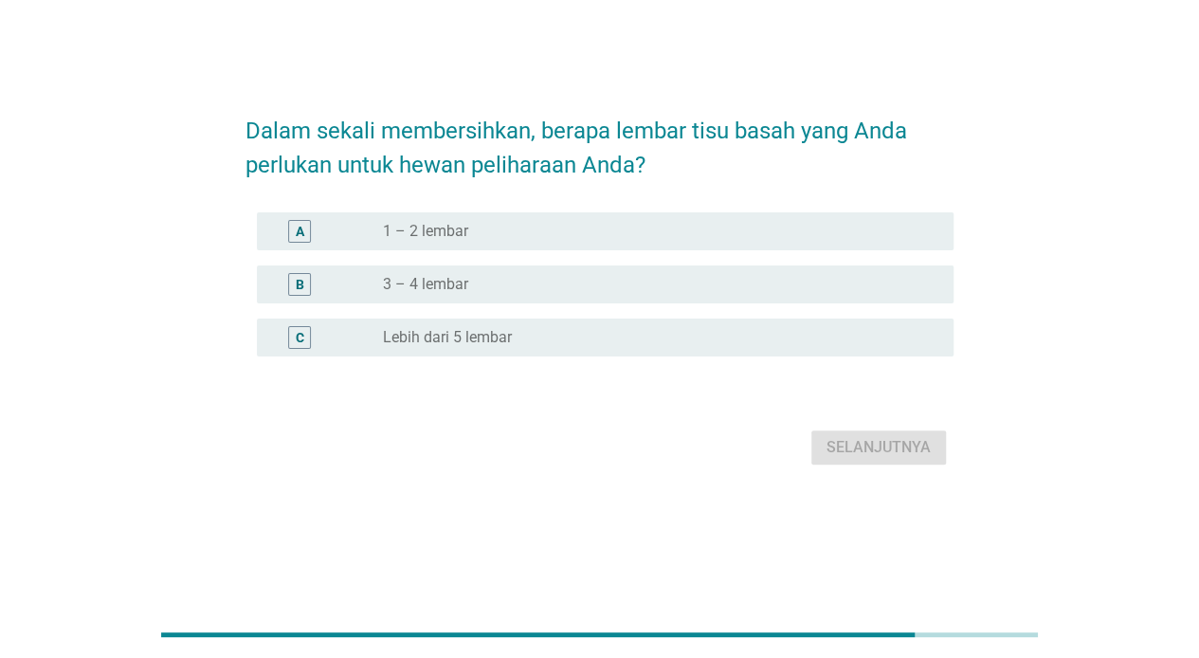
scroll to position [0, 0]
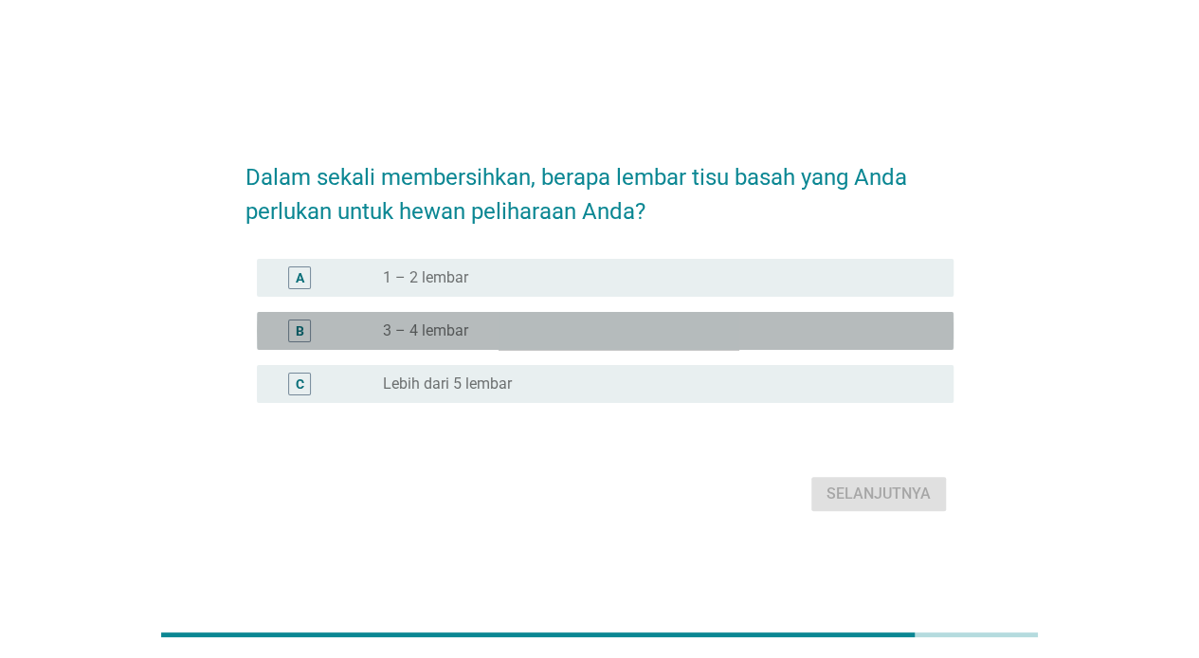
click at [310, 330] on div "B" at bounding box center [299, 330] width 23 height 23
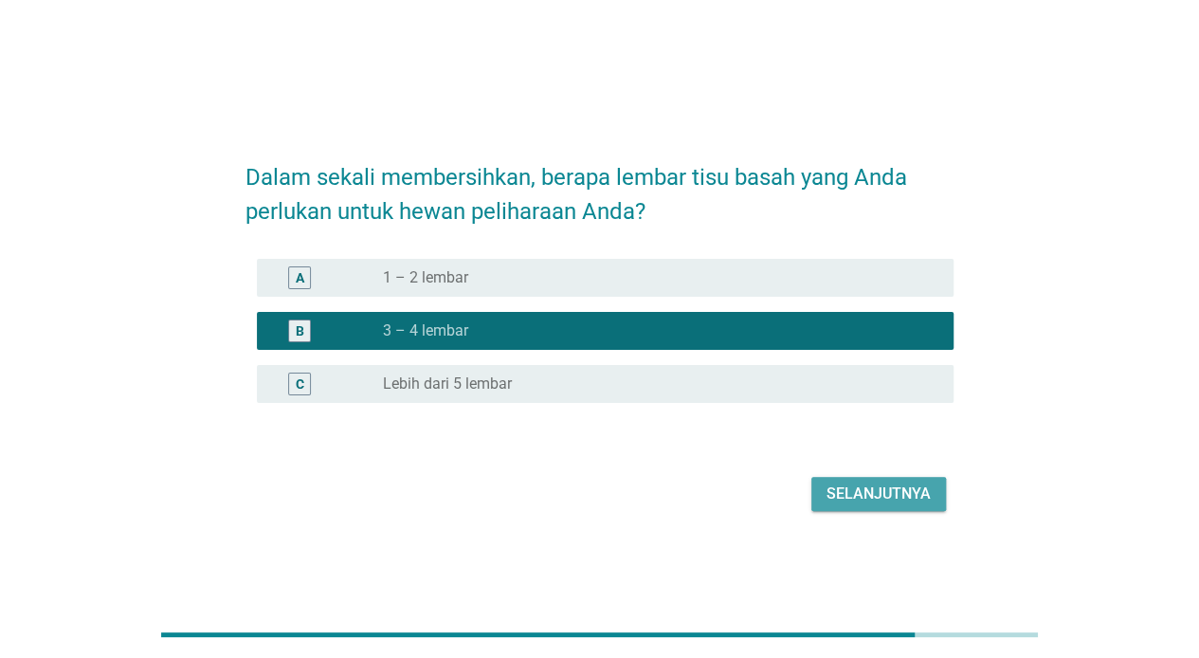
click at [861, 493] on div "Selanjutnya" at bounding box center [878, 493] width 104 height 23
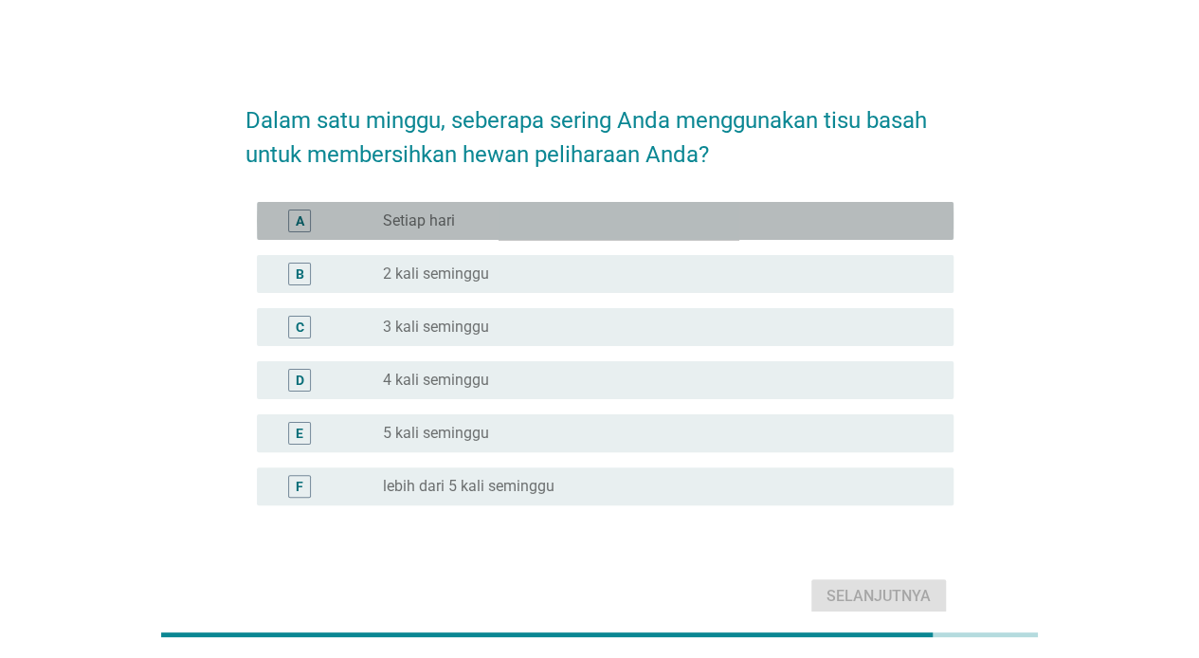
drag, startPoint x: 474, startPoint y: 222, endPoint x: 521, endPoint y: 239, distance: 50.4
click at [474, 222] on div "radio_button_unchecked Setiap hari" at bounding box center [653, 220] width 540 height 19
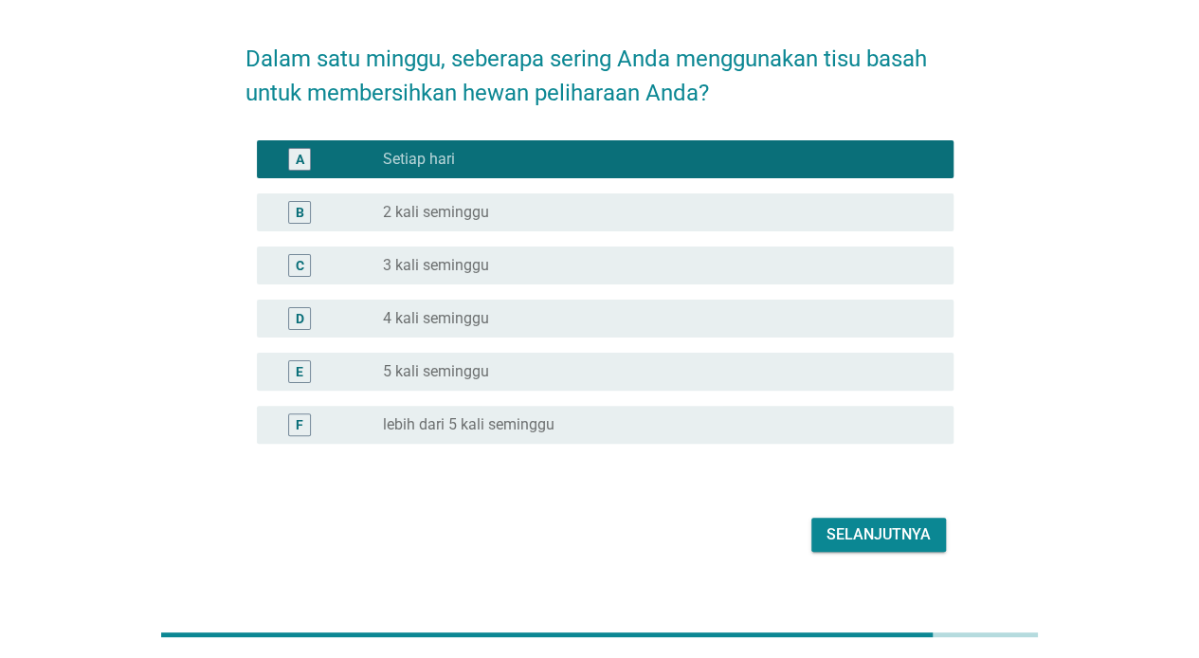
scroll to position [91, 0]
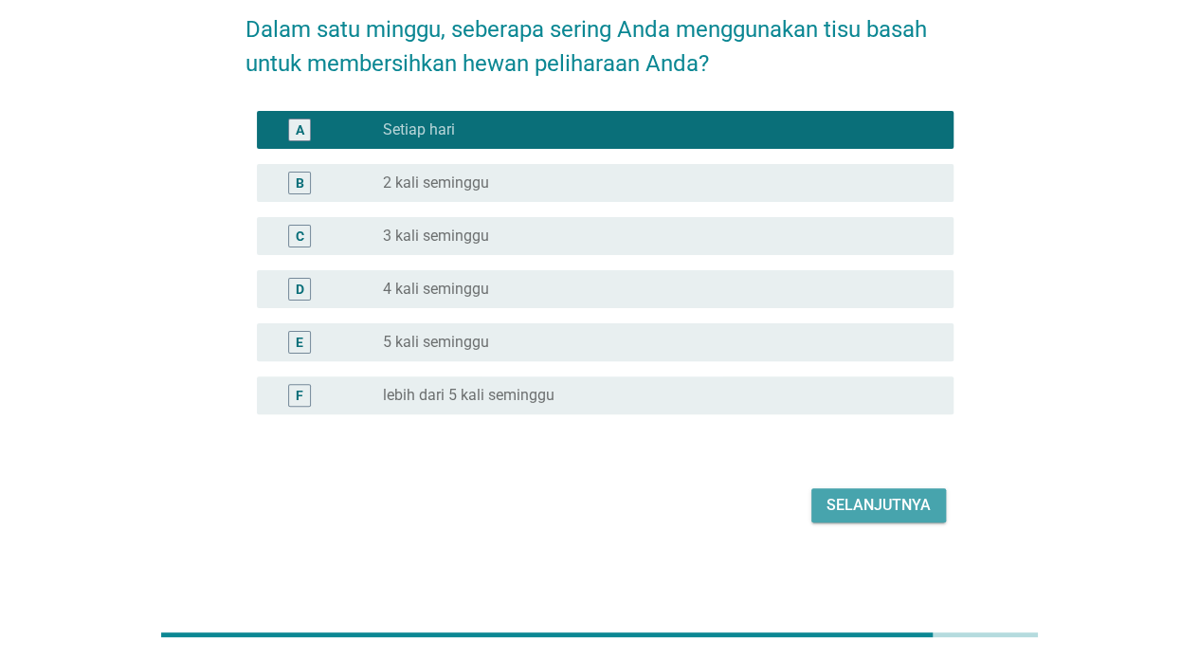
click at [856, 494] on div "Selanjutnya" at bounding box center [878, 505] width 104 height 23
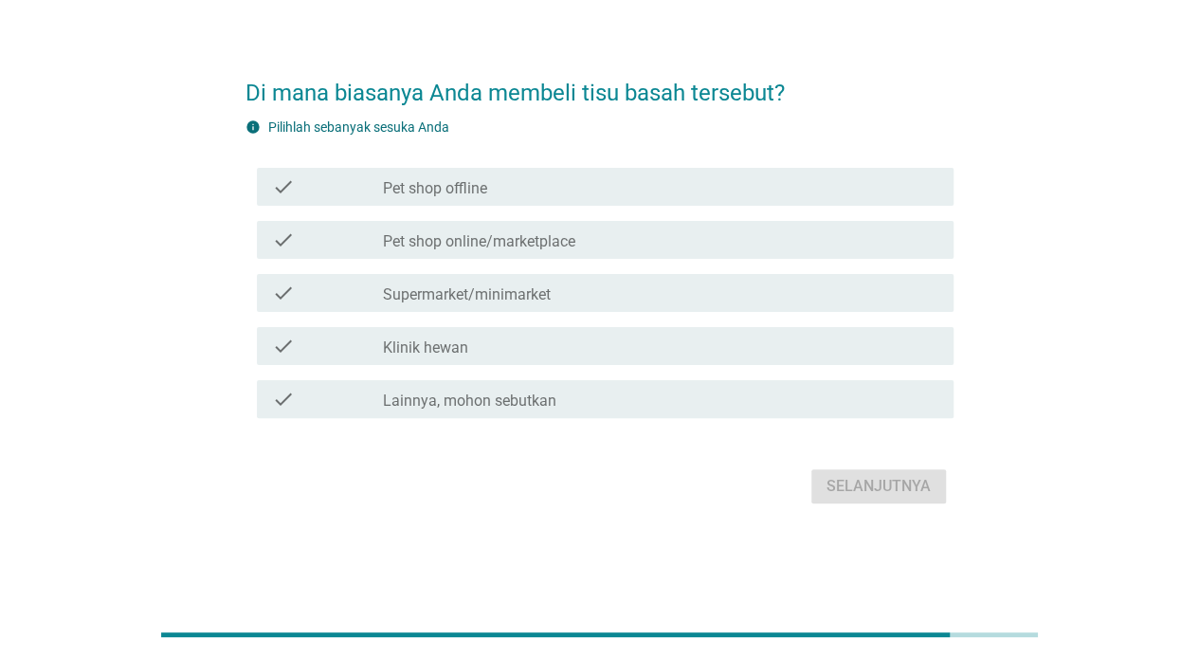
scroll to position [0, 0]
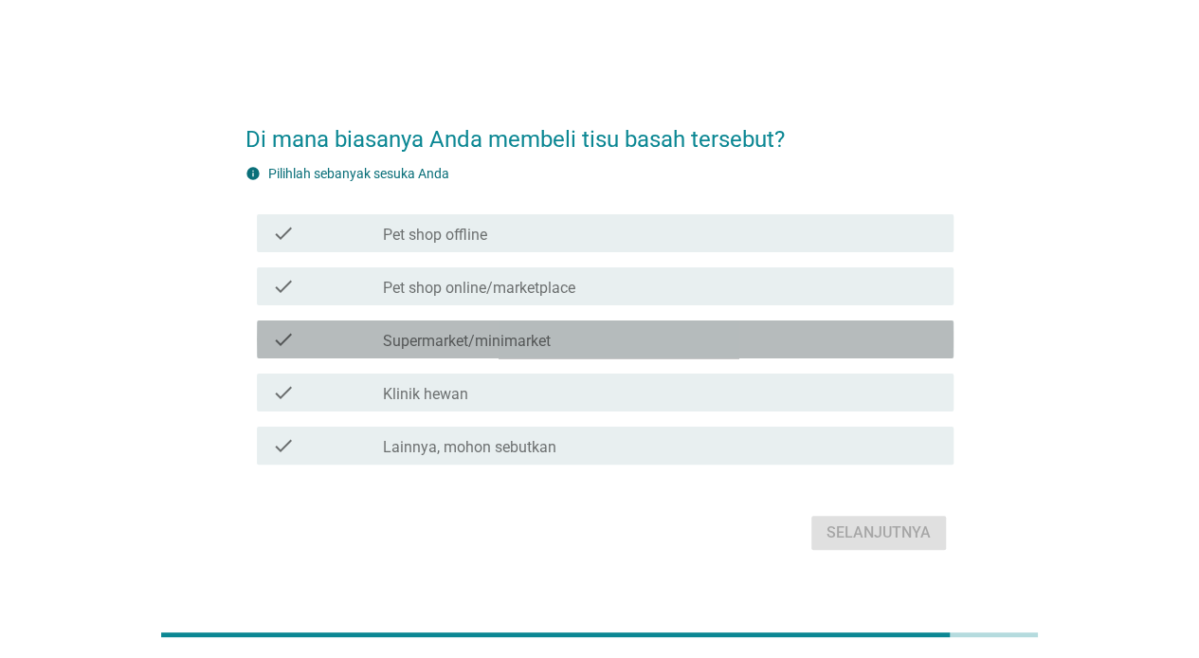
drag, startPoint x: 451, startPoint y: 337, endPoint x: 475, endPoint y: 347, distance: 25.5
click at [450, 337] on label "Supermarket/minimarket" at bounding box center [467, 341] width 168 height 19
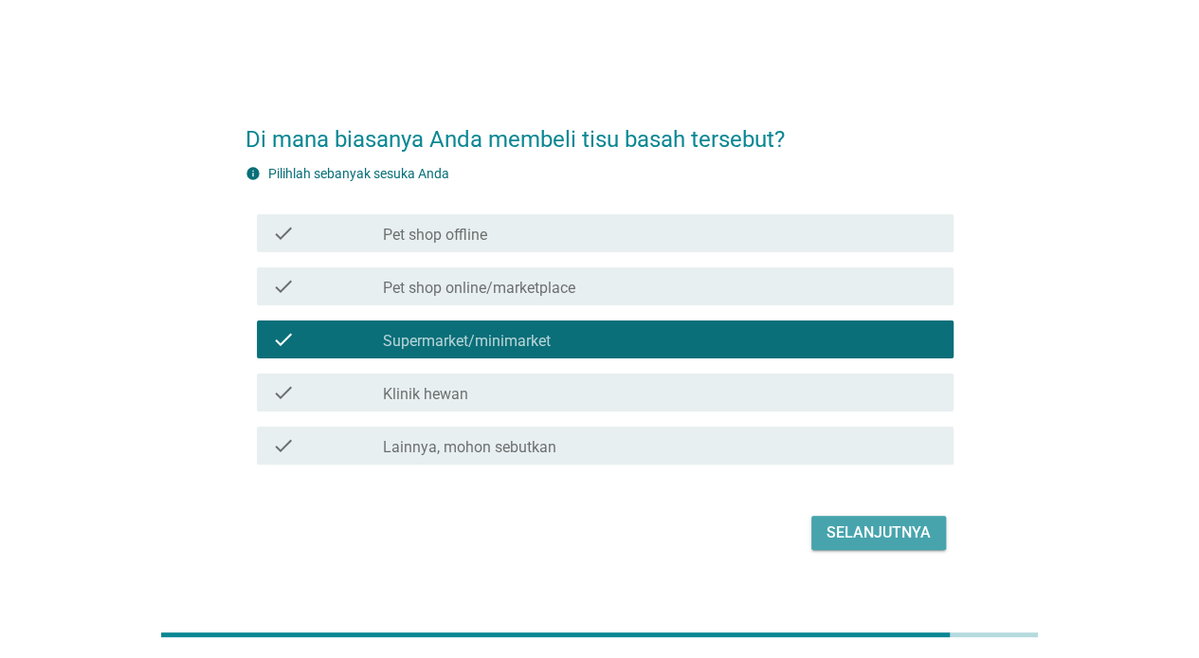
click at [868, 529] on div "Selanjutnya" at bounding box center [878, 532] width 104 height 23
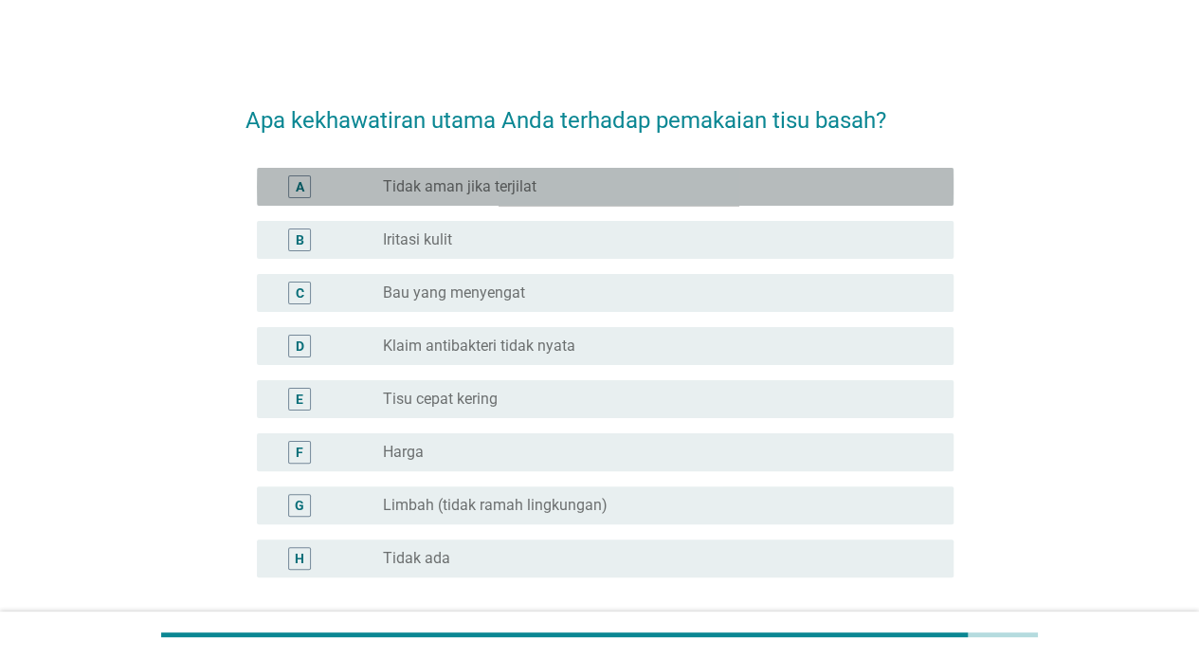
click at [512, 186] on label "Tidak aman jika terjilat" at bounding box center [460, 186] width 154 height 19
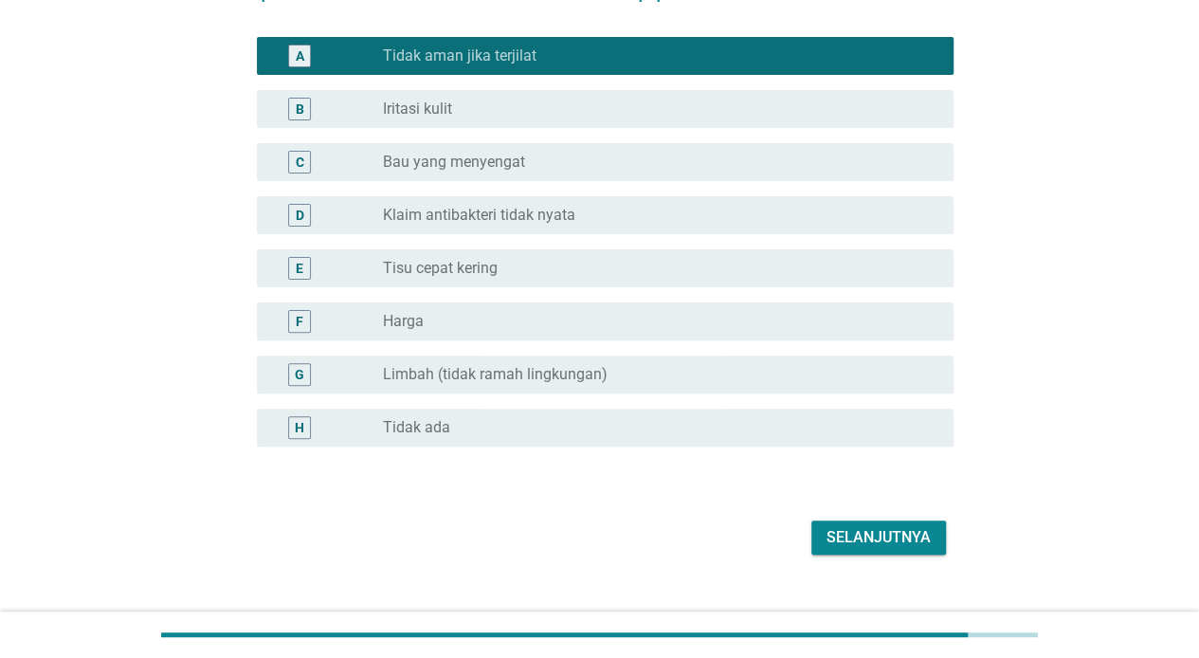
scroll to position [157, 0]
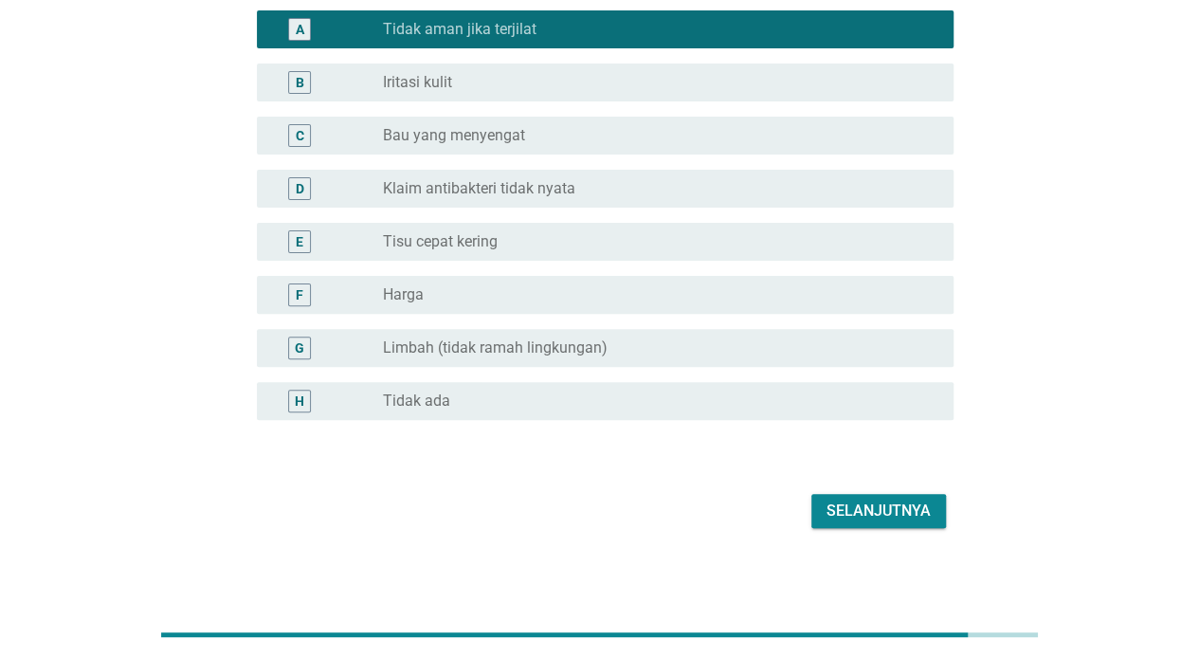
click at [859, 510] on div "Selanjutnya" at bounding box center [878, 510] width 104 height 23
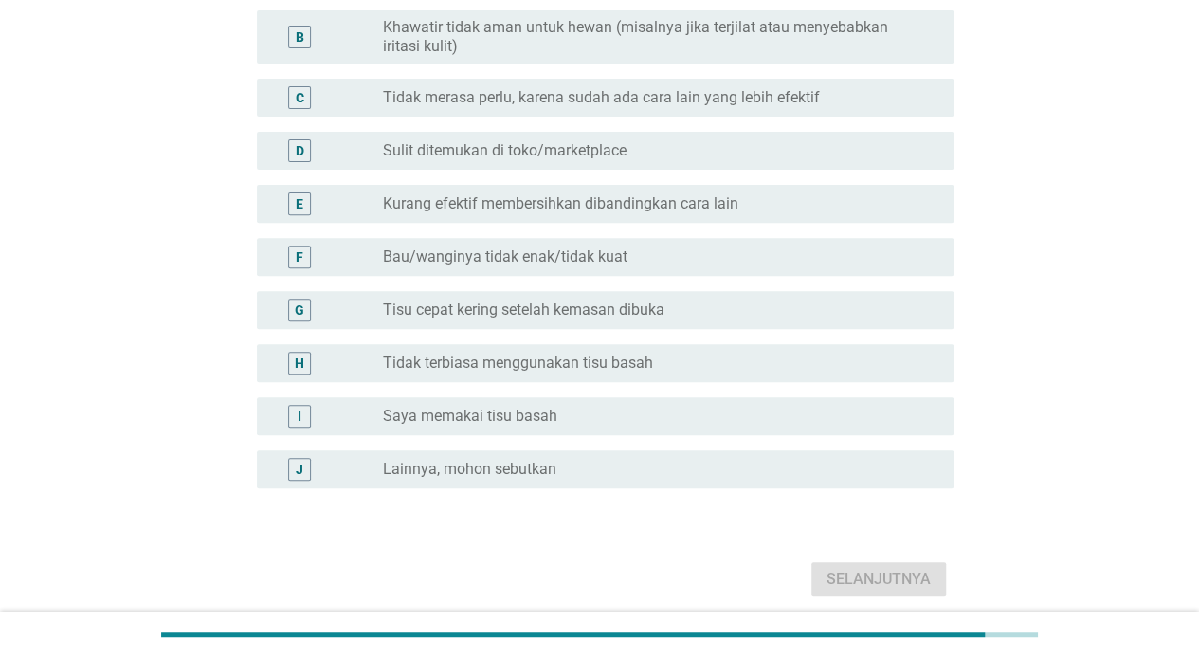
scroll to position [316, 0]
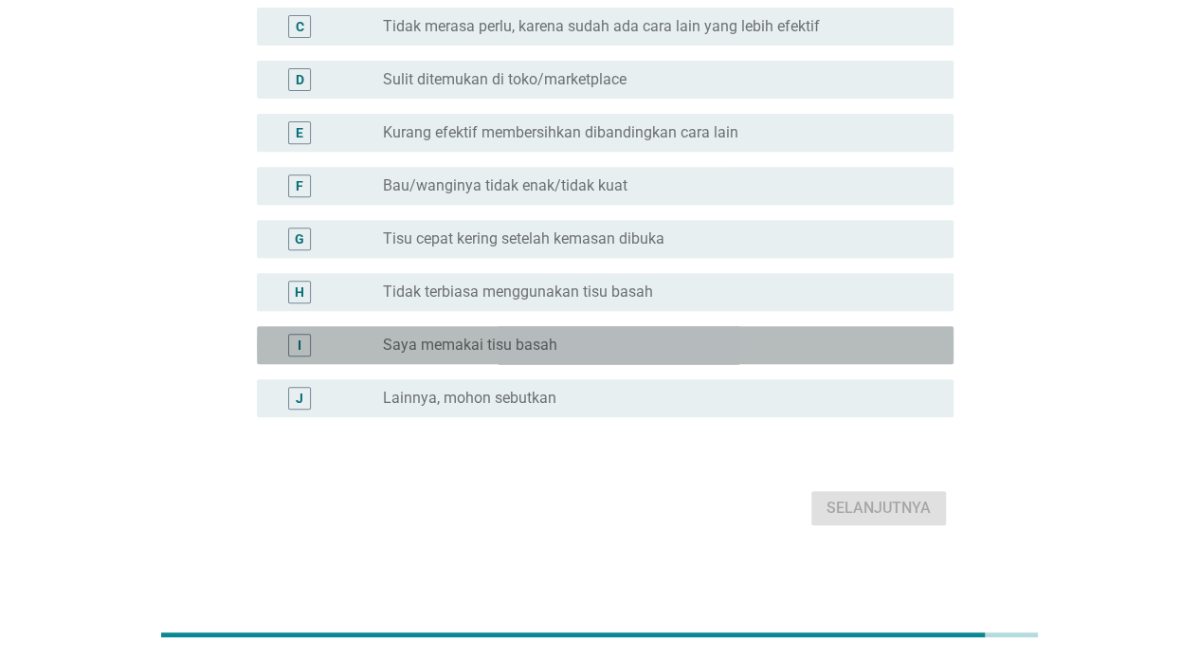
click at [480, 339] on label "Saya memakai tisu basah" at bounding box center [470, 344] width 174 height 19
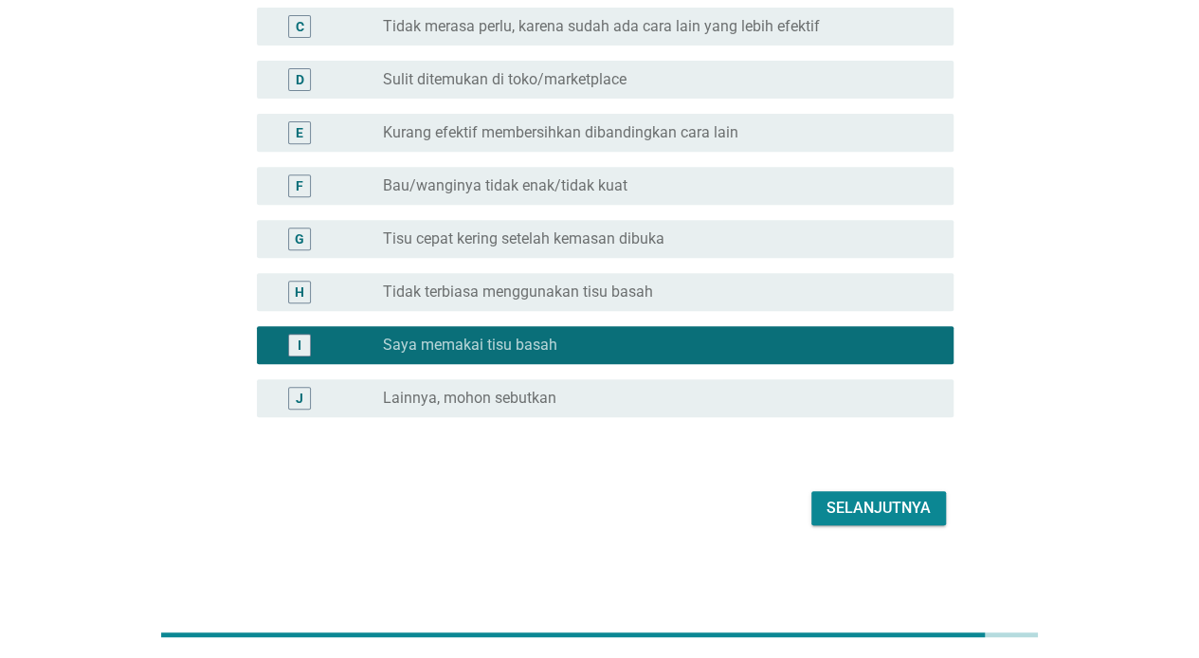
click at [870, 500] on div "Selanjutnya" at bounding box center [878, 508] width 104 height 23
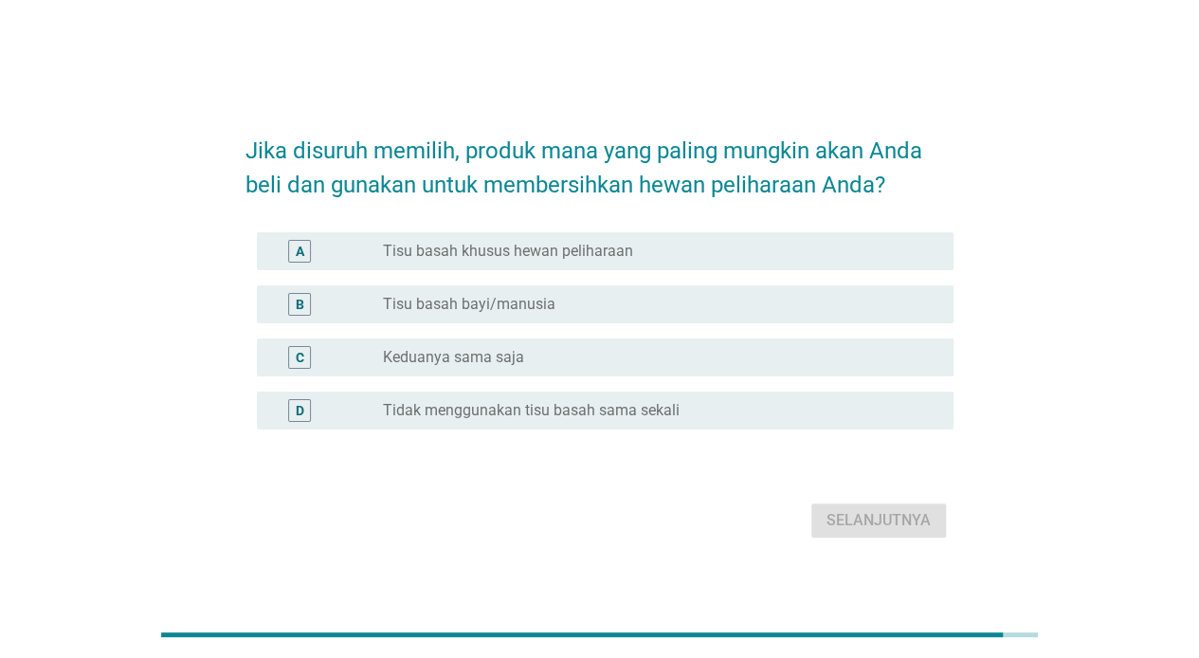
click at [574, 316] on div "B radio_button_unchecked Tisu basah bayi/manusia" at bounding box center [605, 304] width 697 height 38
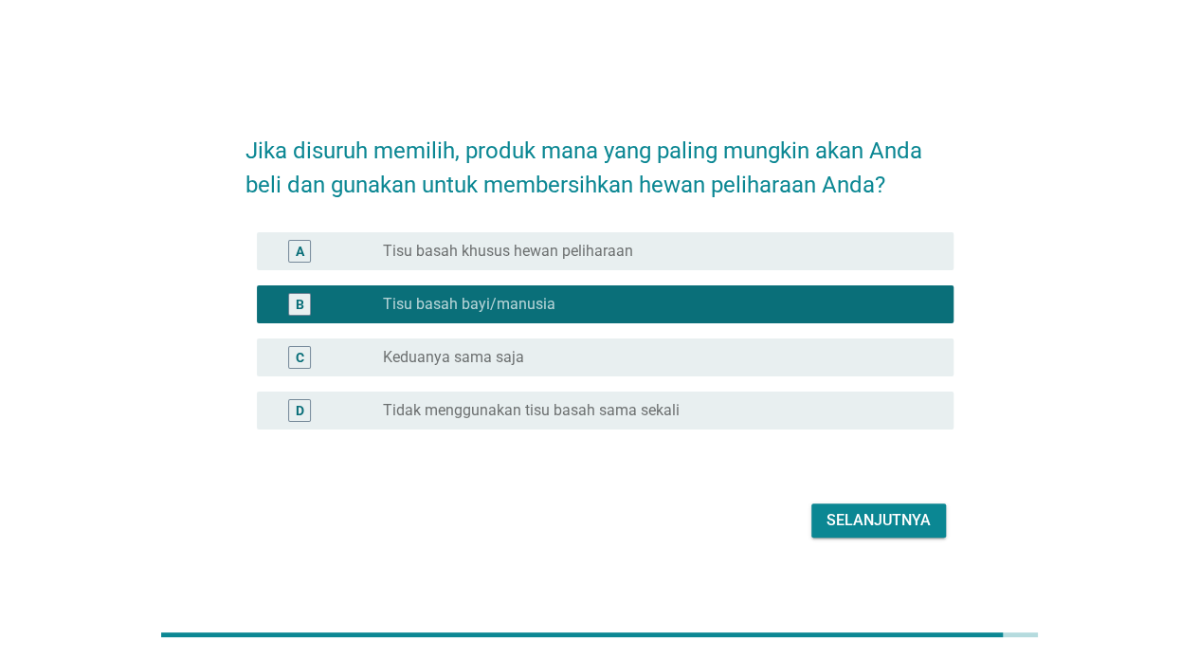
click at [864, 515] on div "Selanjutnya" at bounding box center [878, 520] width 104 height 23
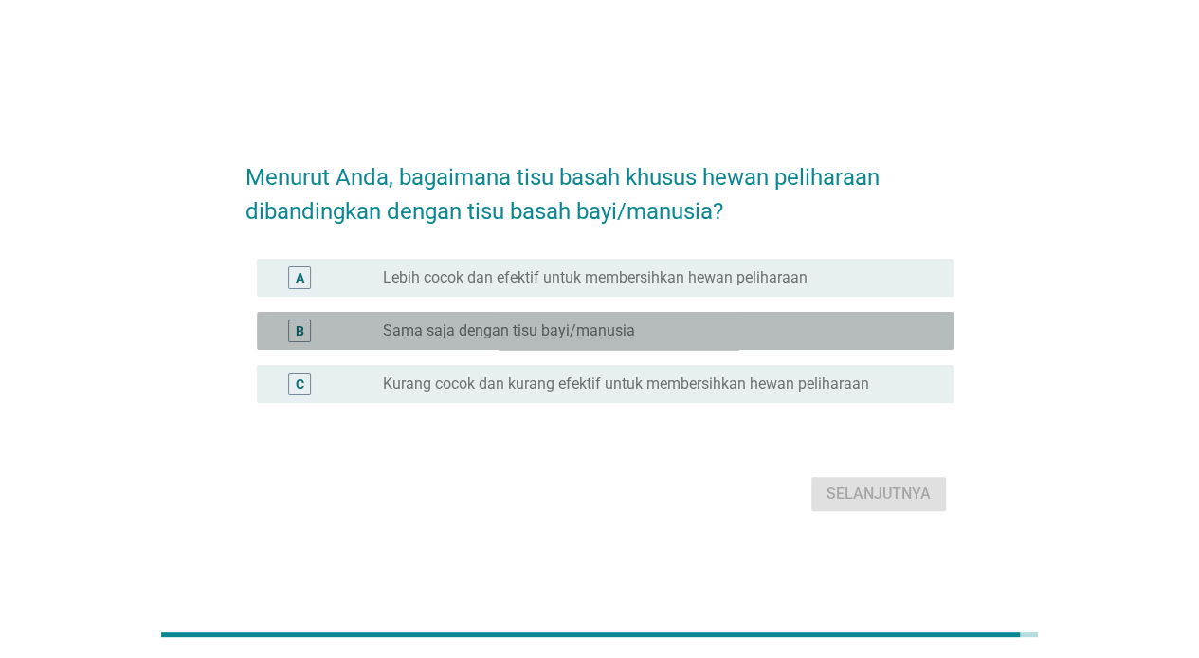
click at [487, 335] on label "Sama saja dengan tisu bayi/manusia" at bounding box center [509, 330] width 252 height 19
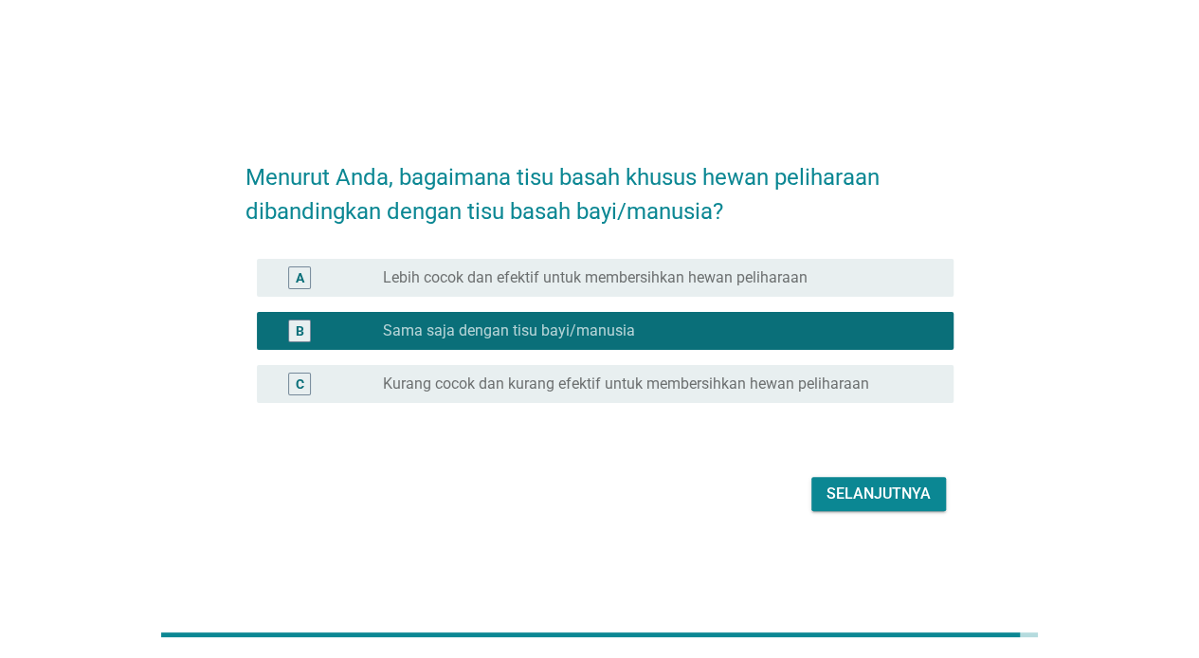
click at [861, 491] on div "Selanjutnya" at bounding box center [878, 493] width 104 height 23
